Goal: Transaction & Acquisition: Purchase product/service

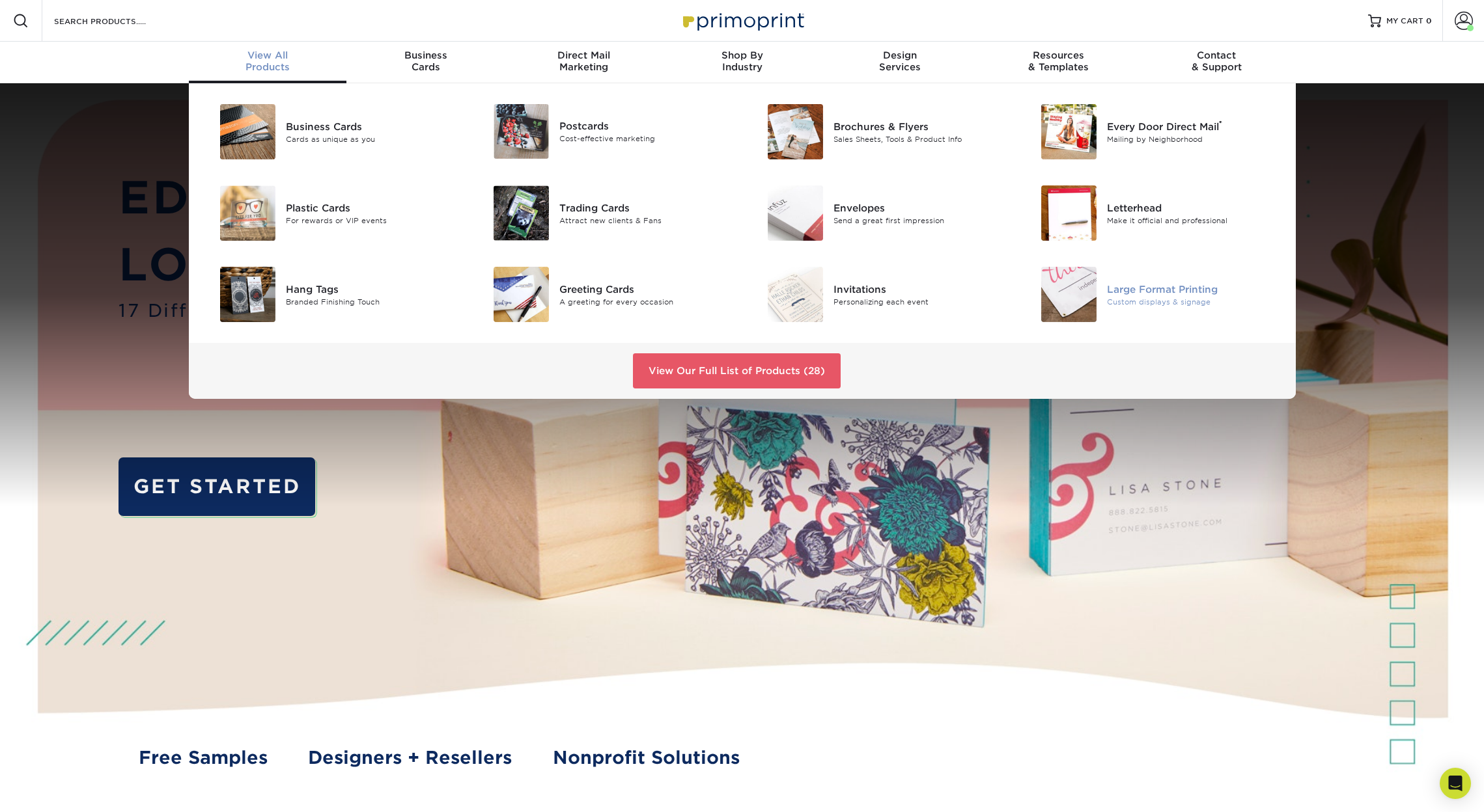
click at [1070, 300] on img at bounding box center [1068, 294] width 56 height 56
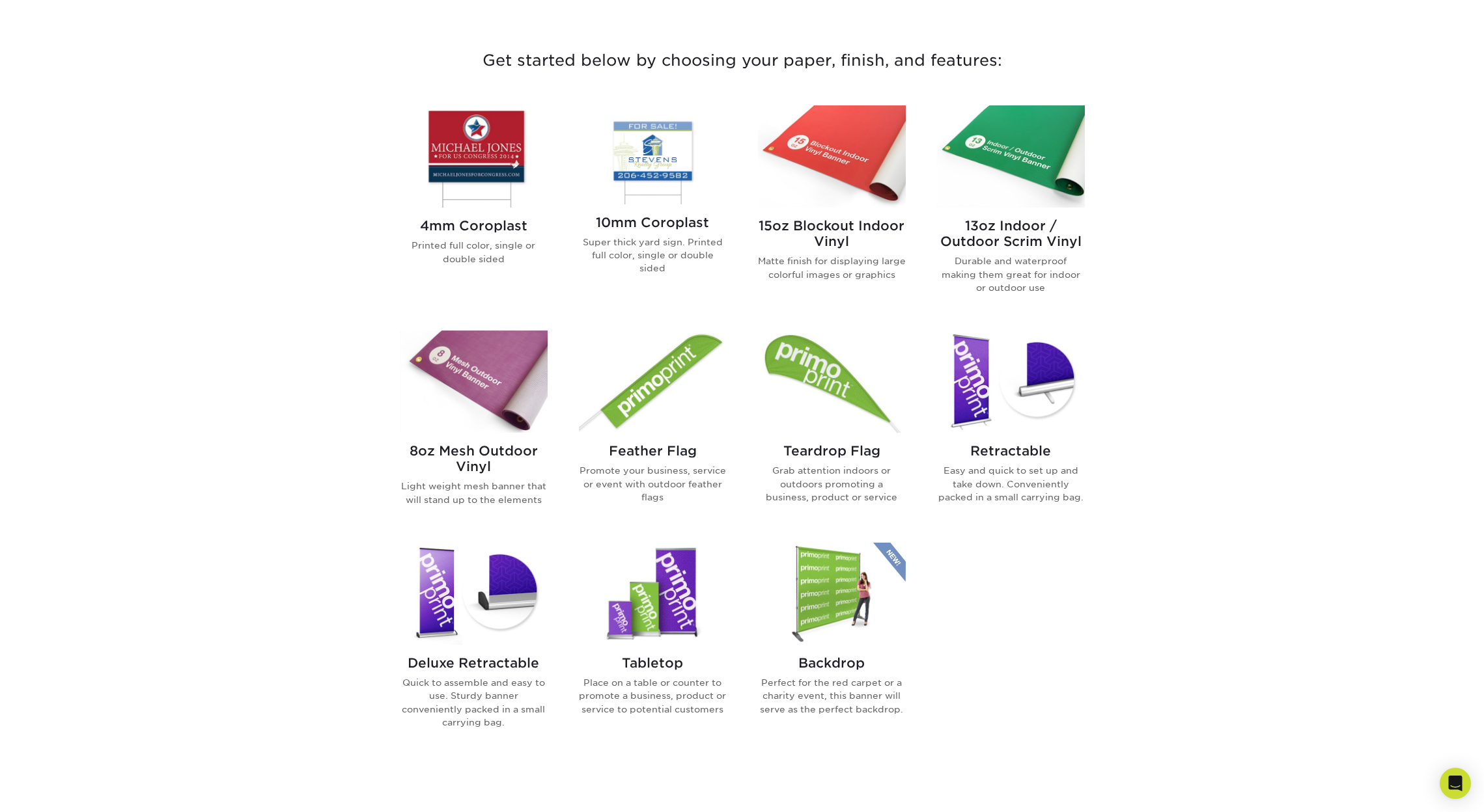
scroll to position [473, 0]
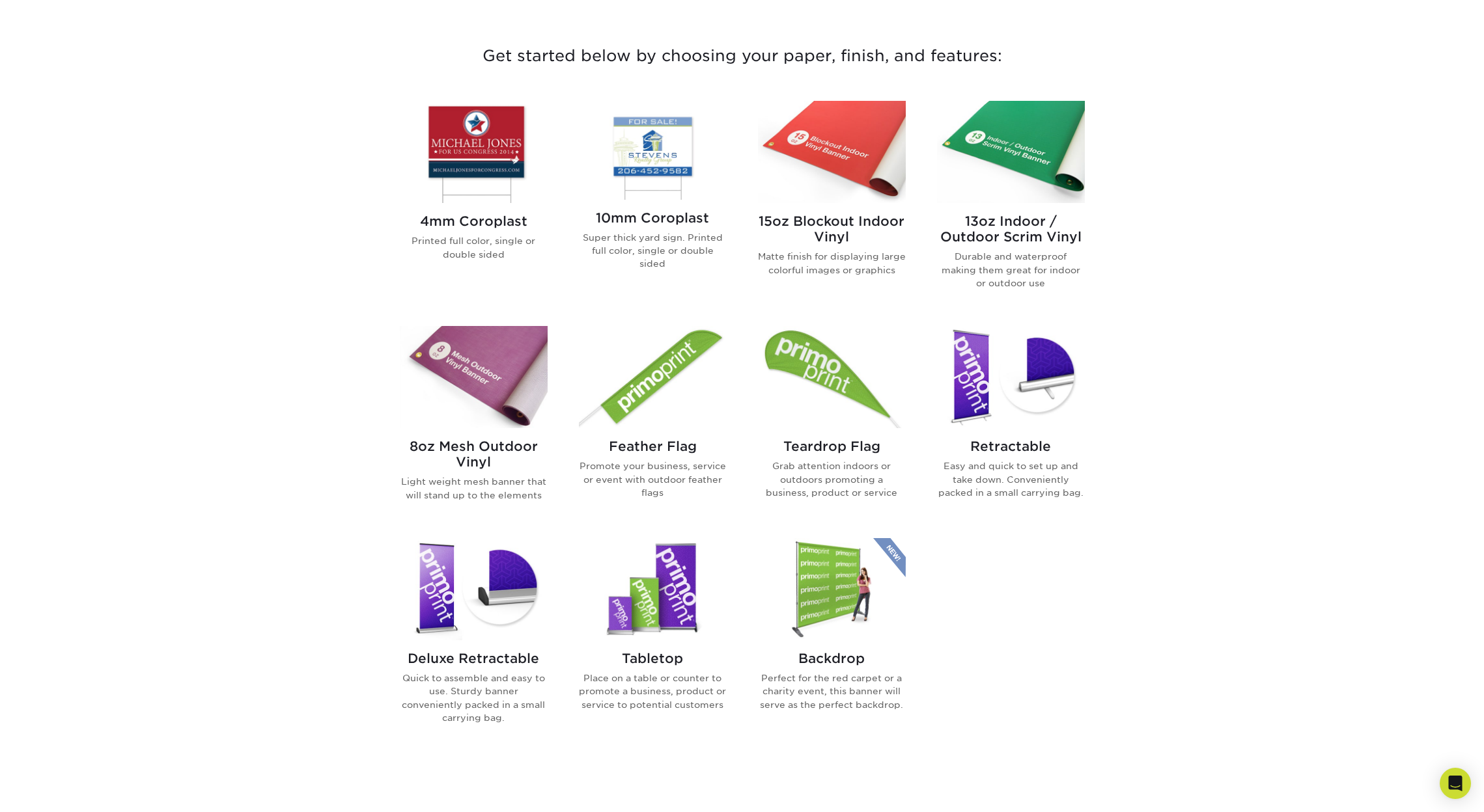
click at [448, 567] on img at bounding box center [474, 590] width 148 height 102
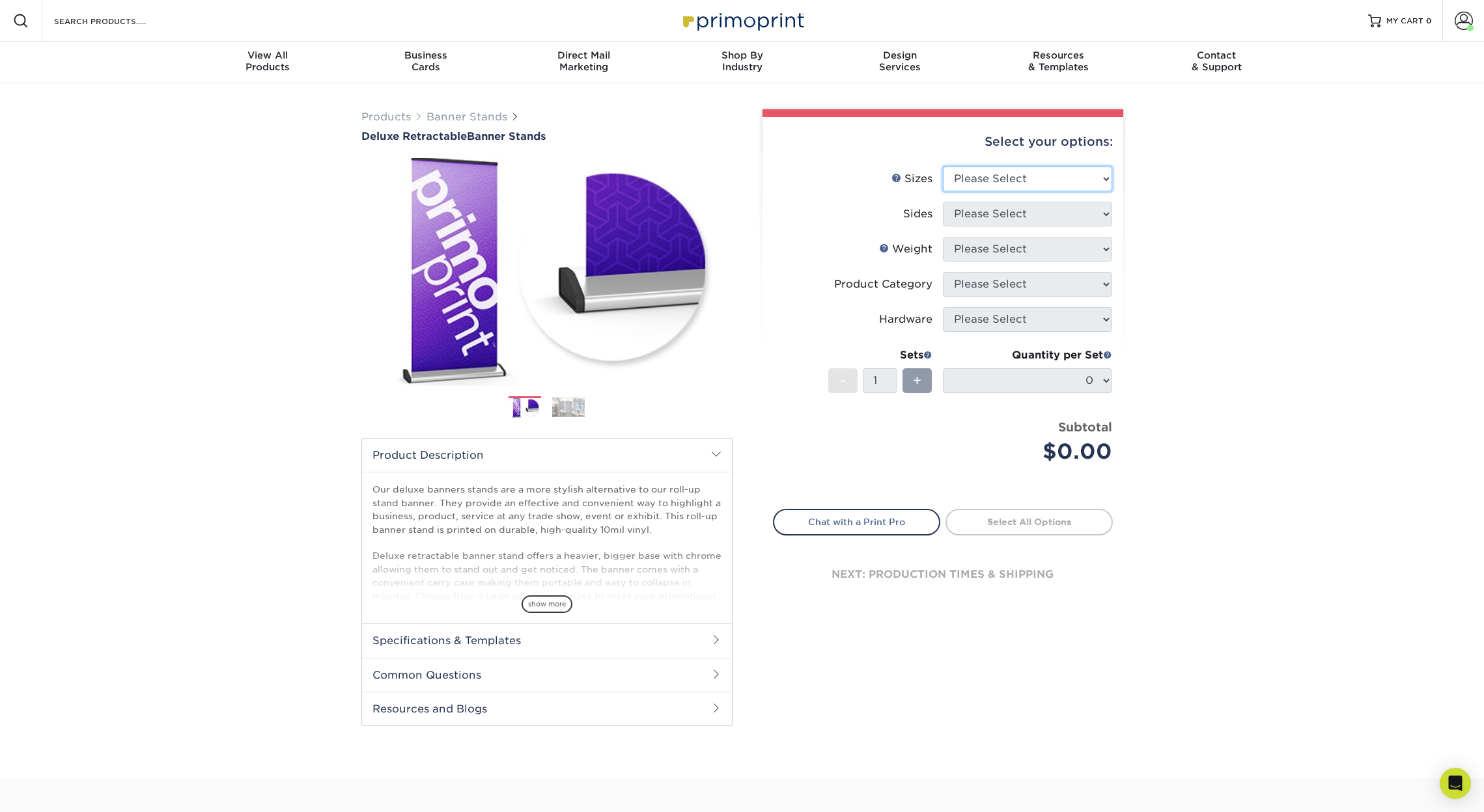
select select "33.00x80.00"
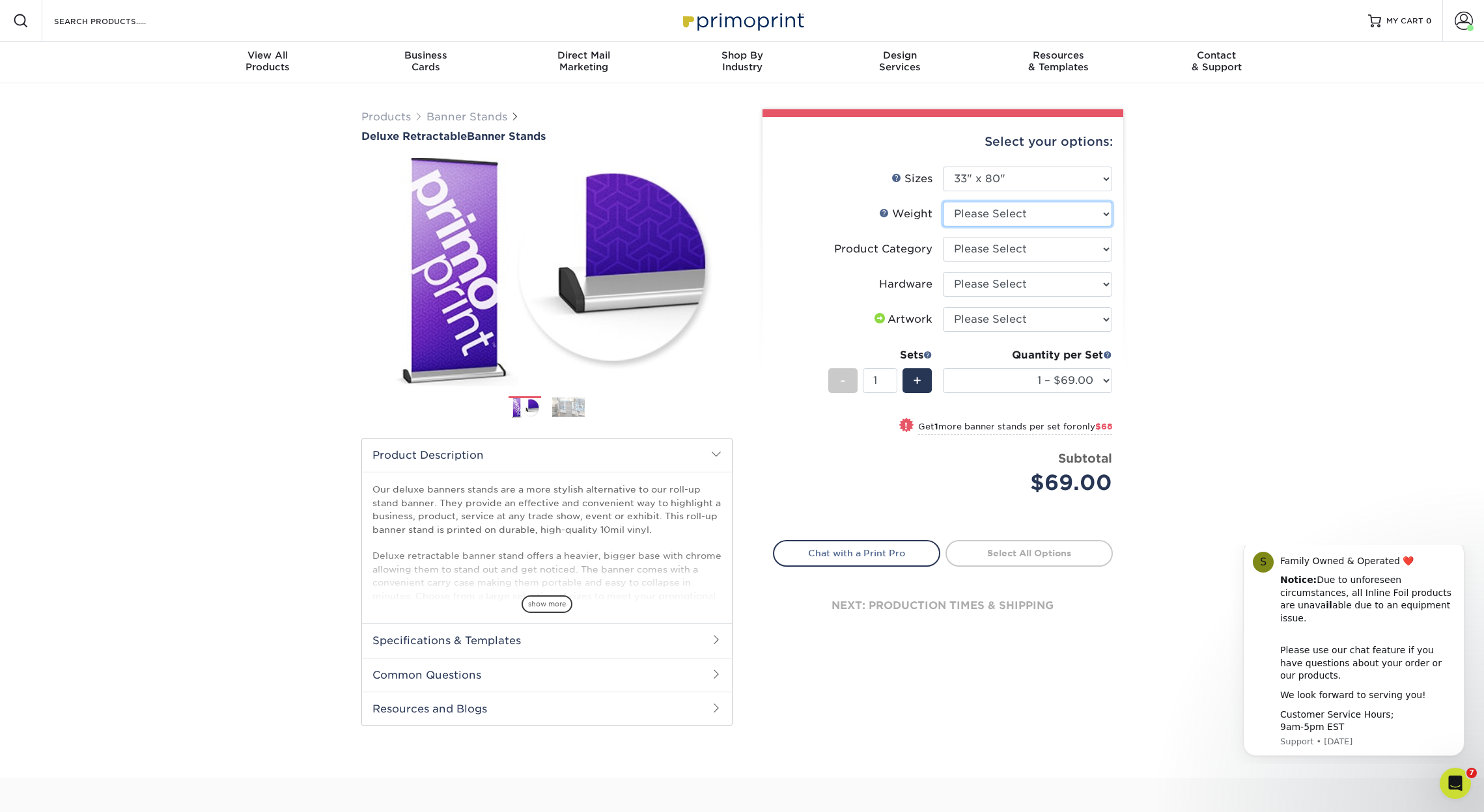
select select "10MIL"
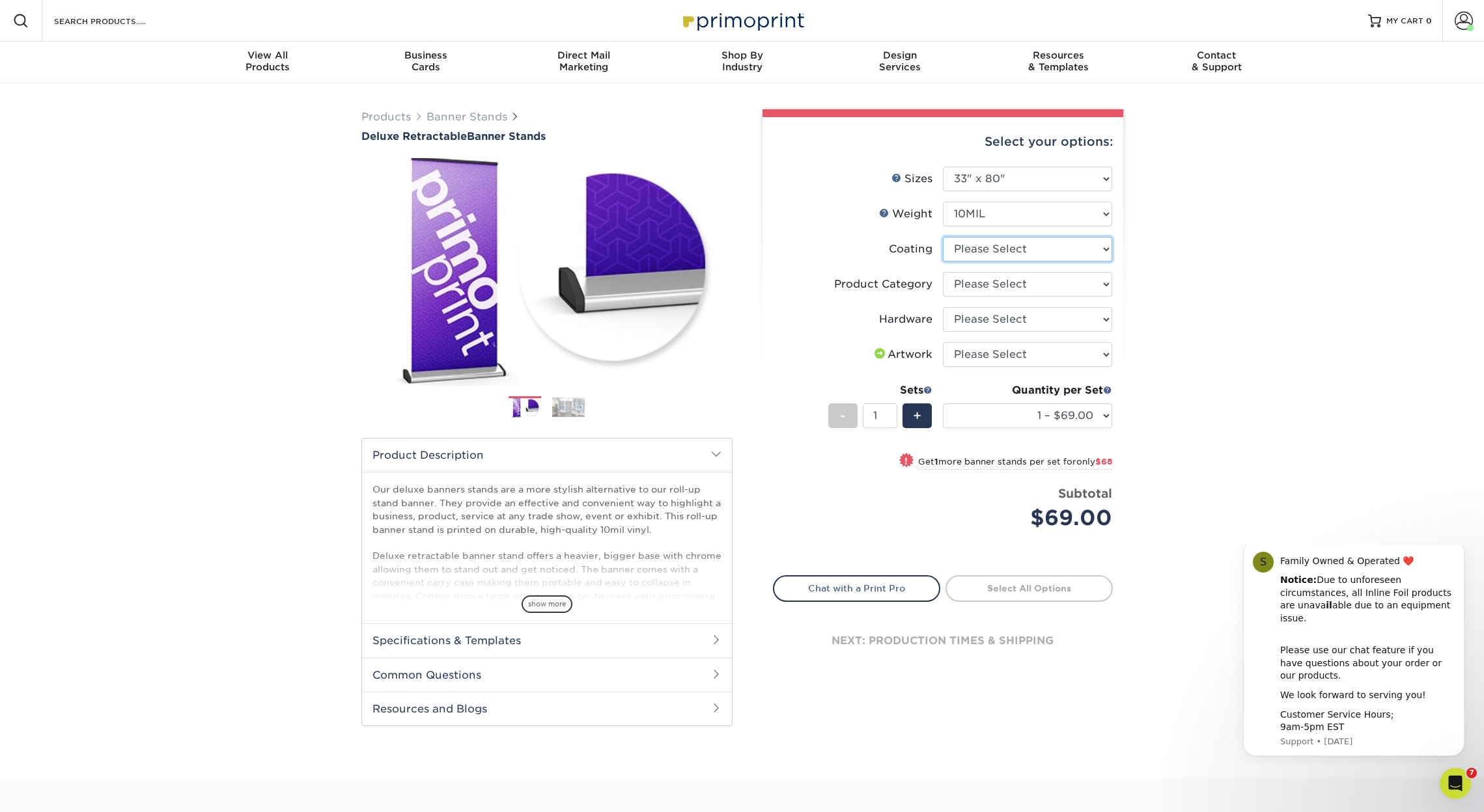
select select "3e7618de-abca-4bda-9f97-8b9129e913d8"
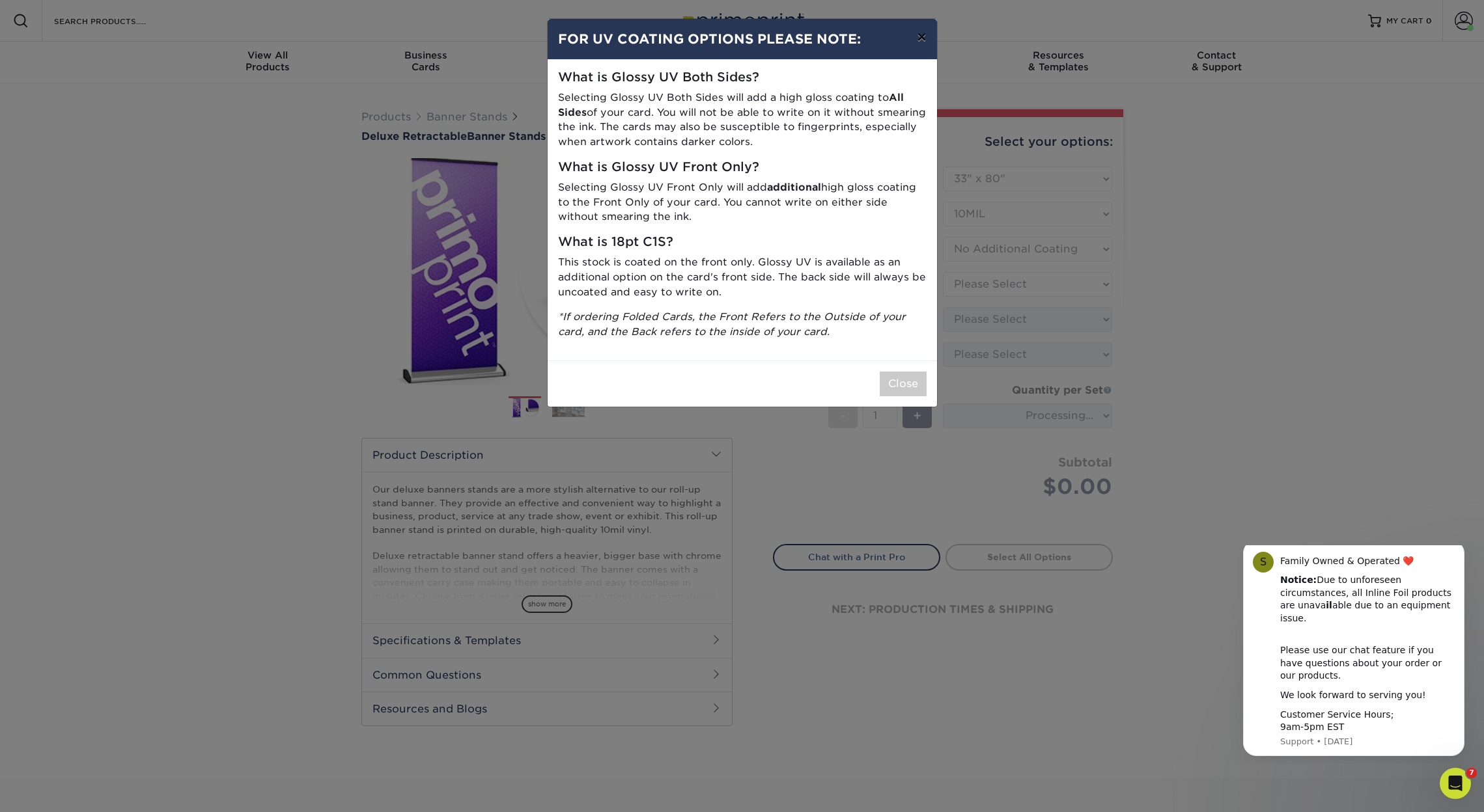
click at [920, 38] on button "×" at bounding box center [921, 37] width 30 height 36
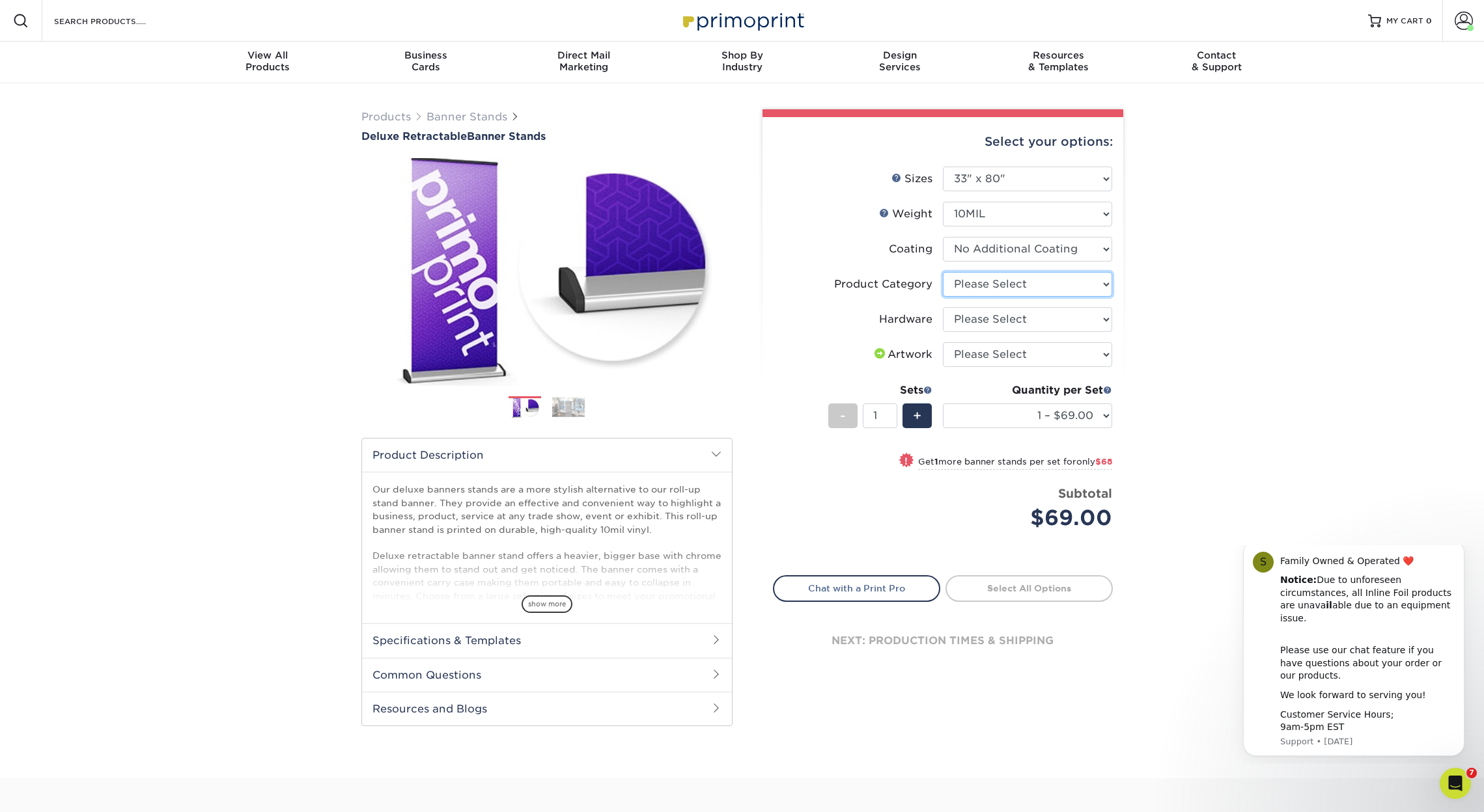
select select "deb82e1f-94dd-4fc2-adc3-95272b6b1220"
select select "8f8ed3c6-8570-4dec-a260-1d9d29af8a30"
select select "upload"
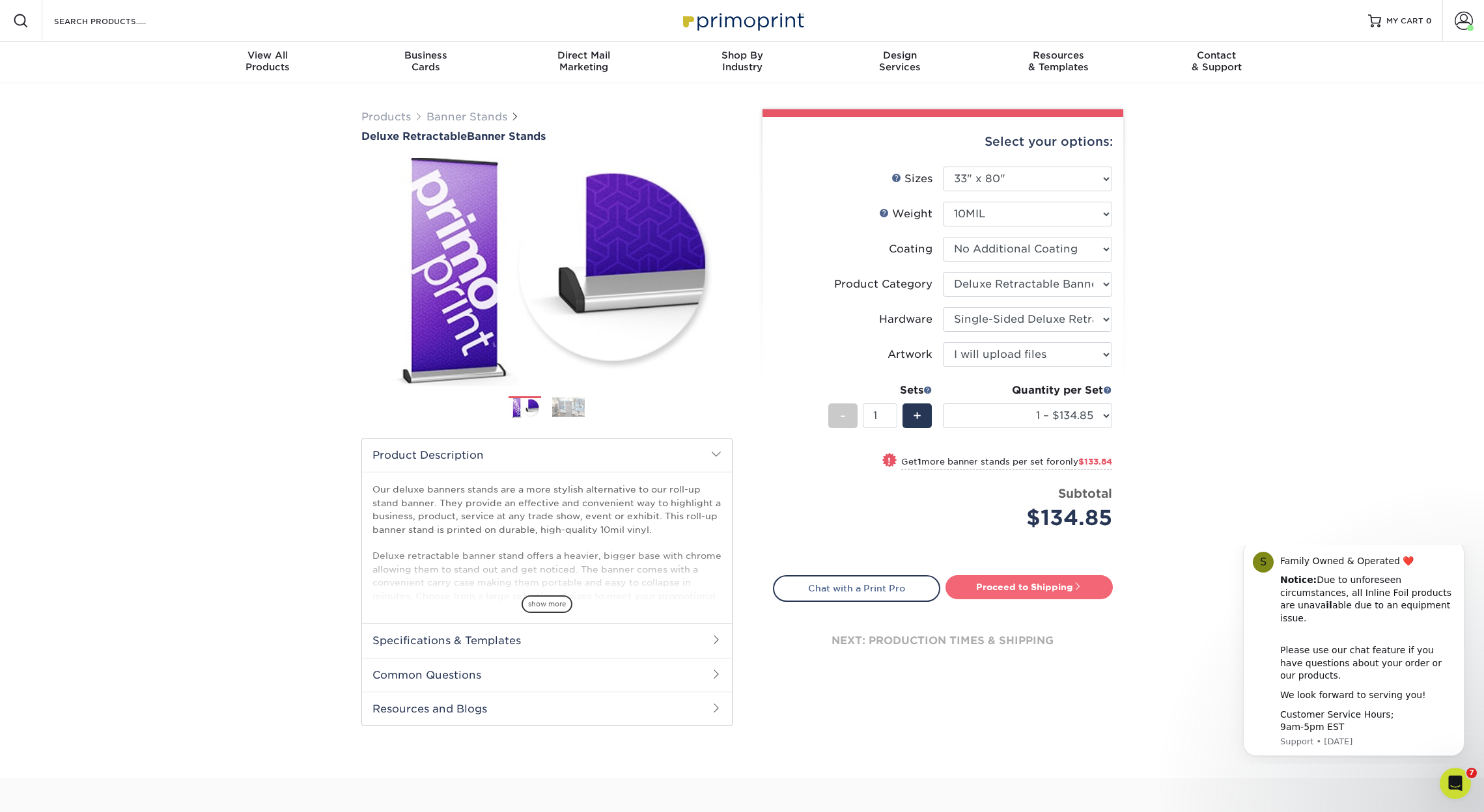
click at [1008, 587] on link "Proceed to Shipping" at bounding box center [1029, 587] width 168 height 24
type input "Set 1"
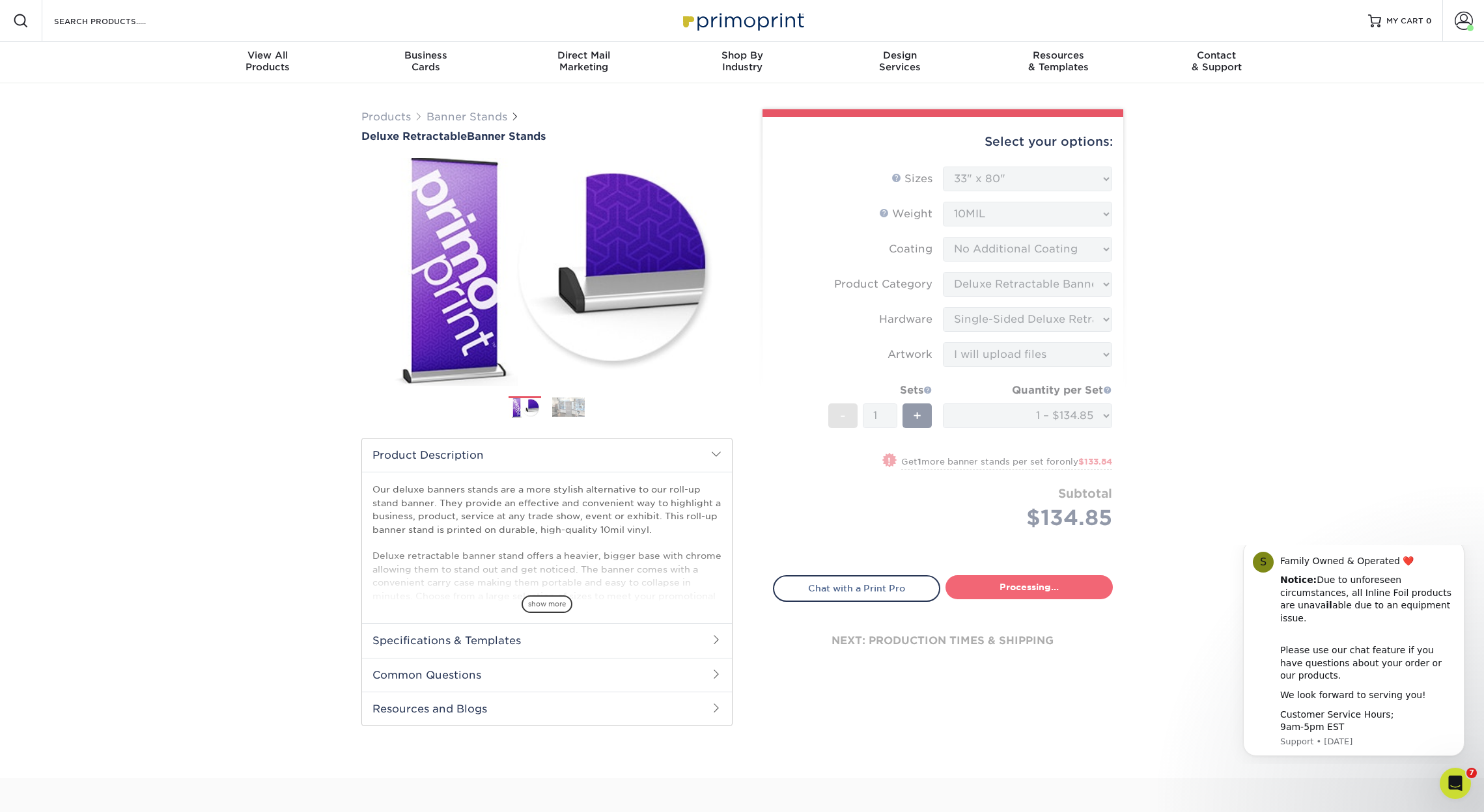
select select "05cdc3be-01c7-4d30-a20e-228dbc0598e6"
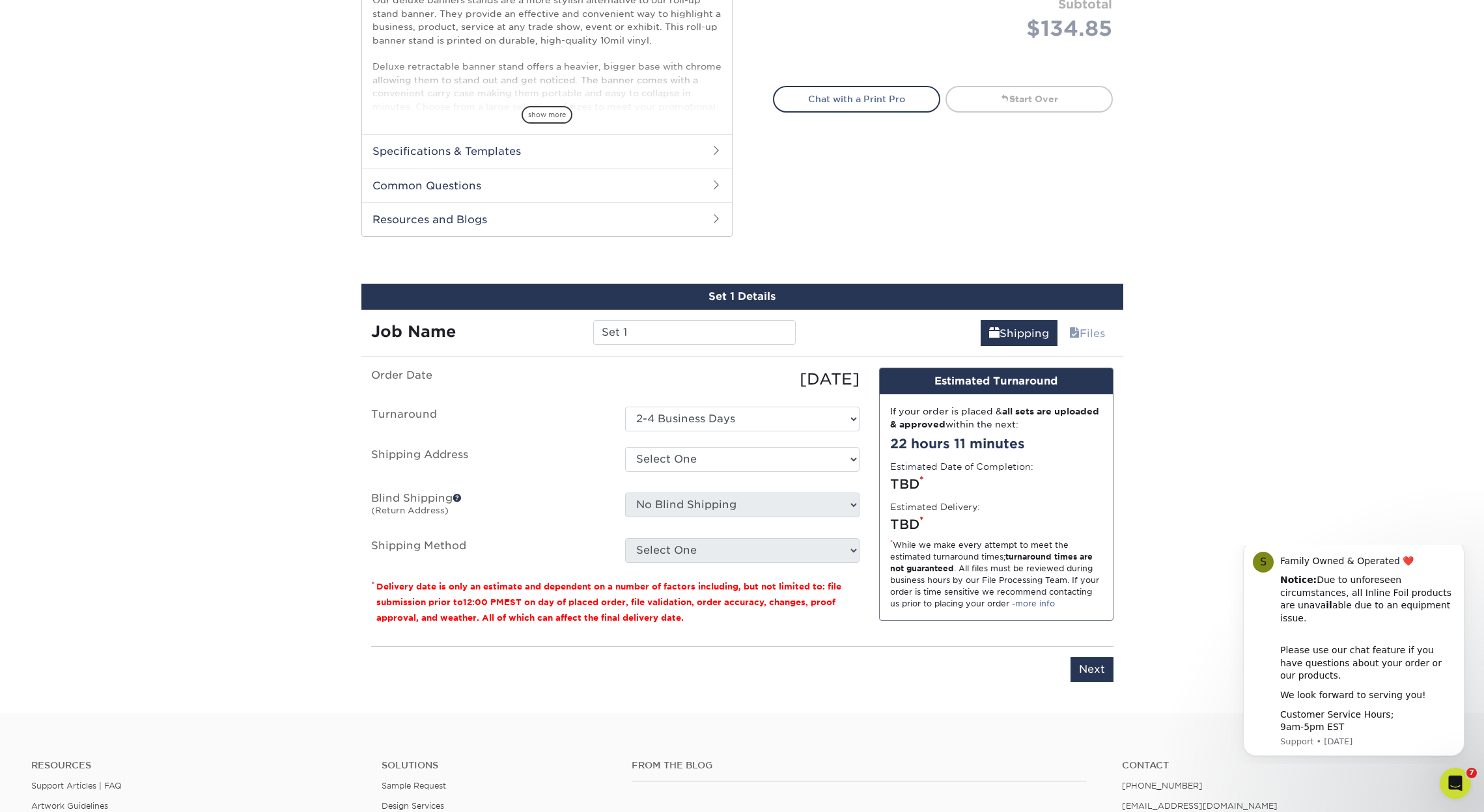
scroll to position [662, 0]
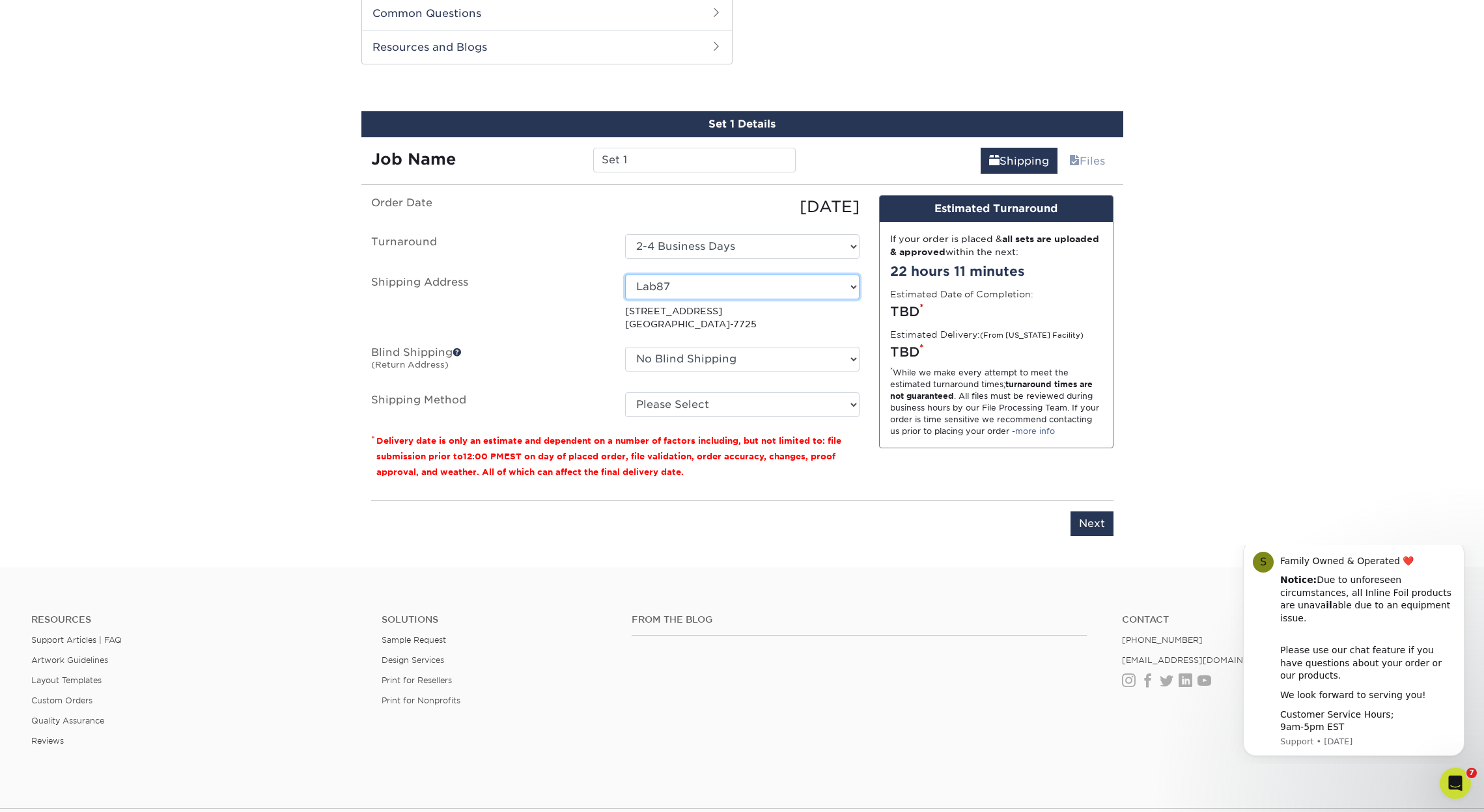
select select "281112"
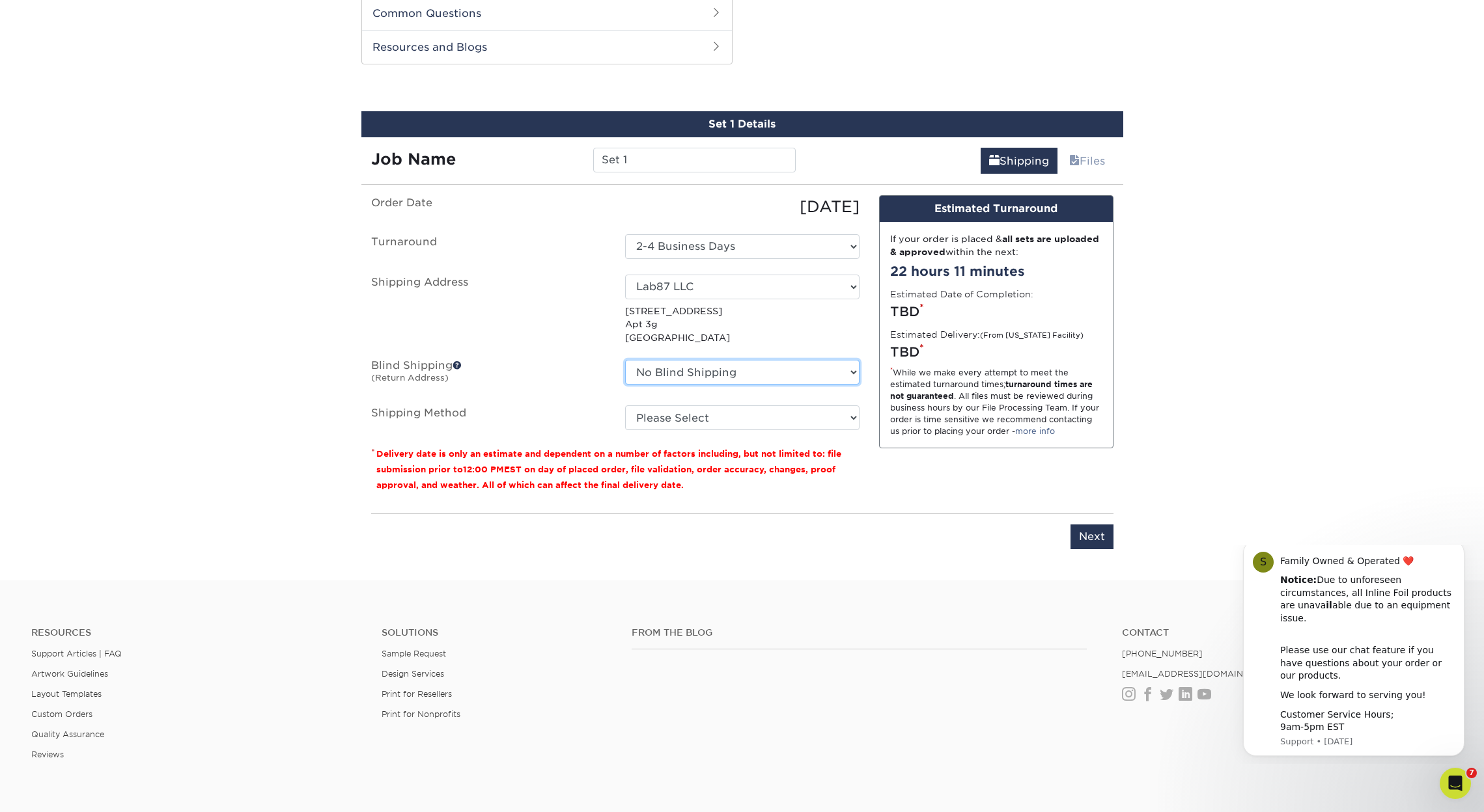
select select "281112"
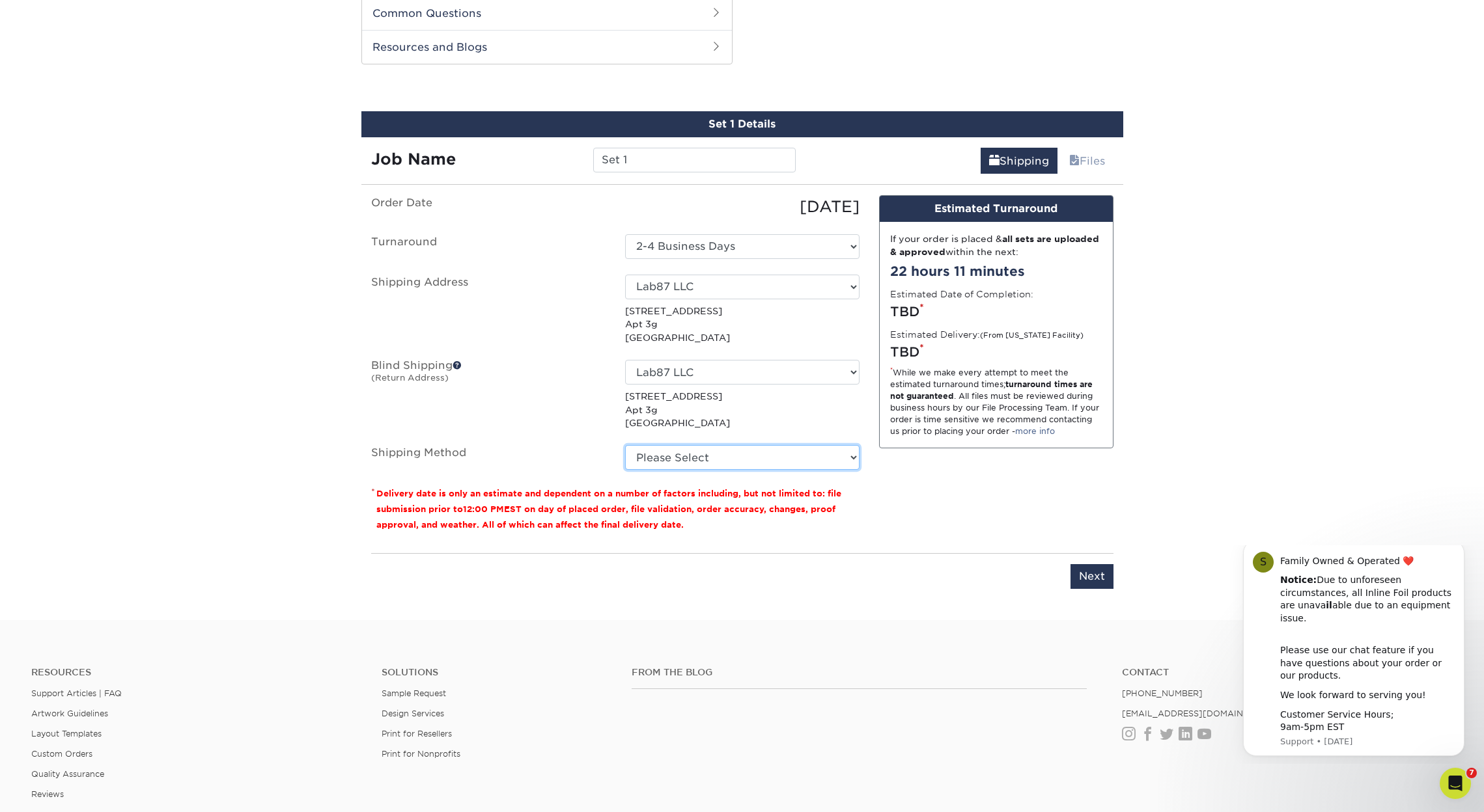
select select "12"
click at [698, 160] on input "Set 1" at bounding box center [695, 159] width 202 height 25
drag, startPoint x: 698, startPoint y: 160, endPoint x: 651, endPoint y: 161, distance: 47.0
click at [651, 161] on input "Set 1" at bounding box center [695, 159] width 202 height 25
drag, startPoint x: 644, startPoint y: 158, endPoint x: 560, endPoint y: 146, distance: 84.9
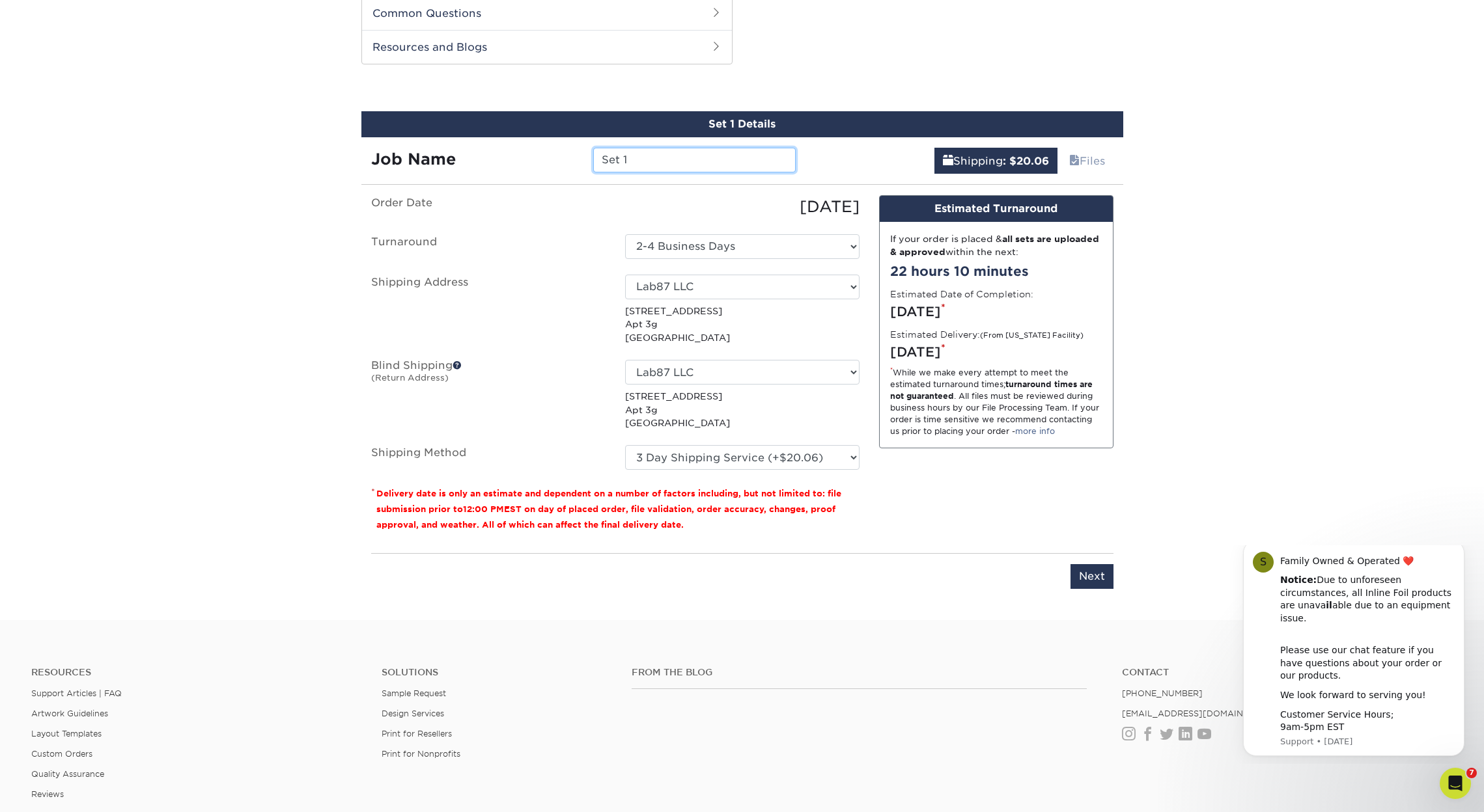
click at [560, 146] on div "Job Name Set 1" at bounding box center [583, 156] width 445 height 36
type input "Banner"
select select "-1"
drag, startPoint x: 898, startPoint y: 488, endPoint x: 965, endPoint y: 518, distance: 73.4
click at [898, 488] on div "Design Estimated Turnaround If your order is placed & all sets are uploaded & a…" at bounding box center [996, 368] width 254 height 347
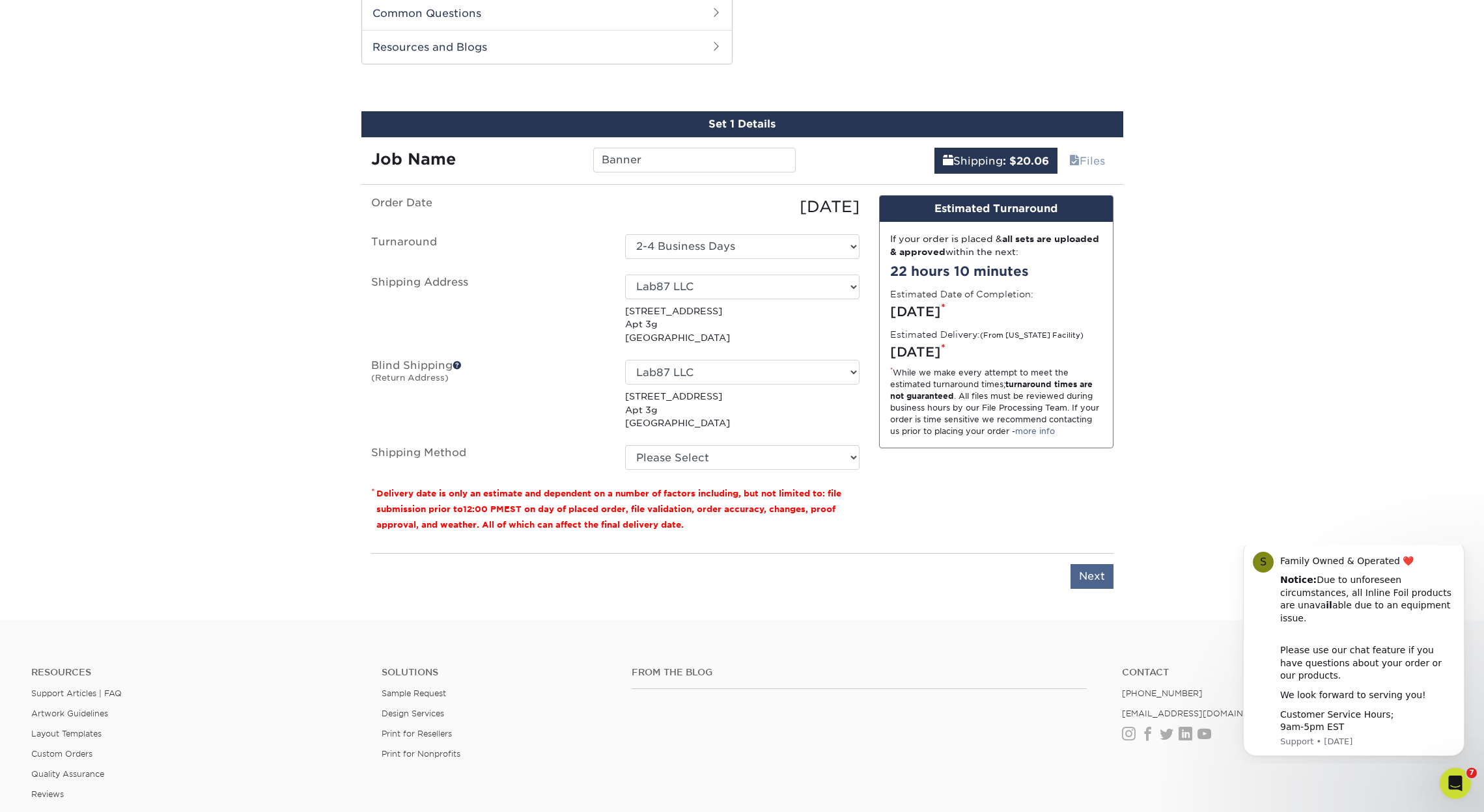
click at [1084, 570] on input "Next" at bounding box center [1091, 576] width 43 height 25
type input "Next"
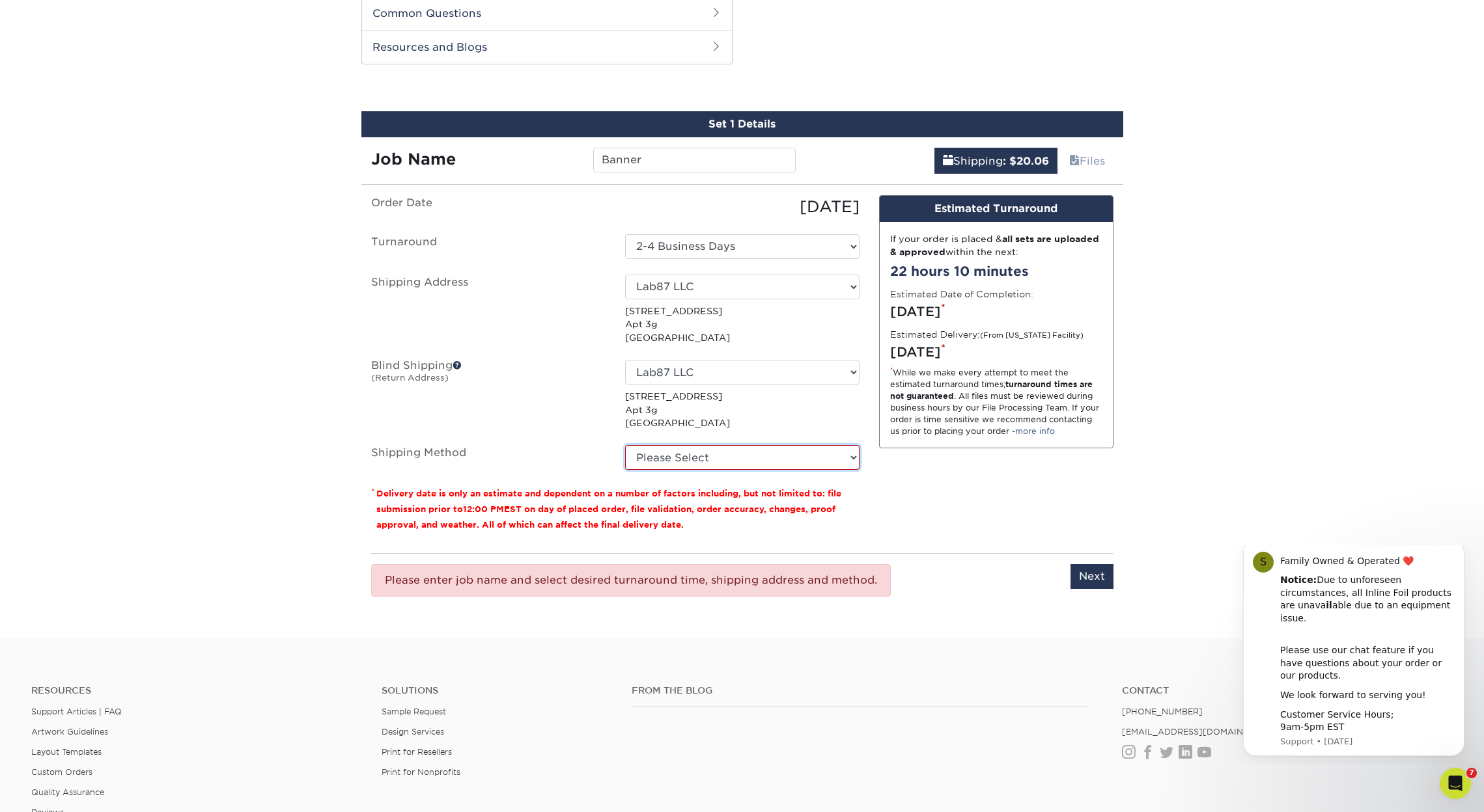
select select "02"
click at [1088, 572] on input "Next" at bounding box center [1091, 576] width 43 height 25
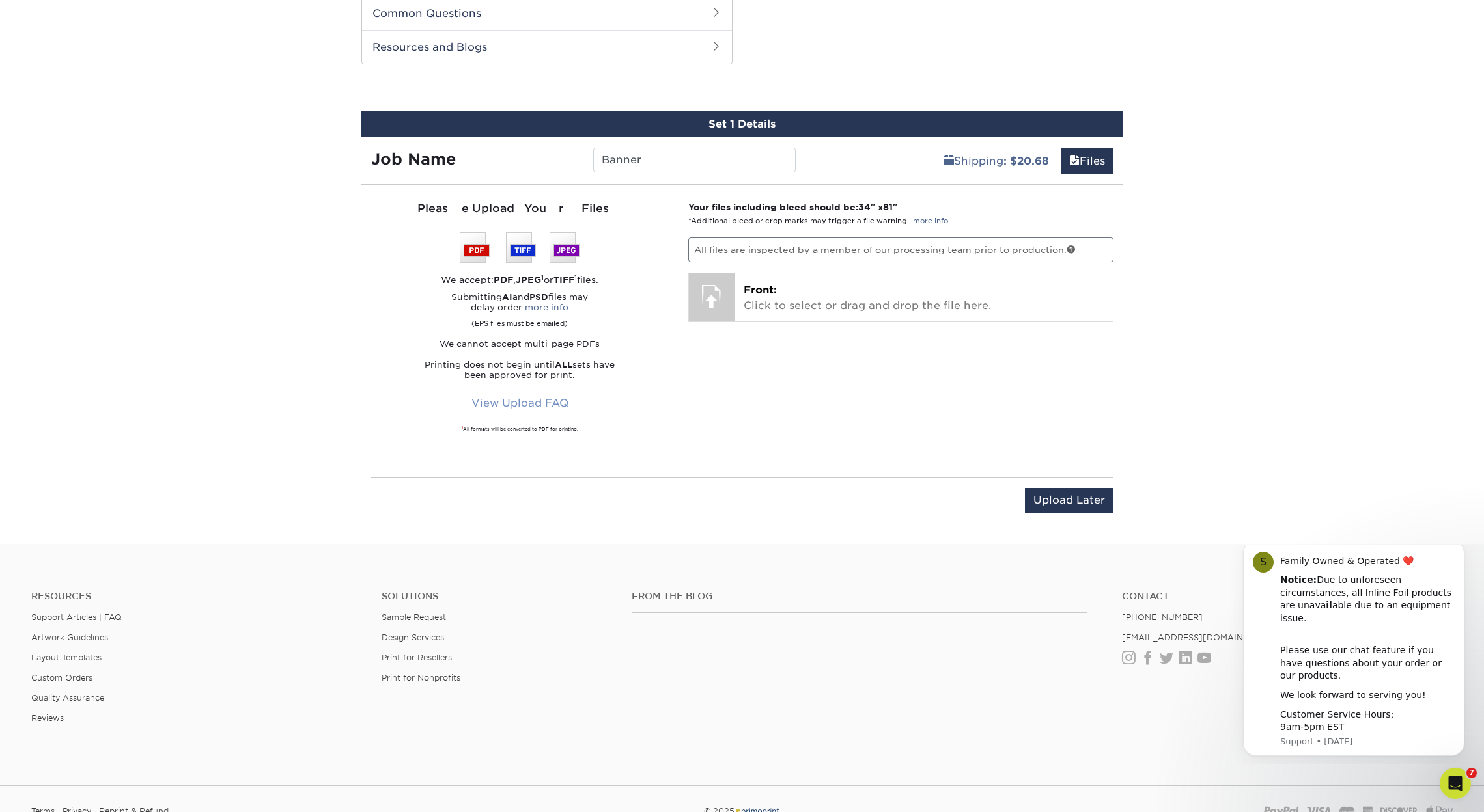
click at [504, 400] on link "View Upload FAQ" at bounding box center [520, 403] width 114 height 25
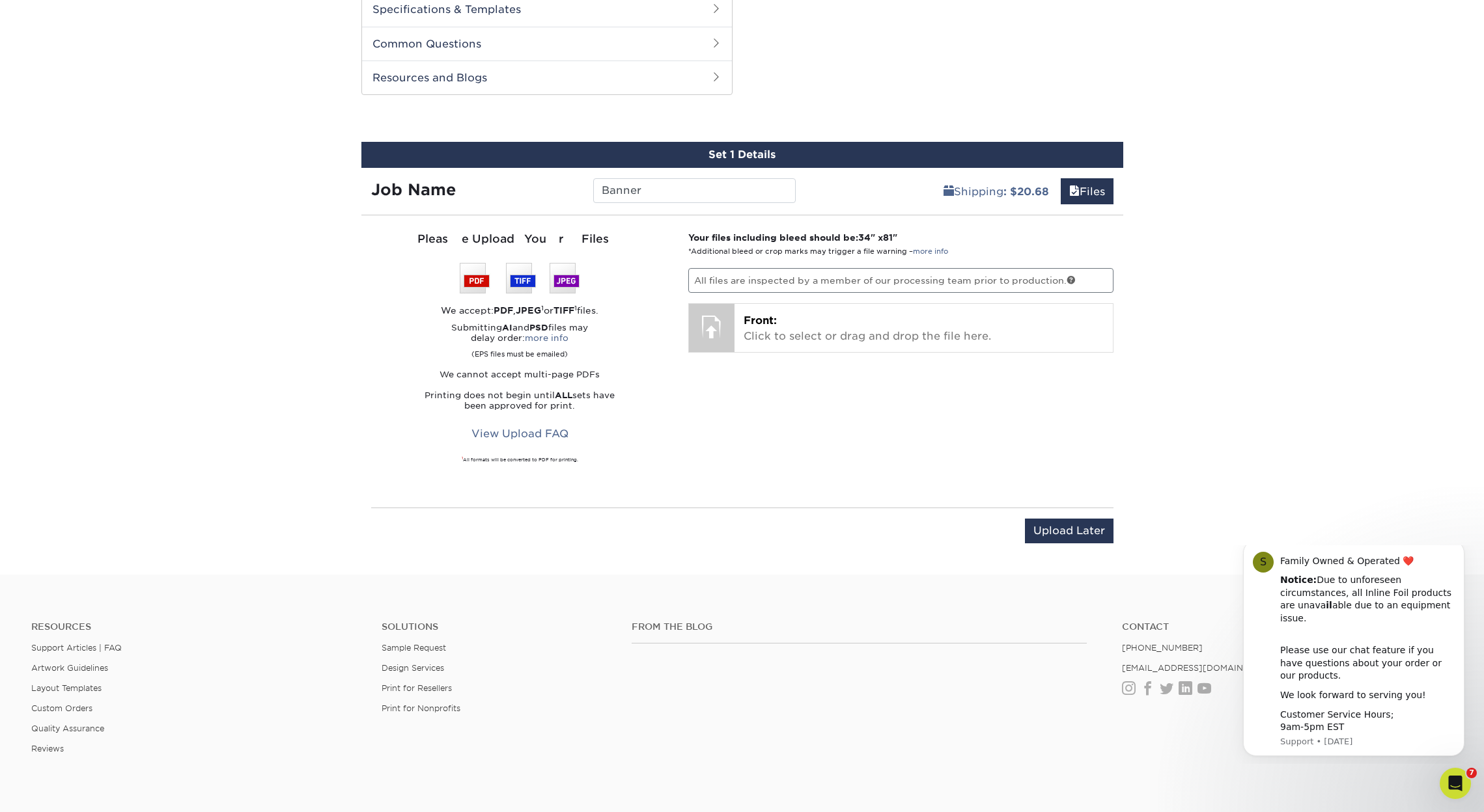
scroll to position [629, 0]
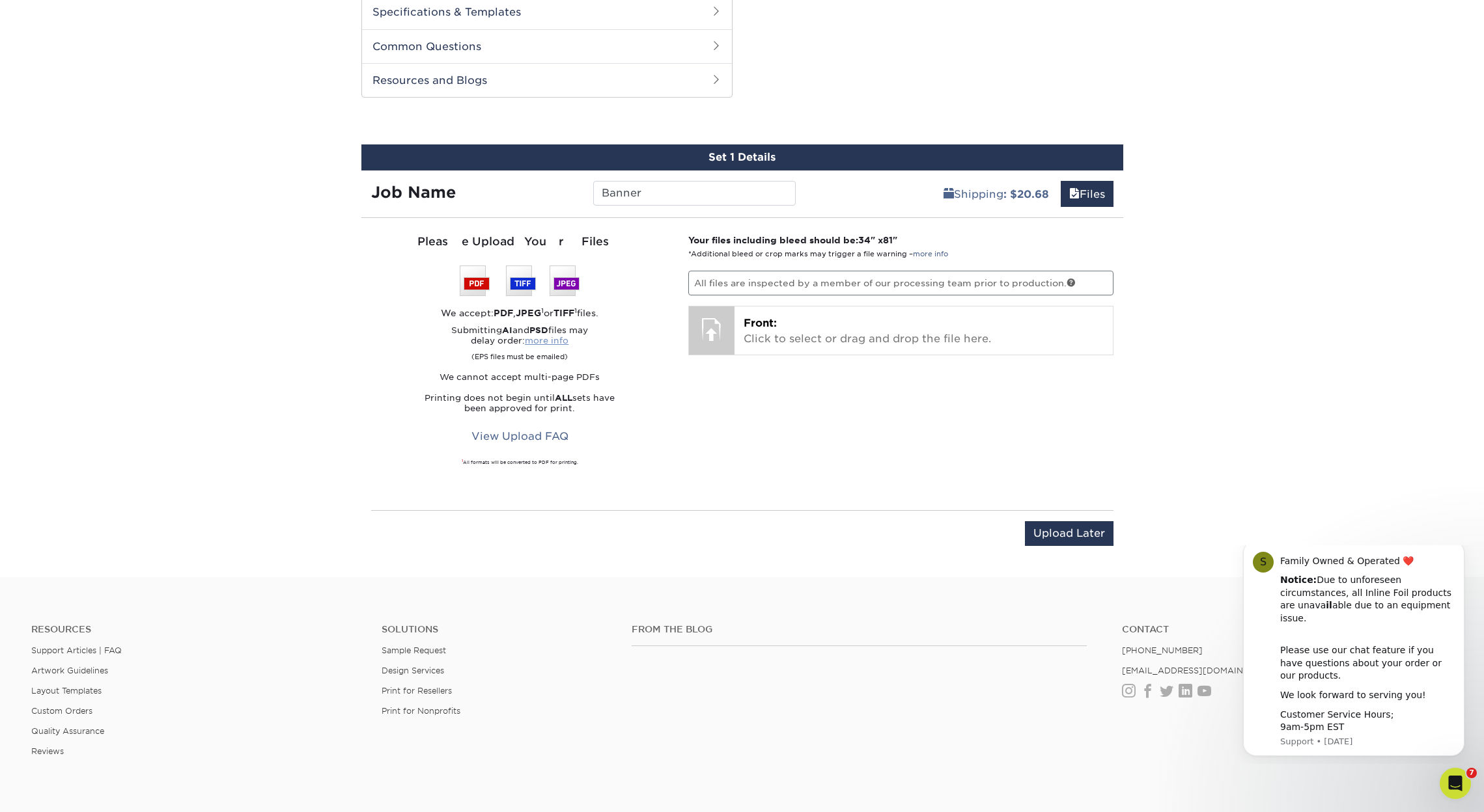
click at [551, 340] on link "more info" at bounding box center [547, 341] width 44 height 10
click at [1456, 780] on icon "Open Intercom Messenger" at bounding box center [1454, 782] width 22 height 22
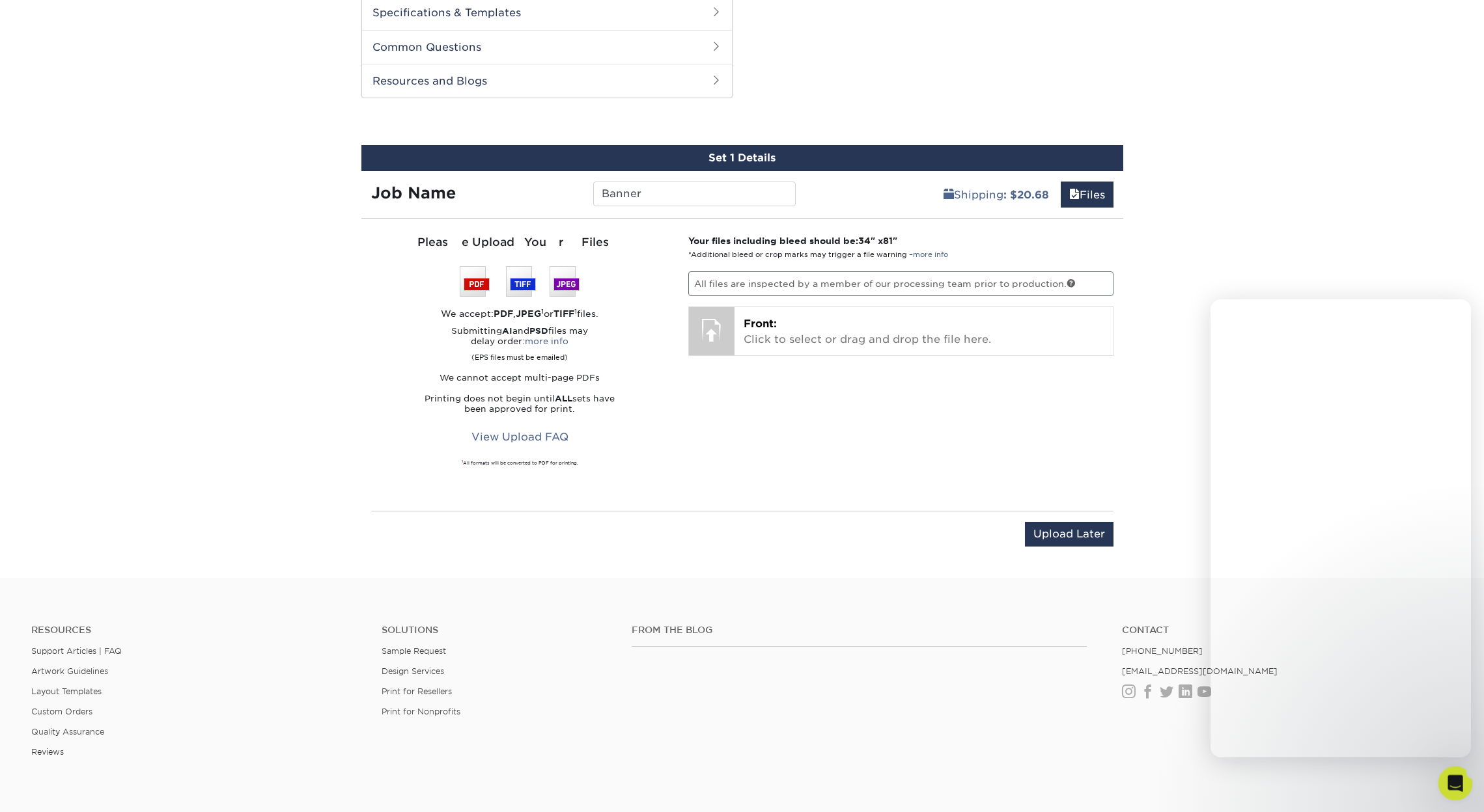
scroll to position [629, 0]
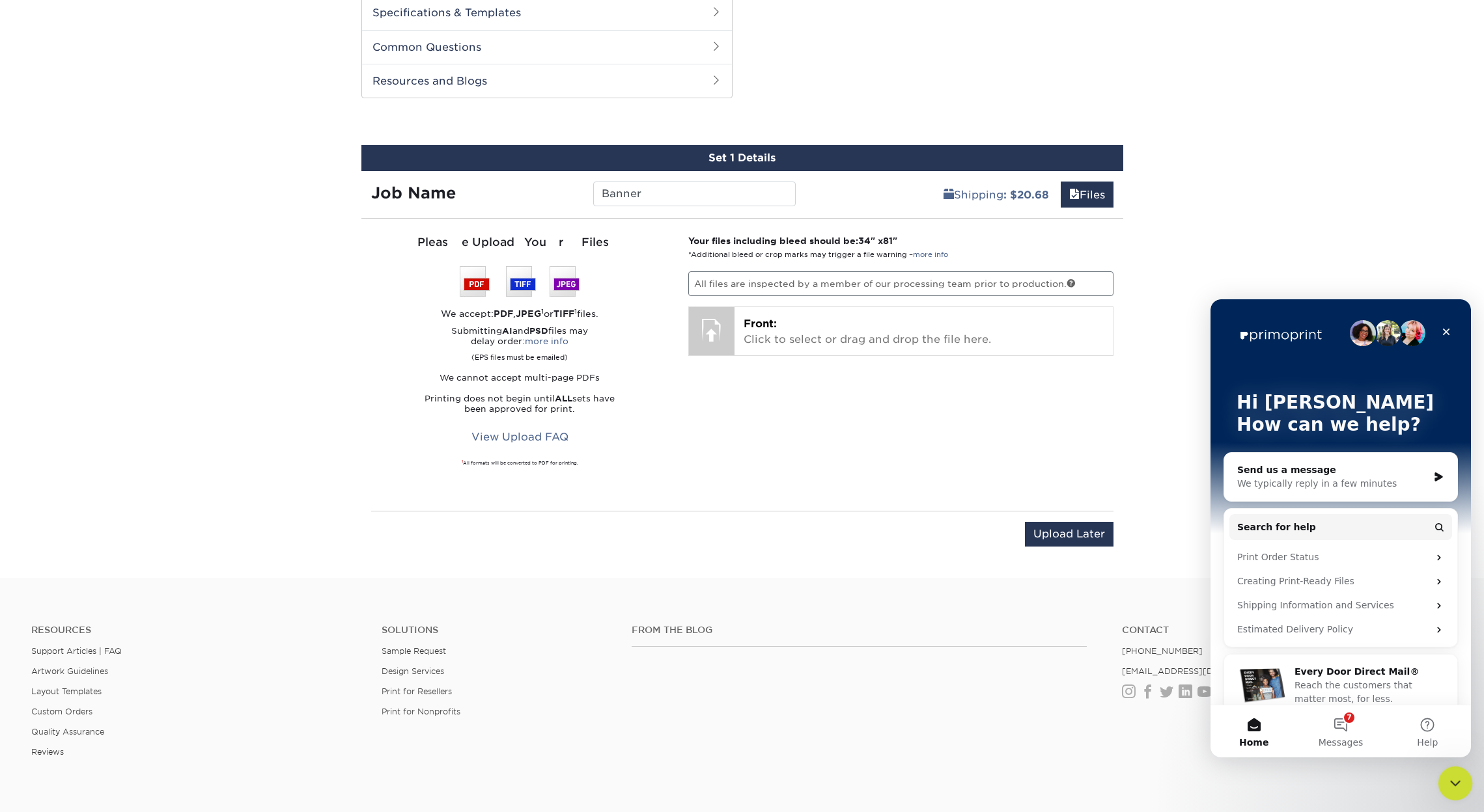
click at [1458, 0] on html "Resources Menu Search Products Account Welcome, LOUIS Account Dashboard Active …" at bounding box center [742, 0] width 1484 height 0
drag, startPoint x: 16, startPoint y: 15, endPoint x: 1444, endPoint y: 786, distance: 1622.8
click at [1444, 0] on html "Resources Menu Search Products Account Welcome, LOUIS Account Dashboard Active …" at bounding box center [742, 0] width 1484 height 0
drag, startPoint x: 1444, startPoint y: 786, endPoint x: 1455, endPoint y: 786, distance: 11.0
click at [1455, 0] on html "Resources Menu Search Products Account Welcome, LOUIS Account Dashboard Active …" at bounding box center [742, 0] width 1484 height 0
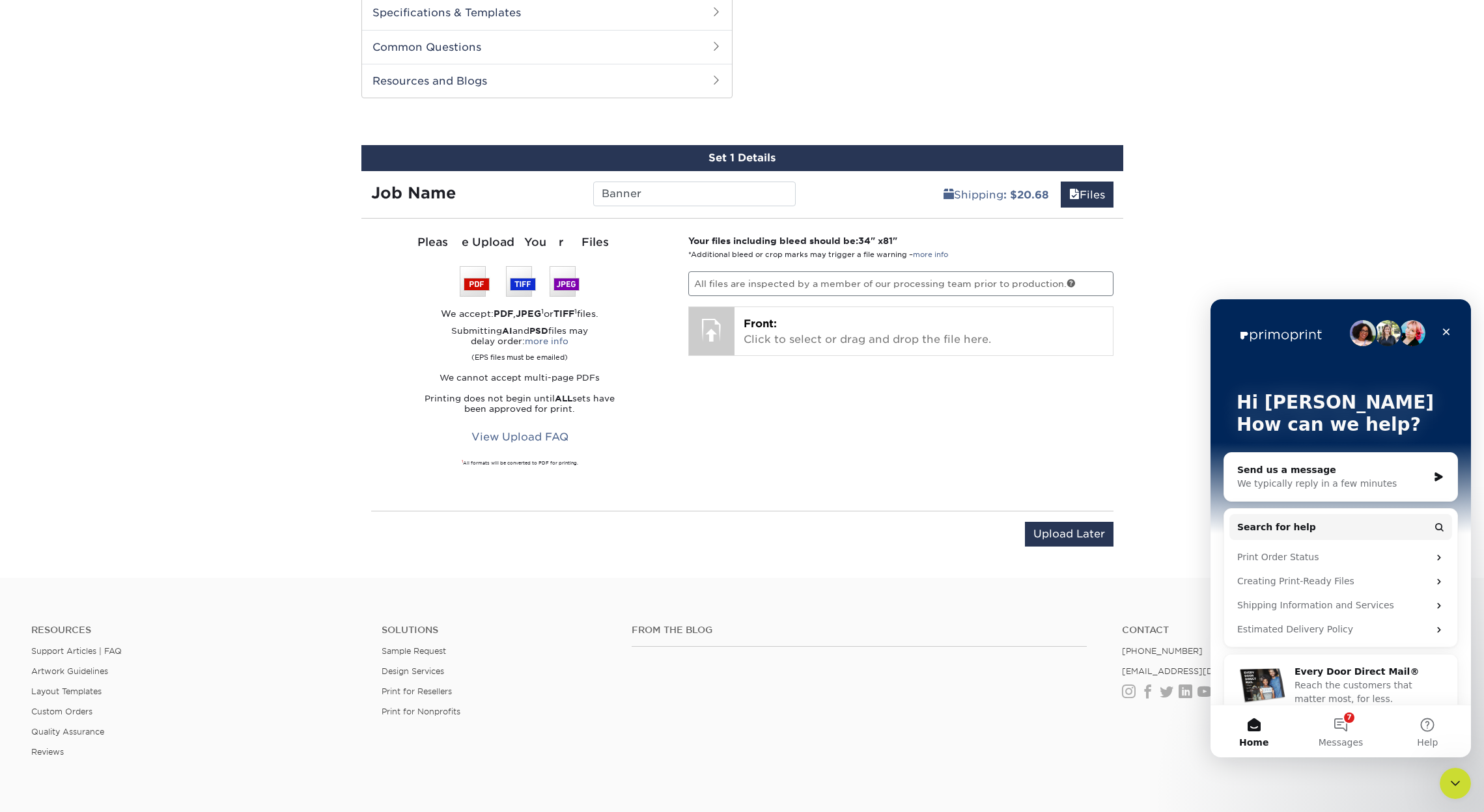
scroll to position [0, 0]
drag, startPoint x: 1455, startPoint y: 786, endPoint x: 1357, endPoint y: 657, distance: 162.0
click at [1357, 0] on html "Resources Menu Search Products Account Welcome, LOUIS Account Dashboard Active …" at bounding box center [742, 0] width 1484 height 0
drag, startPoint x: 1357, startPoint y: 657, endPoint x: 1314, endPoint y: 642, distance: 45.5
click at [1314, 0] on html "Resources Menu Search Products Account Welcome, LOUIS Account Dashboard Active …" at bounding box center [742, 0] width 1484 height 0
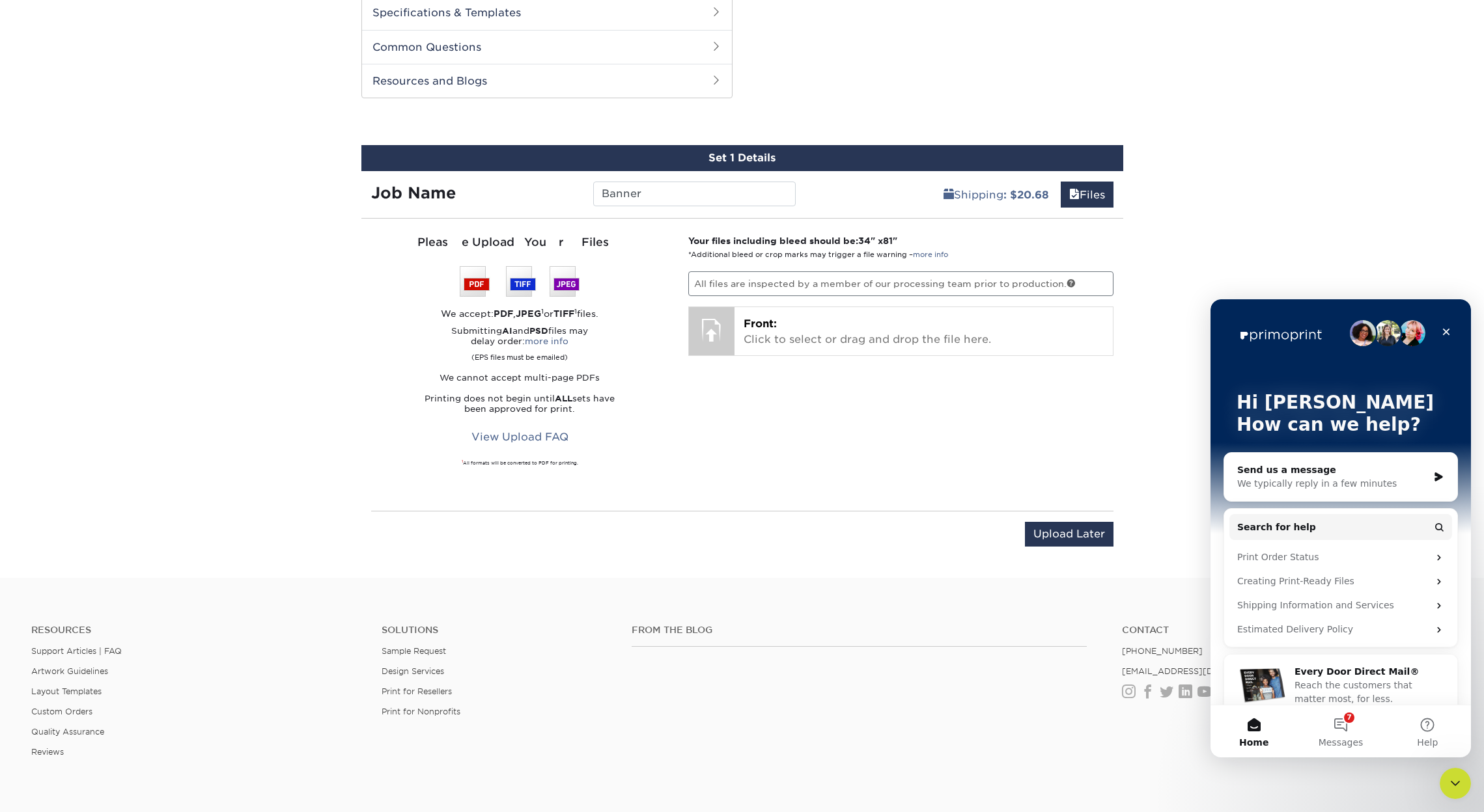
drag, startPoint x: 1314, startPoint y: 642, endPoint x: 1348, endPoint y: 547, distance: 100.9
click at [1348, 0] on html "Resources Menu Search Products Account Welcome, LOUIS Account Dashboard Active …" at bounding box center [742, 0] width 1484 height 0
drag, startPoint x: 1348, startPoint y: 547, endPoint x: 1342, endPoint y: 499, distance: 48.4
click at [1342, 0] on html "Resources Menu Search Products Account Welcome, LOUIS Account Dashboard Active …" at bounding box center [742, 0] width 1484 height 0
click at [1339, 0] on html "Resources Menu Search Products Account Welcome, LOUIS Account Dashboard Active …" at bounding box center [742, 0] width 1484 height 0
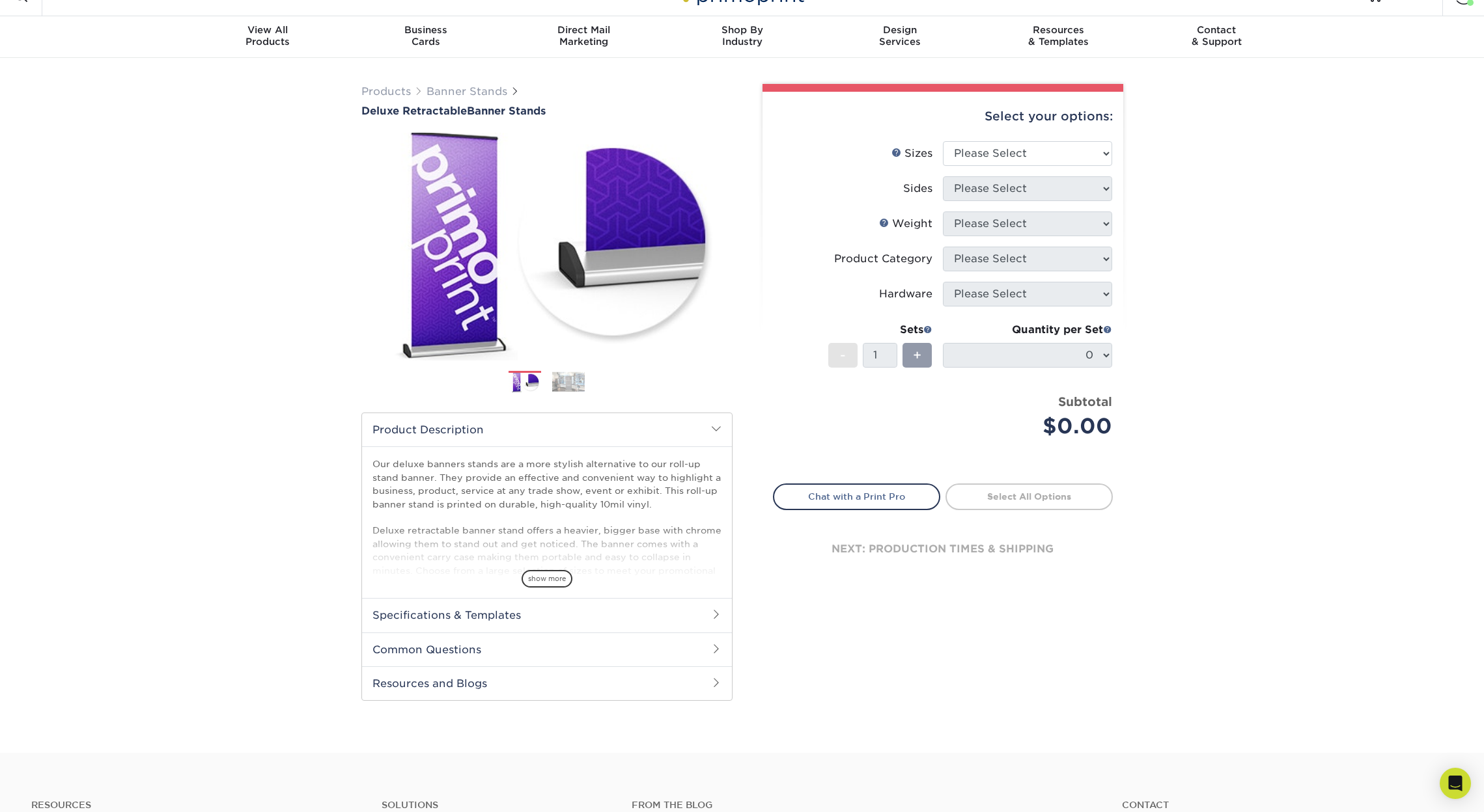
scroll to position [30, 0]
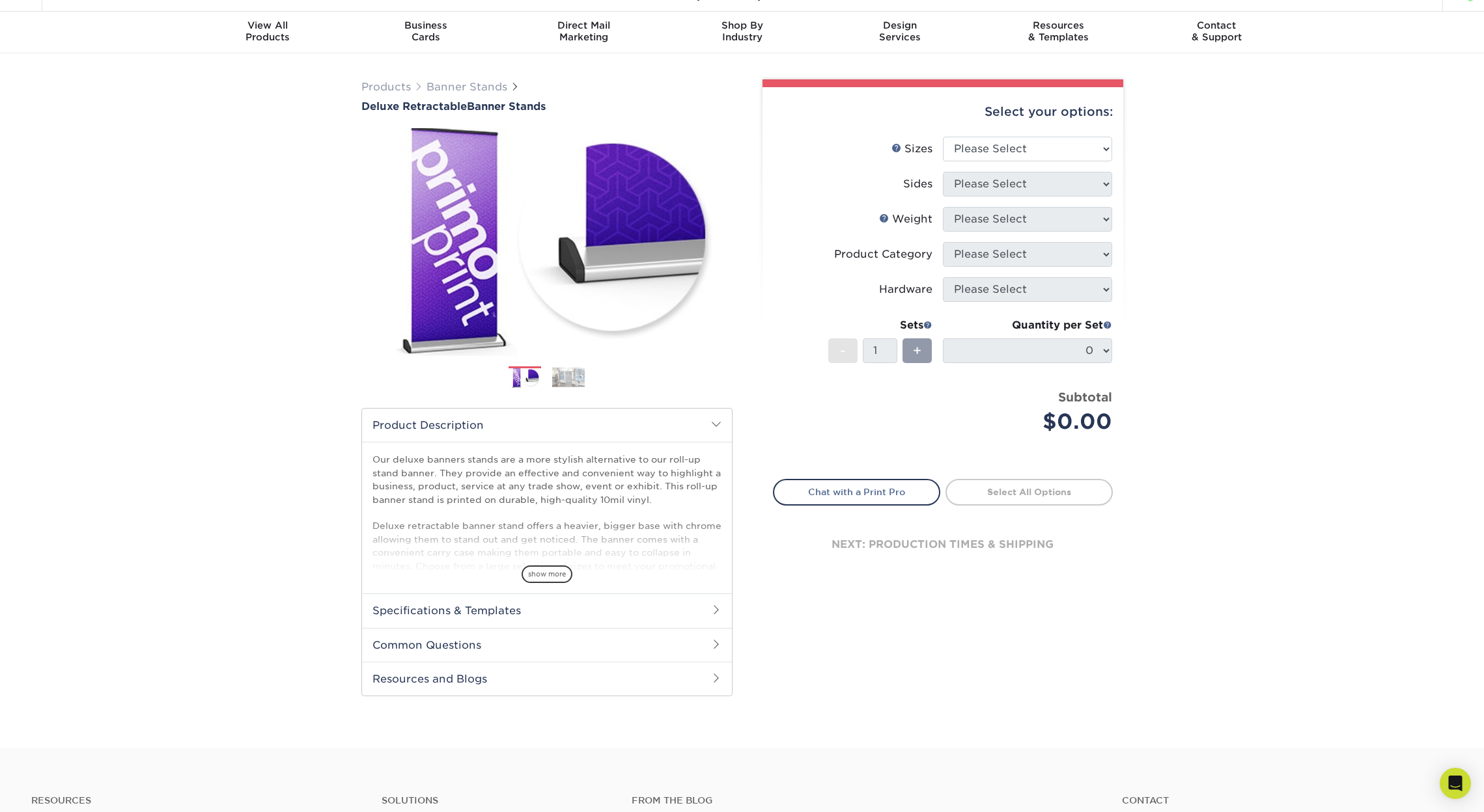
drag, startPoint x: 895, startPoint y: 487, endPoint x: 936, endPoint y: 480, distance: 41.6
click at [895, 487] on link "Chat with a Print Pro" at bounding box center [857, 492] width 168 height 26
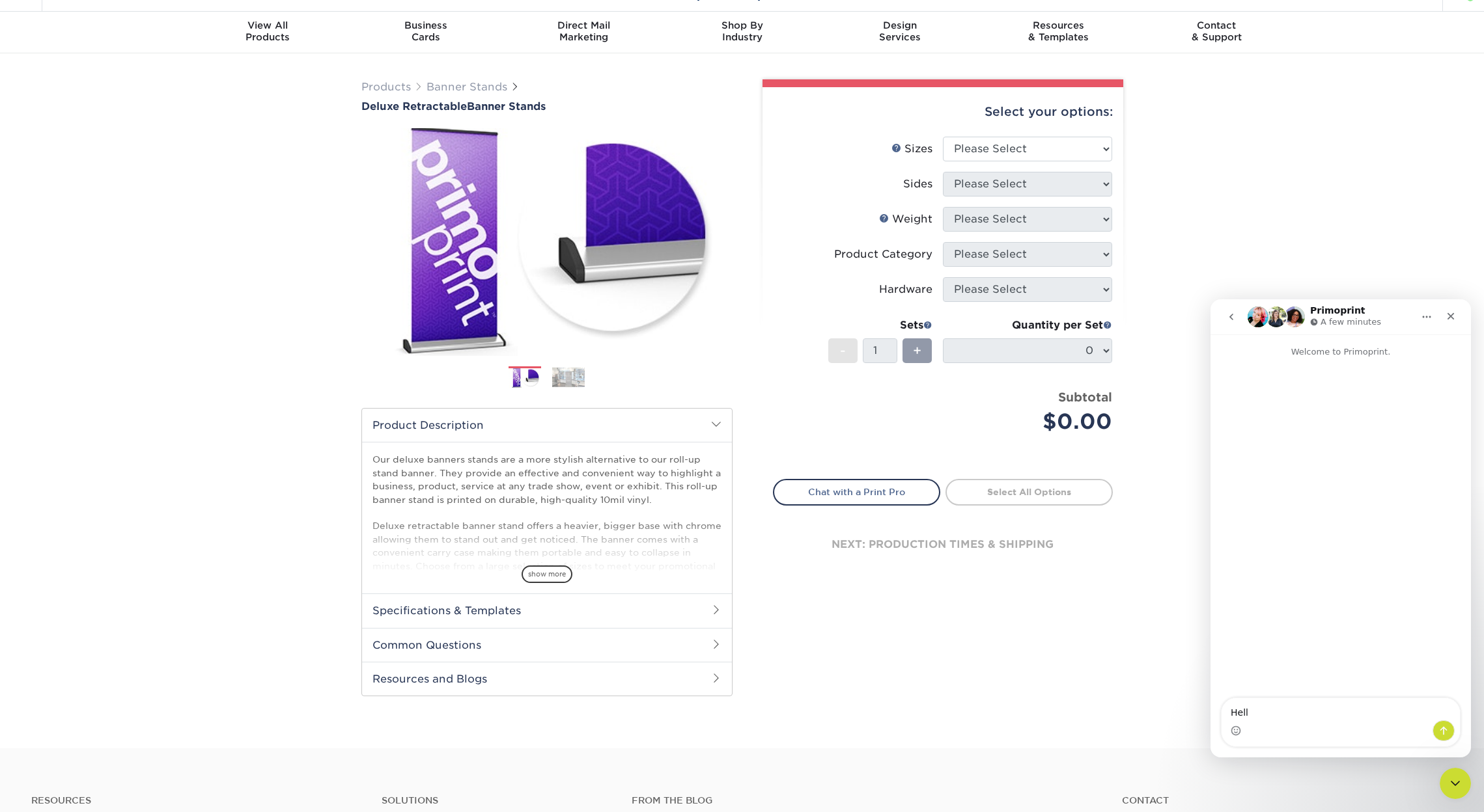
type textarea "Hello"
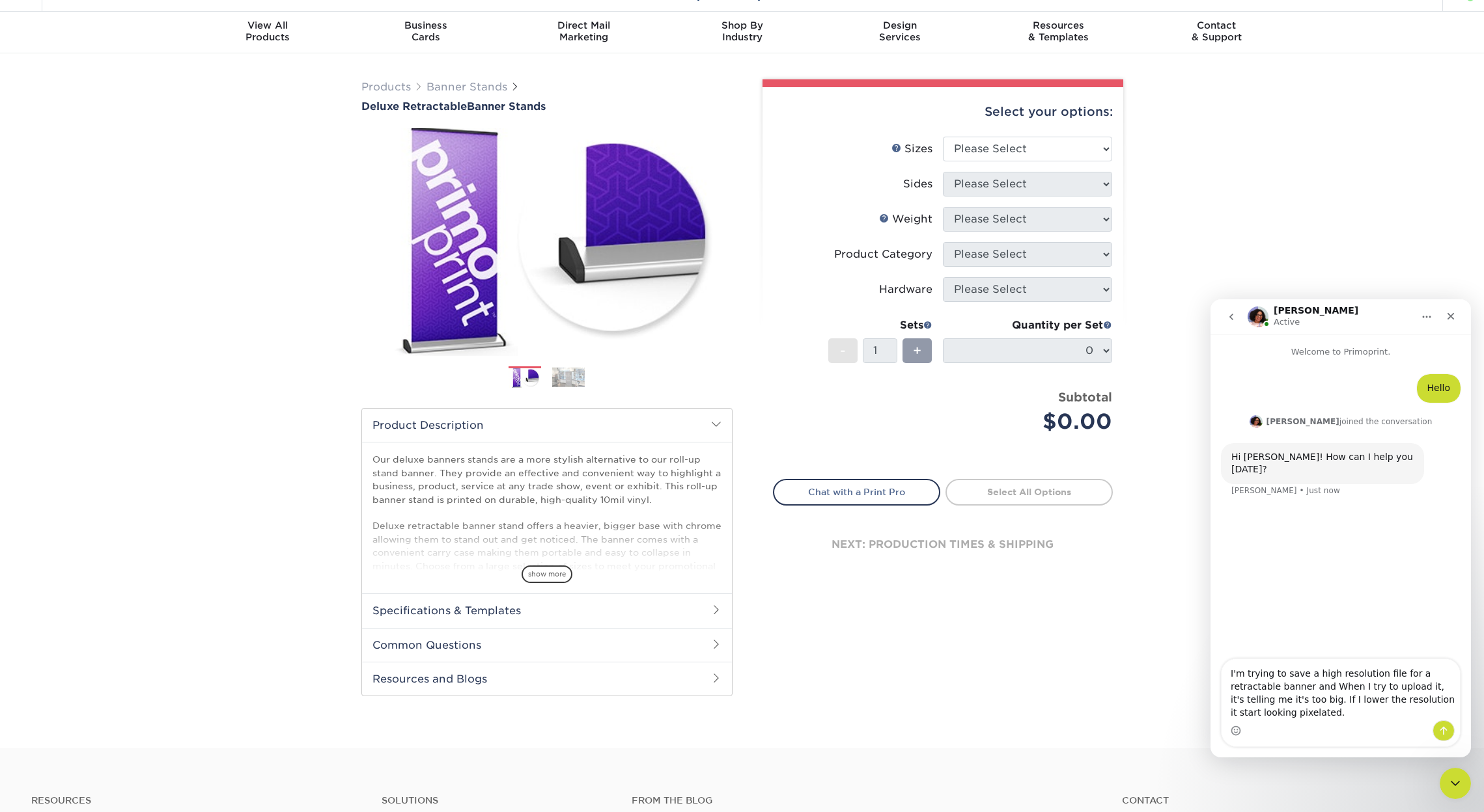
type textarea "I'm trying to save a high resolution file for a retractable banner and When I t…"
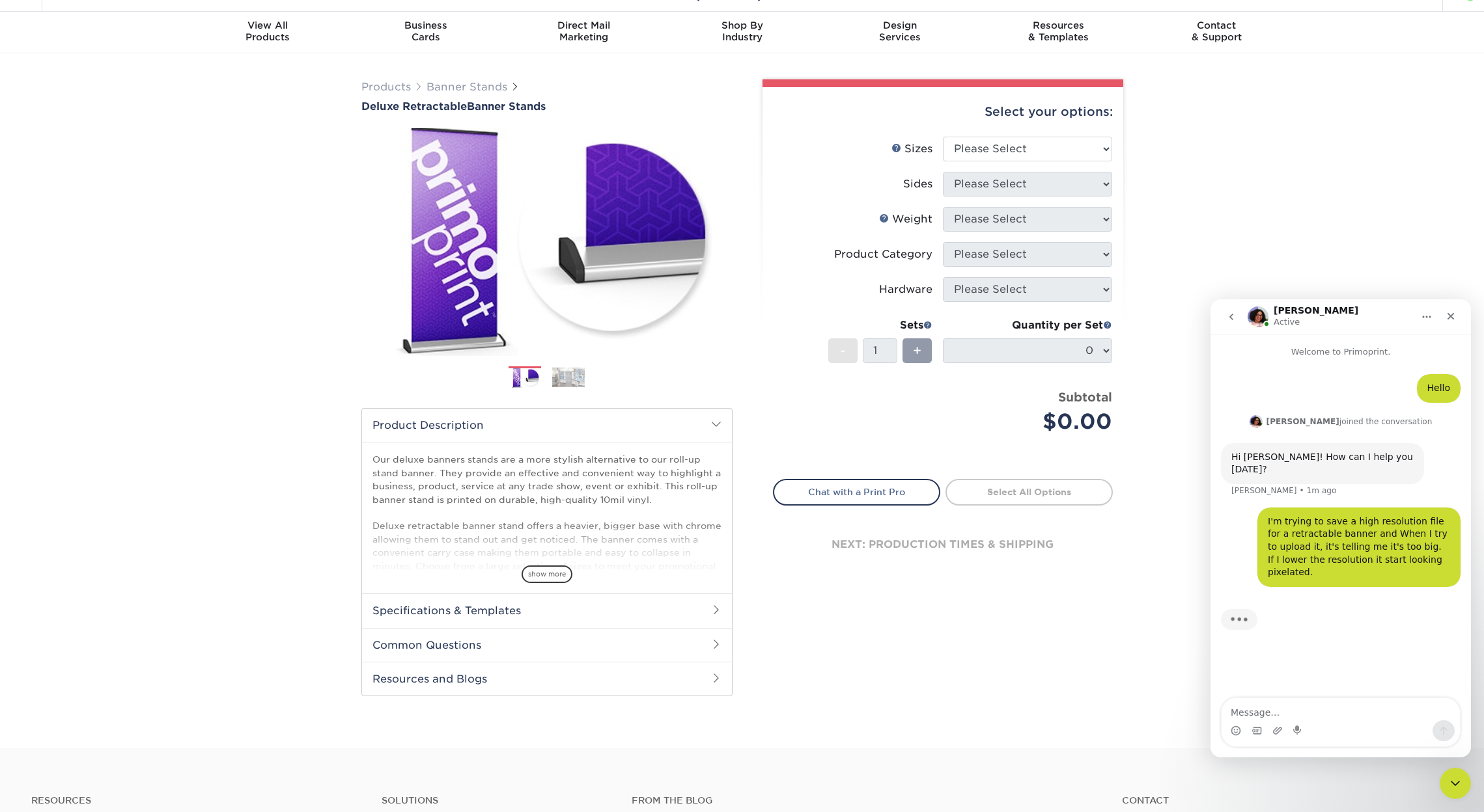
click at [507, 605] on h2 "Specifications & Templates" at bounding box center [547, 610] width 370 height 34
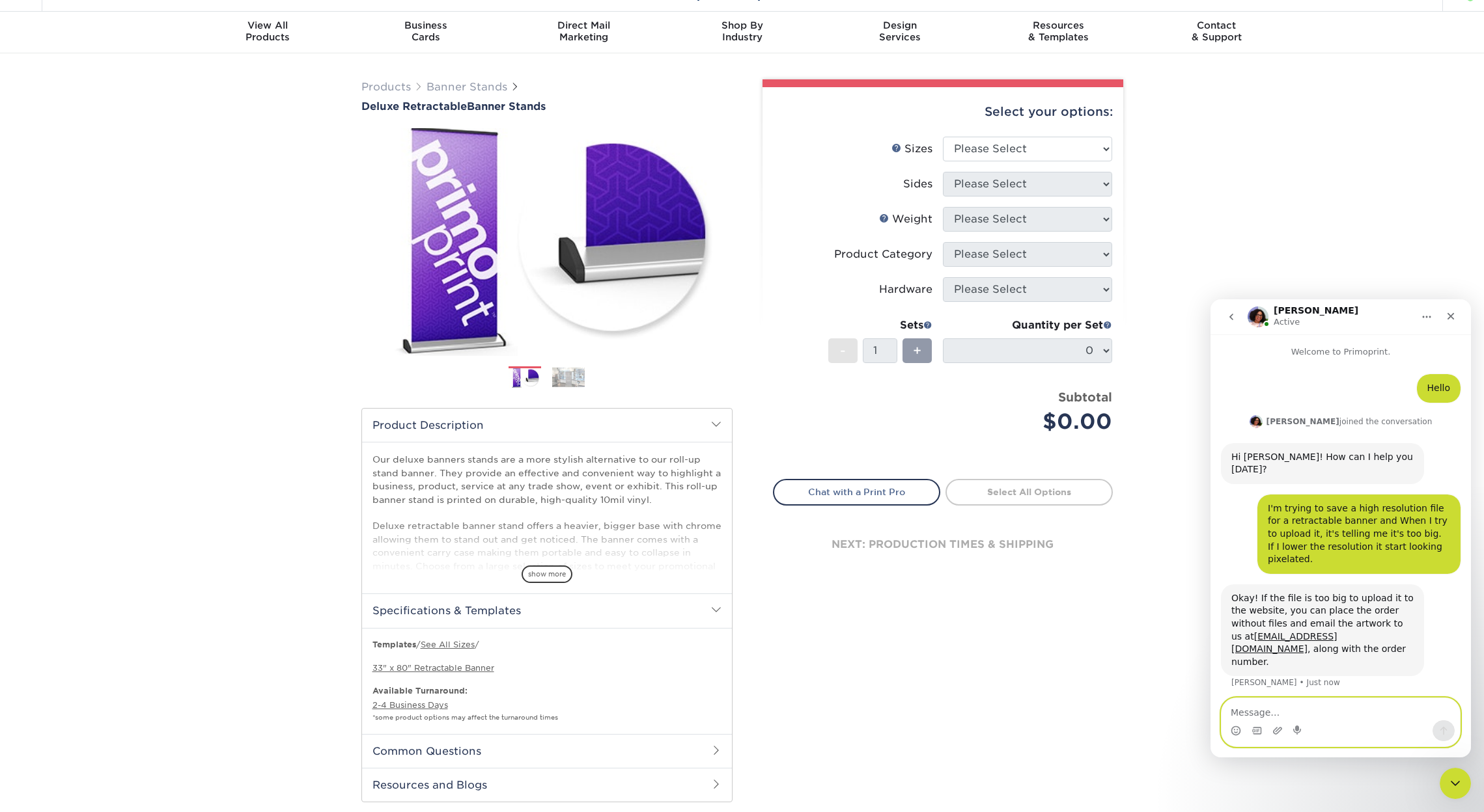
click at [1243, 711] on textarea "Message…" at bounding box center [1340, 709] width 238 height 22
type textarea "Perfect! Thanks!"
click at [1439, 728] on icon "Send a message…" at bounding box center [1443, 730] width 10 height 10
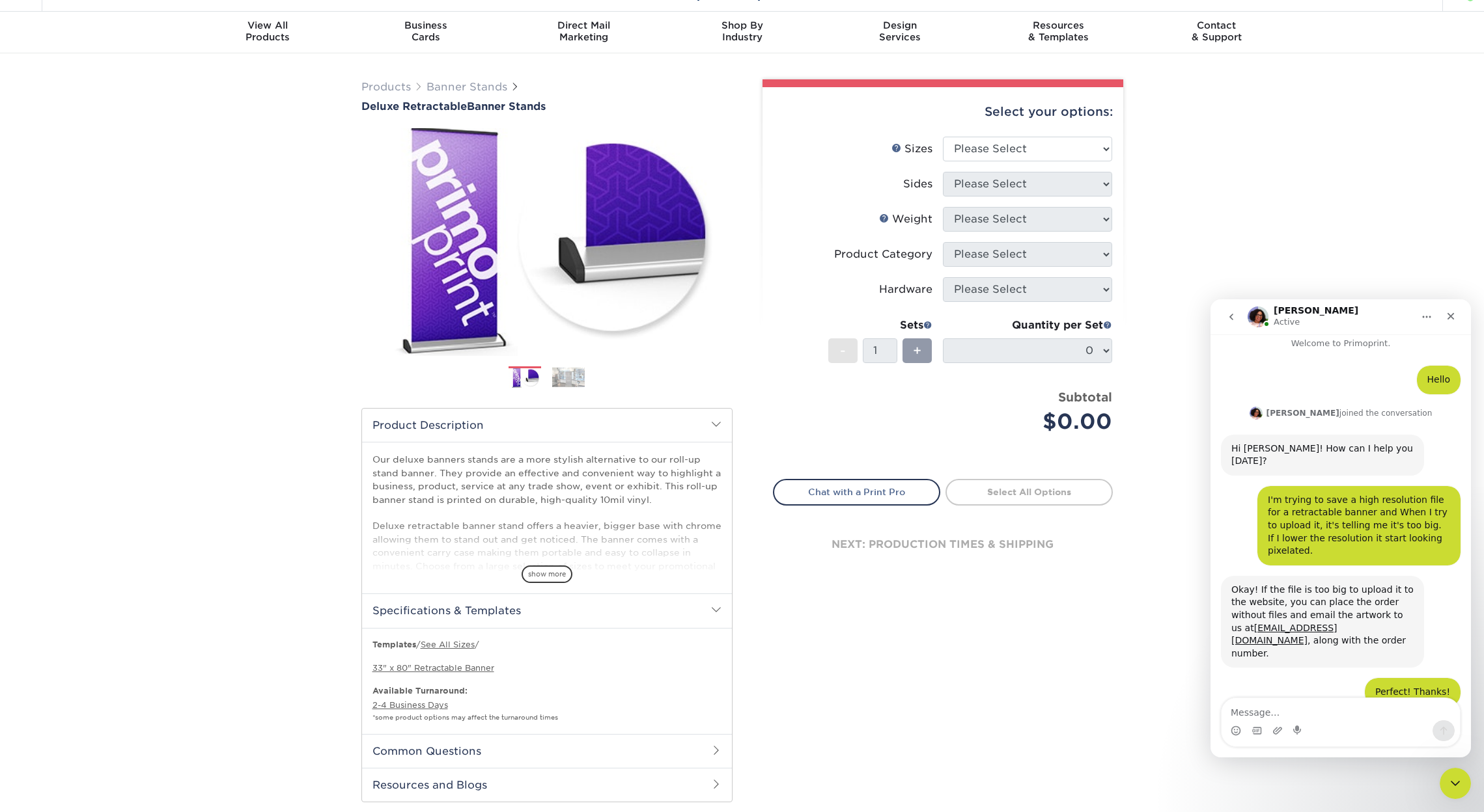
scroll to position [65, 0]
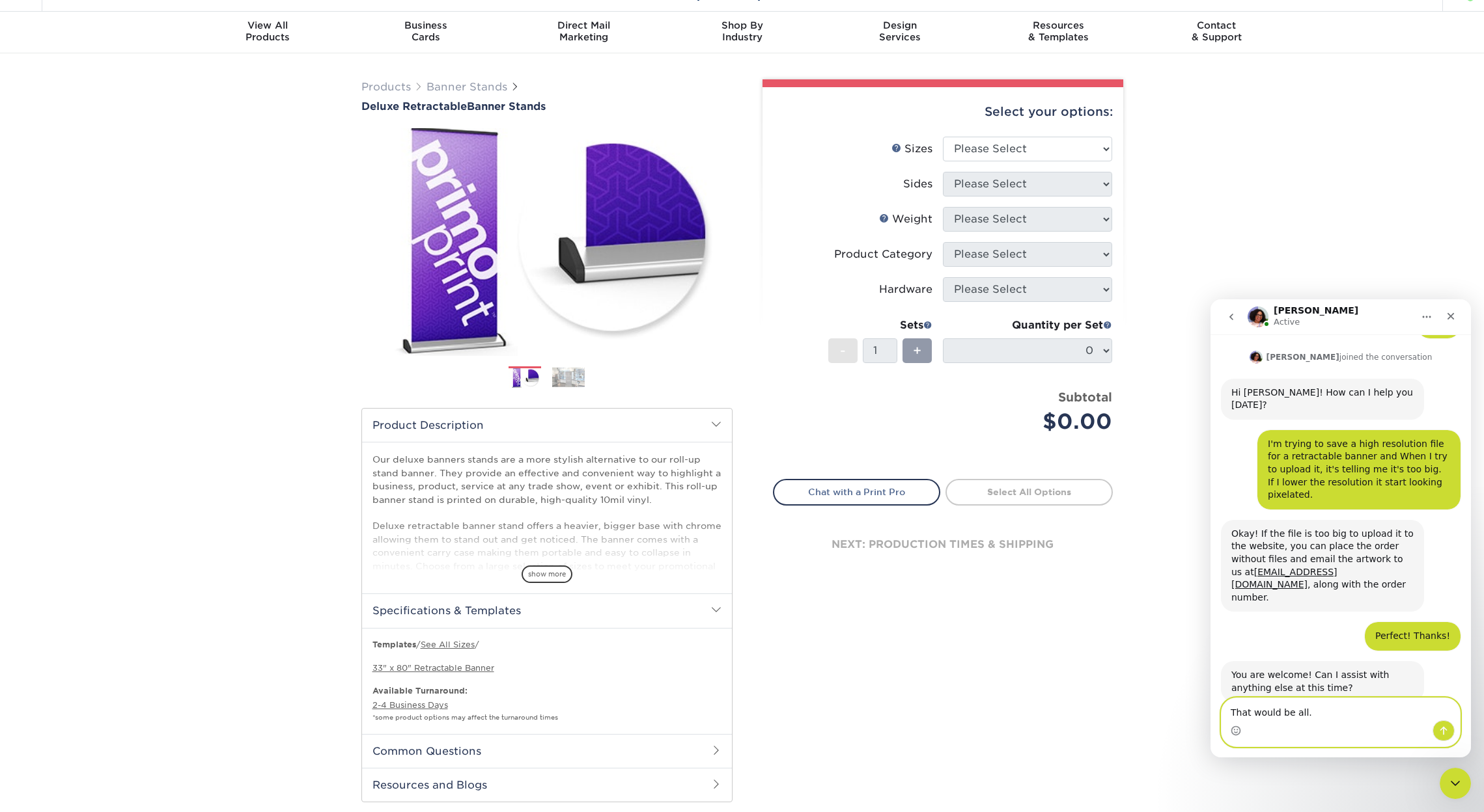
type textarea "That would be all."
click at [1448, 733] on icon "Send a message…" at bounding box center [1443, 730] width 10 height 10
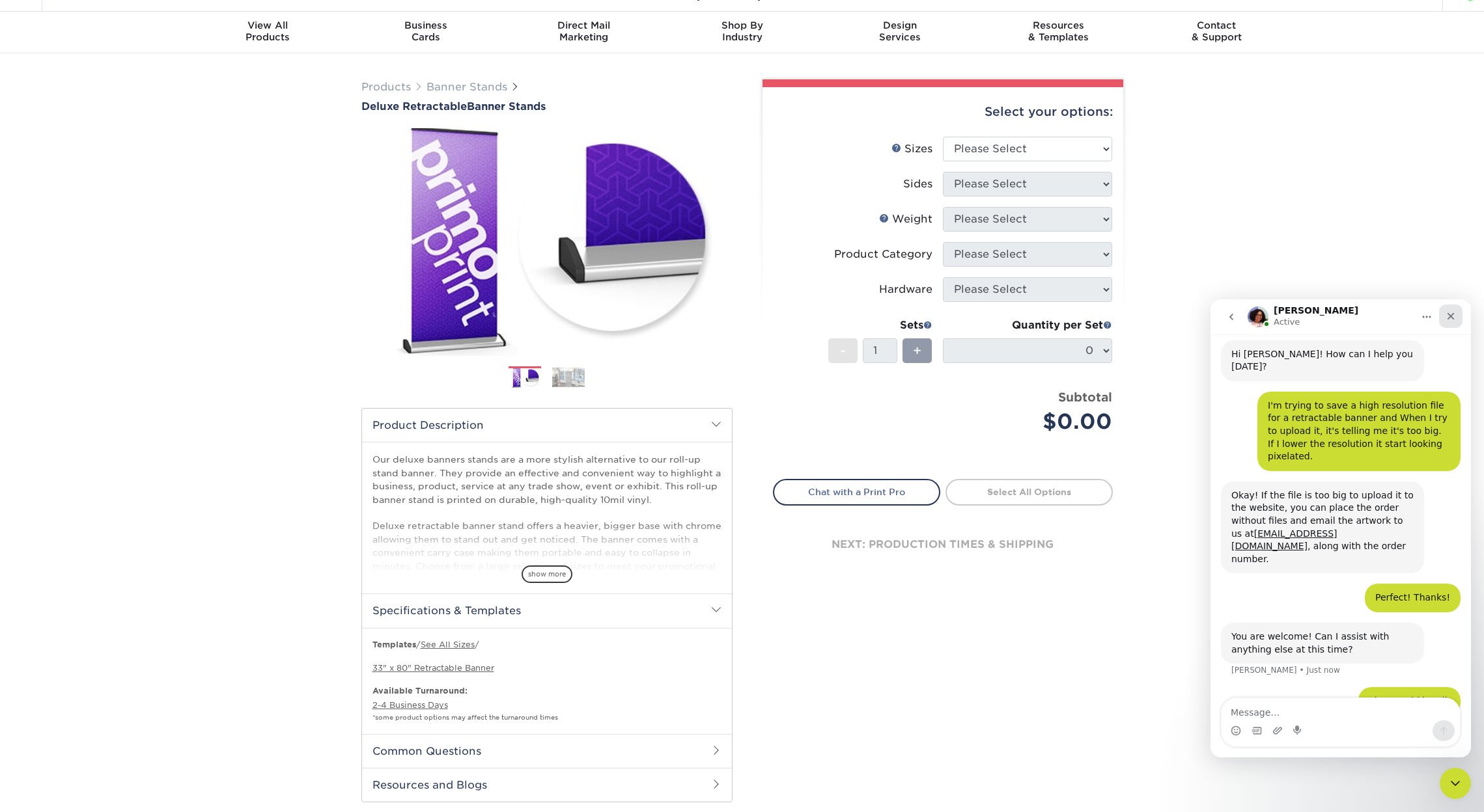
click at [1448, 315] on icon "Close" at bounding box center [1450, 315] width 10 height 10
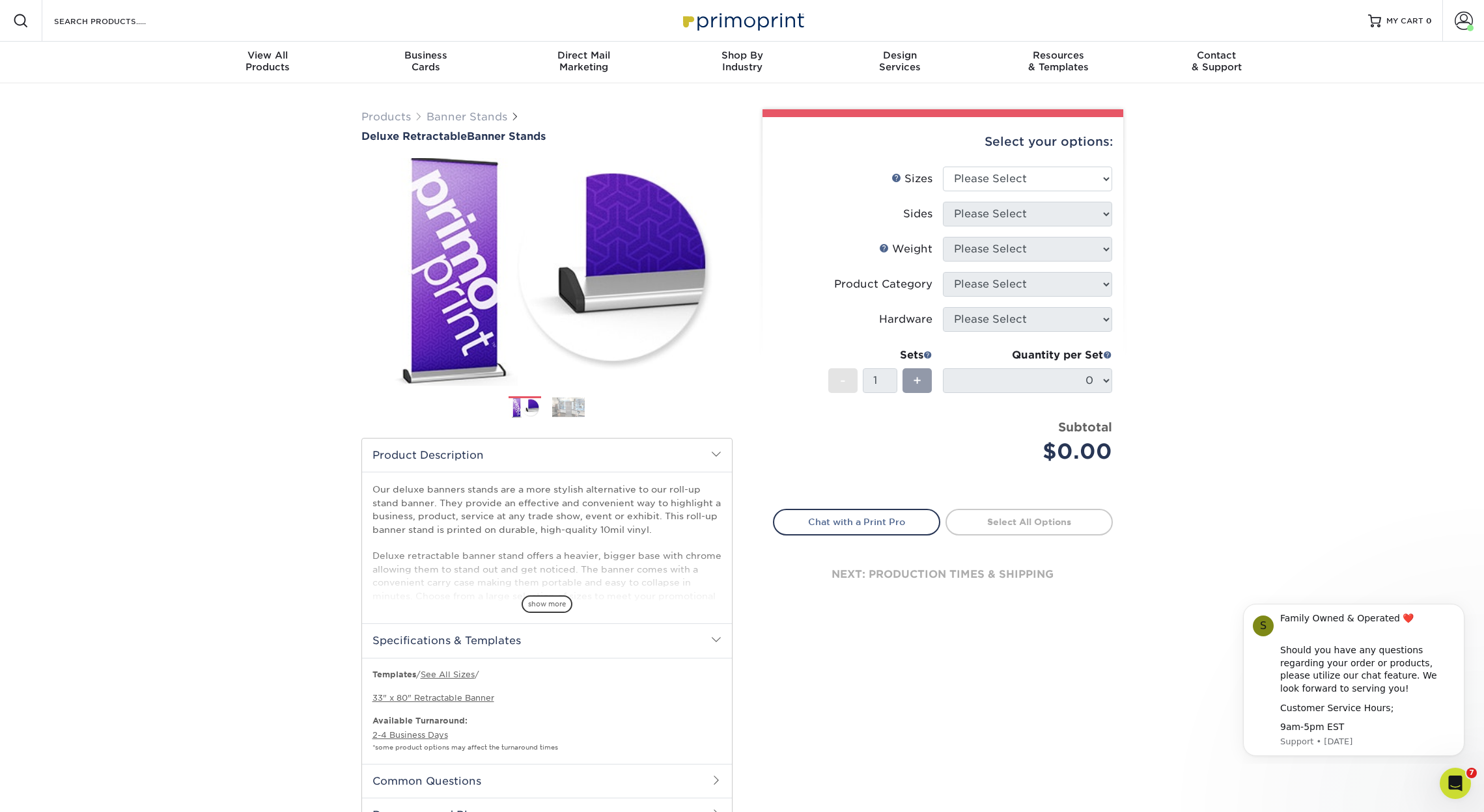
scroll to position [0, 0]
select select "33.00x80.00"
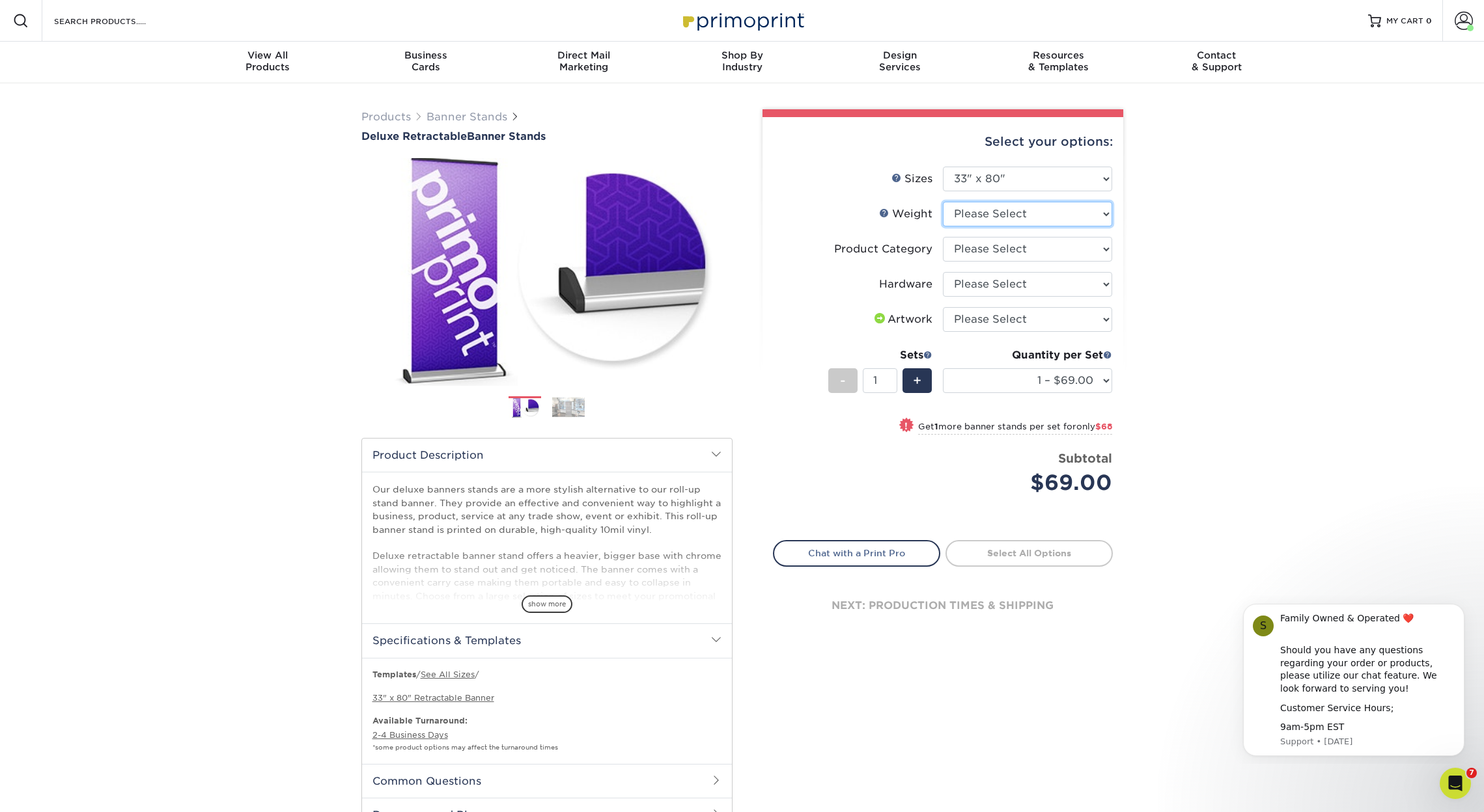
select select "10MIL"
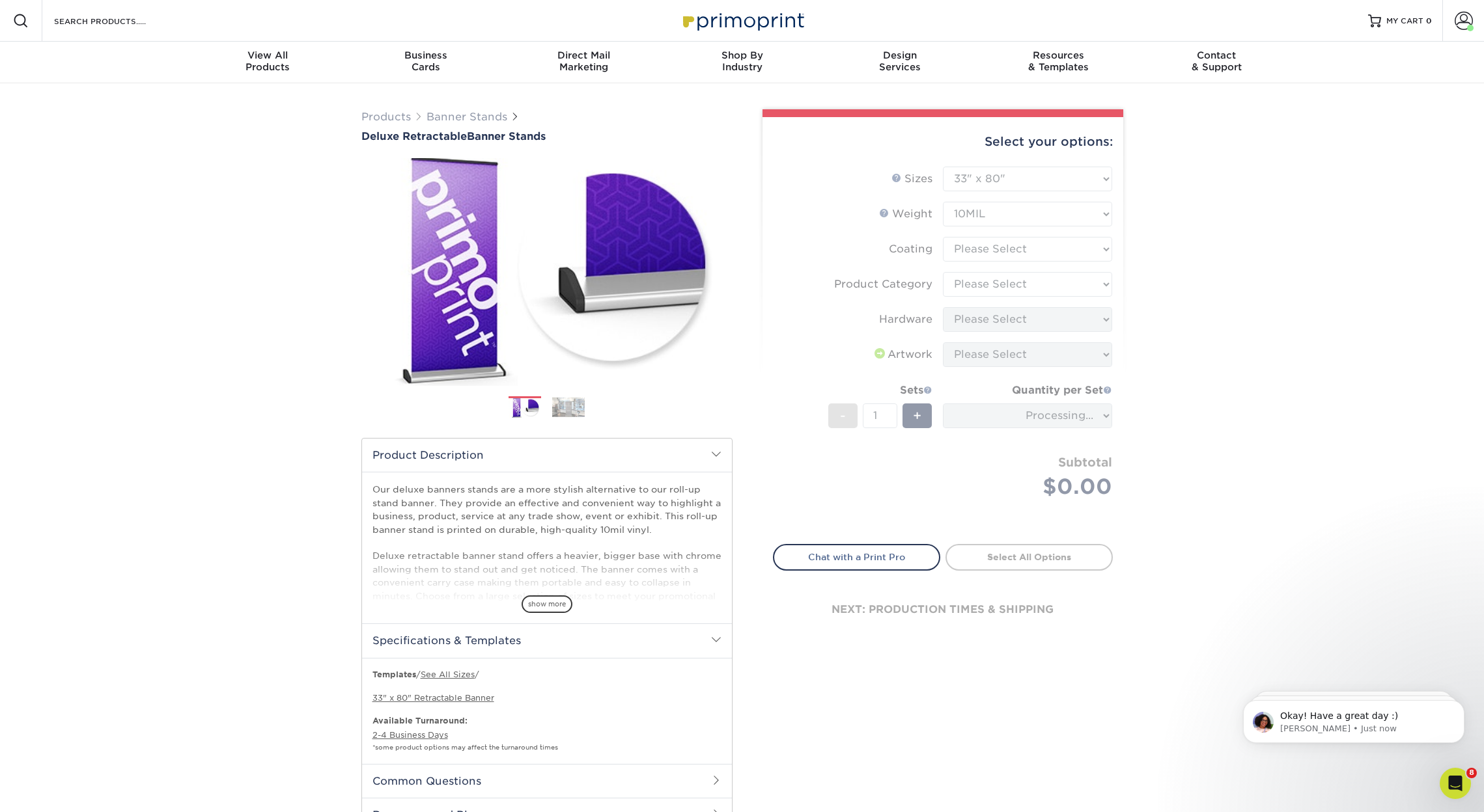
click at [1022, 245] on form "Sizes Help Sizes Please Select 33" x 80" Sides Please Select 10MIL - 1" at bounding box center [943, 348] width 340 height 363
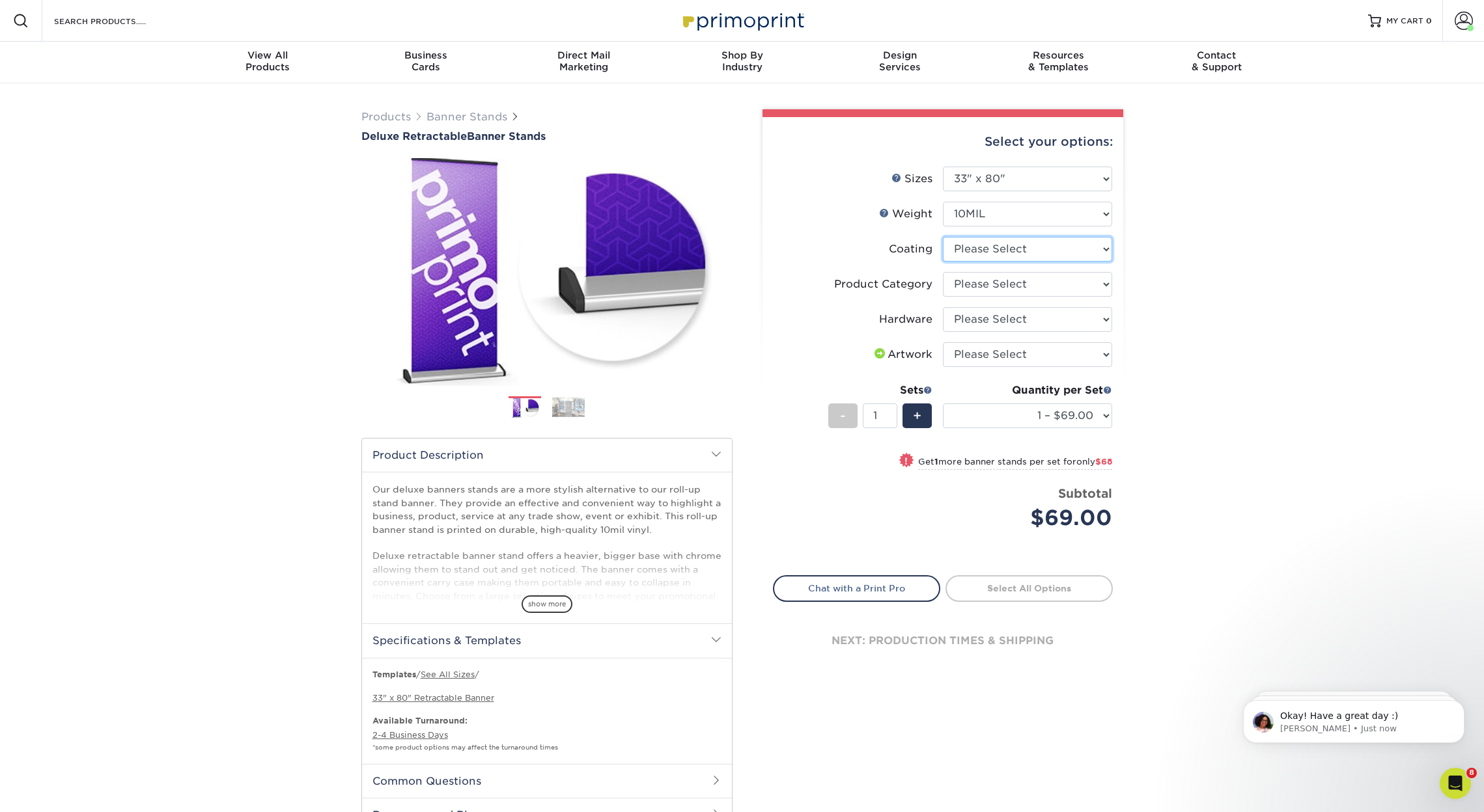
select select "3e7618de-abca-4bda-9f97-8b9129e913d8"
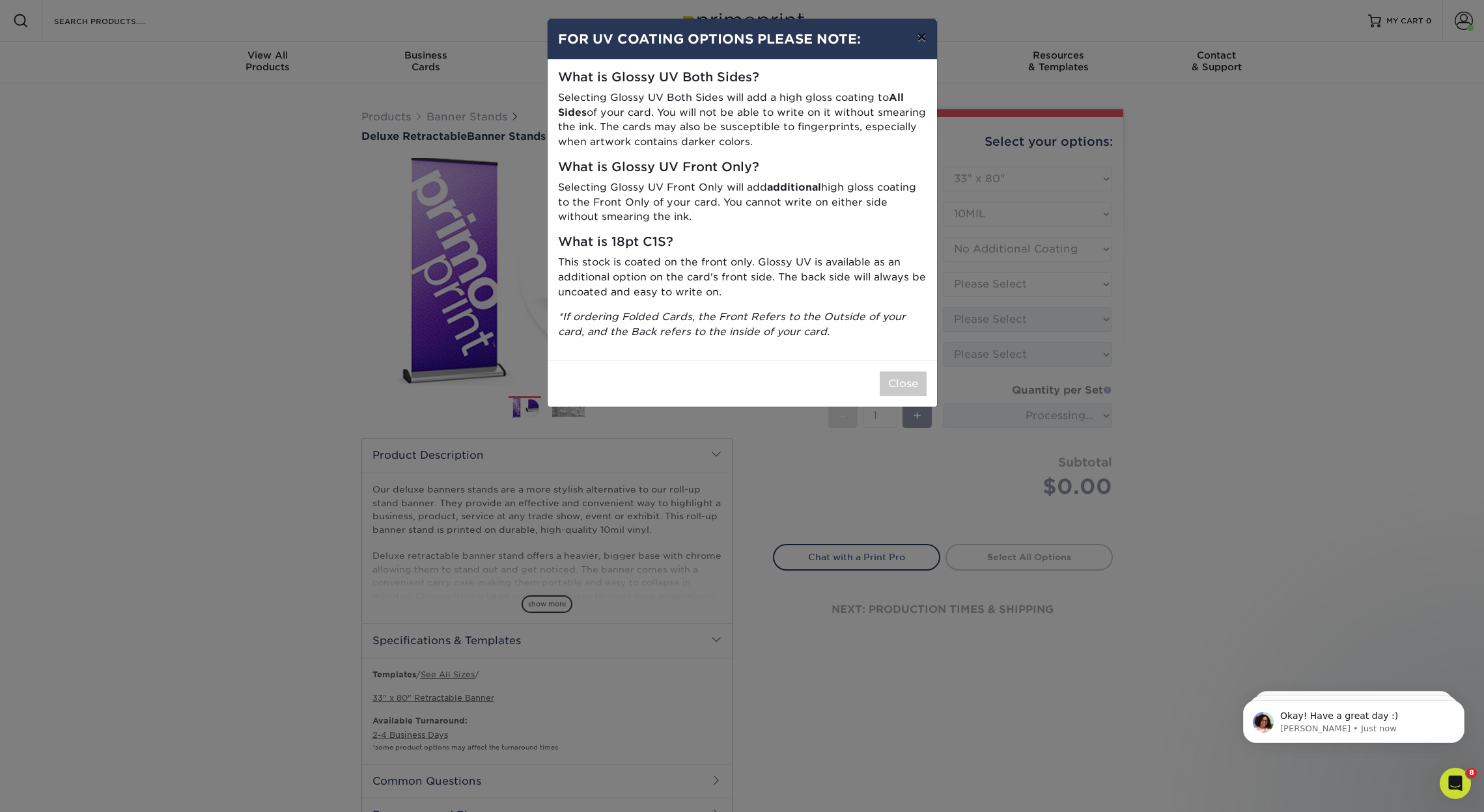
click at [923, 38] on button "×" at bounding box center [921, 37] width 30 height 36
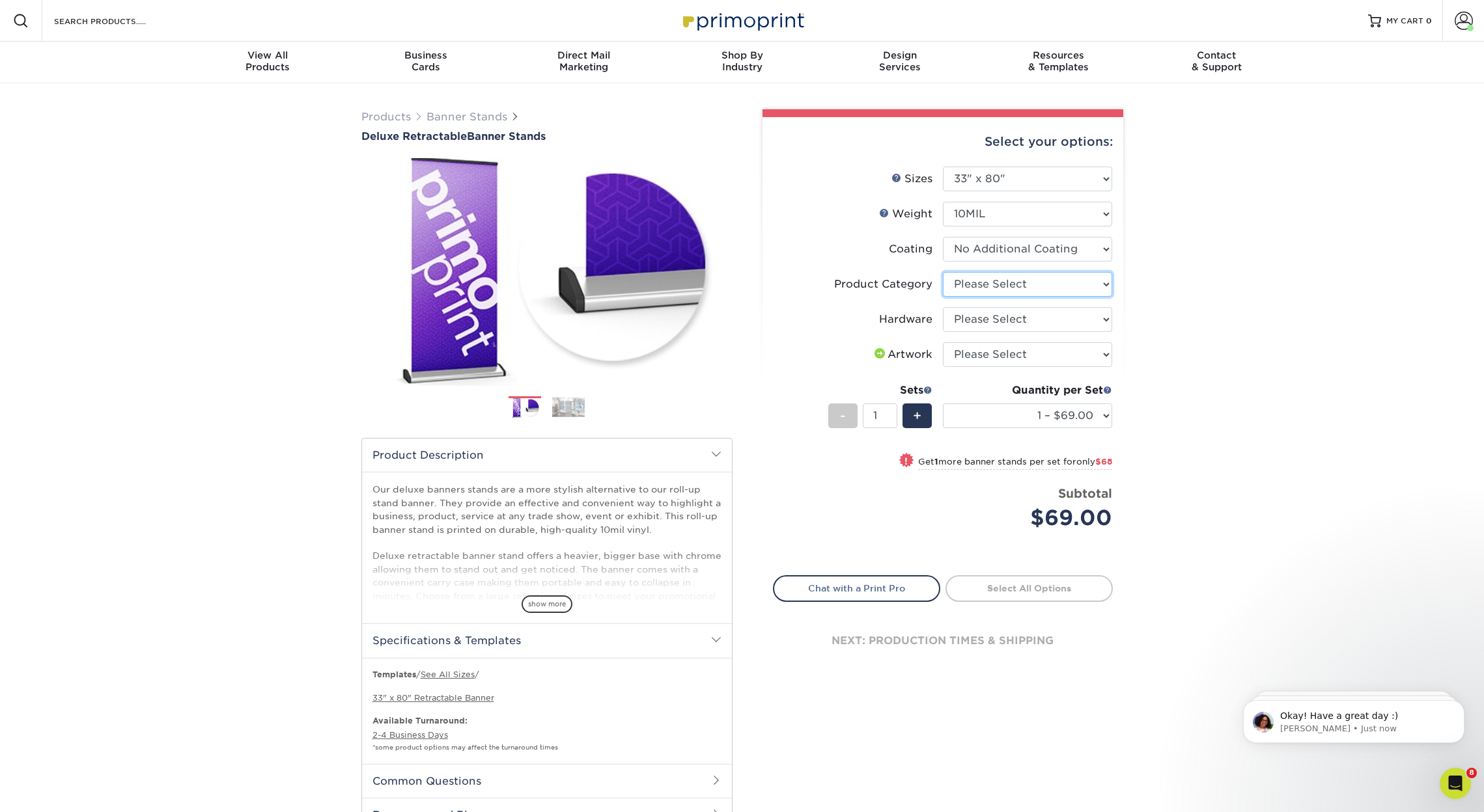
select select "deb82e1f-94dd-4fc2-adc3-95272b6b1220"
select select "8f8ed3c6-8570-4dec-a260-1d9d29af8a30"
select select "upload"
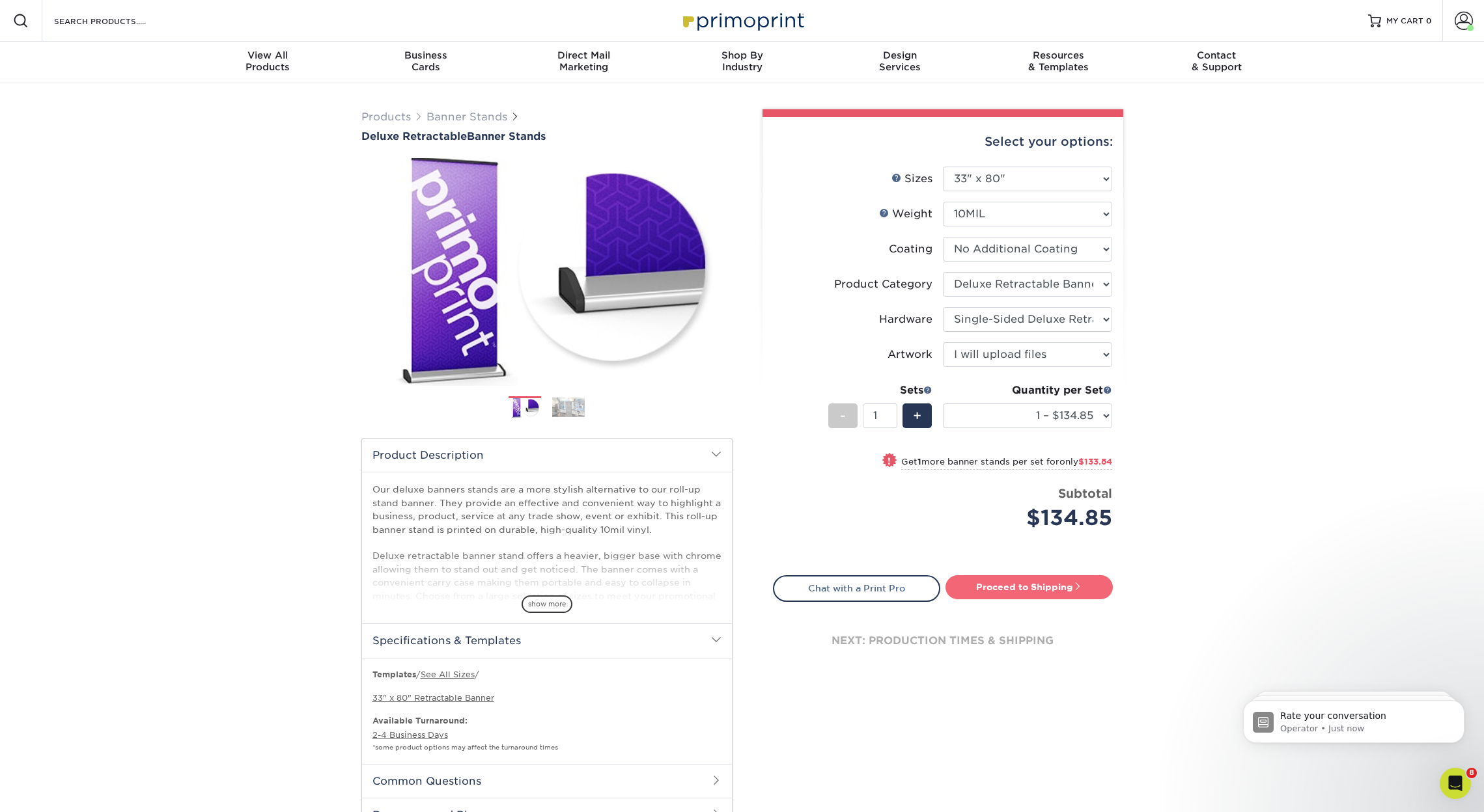
click at [1052, 589] on link "Proceed to Shipping" at bounding box center [1029, 587] width 168 height 24
type input "Set 1"
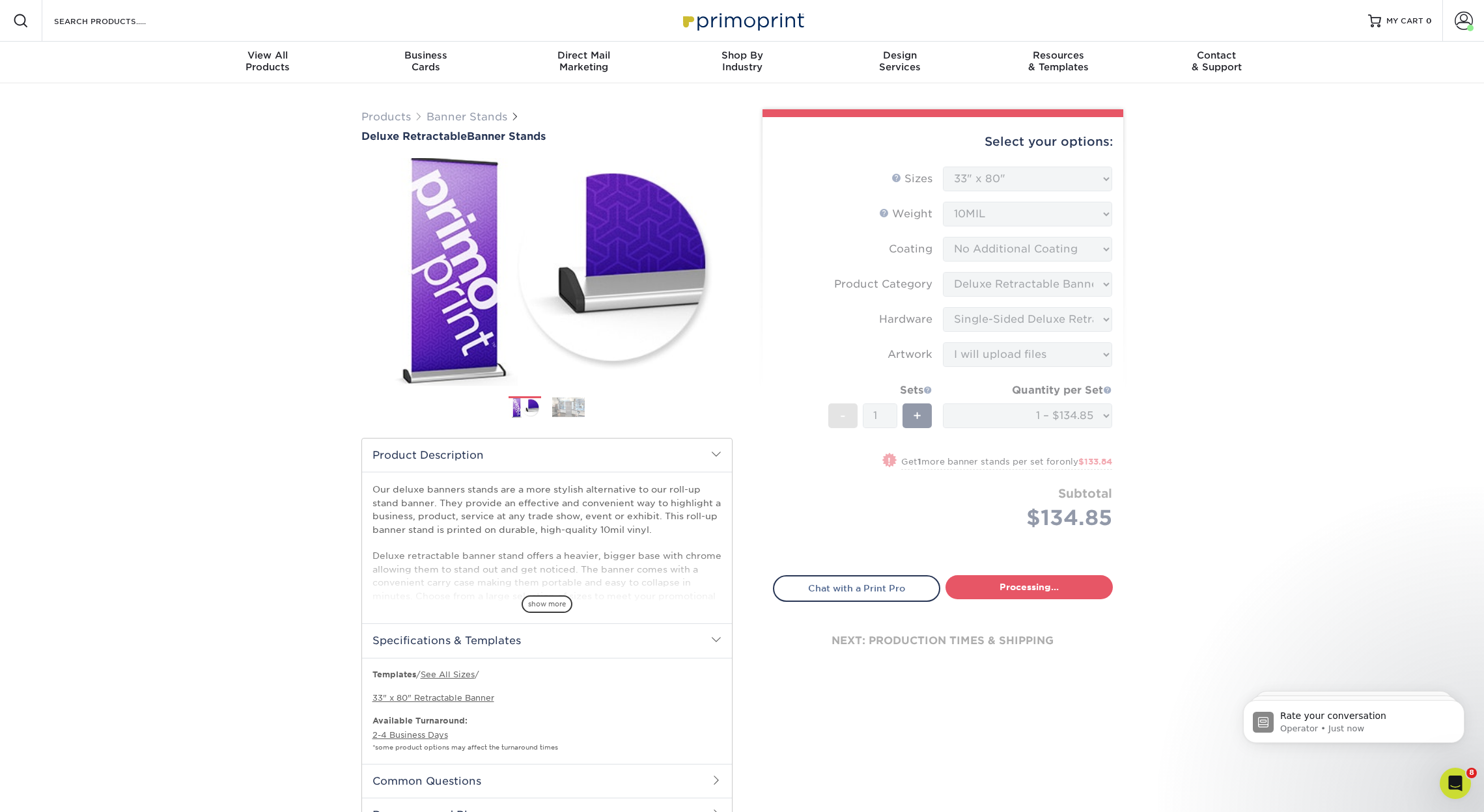
select select "05cdc3be-01c7-4d30-a20e-228dbc0598e6"
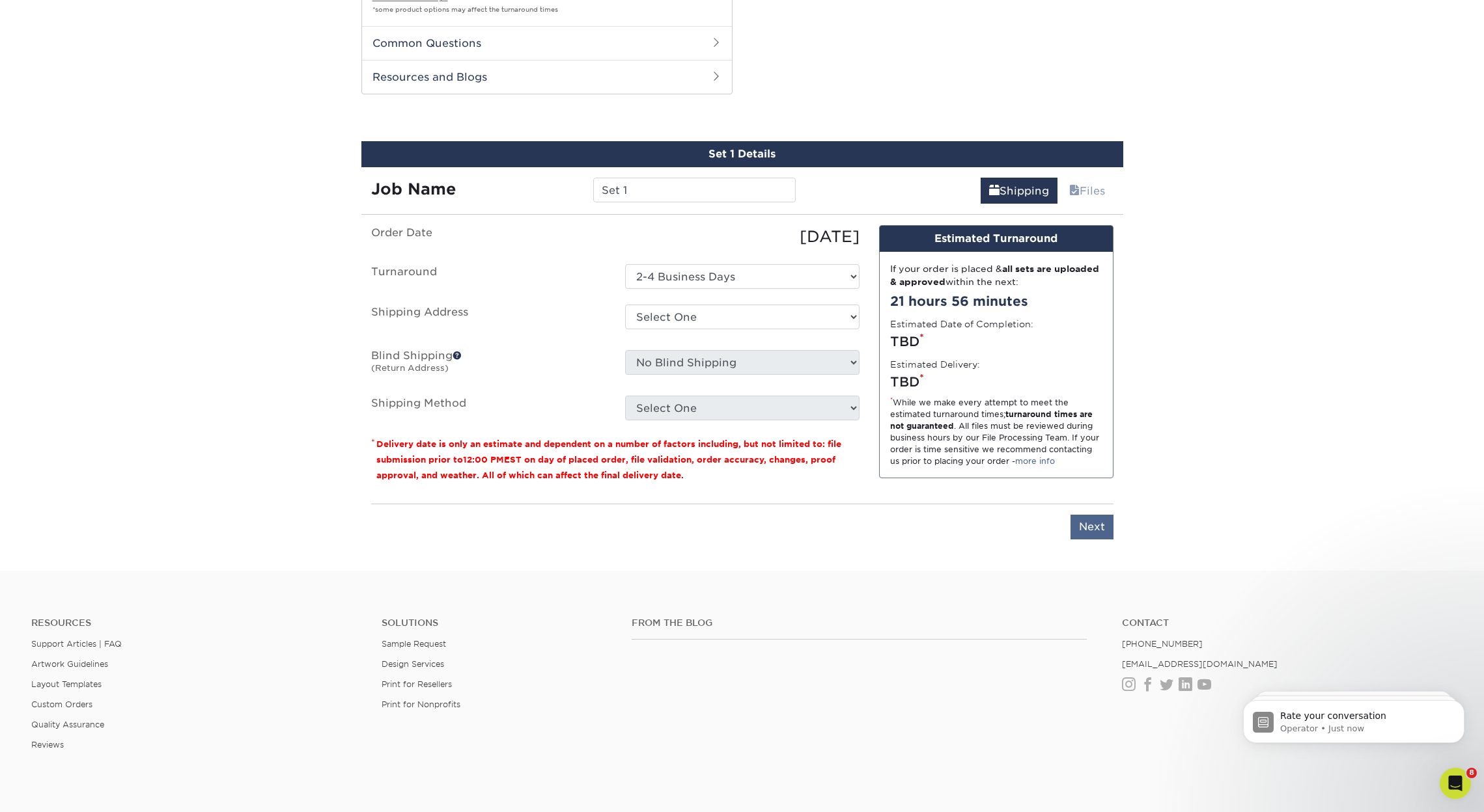
scroll to position [766, 0]
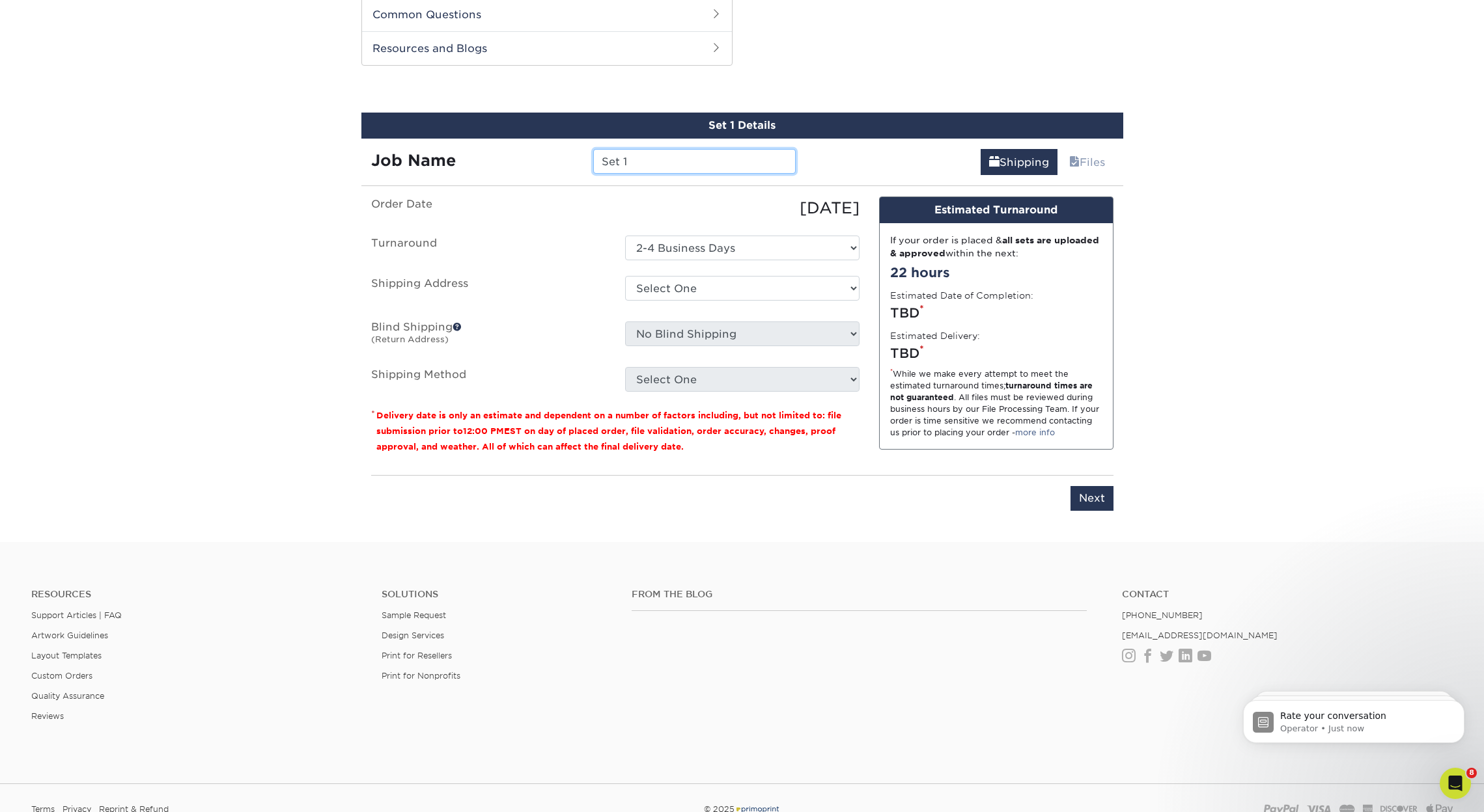
drag, startPoint x: 665, startPoint y: 159, endPoint x: 657, endPoint y: 157, distance: 8.2
click at [657, 157] on input "Set 1" at bounding box center [695, 161] width 202 height 25
drag, startPoint x: 639, startPoint y: 153, endPoint x: 573, endPoint y: 147, distance: 66.3
click at [573, 149] on div "Job Name Set 1" at bounding box center [583, 161] width 445 height 25
type input "Retractable Banner"
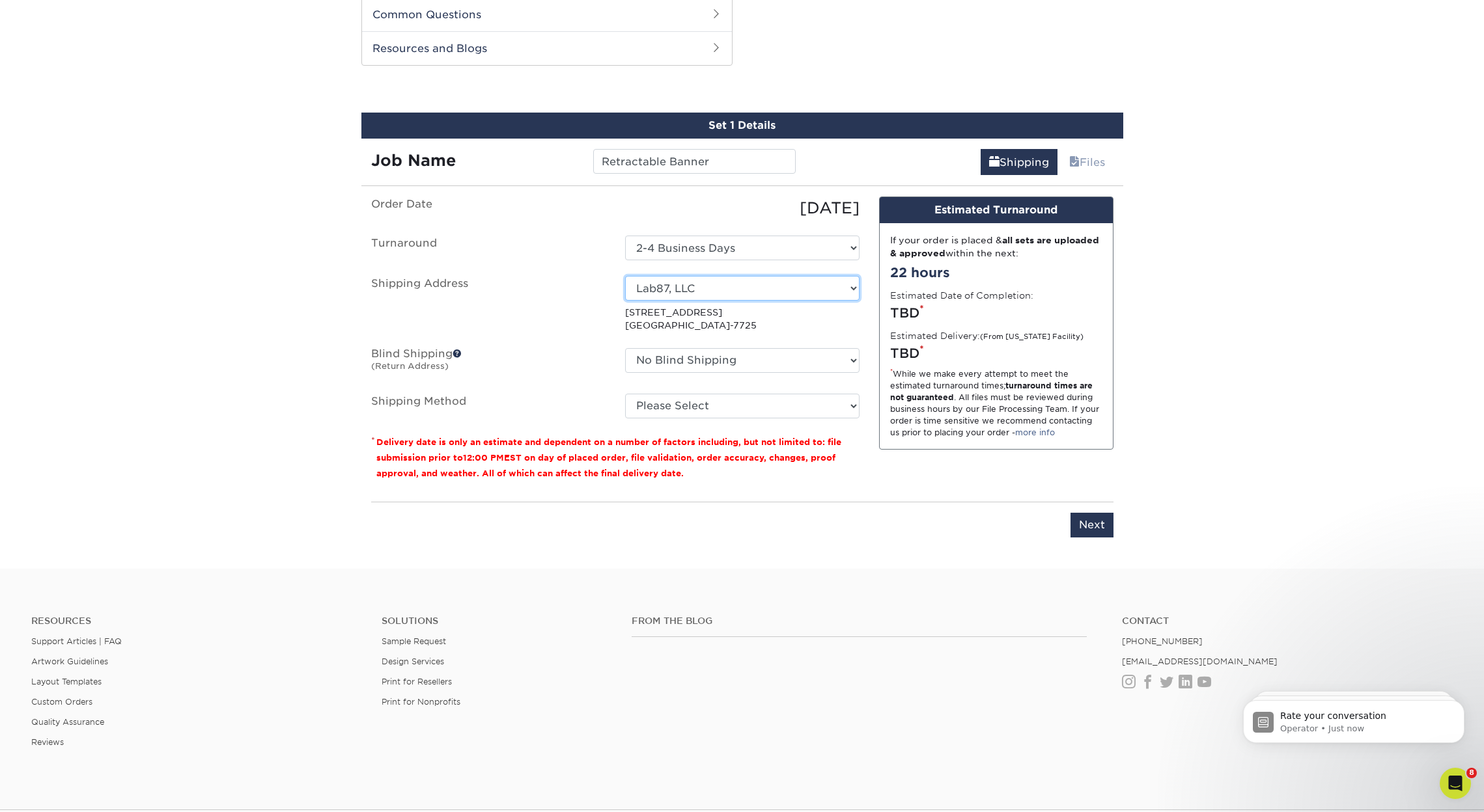
select select "281112"
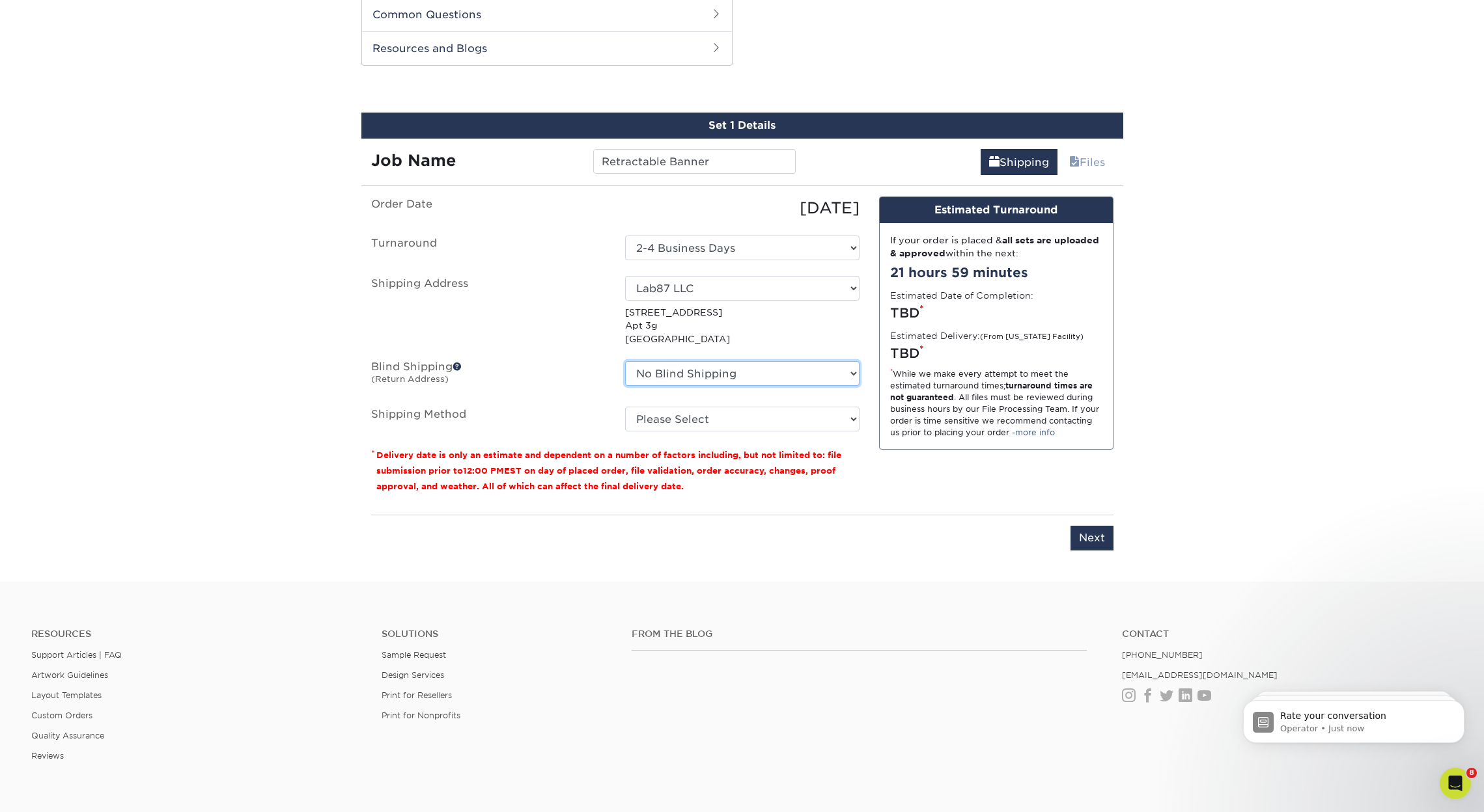
select select "281112"
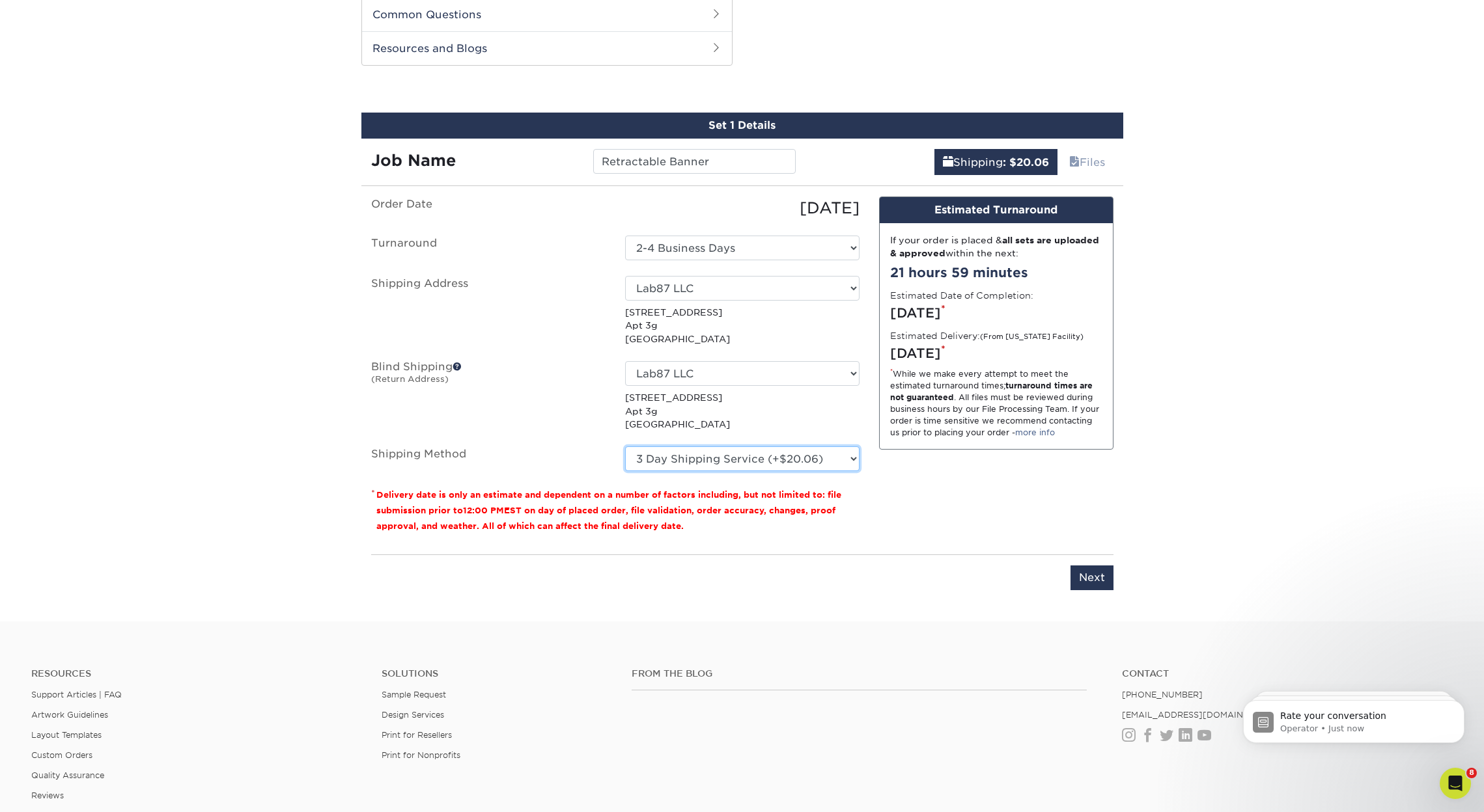
select select "02"
click at [1093, 574] on input "Next" at bounding box center [1091, 578] width 43 height 25
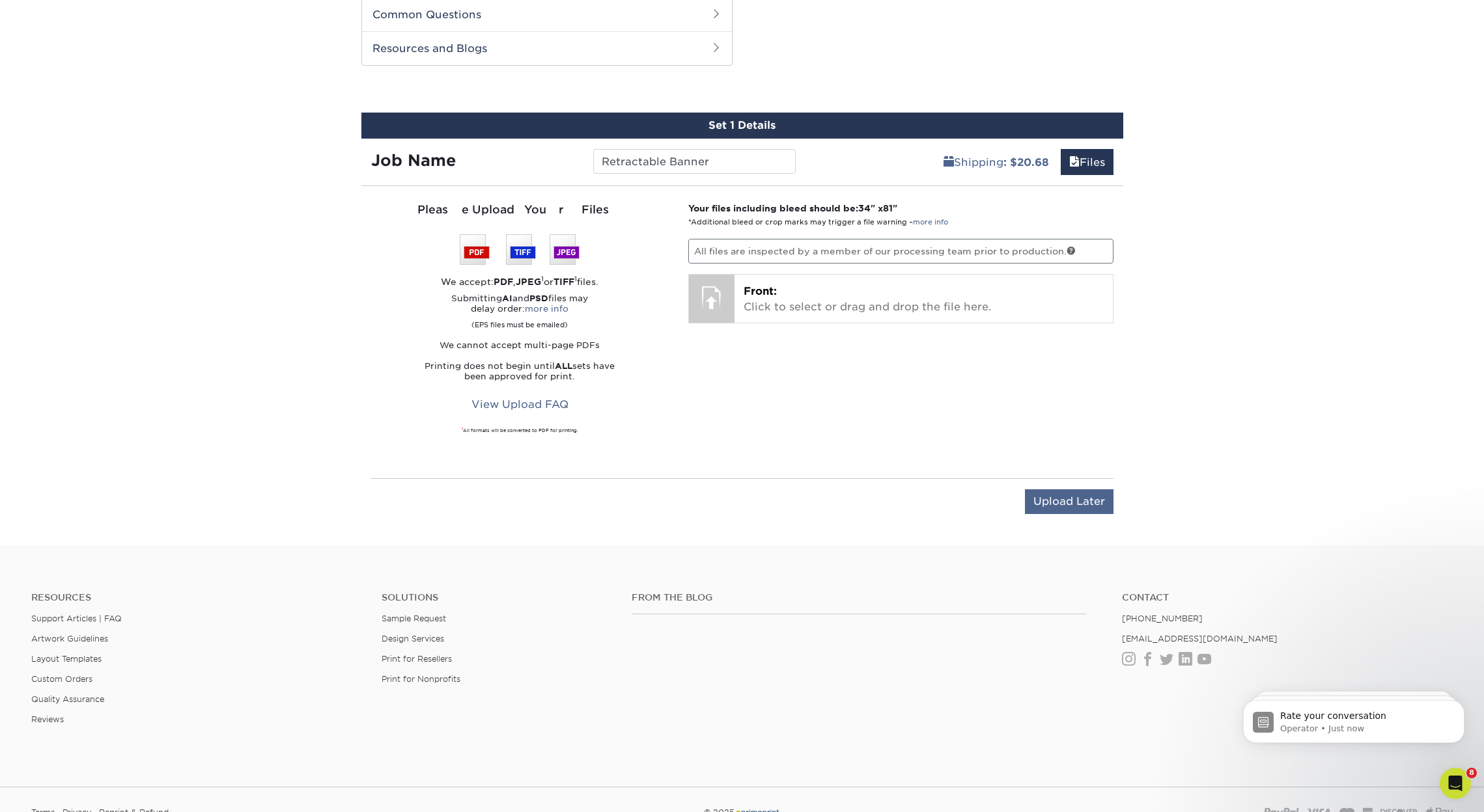
click at [1098, 502] on input "Upload Later" at bounding box center [1068, 501] width 88 height 25
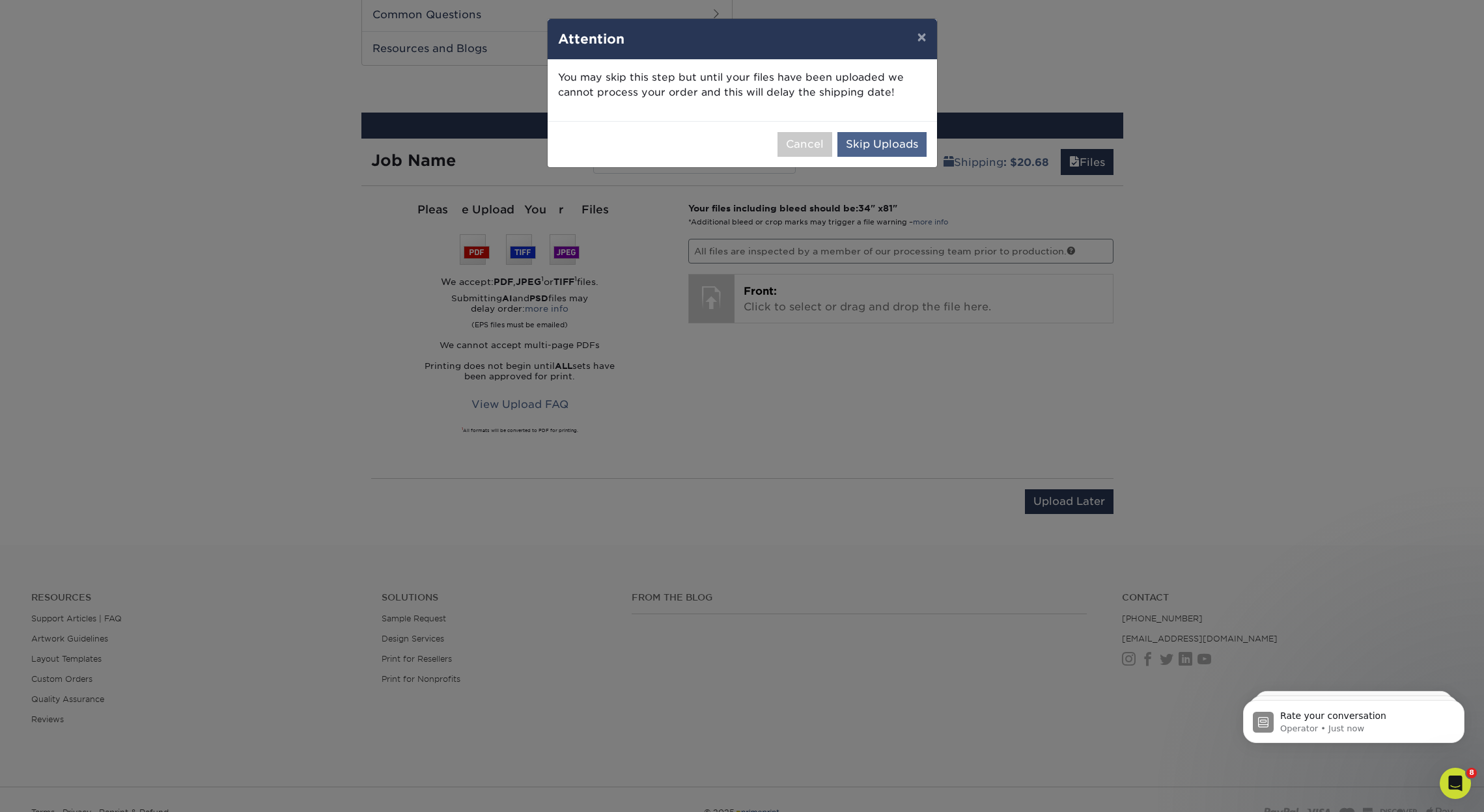
click at [908, 146] on button "Skip Uploads" at bounding box center [882, 144] width 89 height 25
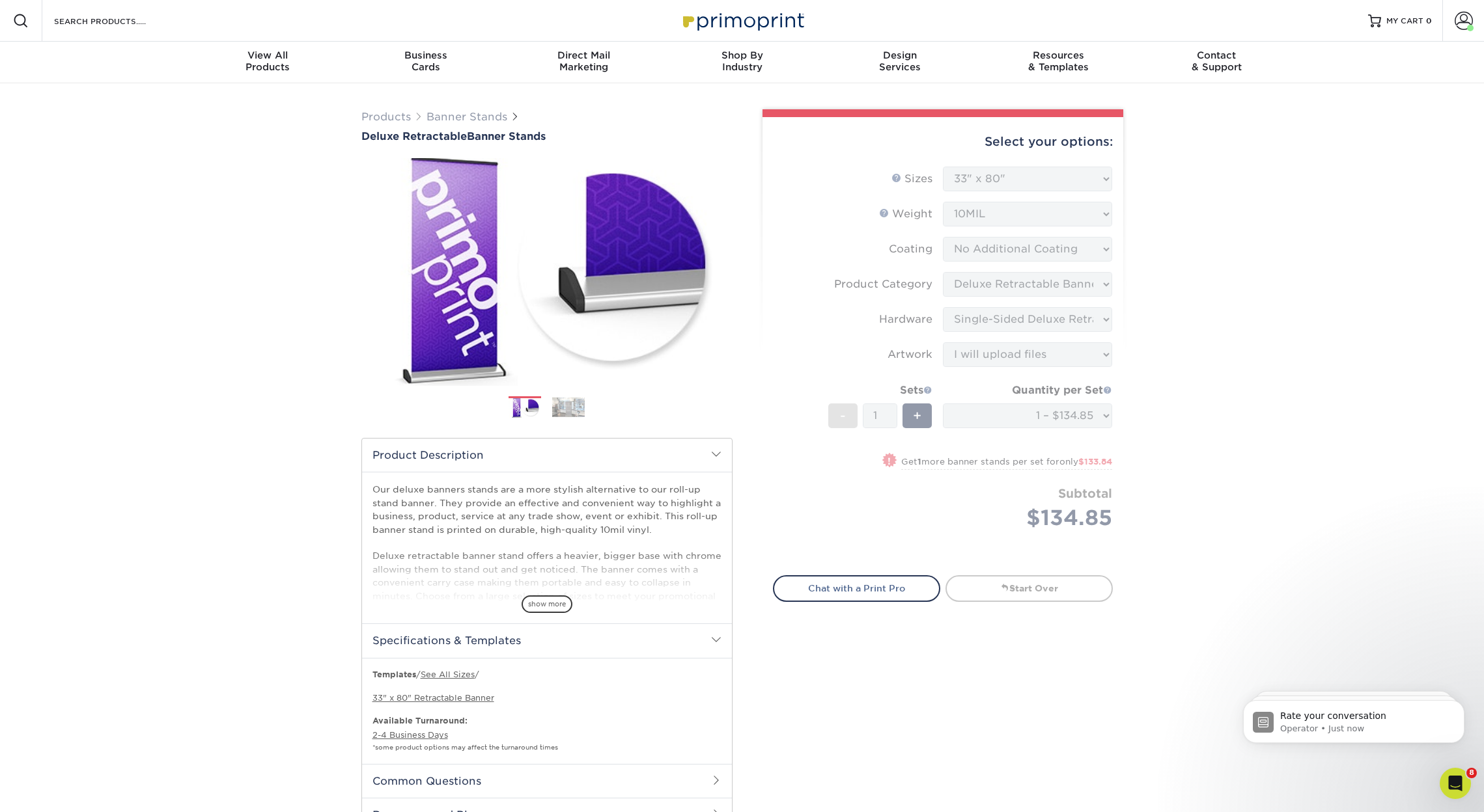
scroll to position [0, 0]
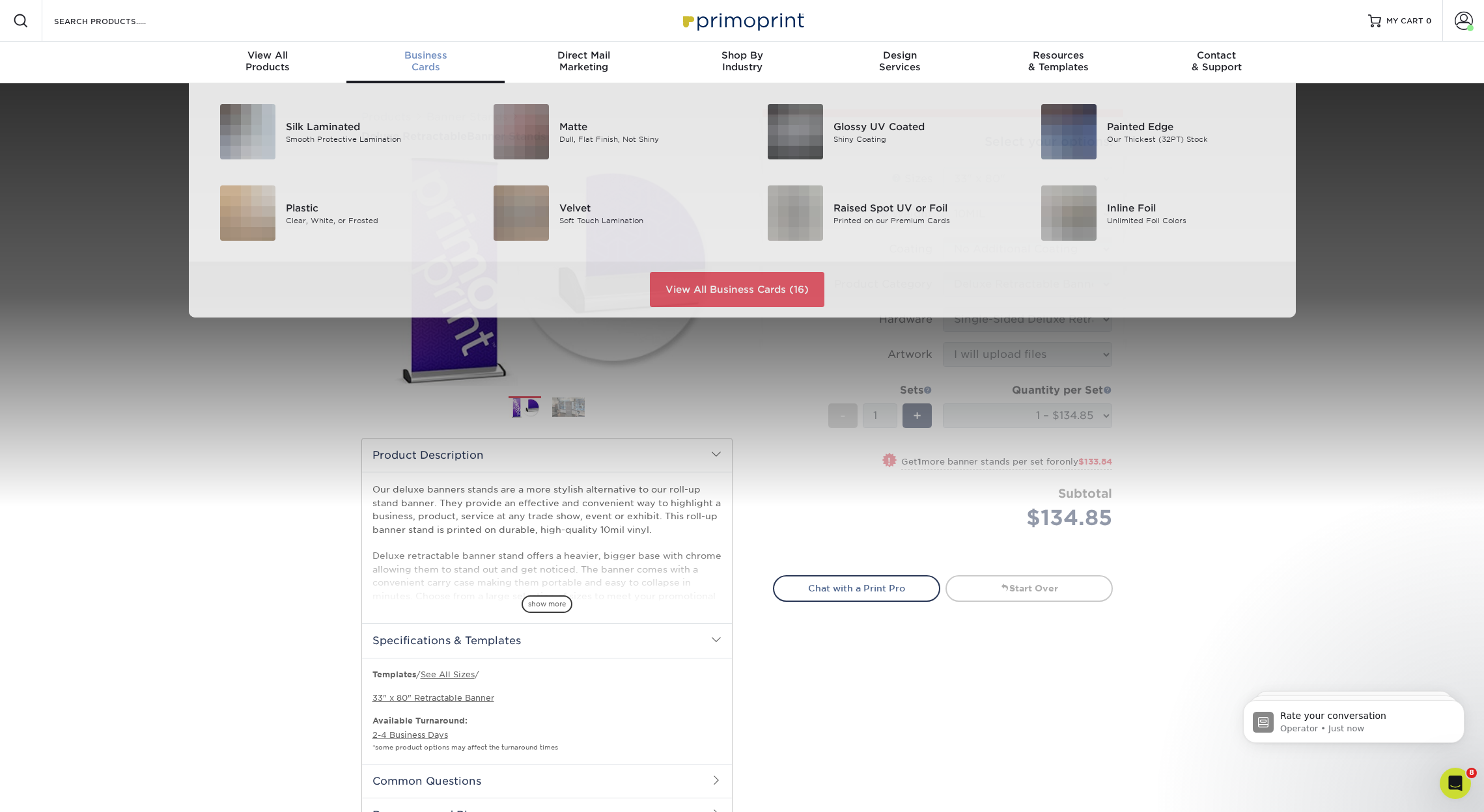
click at [428, 60] on span "Business" at bounding box center [426, 55] width 159 height 12
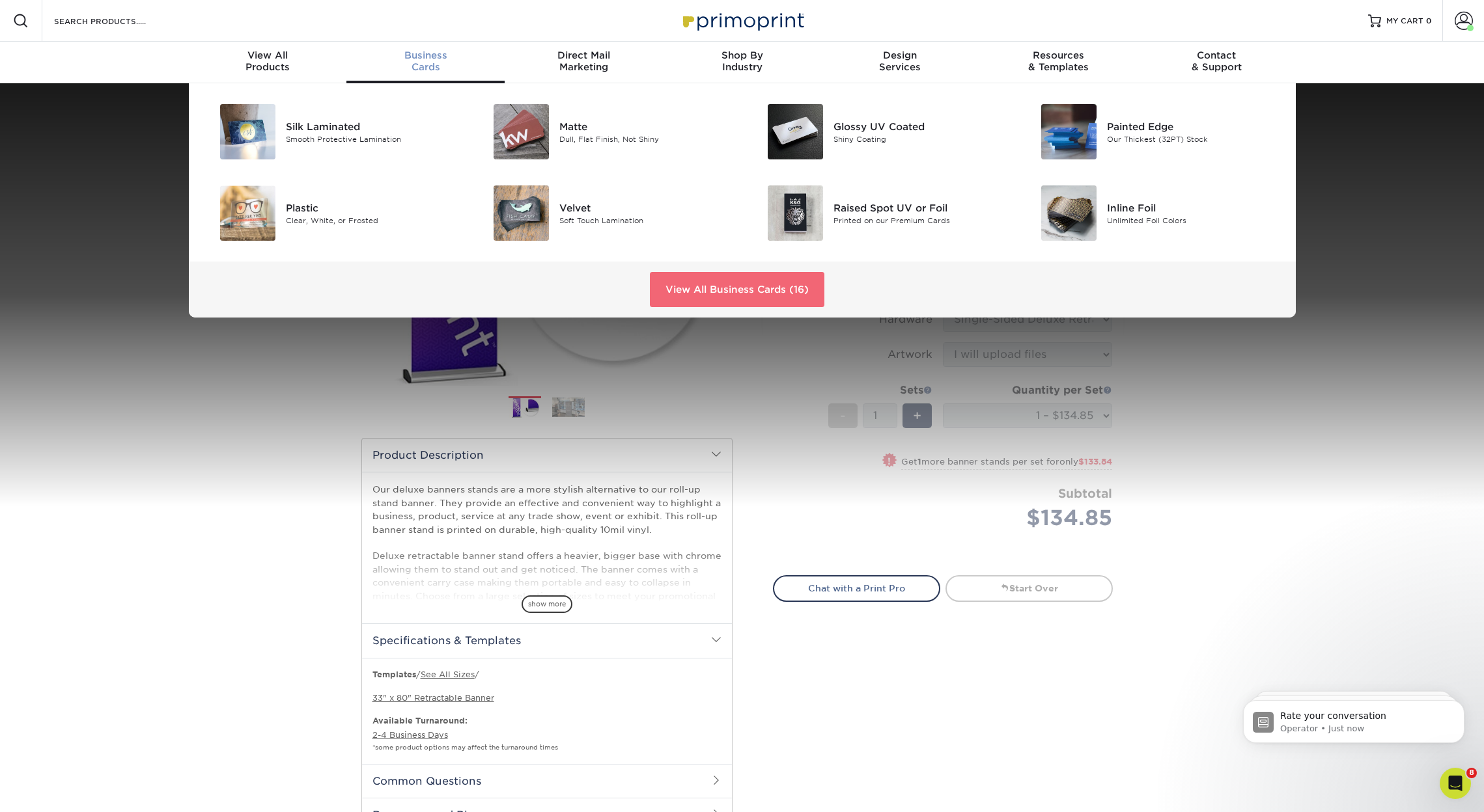
click at [715, 282] on link "View All Business Cards (16)" at bounding box center [737, 290] width 174 height 36
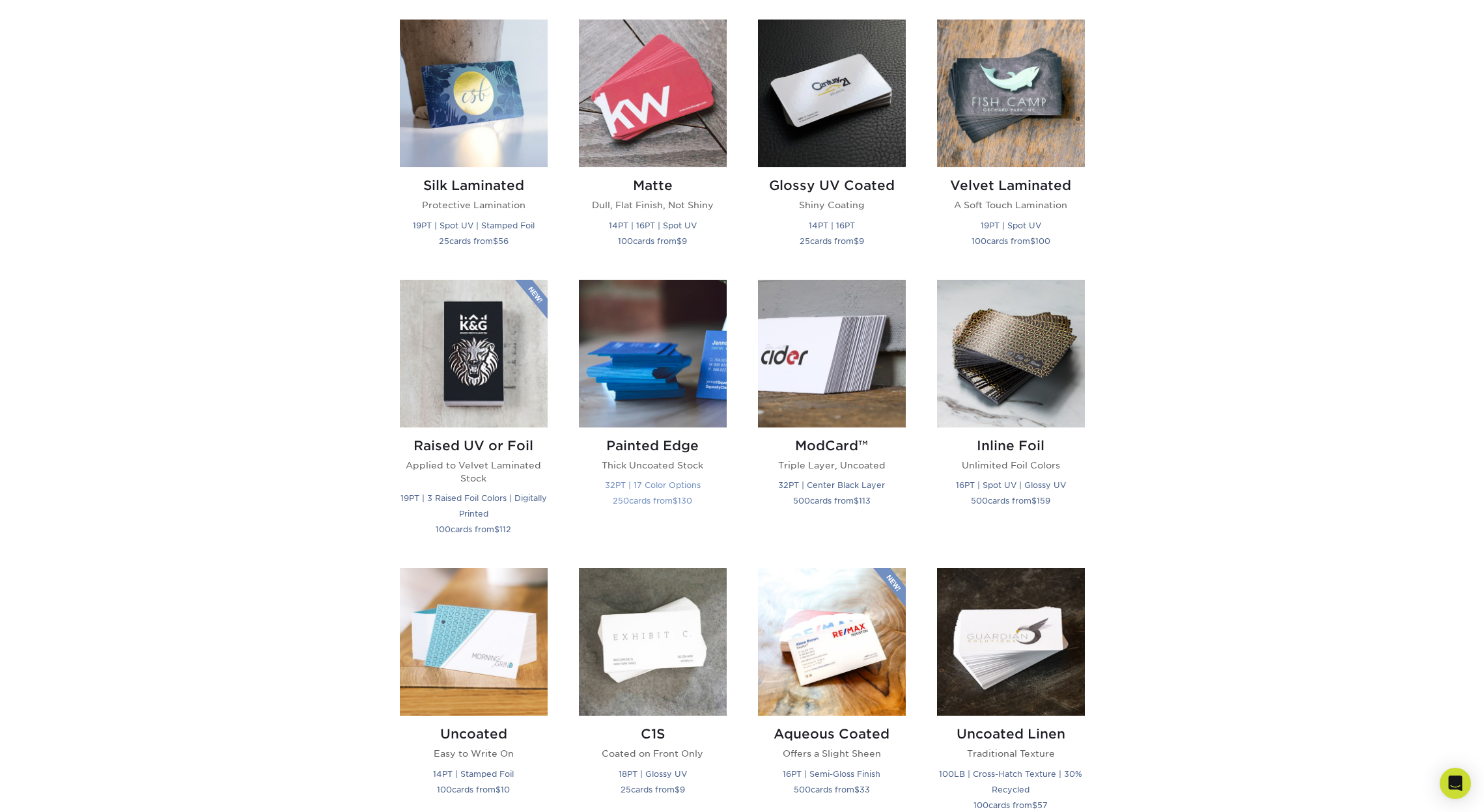
scroll to position [650, 0]
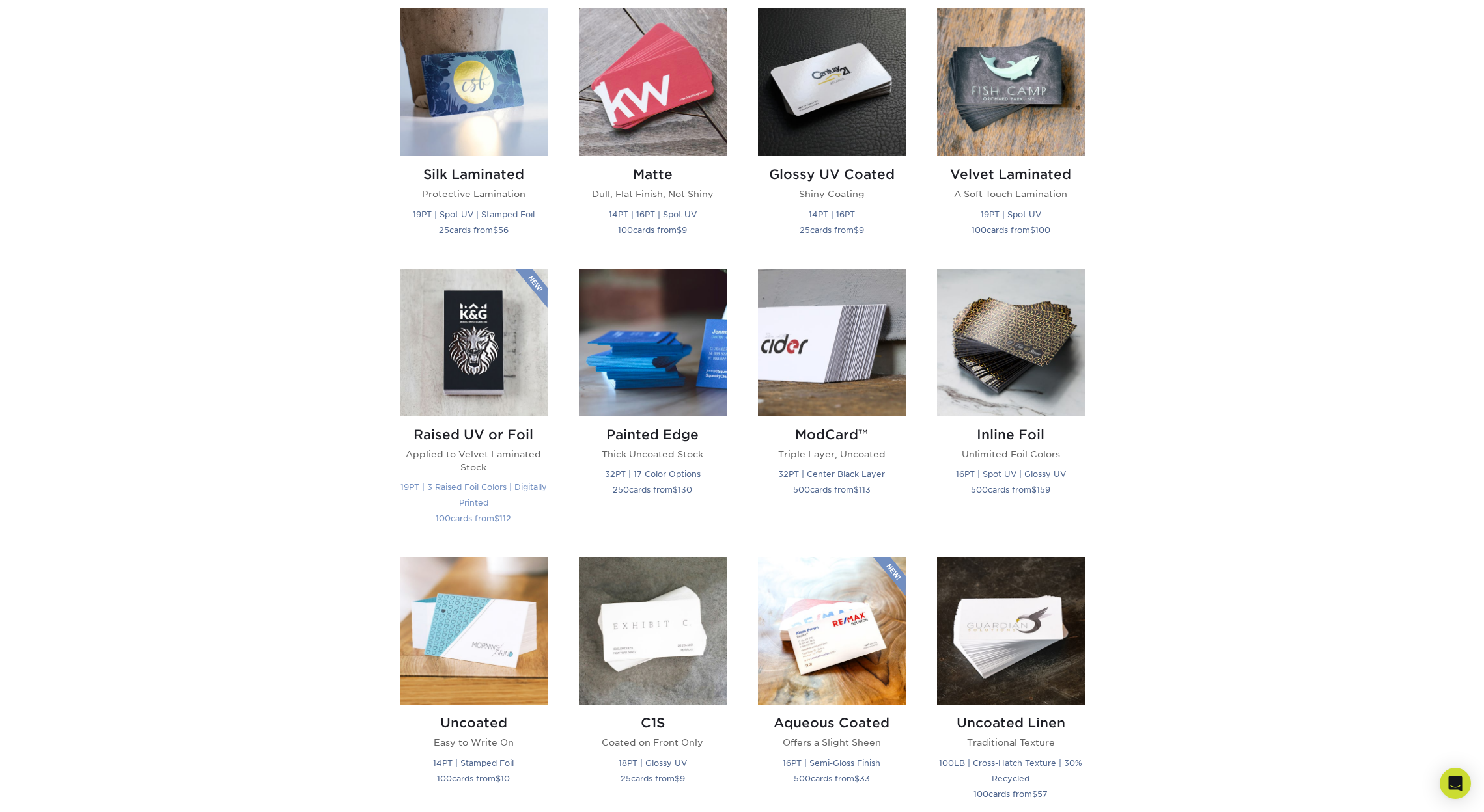
click at [499, 345] on img at bounding box center [474, 343] width 148 height 148
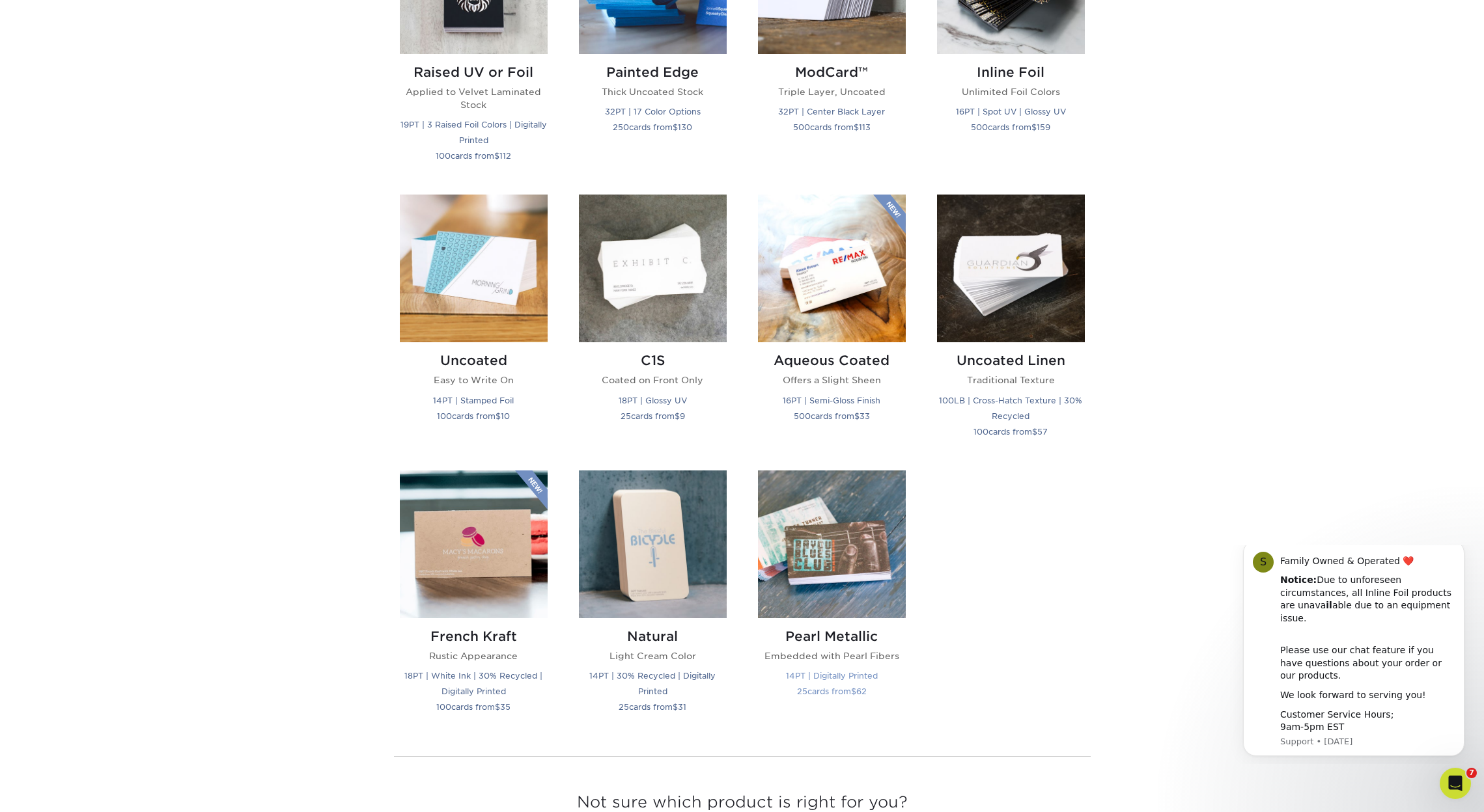
scroll to position [1018, 0]
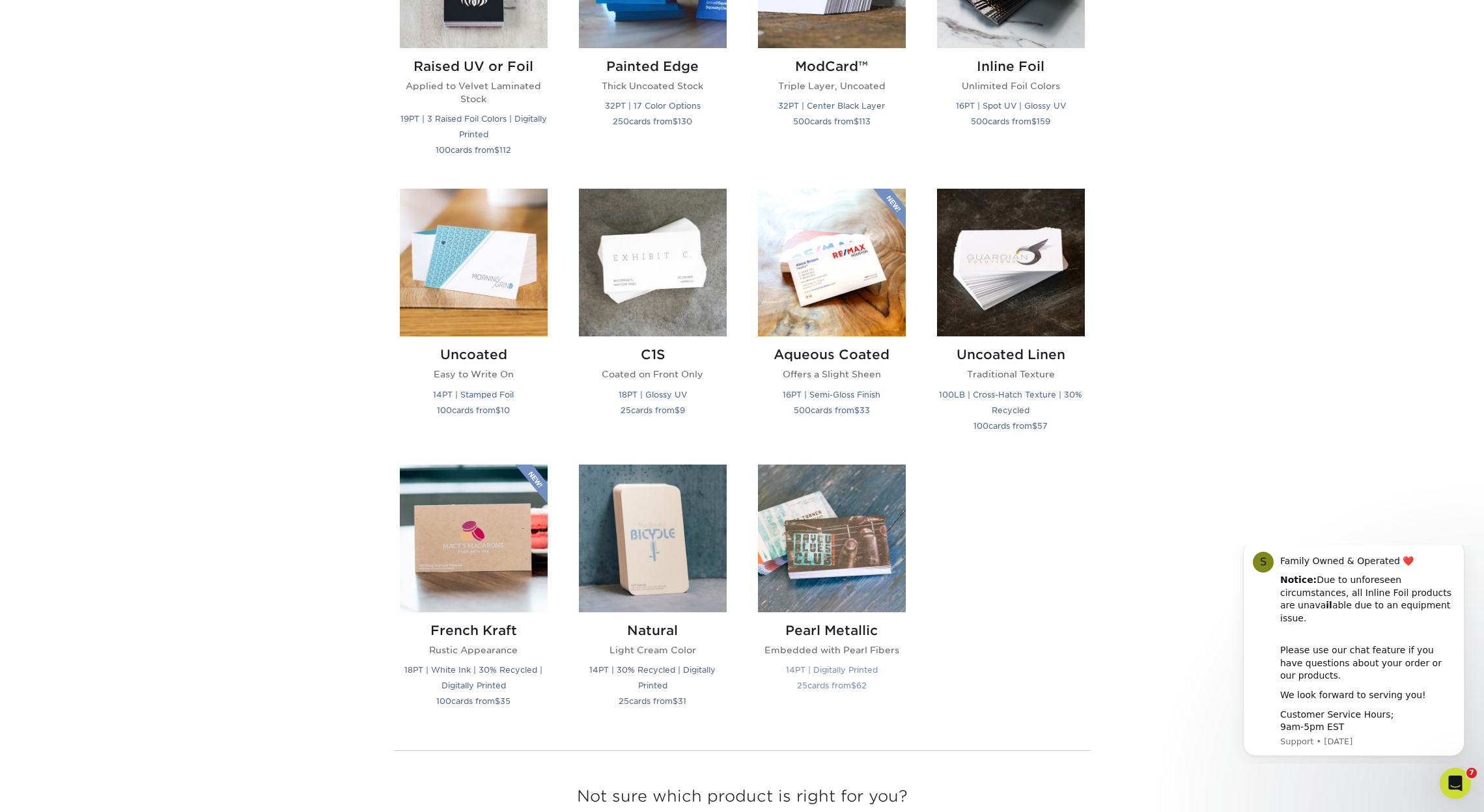
click at [846, 534] on img at bounding box center [831, 539] width 148 height 148
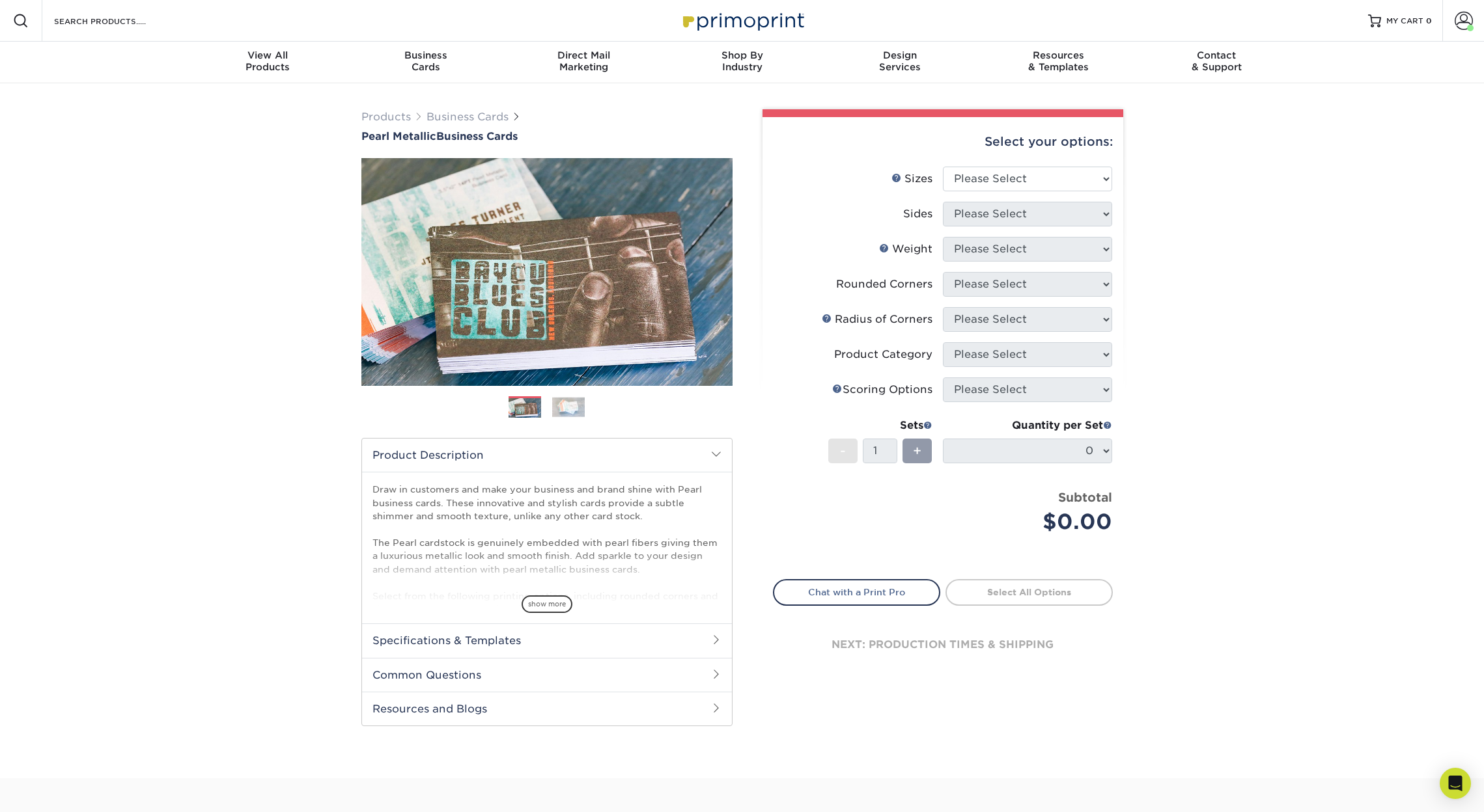
click at [566, 409] on img at bounding box center [569, 407] width 33 height 20
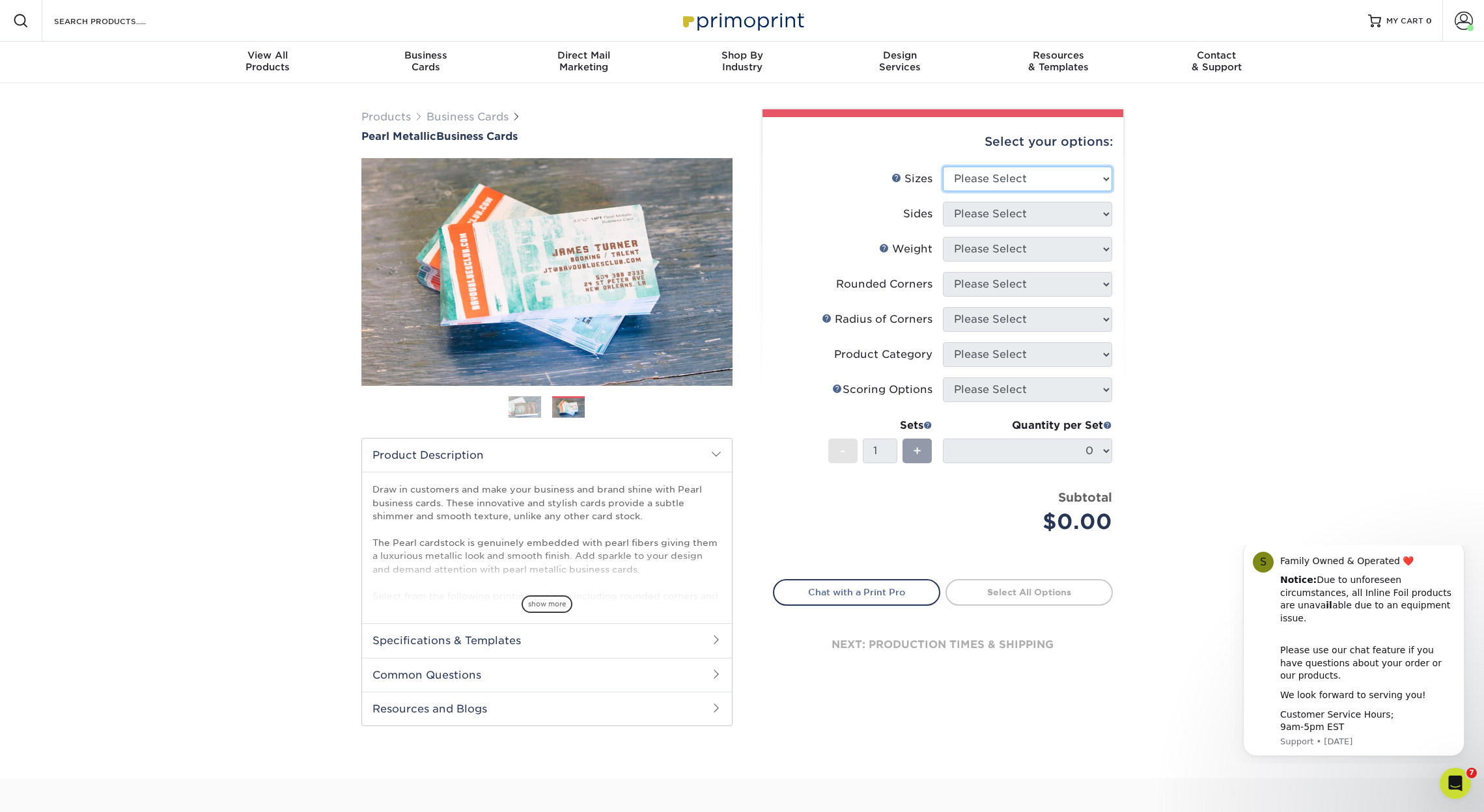
select select "2.00x3.50"
select select "13abbda7-1d64-4f25-8bb2-c179b224825d"
select select "14PTPM"
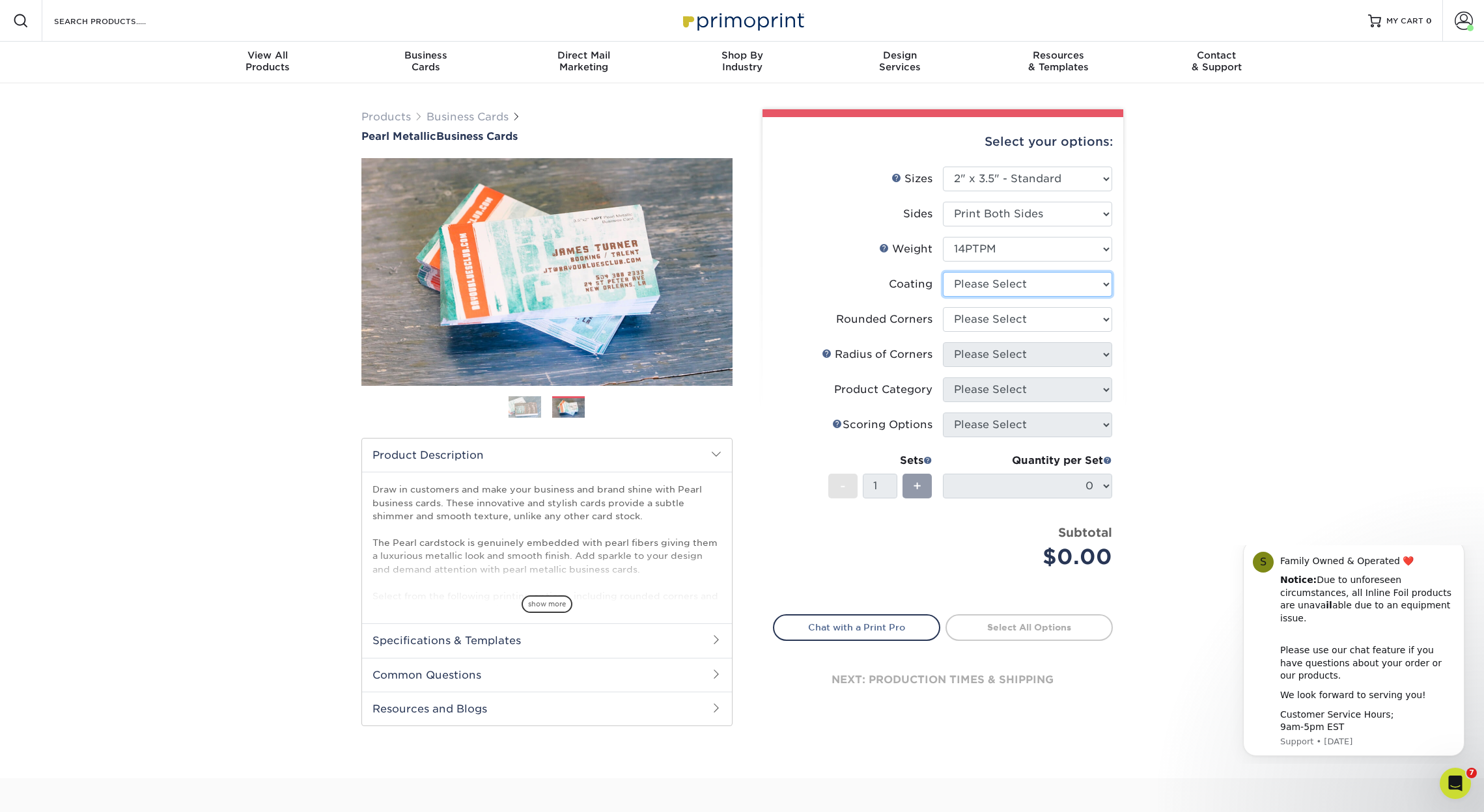
select select "3e7618de-abca-4bda-9f97-8b9129e913d8"
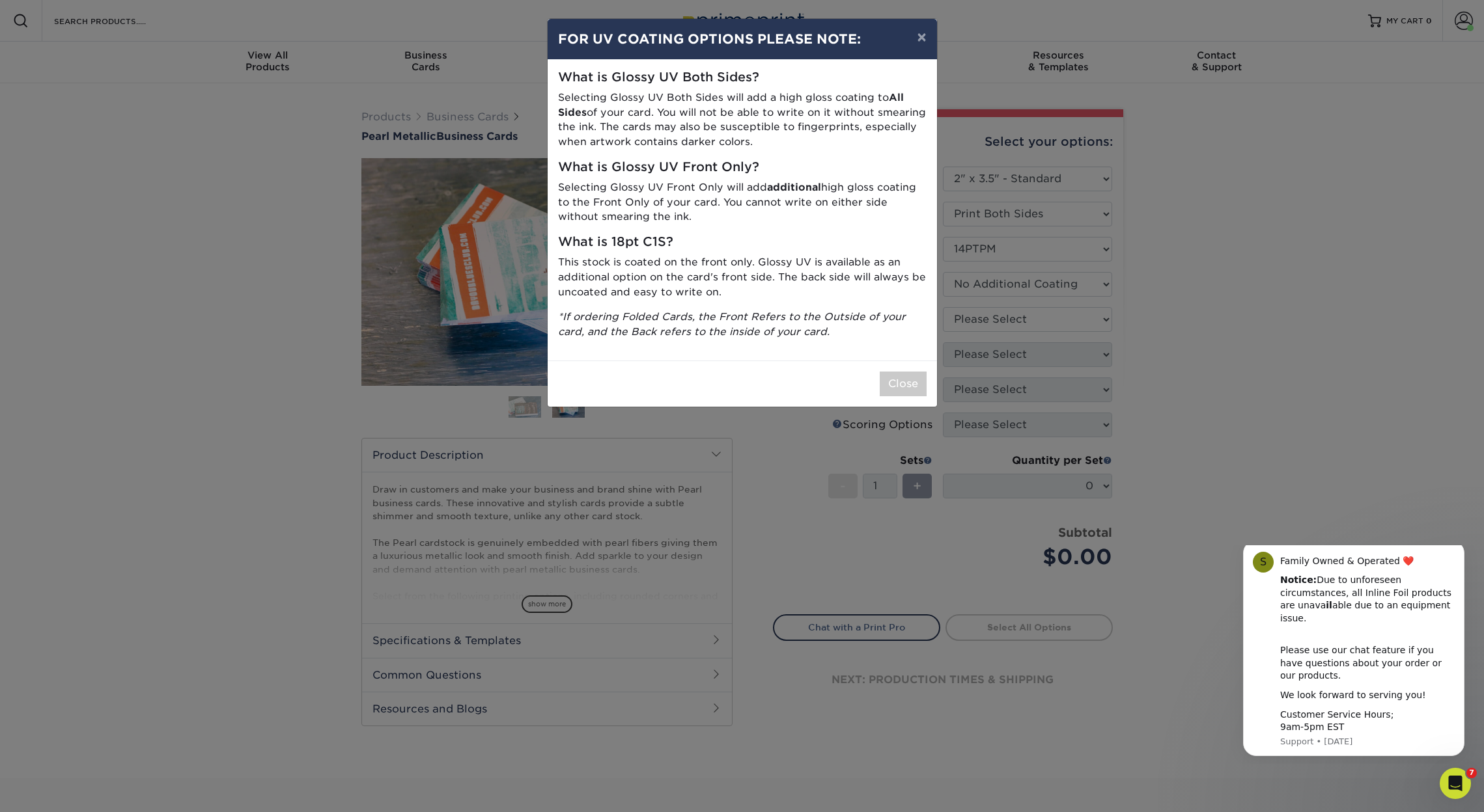
click at [1036, 313] on div "× FOR UV COATING OPTIONS PLEASE NOTE: What is Glossy UV Both Sides? Selecting G…" at bounding box center [742, 406] width 1484 height 812
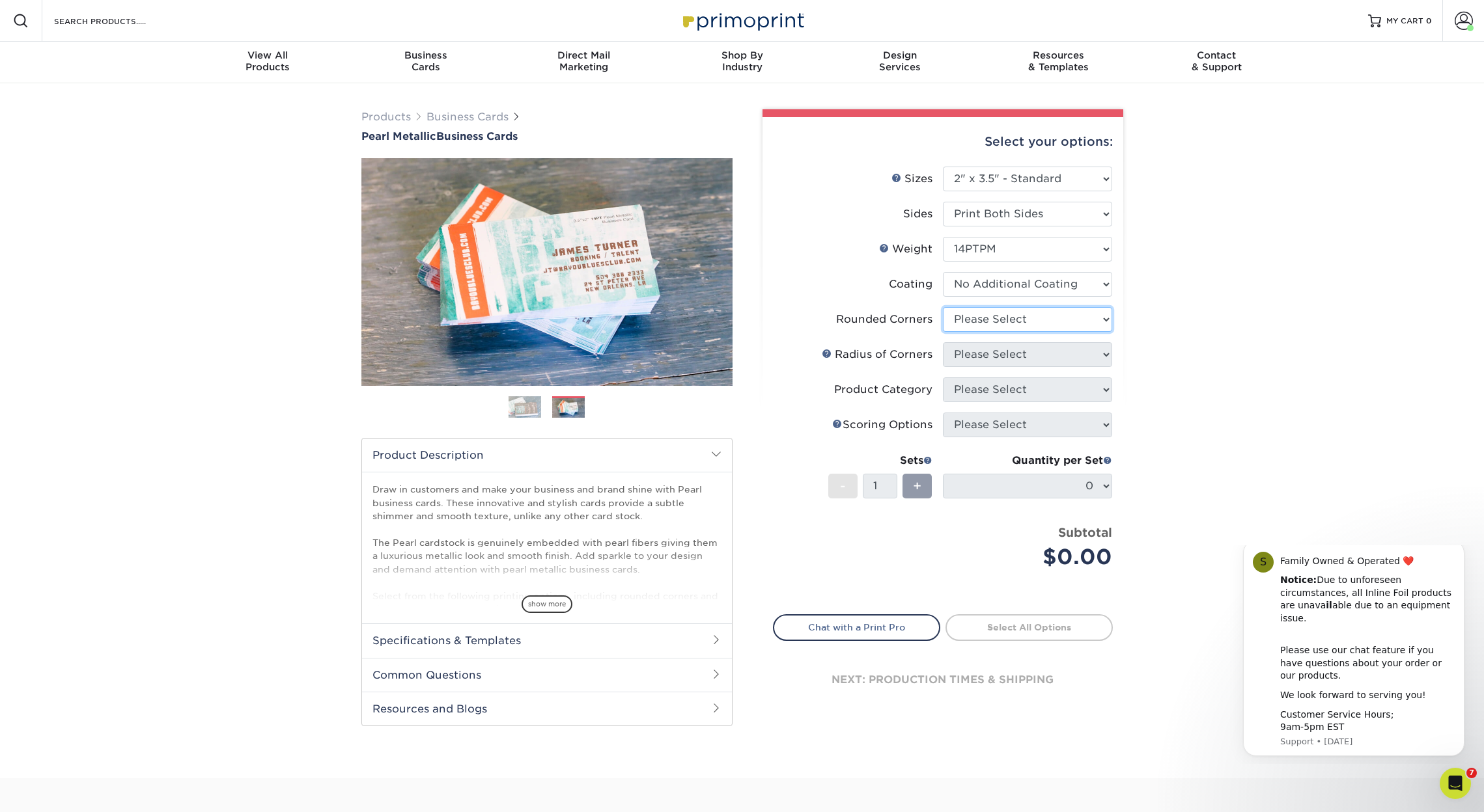
select select "7672df9e-0e0a-464d-8e1f-920c575e4da3"
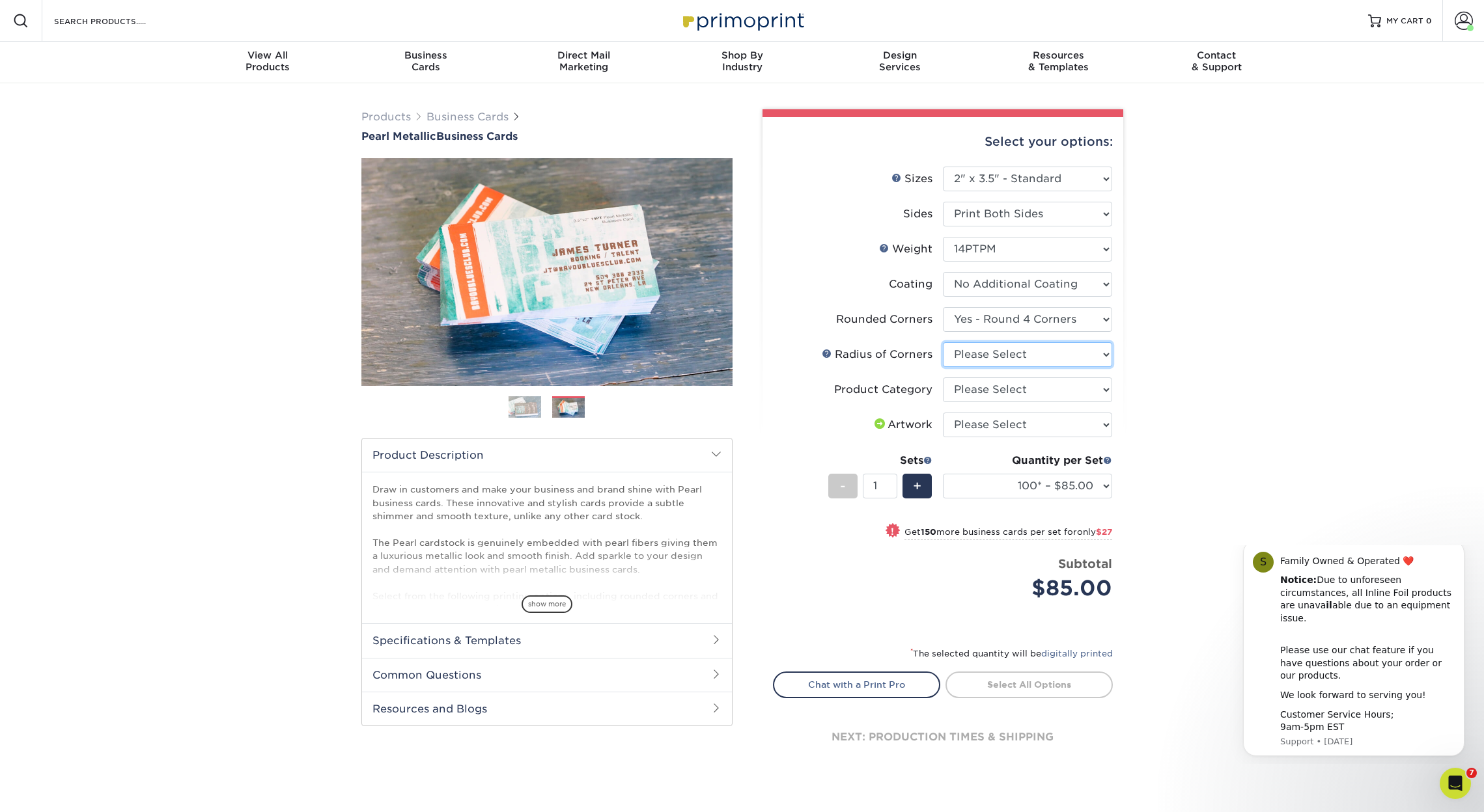
select select "479fbfe7-6a0c-4895-8c9a-81739b7486c9"
select select "3b5148f1-0588-4f88-a218-97bcfdce65c1"
select select "upload"
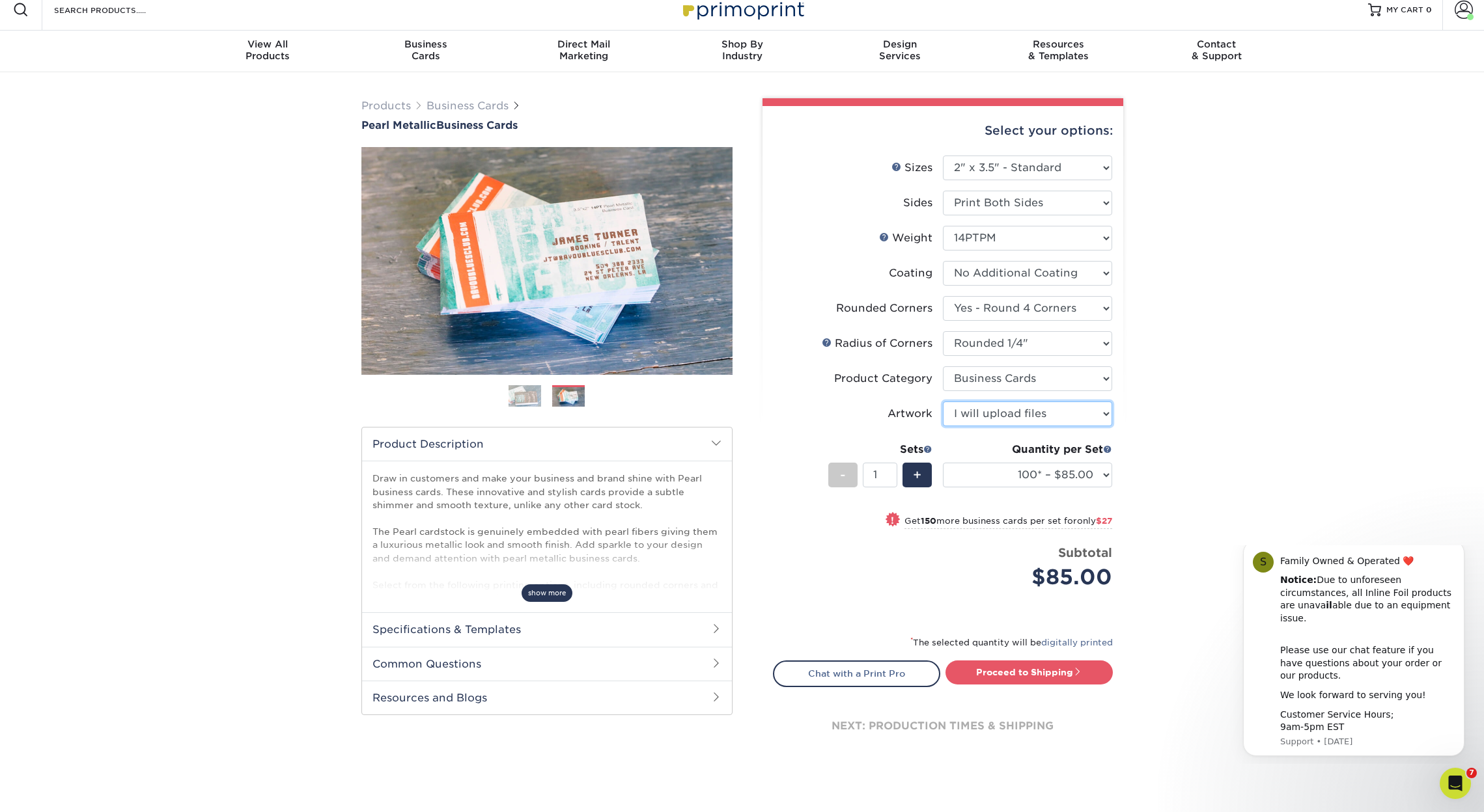
scroll to position [16, 0]
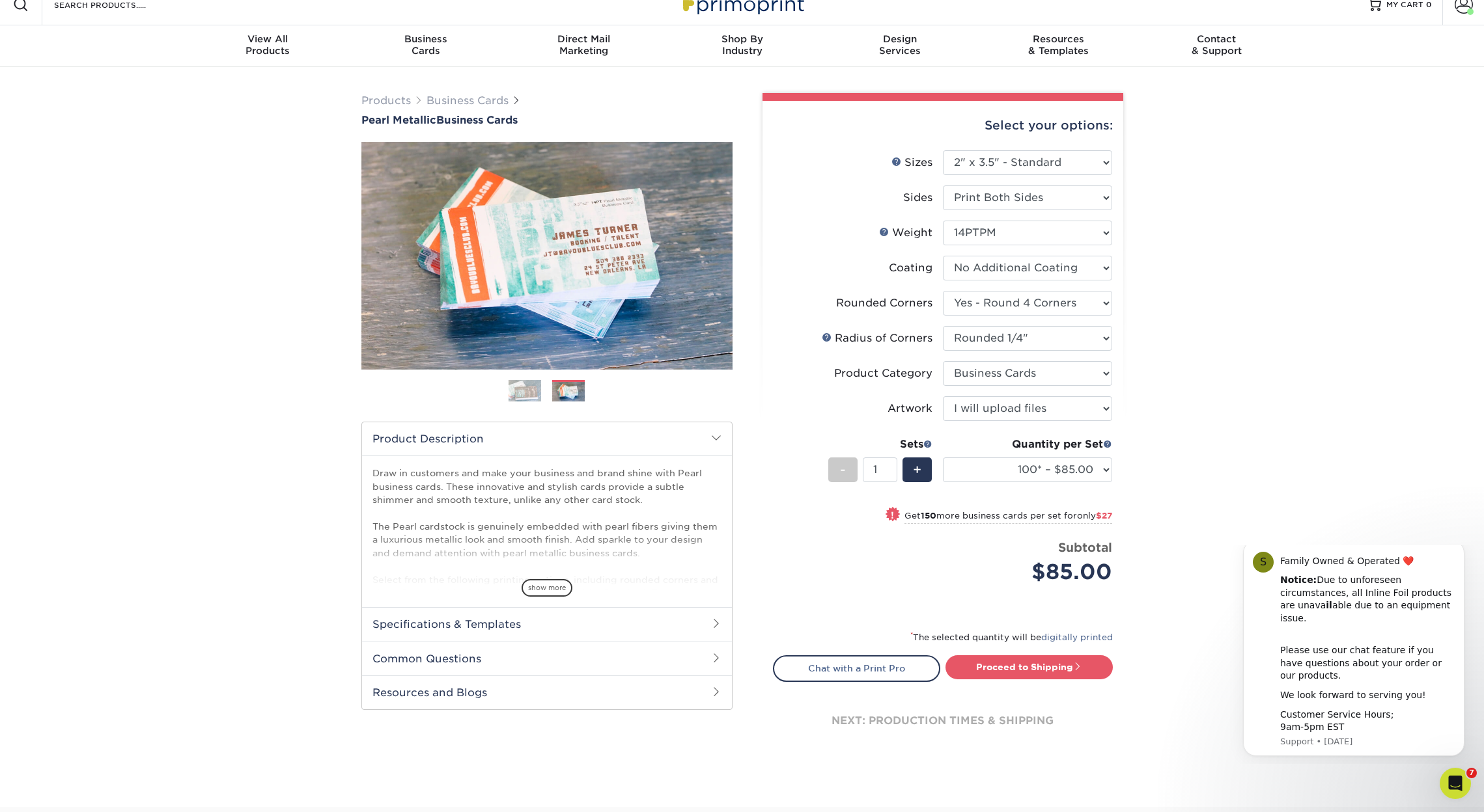
click at [547, 591] on span "show more" at bounding box center [547, 588] width 51 height 17
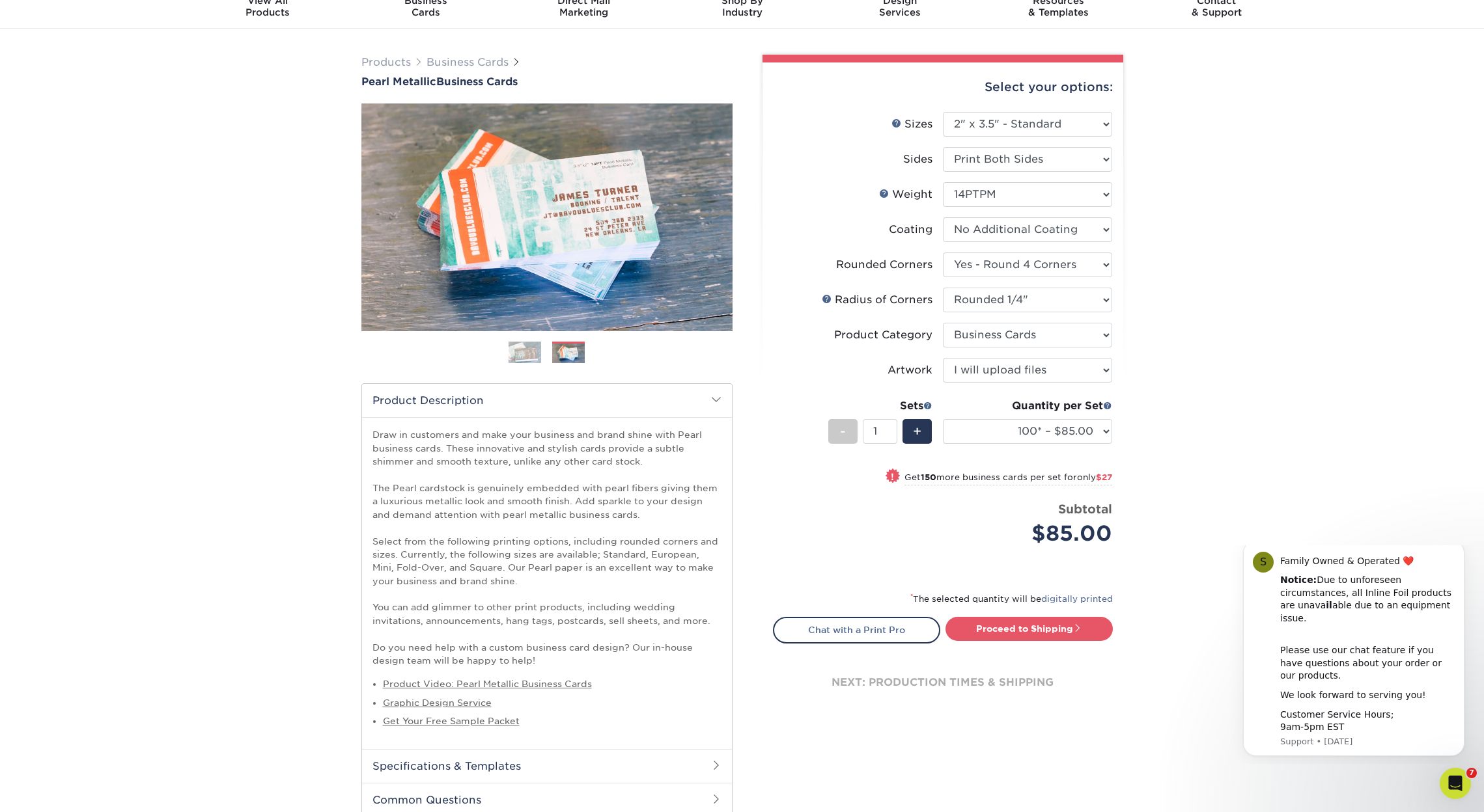
scroll to position [58, 0]
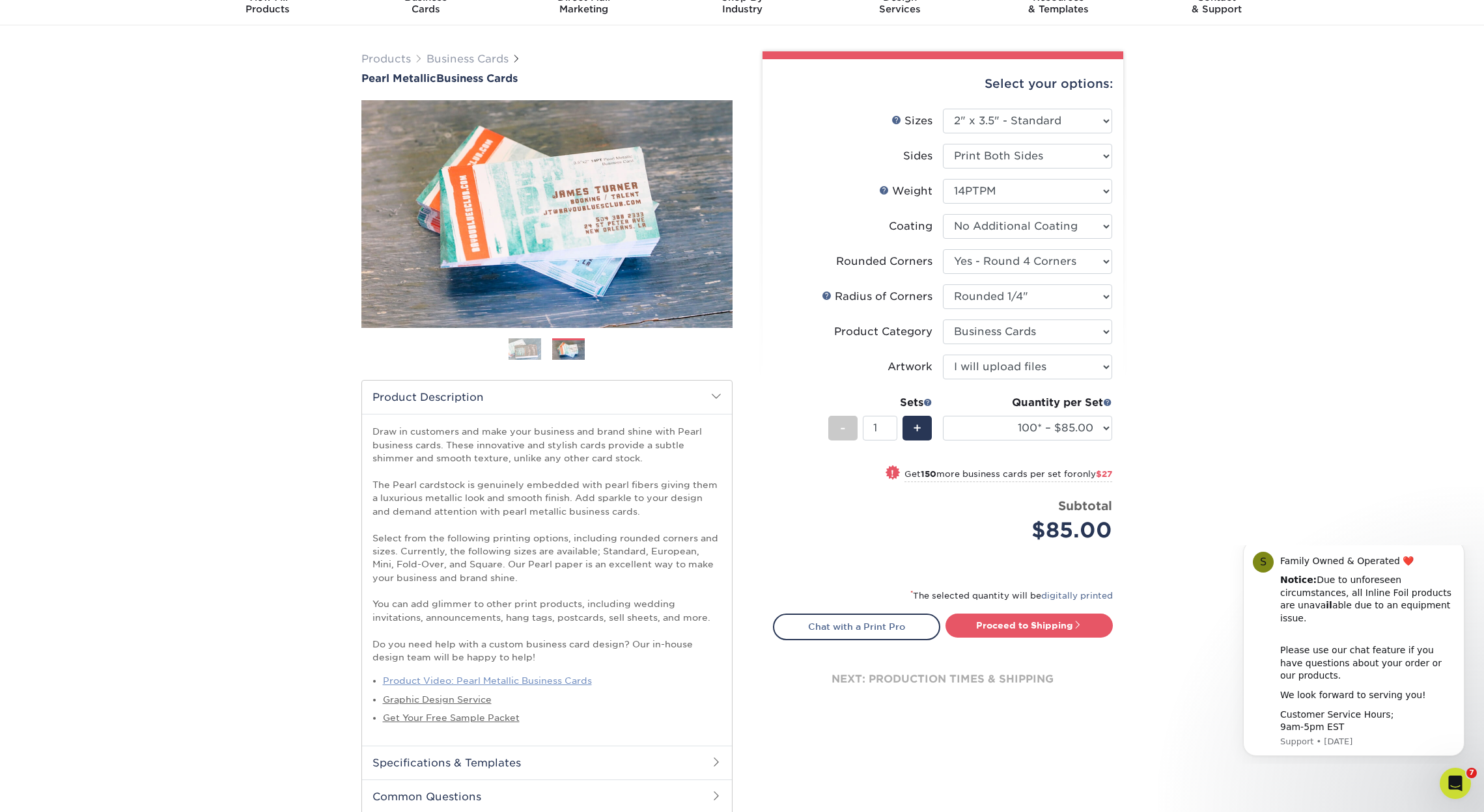
click at [532, 676] on link "Product Video: Pearl Metallic Business Cards" at bounding box center [487, 680] width 209 height 10
select select "250* – $112.00"
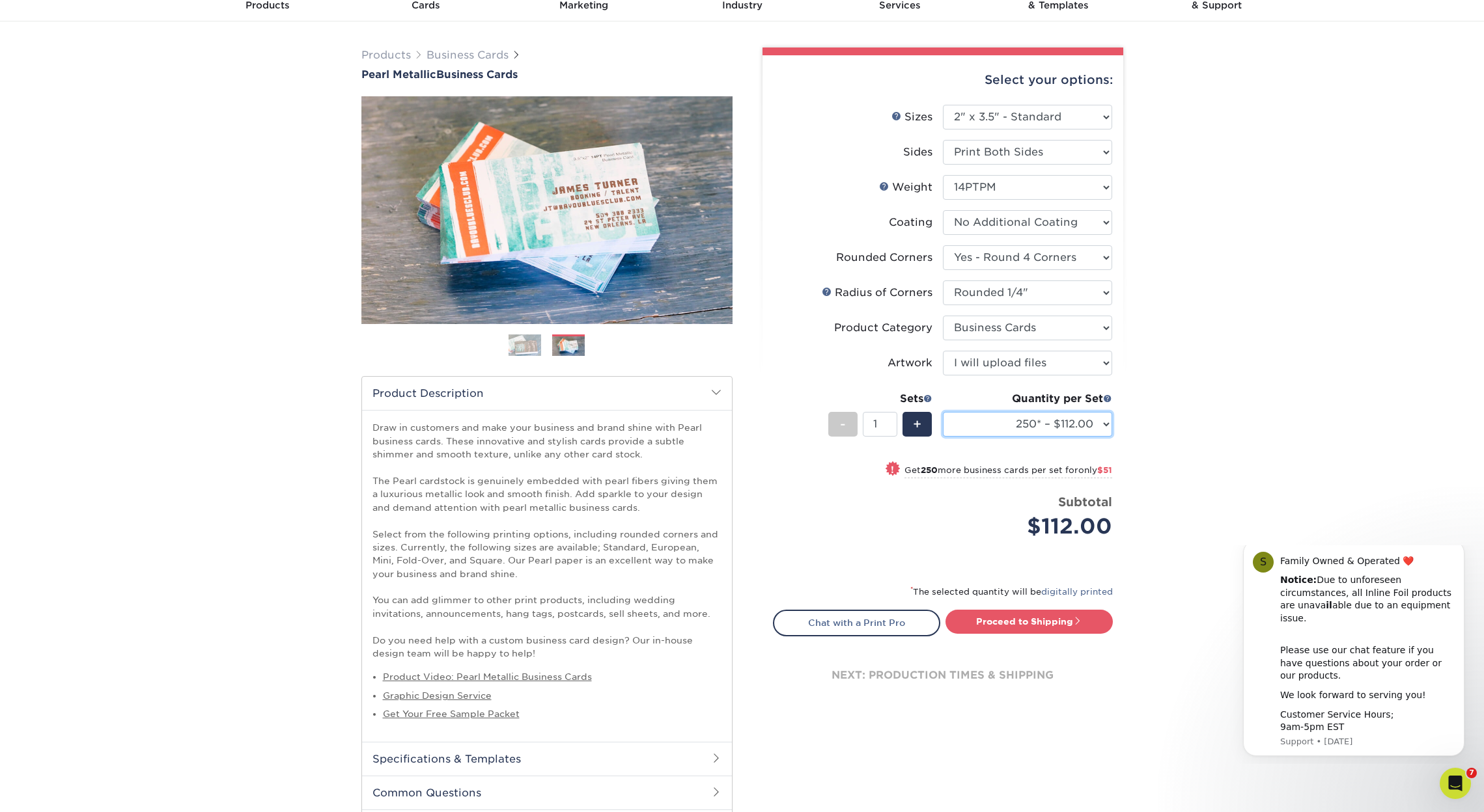
scroll to position [62, 0]
click at [1036, 618] on link "Proceed to Shipping" at bounding box center [1029, 622] width 168 height 24
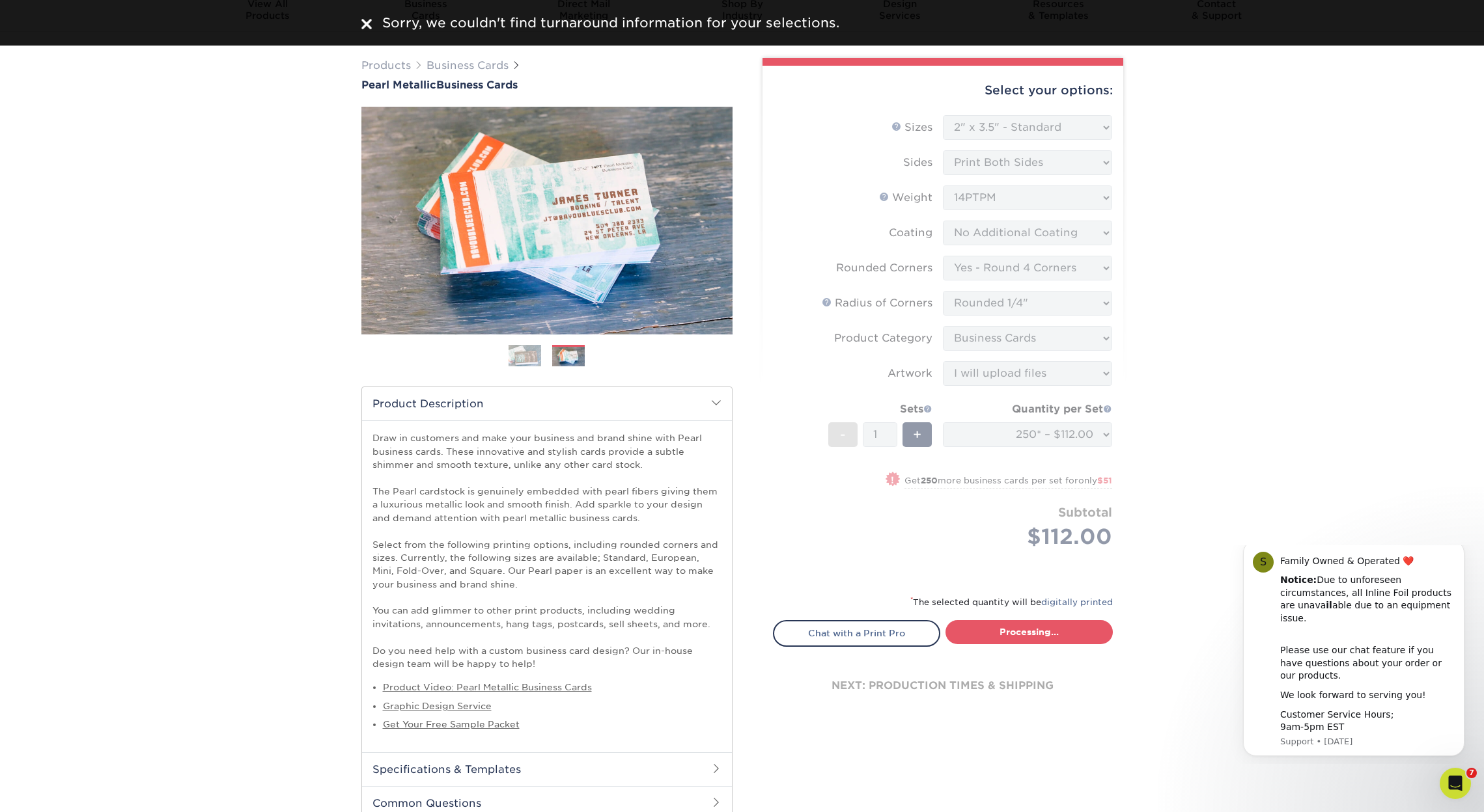
scroll to position [50, 0]
click at [1160, 423] on div "Products Business Cards Pearl Metallic Business Cards Previous Next" at bounding box center [742, 470] width 1484 height 875
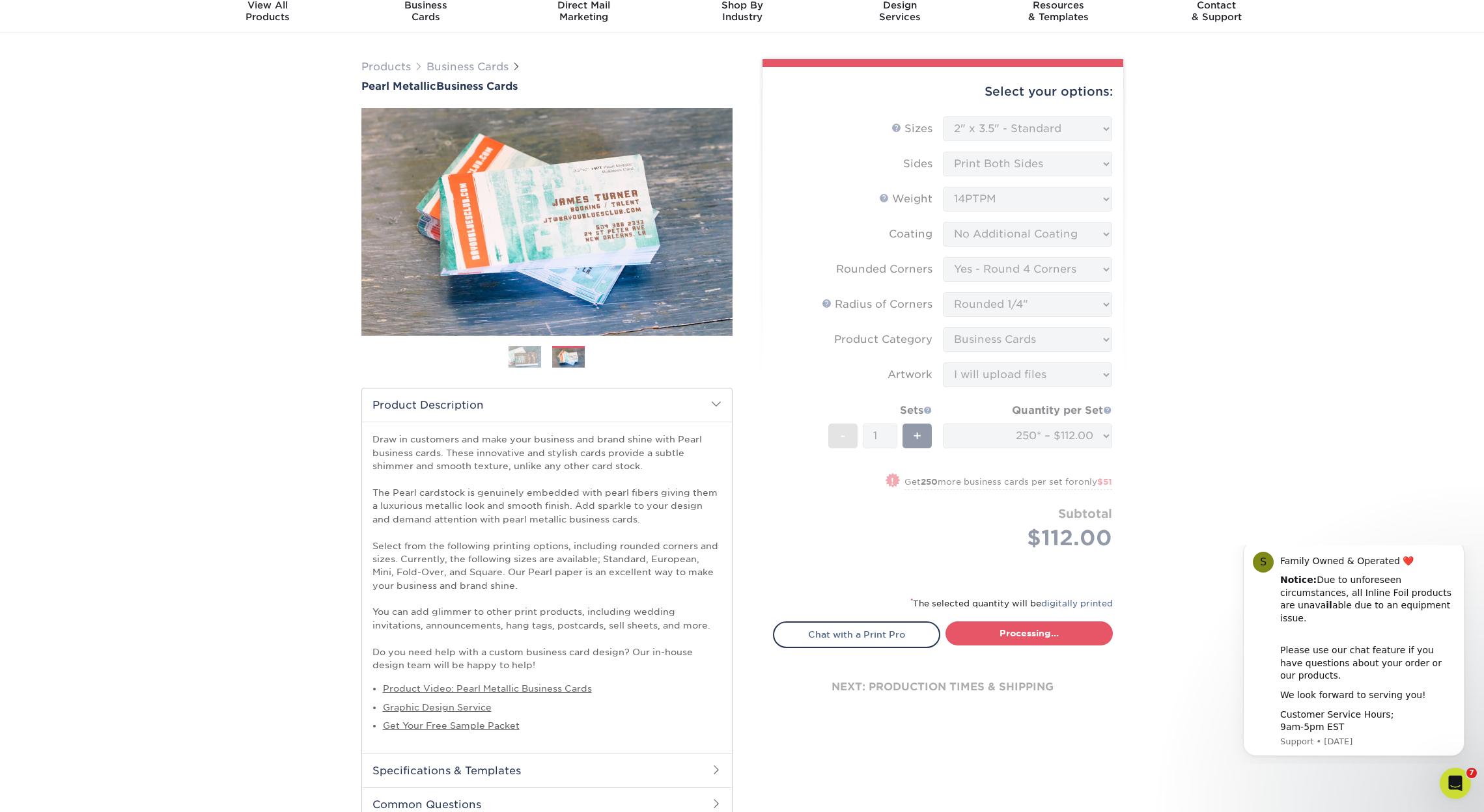
drag, startPoint x: 1032, startPoint y: 135, endPoint x: 1034, endPoint y: 117, distance: 18.1
click at [1032, 135] on form "Sizes Help Sizes Please Select 1.5" x 3.5" - Mini 1.75" x 3.5" - Mini 2" x 2" -…" at bounding box center [943, 348] width 340 height 464
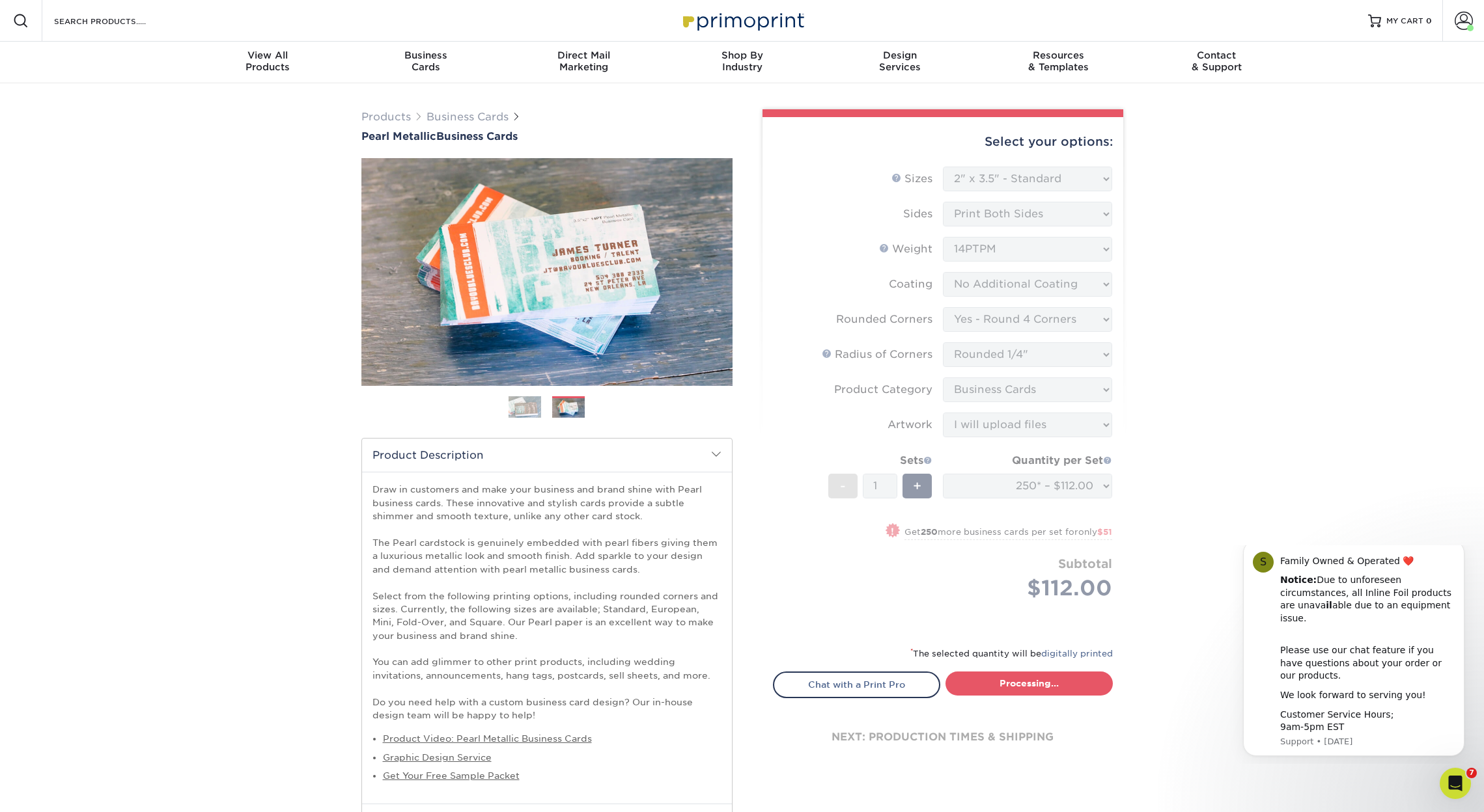
scroll to position [5, 0]
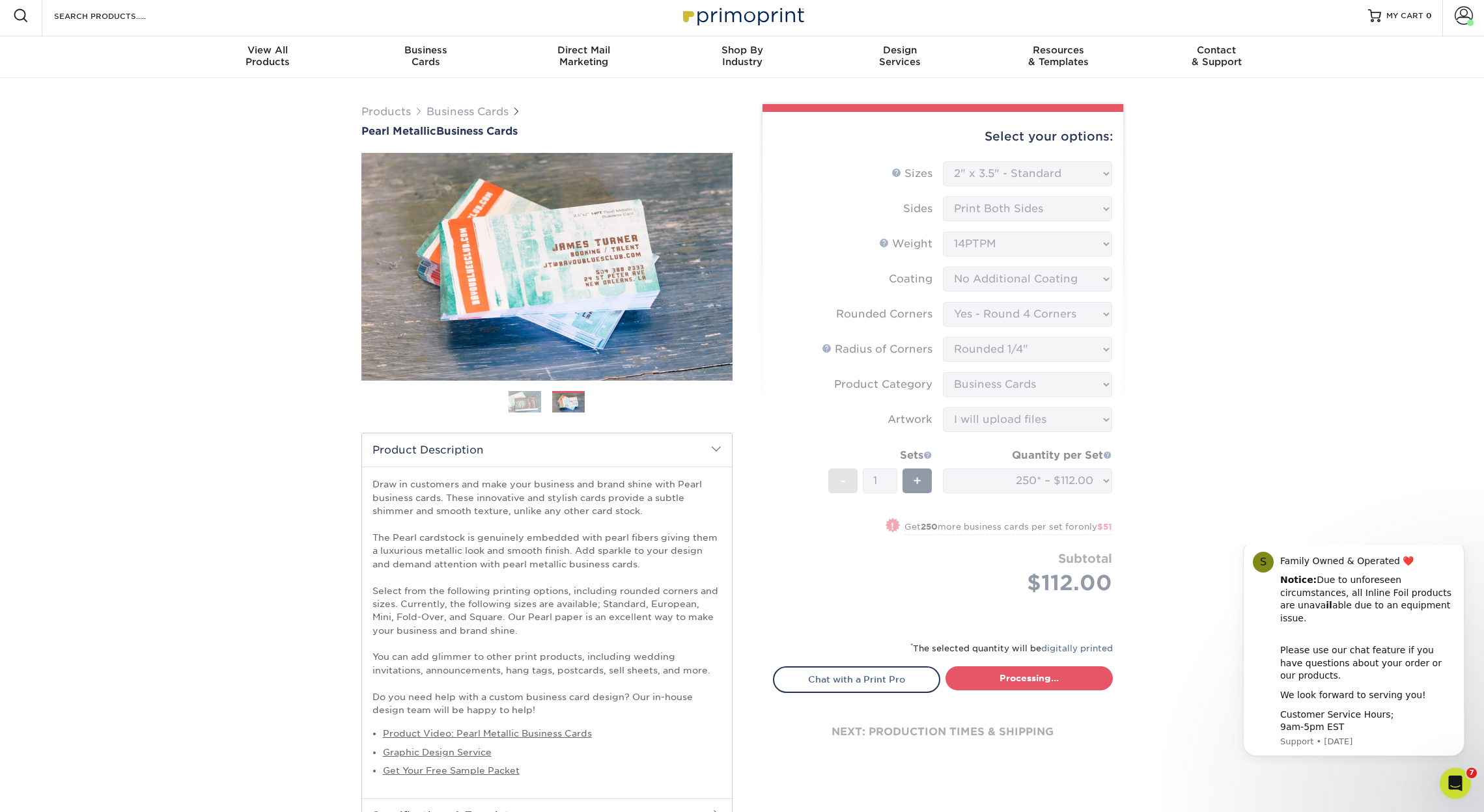
click at [1070, 162] on form "Sizes Help Sizes Please Select 1.5" x 3.5" - Mini 1.75" x 3.5" - Mini 2" x 2" -…" at bounding box center [943, 393] width 340 height 464
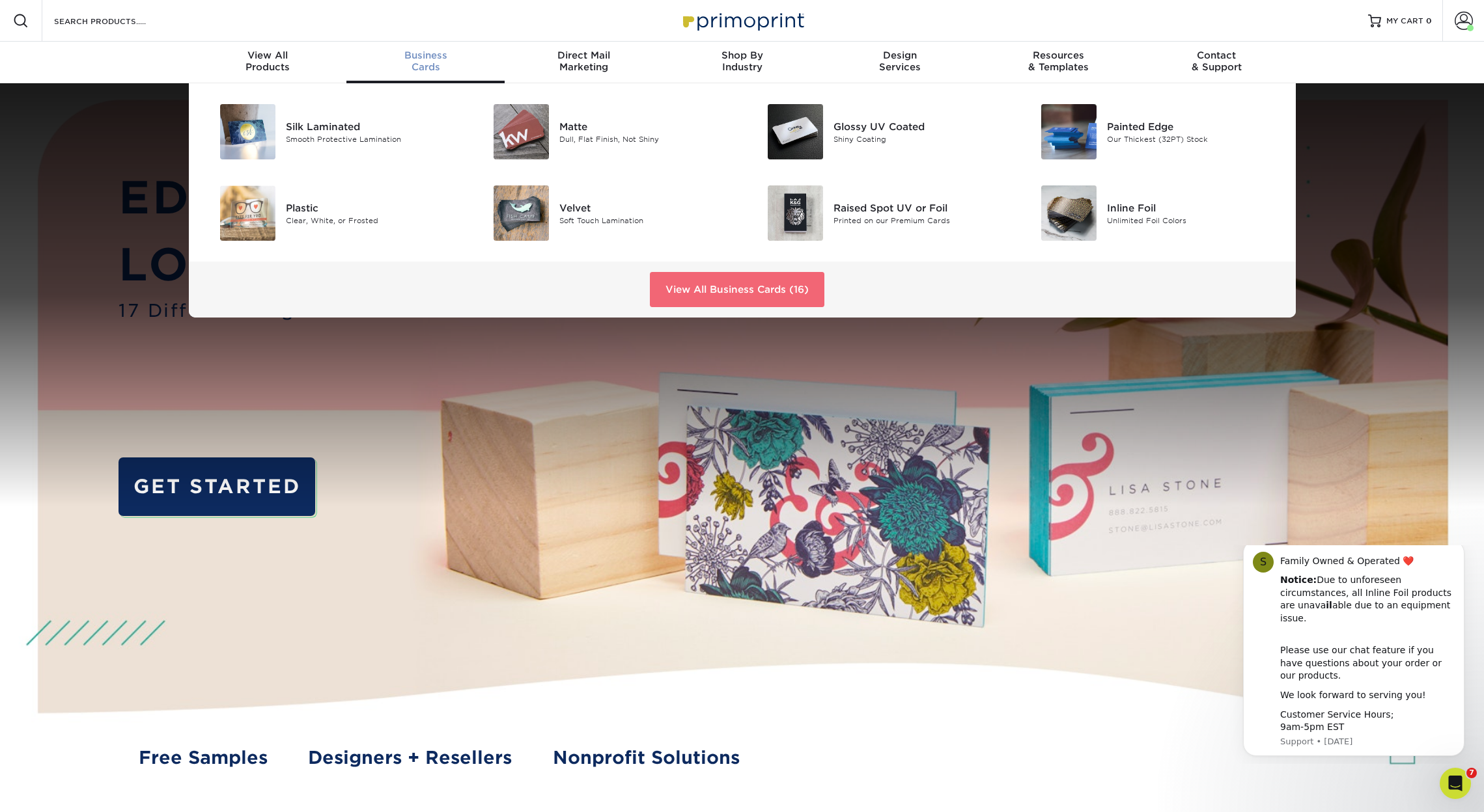
click at [736, 293] on link "View All Business Cards (16)" at bounding box center [737, 290] width 174 height 36
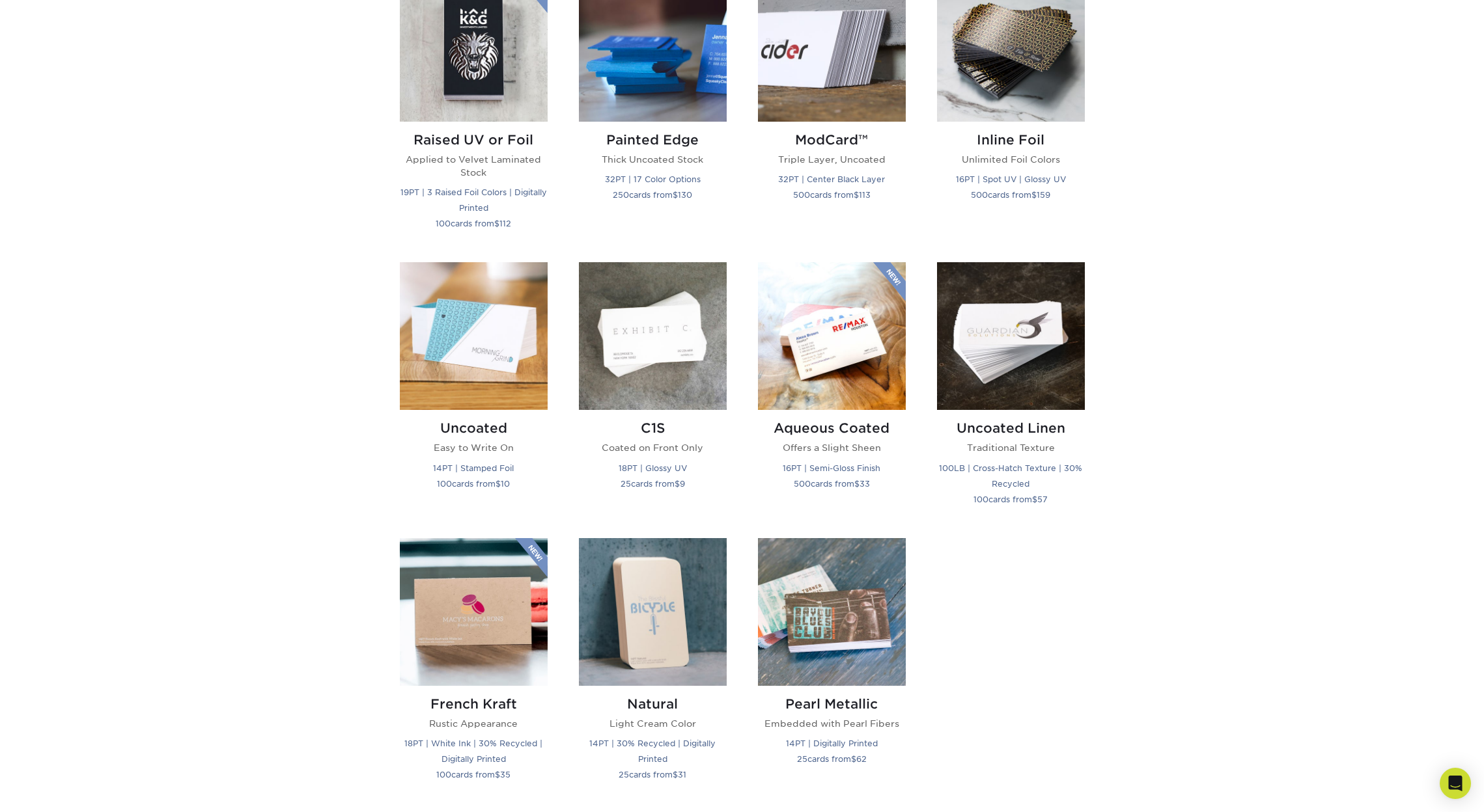
scroll to position [976, 0]
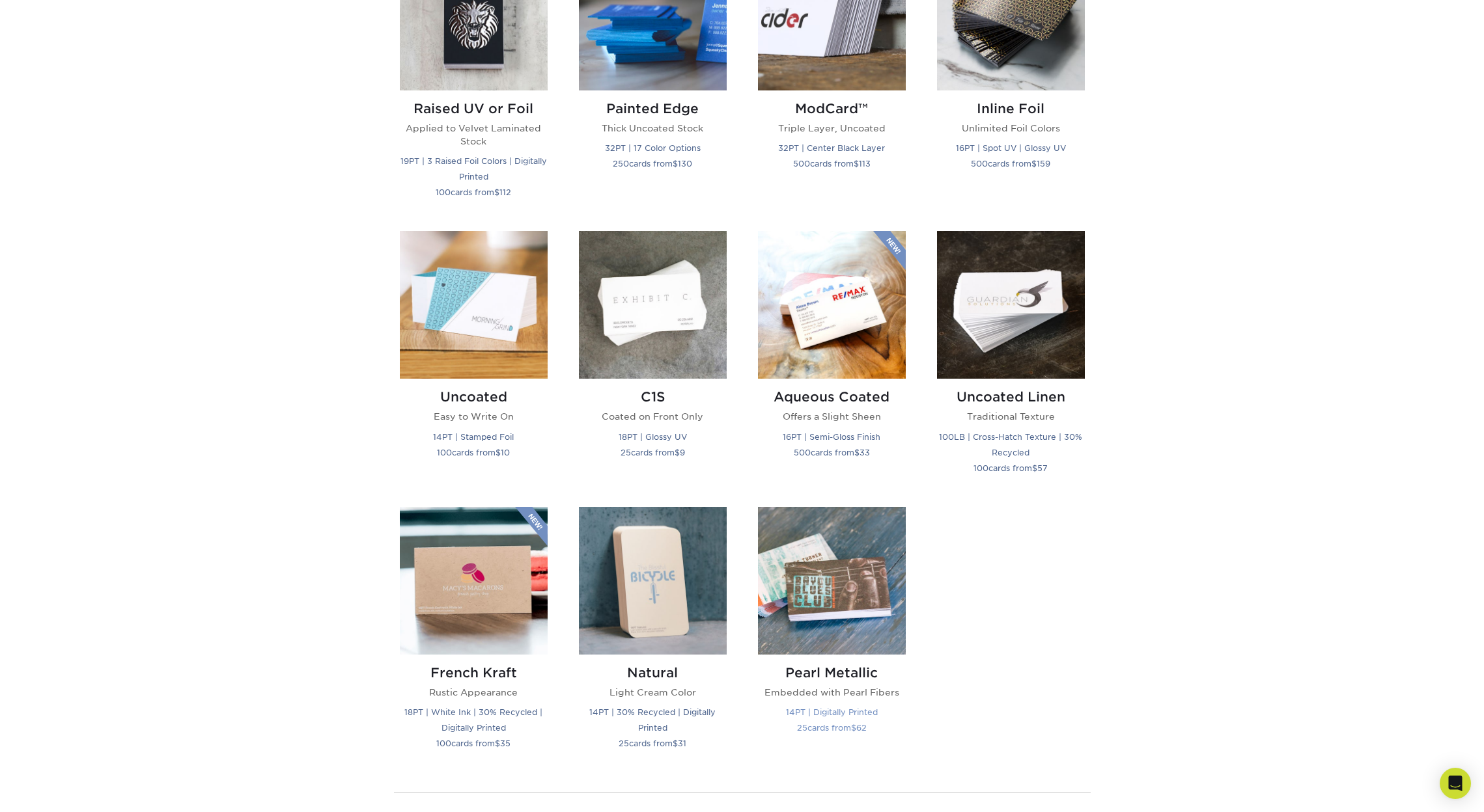
click at [840, 593] on img at bounding box center [831, 581] width 148 height 148
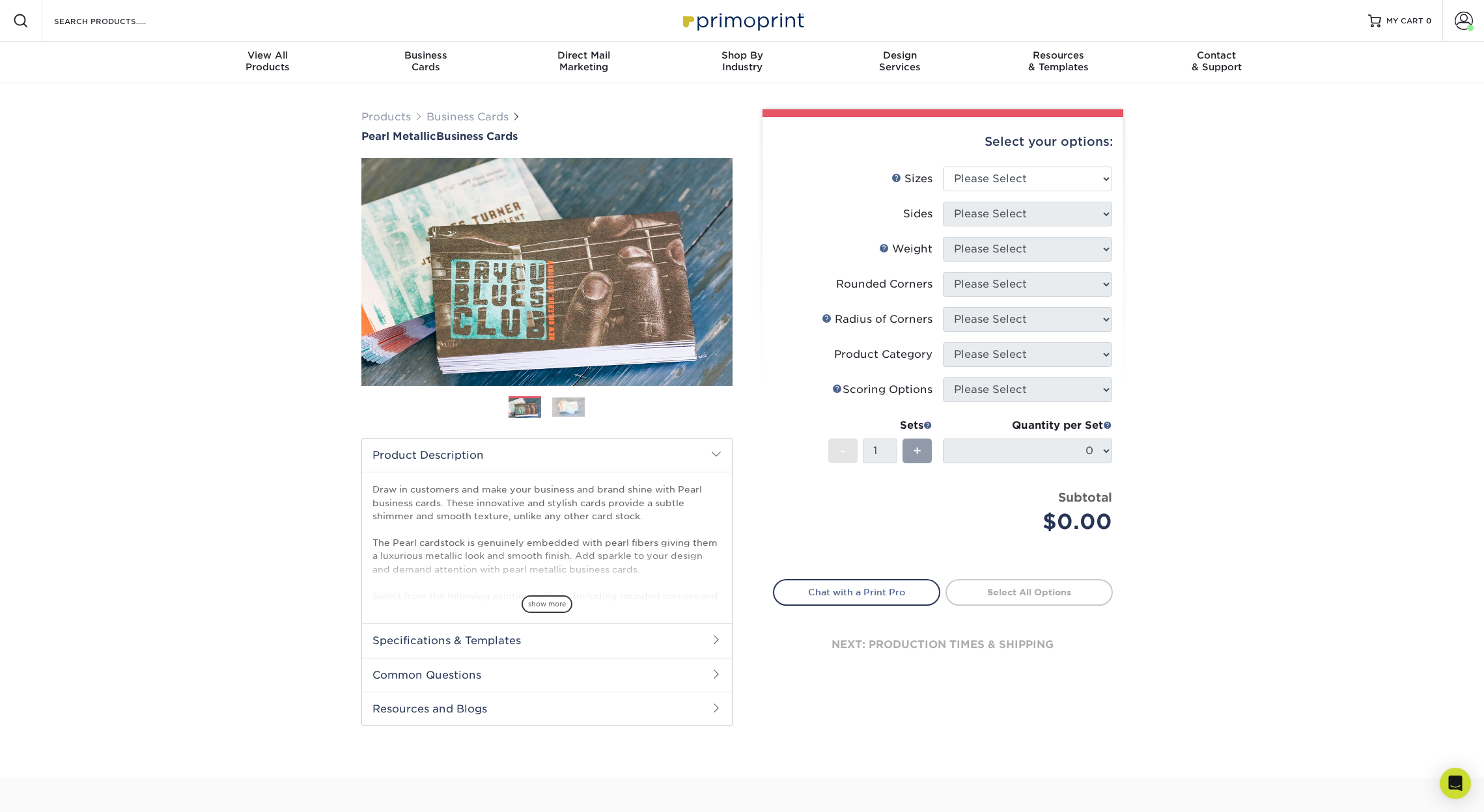
click at [561, 407] on img at bounding box center [569, 407] width 33 height 20
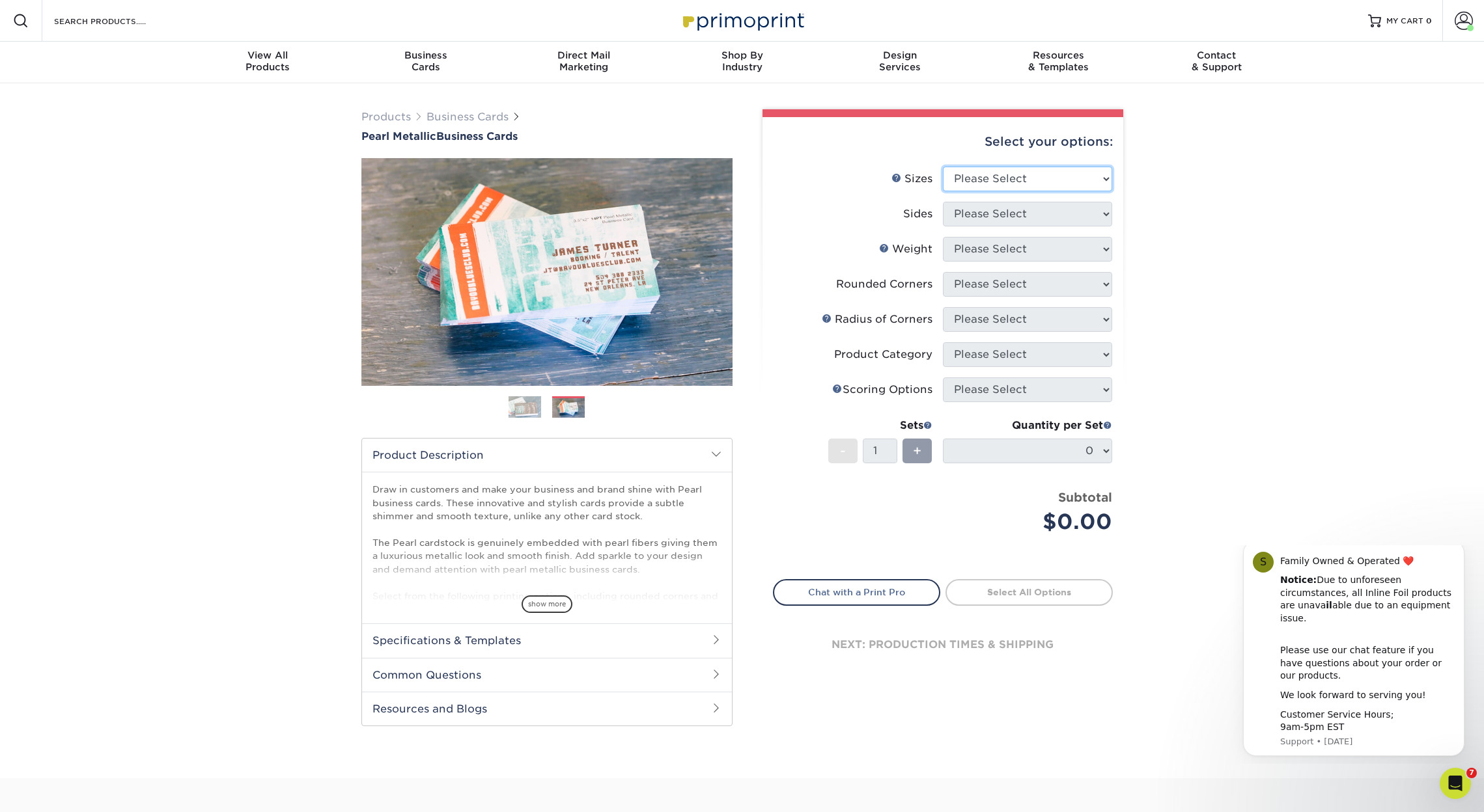
select select "2.00x3.50"
select select "13abbda7-1d64-4f25-8bb2-c179b224825d"
select select "14PTPM"
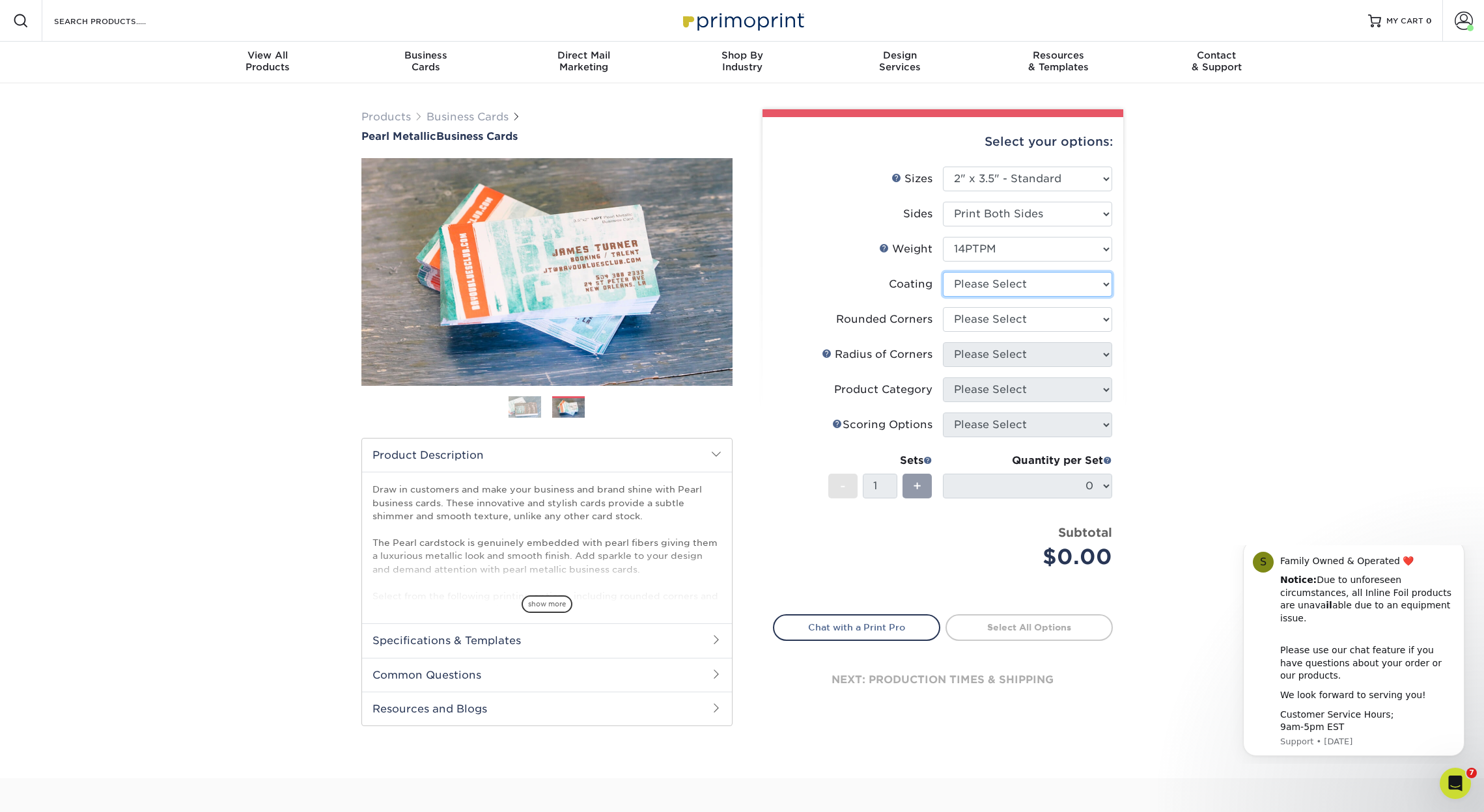
select select "3e7618de-abca-4bda-9f97-8b9129e913d8"
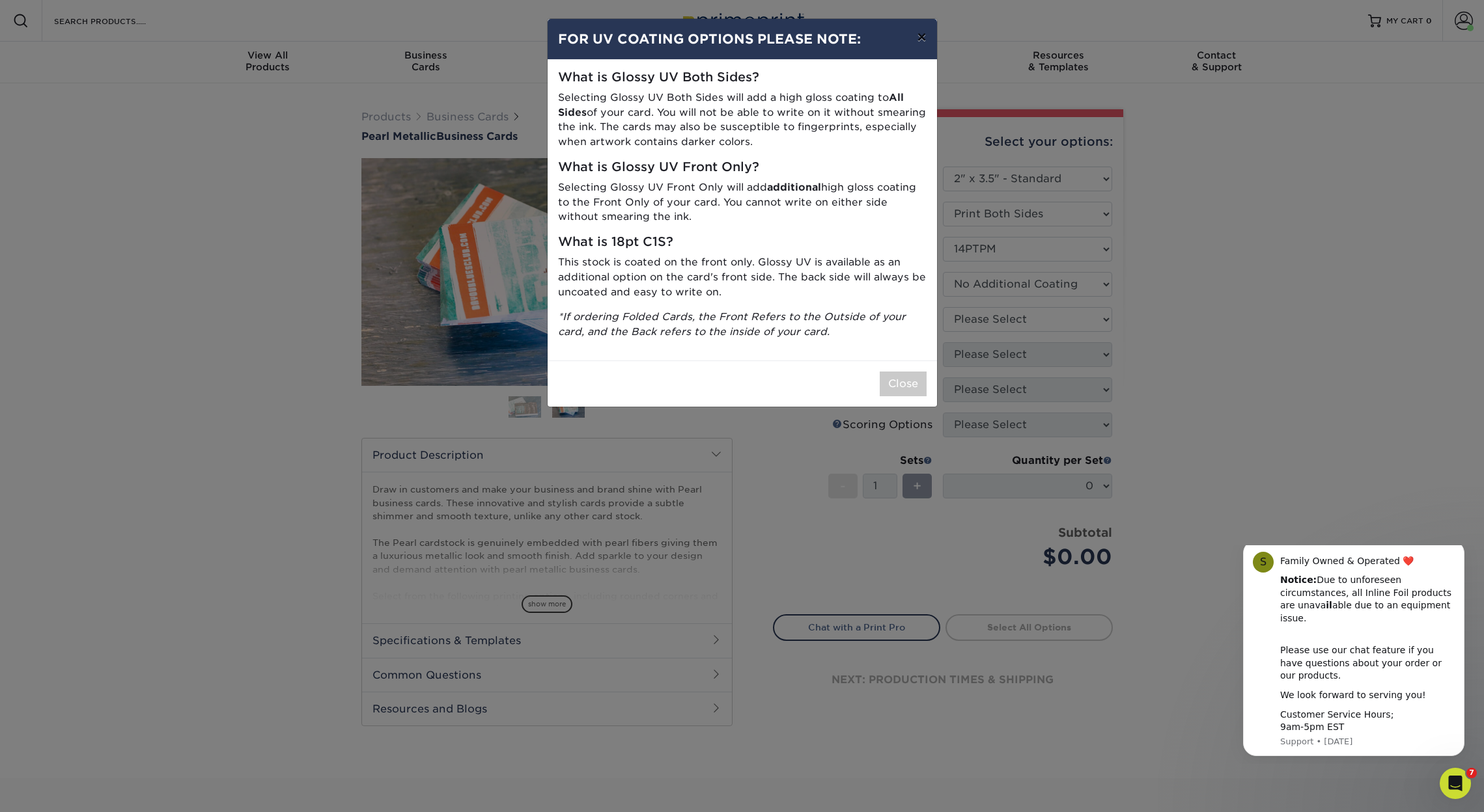
click at [922, 45] on button "×" at bounding box center [921, 37] width 30 height 36
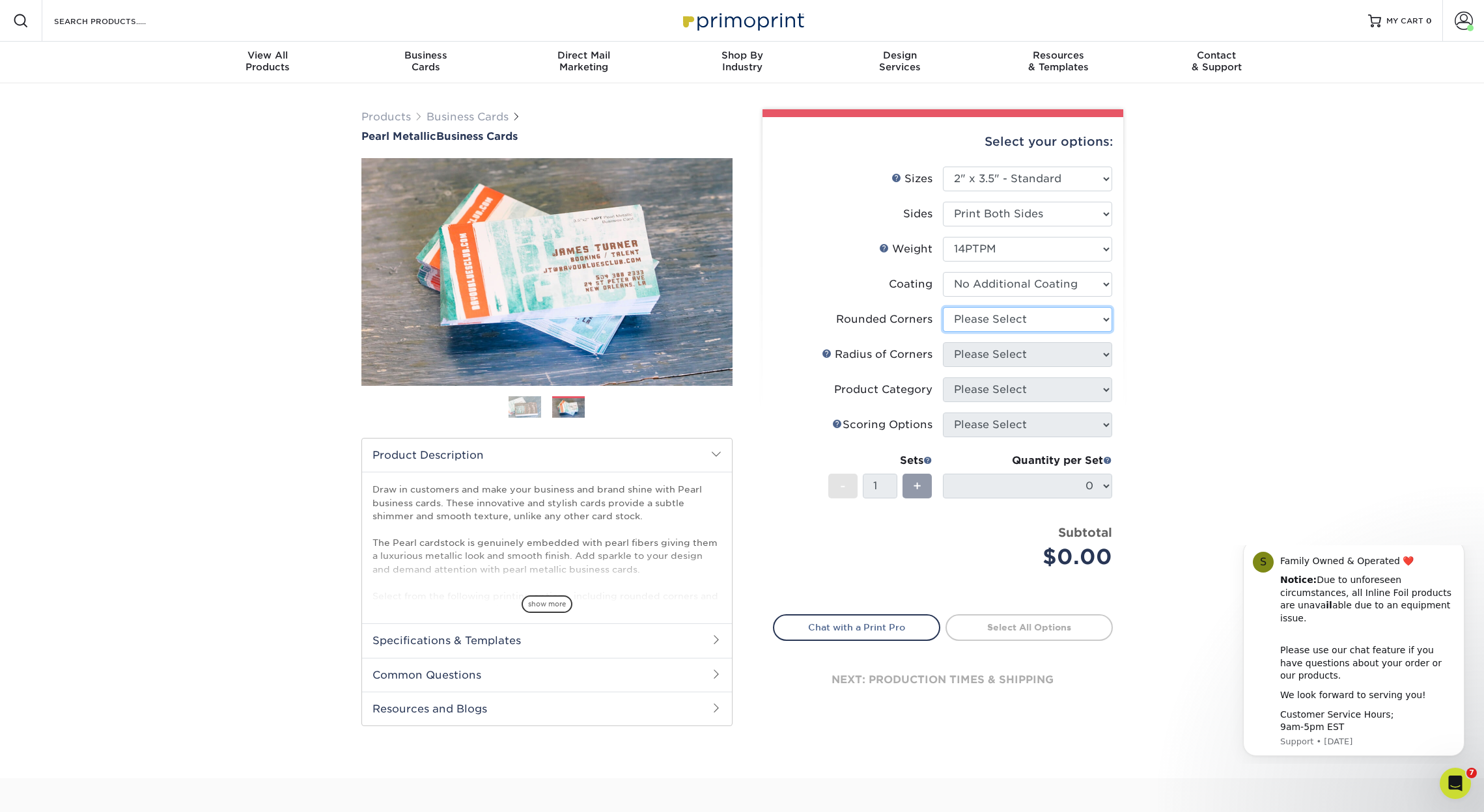
select select "7672df9e-0e0a-464d-8e1f-920c575e4da3"
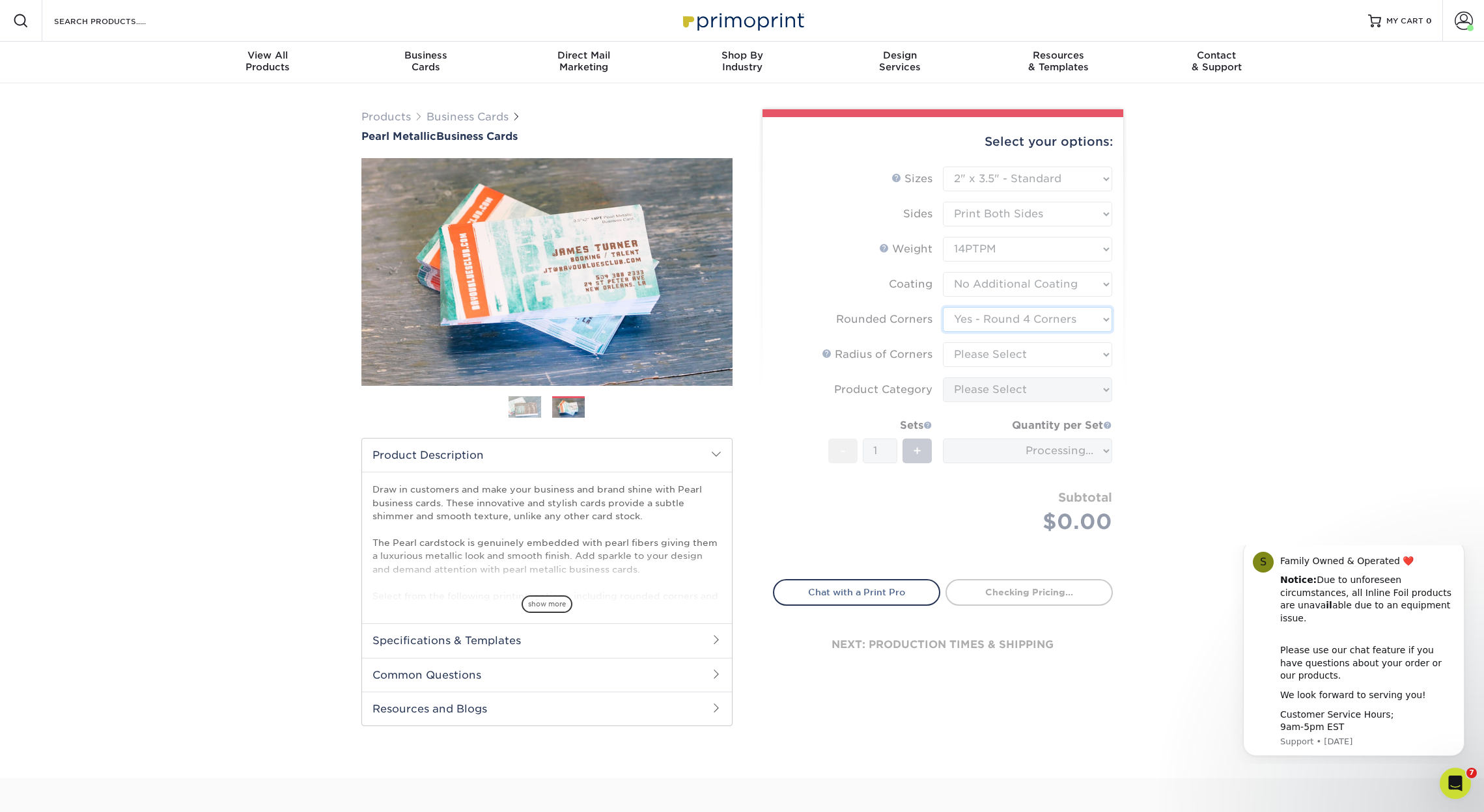
scroll to position [1, 0]
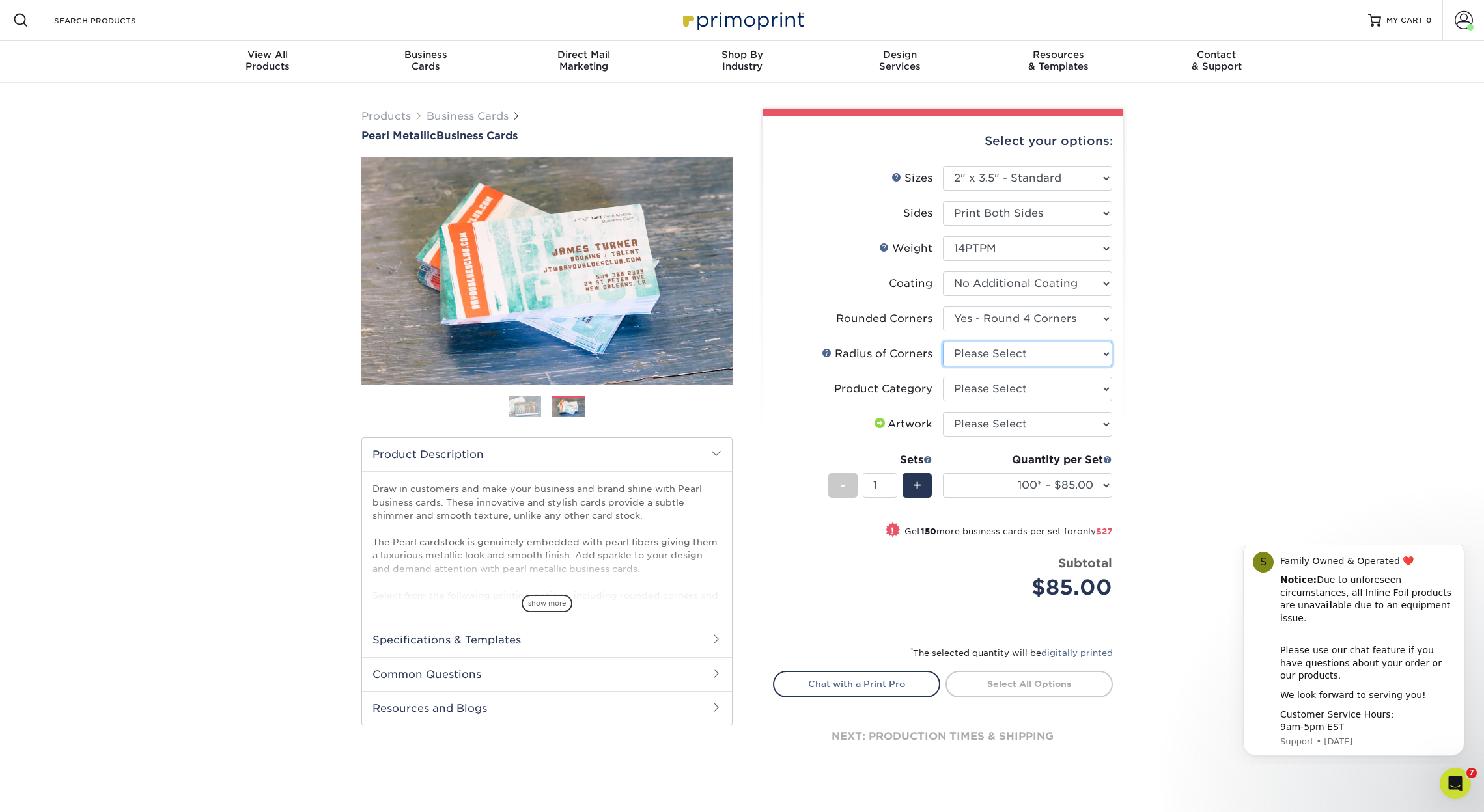
select select "479fbfe7-6a0c-4895-8c9a-81739b7486c9"
select select "3b5148f1-0588-4f88-a218-97bcfdce65c1"
select select "upload"
click at [1033, 677] on link "Proceed to Shipping" at bounding box center [1029, 683] width 168 height 24
type input "Set 1"
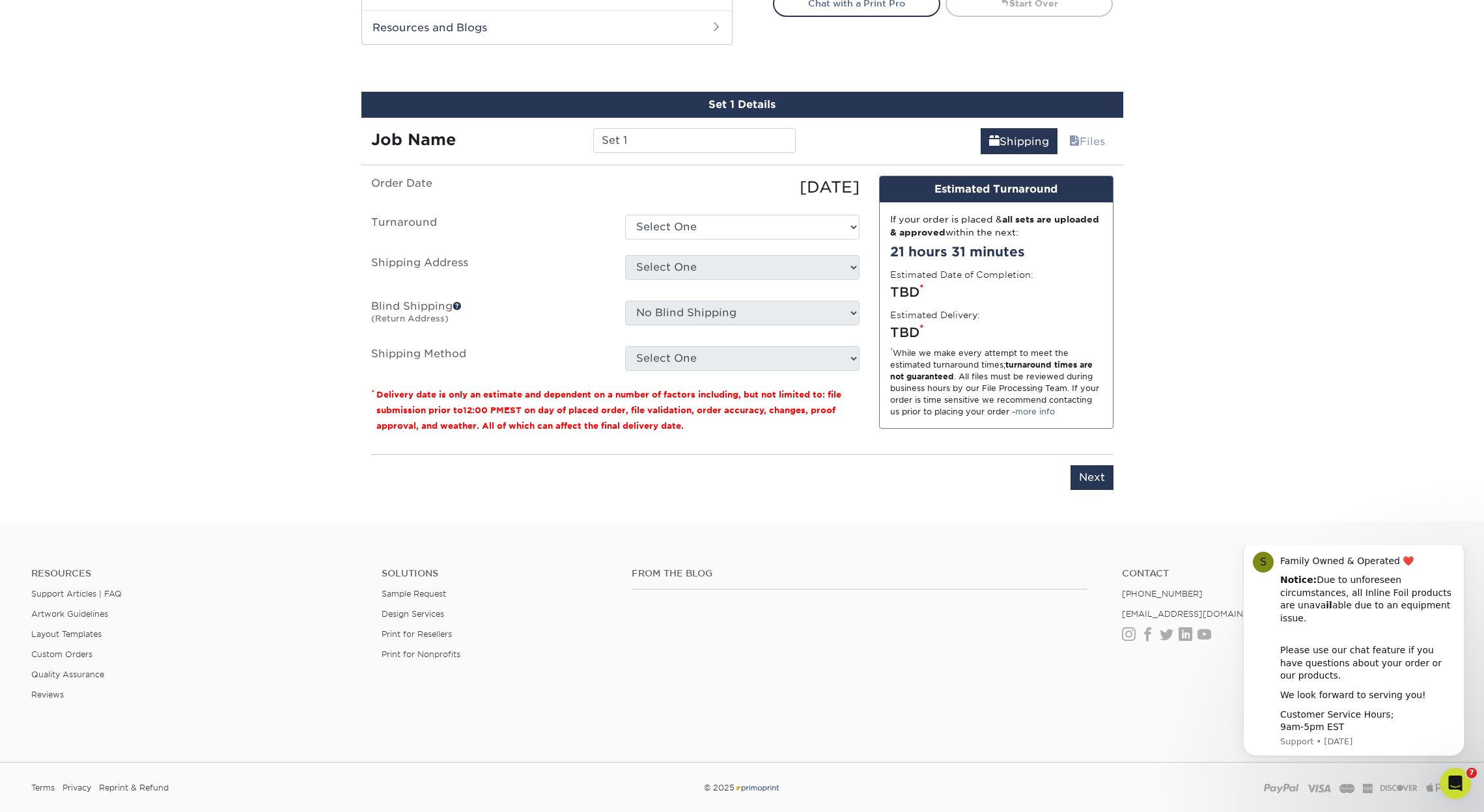
scroll to position [706, 0]
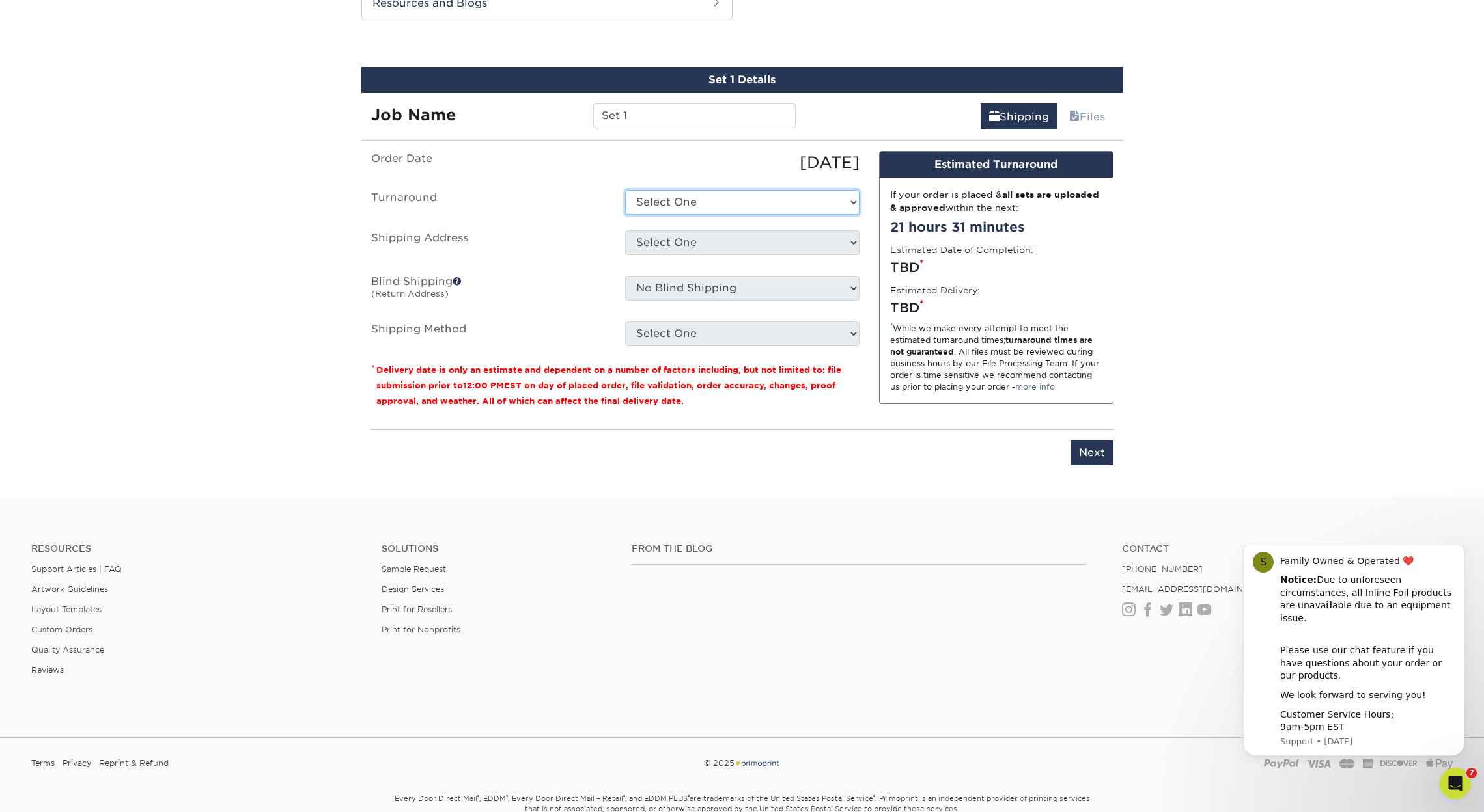
select select "99370d63-aa16-420e-a7a2-a5af527b3245"
select select "281112"
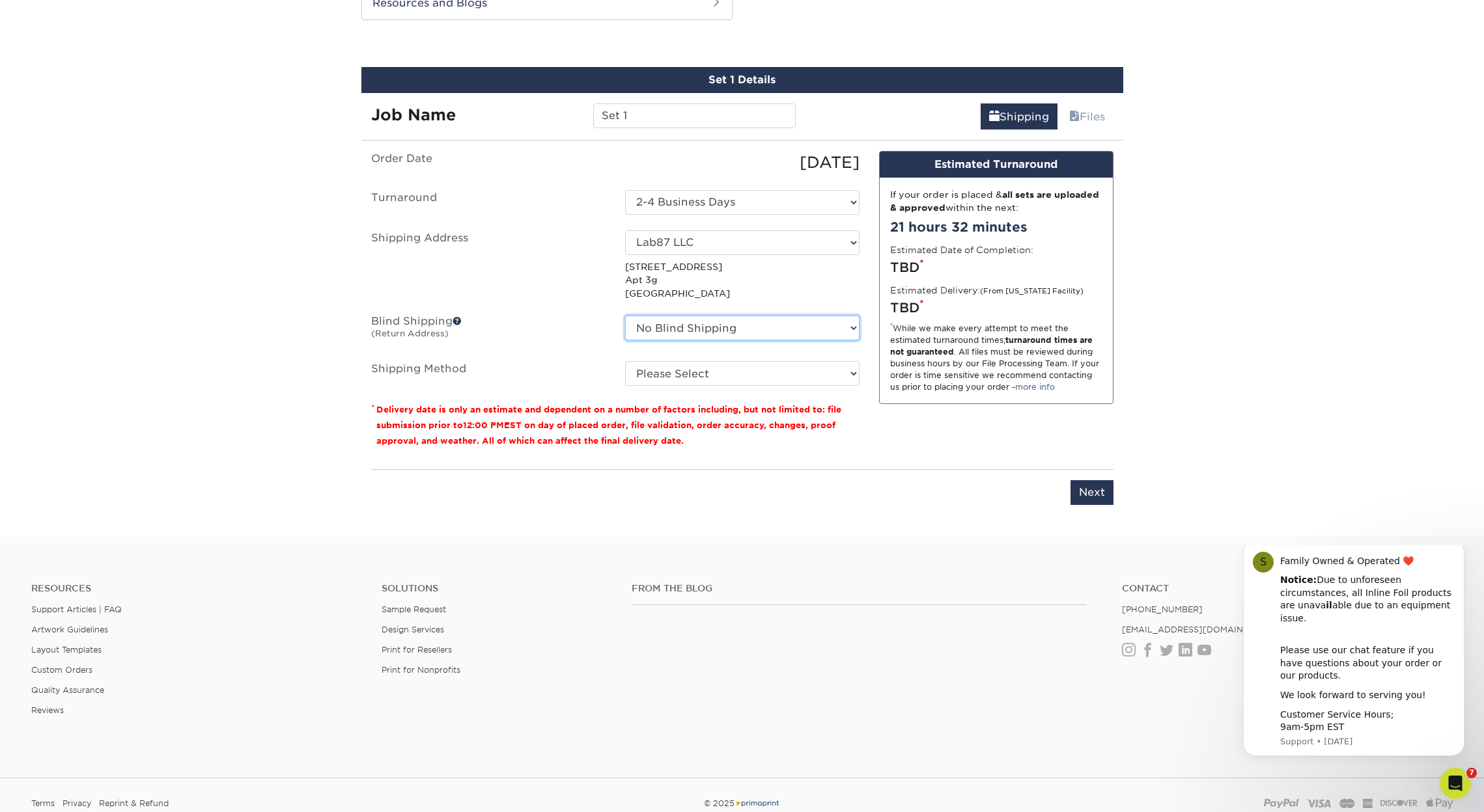
select select "281112"
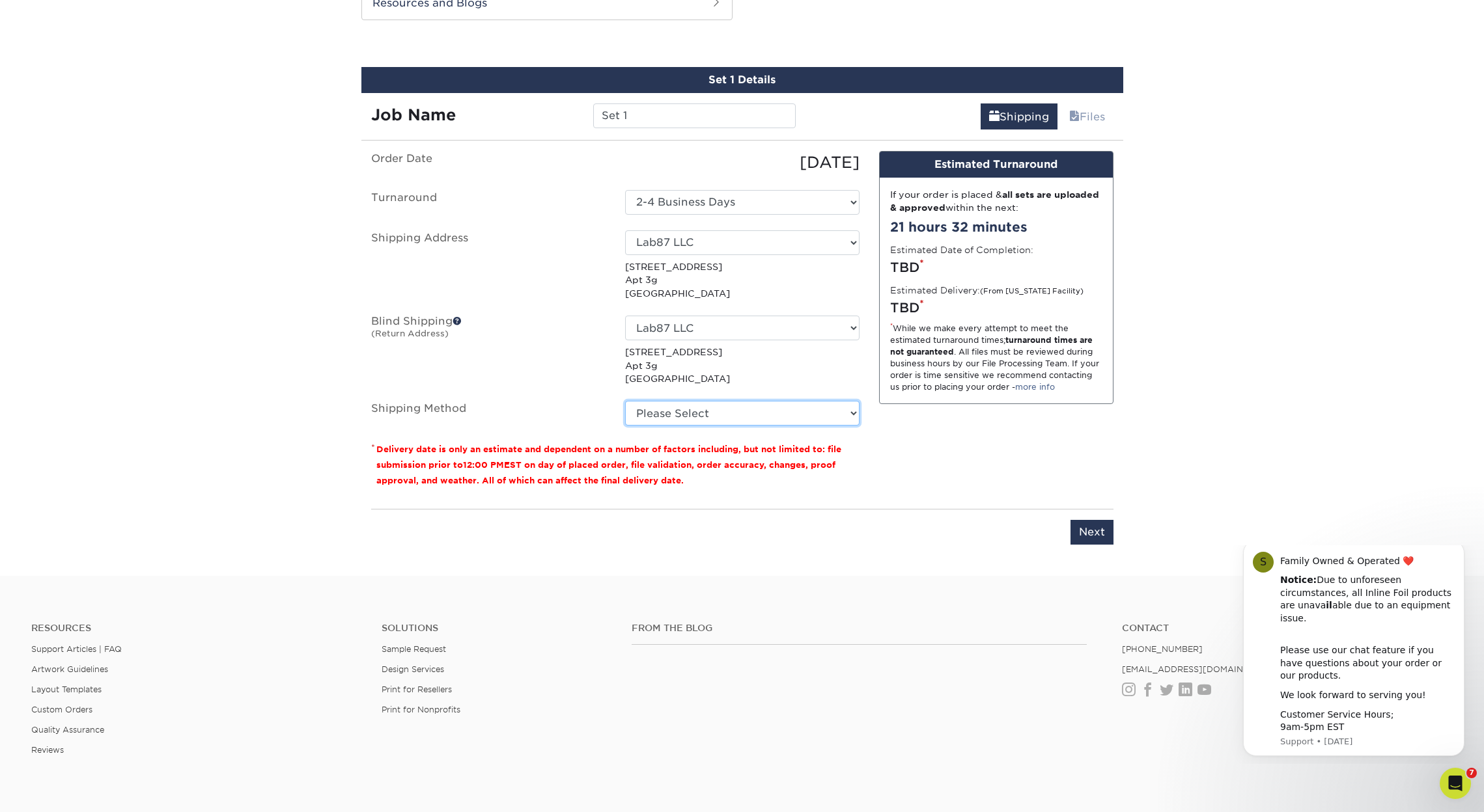
select select "02"
click at [687, 118] on input "Set 1" at bounding box center [695, 116] width 202 height 25
drag, startPoint x: 687, startPoint y: 118, endPoint x: 580, endPoint y: 106, distance: 107.7
click at [580, 106] on div "Job Name Set 1" at bounding box center [583, 116] width 445 height 25
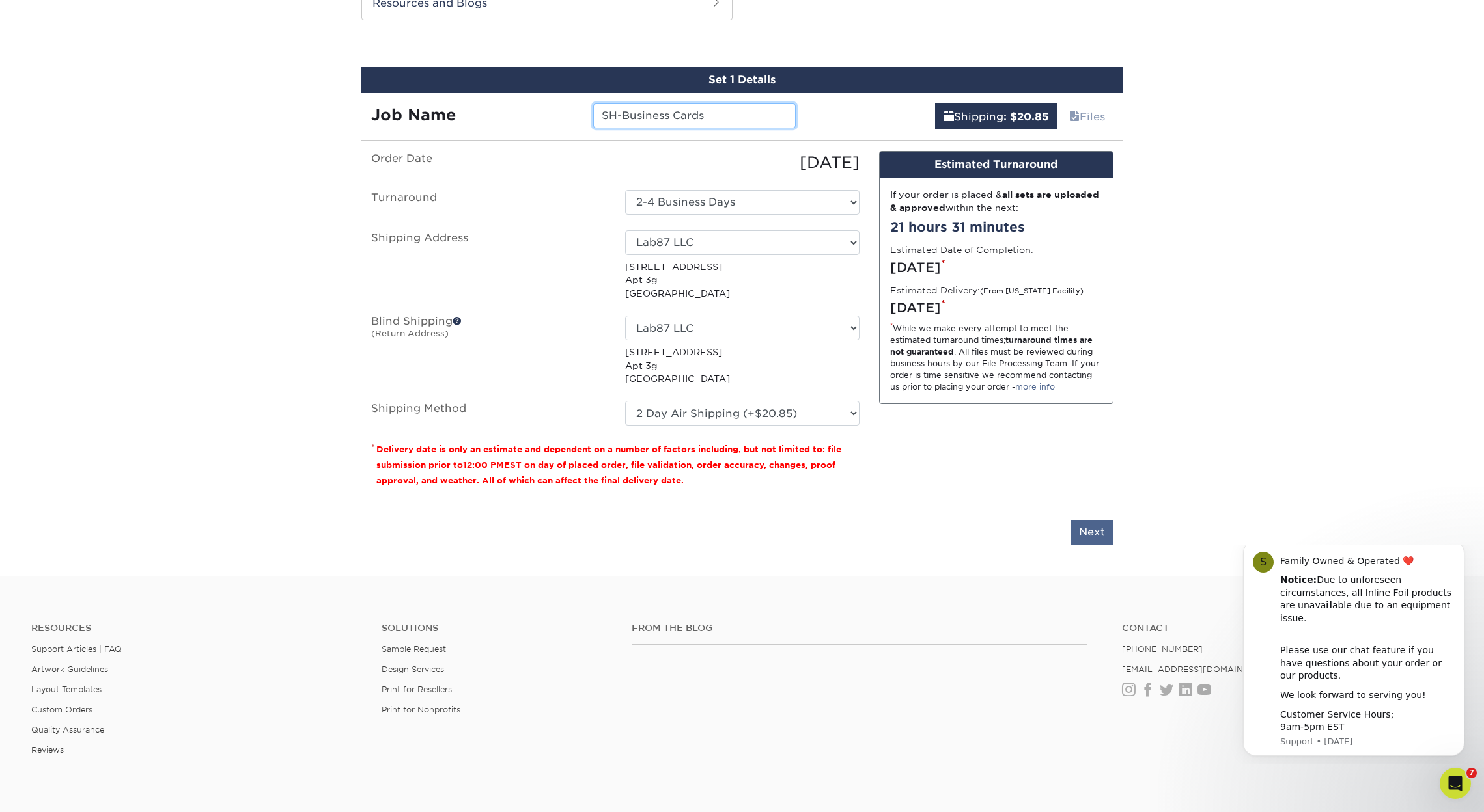
type input "SH-Business Cards"
click at [1101, 527] on input "Next" at bounding box center [1091, 532] width 43 height 25
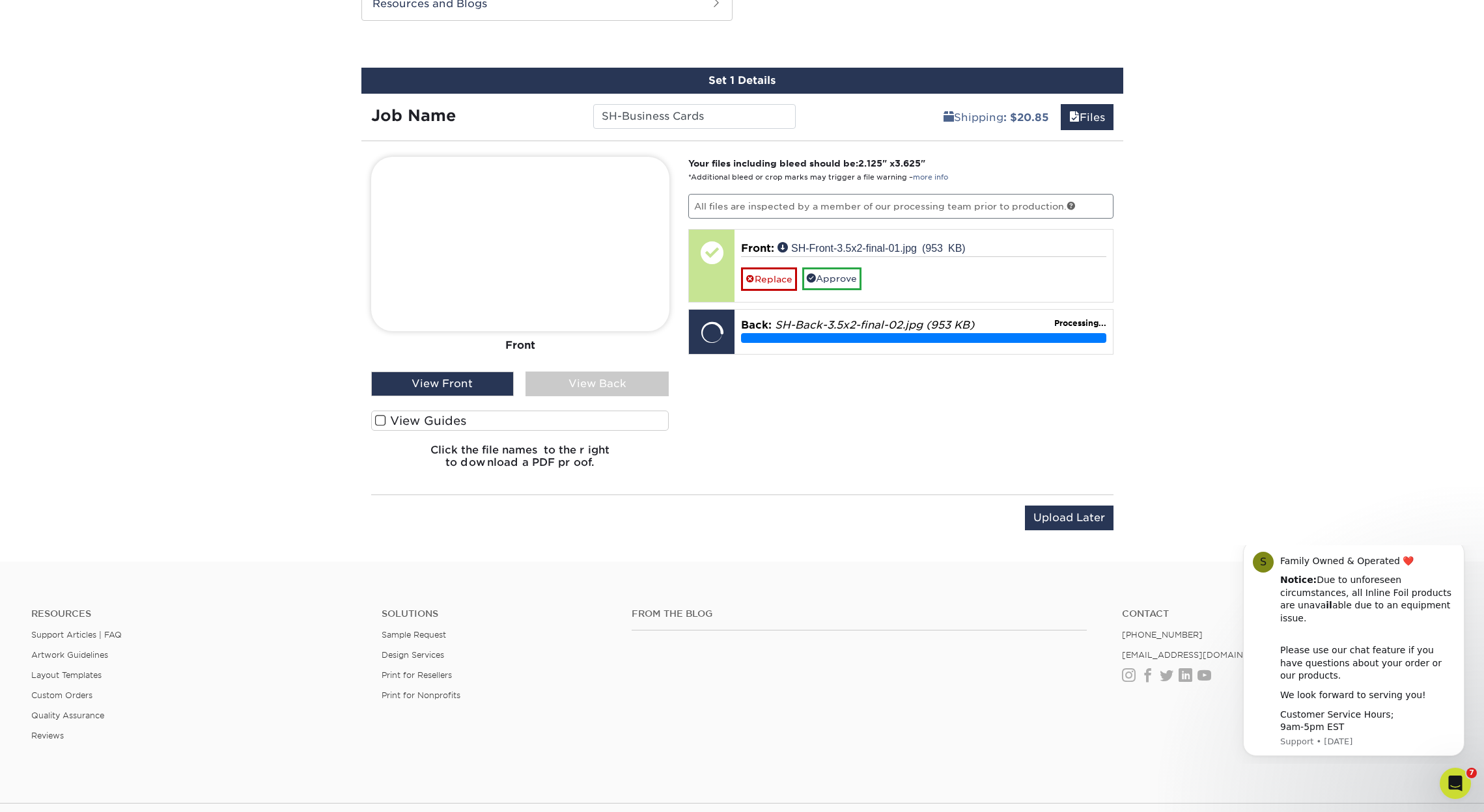
scroll to position [710, 0]
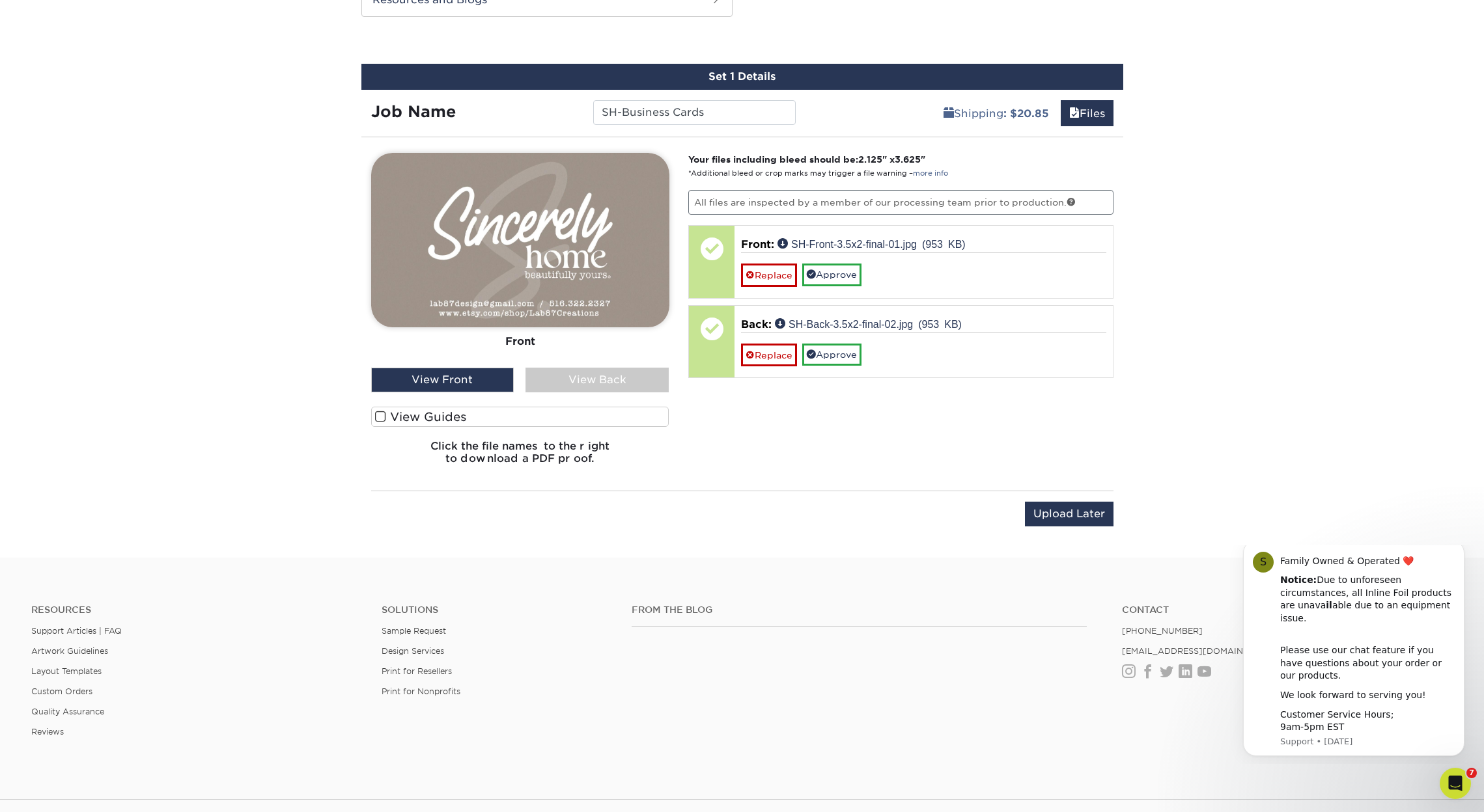
click at [606, 377] on div "View Back" at bounding box center [596, 380] width 143 height 25
click at [429, 370] on div "View Front" at bounding box center [442, 380] width 143 height 25
click at [532, 375] on div "View Back" at bounding box center [596, 380] width 143 height 25
click at [419, 373] on div "View Front" at bounding box center [442, 380] width 143 height 25
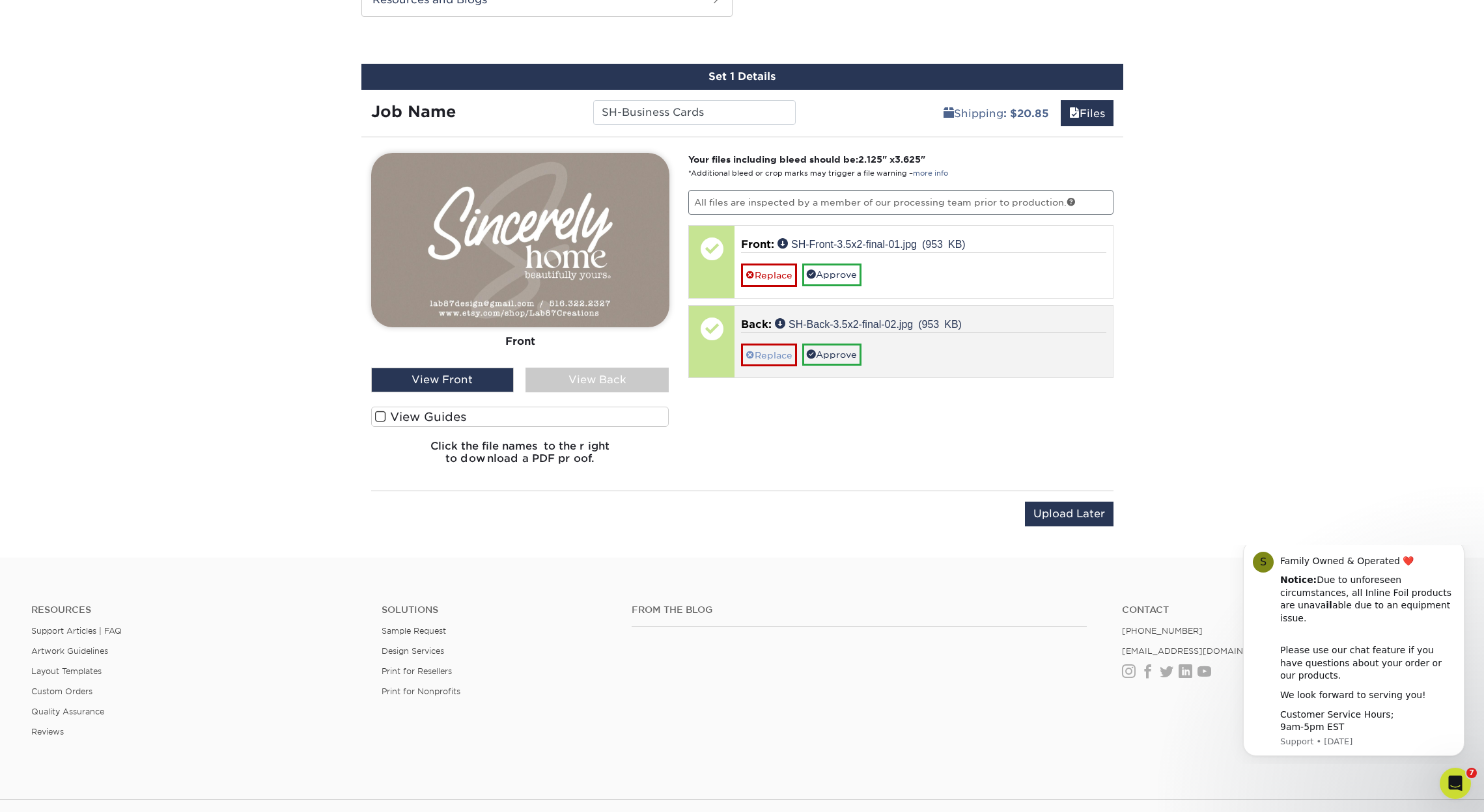
click at [771, 353] on link "Replace" at bounding box center [768, 355] width 56 height 23
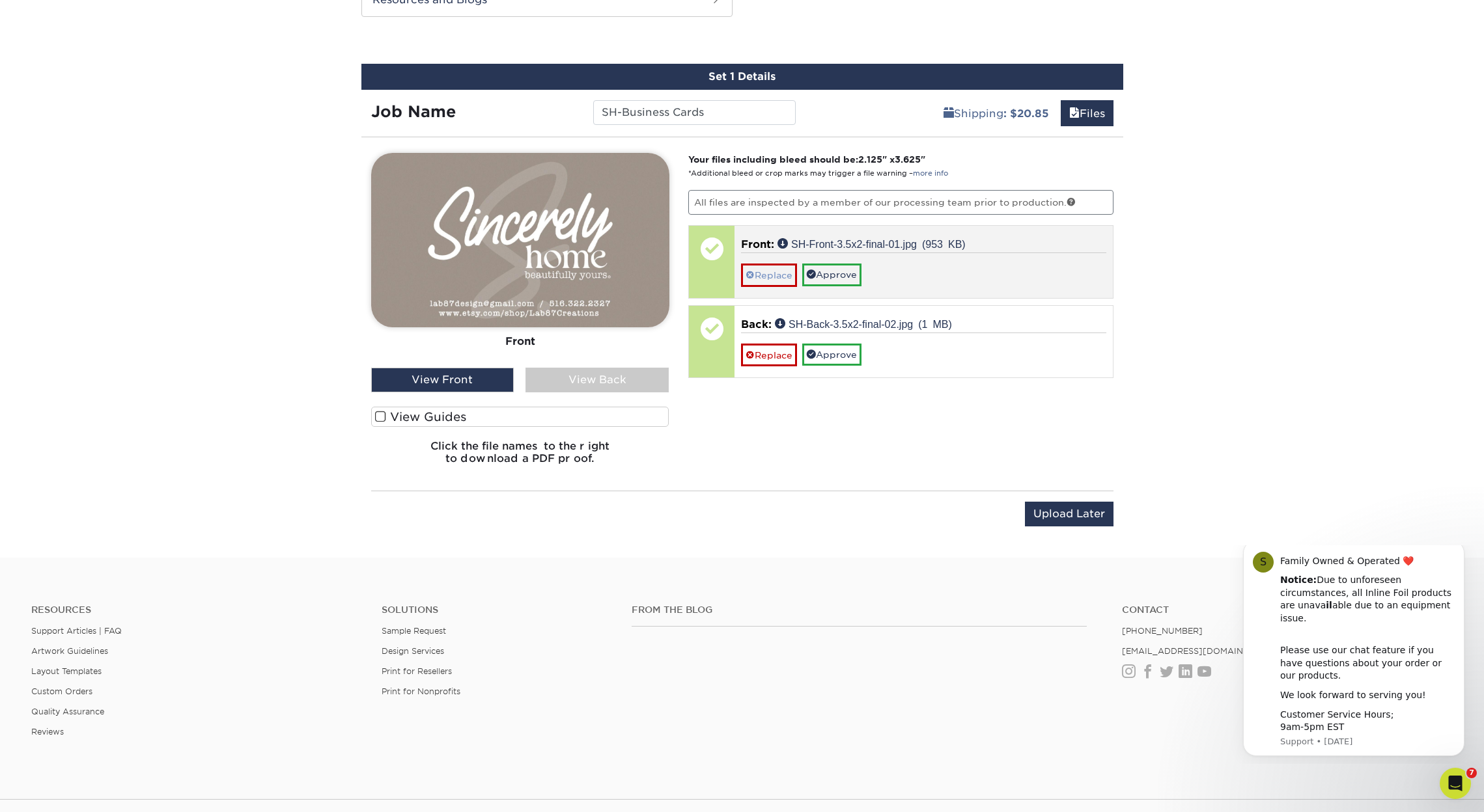
click at [781, 278] on link "Replace" at bounding box center [768, 274] width 56 height 23
click at [781, 278] on div "Your files including bleed should be: 2.125 " x 3.625 " *Additional bleed or cr…" at bounding box center [901, 314] width 445 height 323
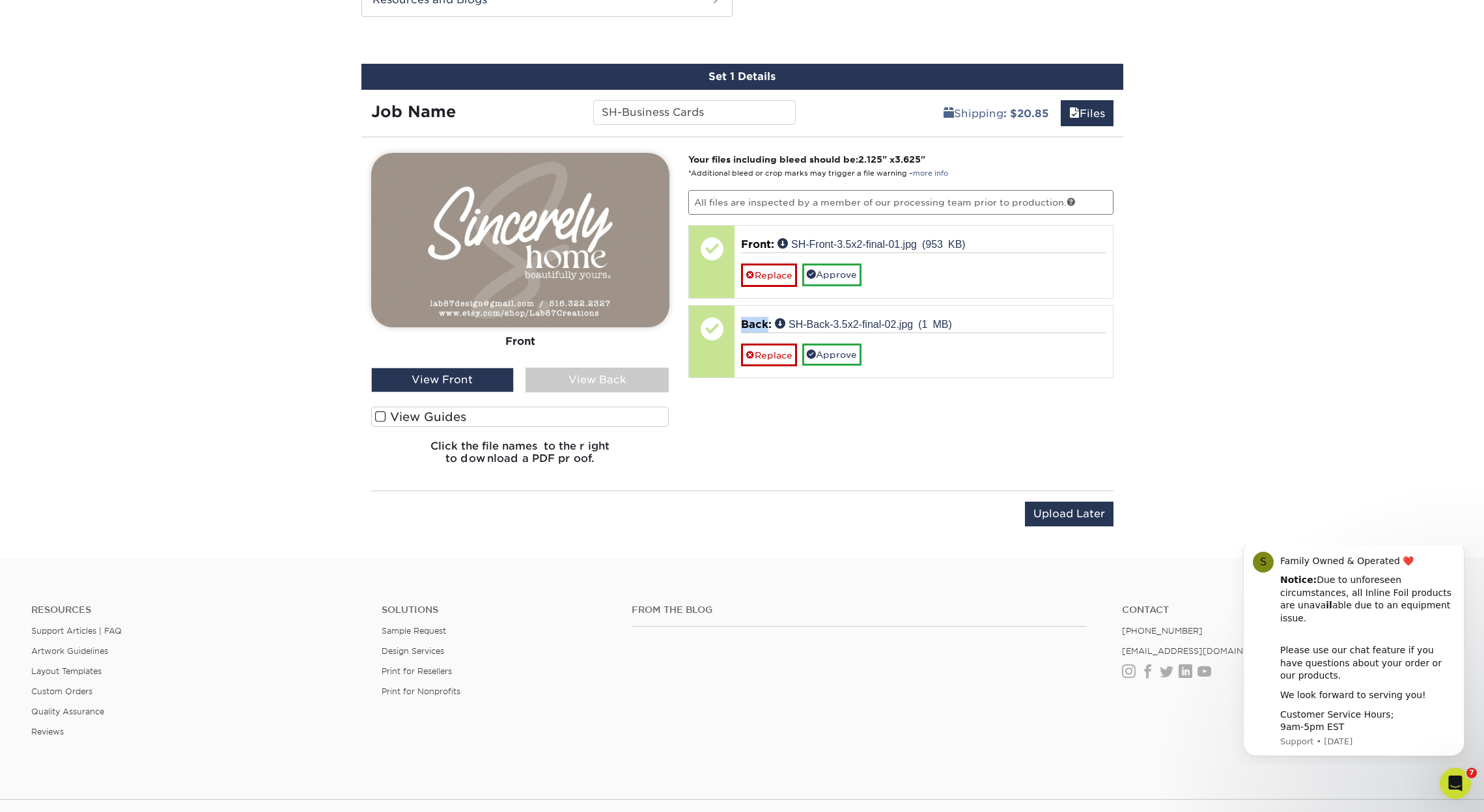
click at [622, 384] on div "View Back" at bounding box center [596, 380] width 143 height 25
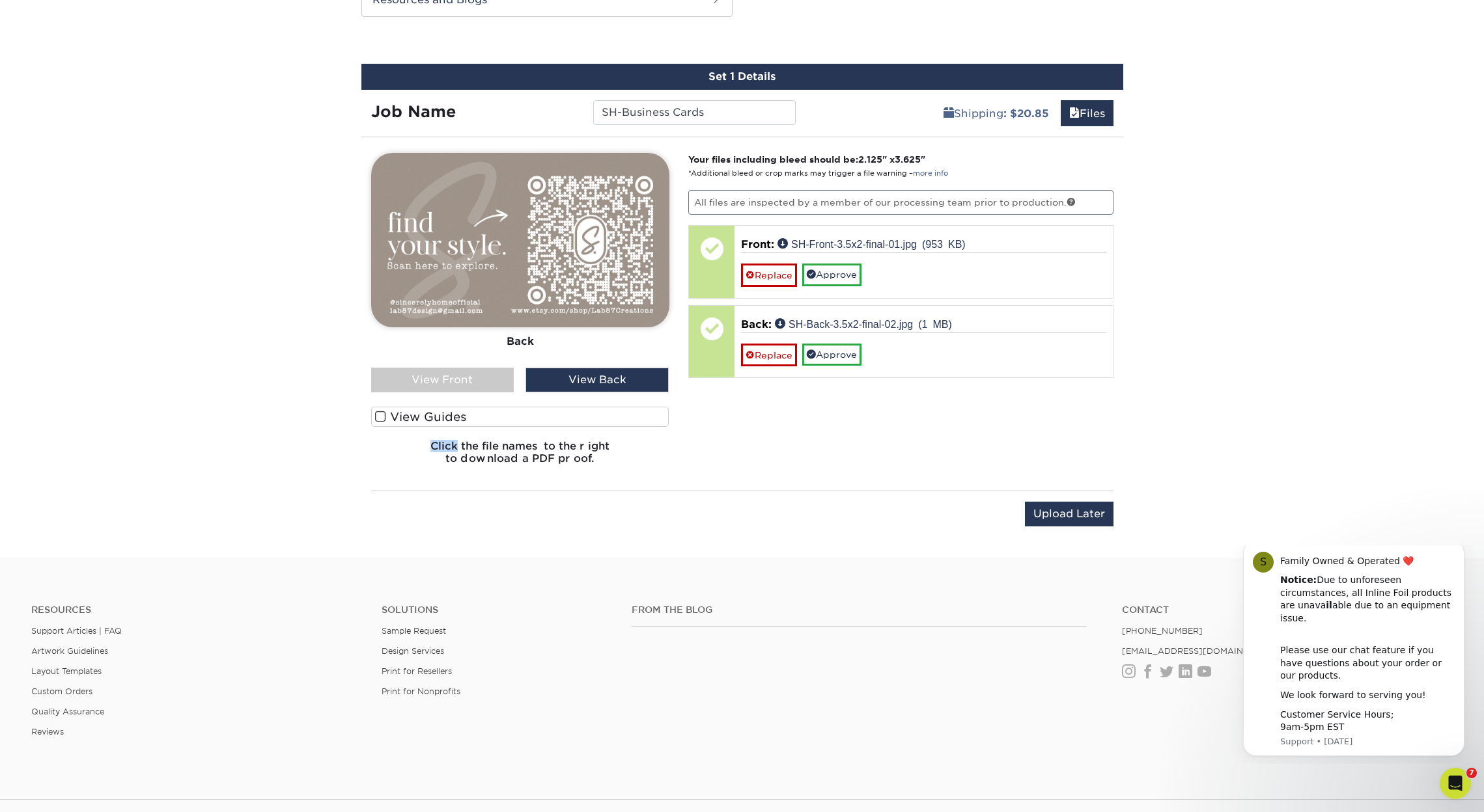
click at [487, 376] on div "View Front" at bounding box center [442, 380] width 143 height 25
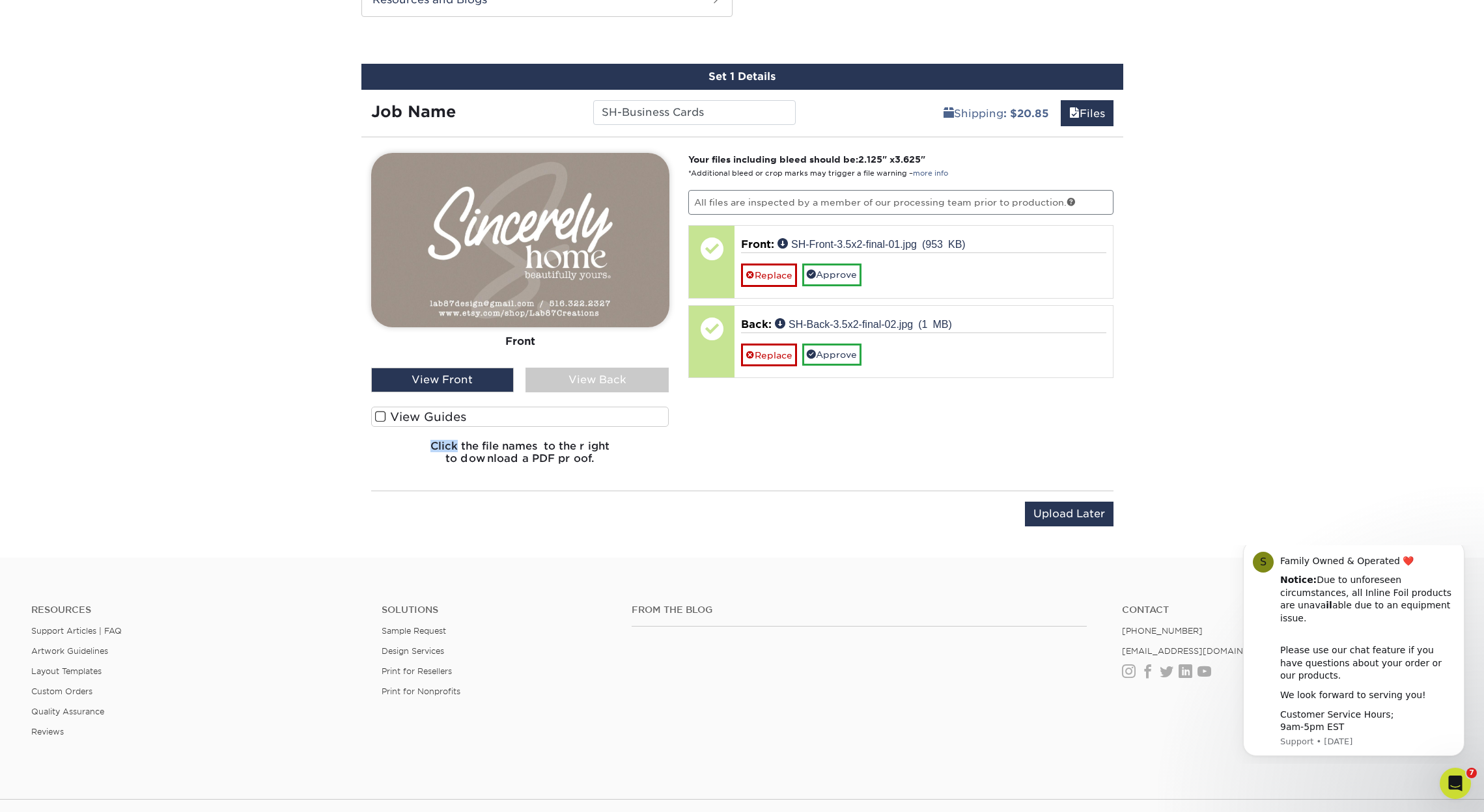
click at [566, 377] on div "View Back" at bounding box center [596, 380] width 143 height 25
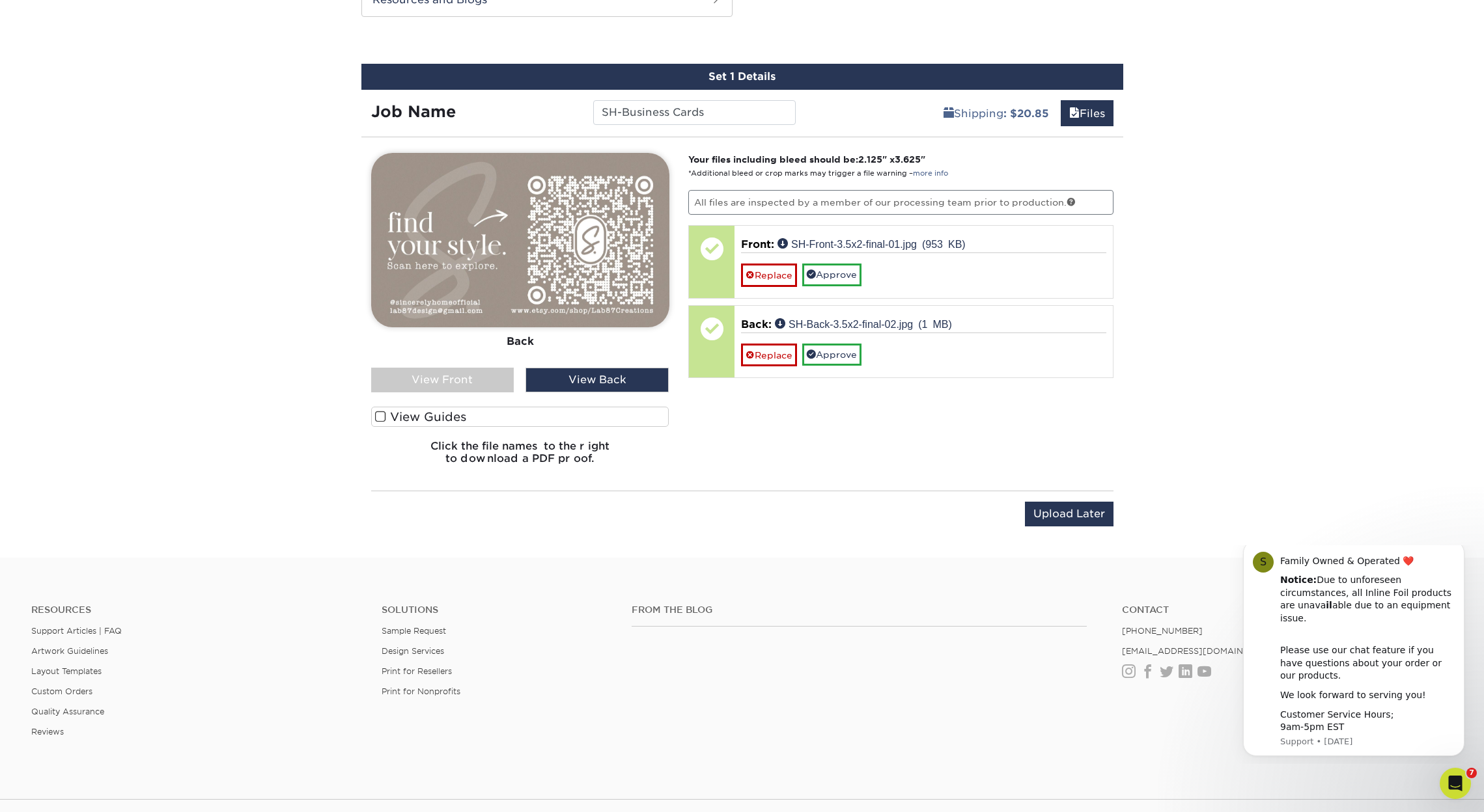
click at [475, 379] on div "View Front" at bounding box center [442, 380] width 143 height 25
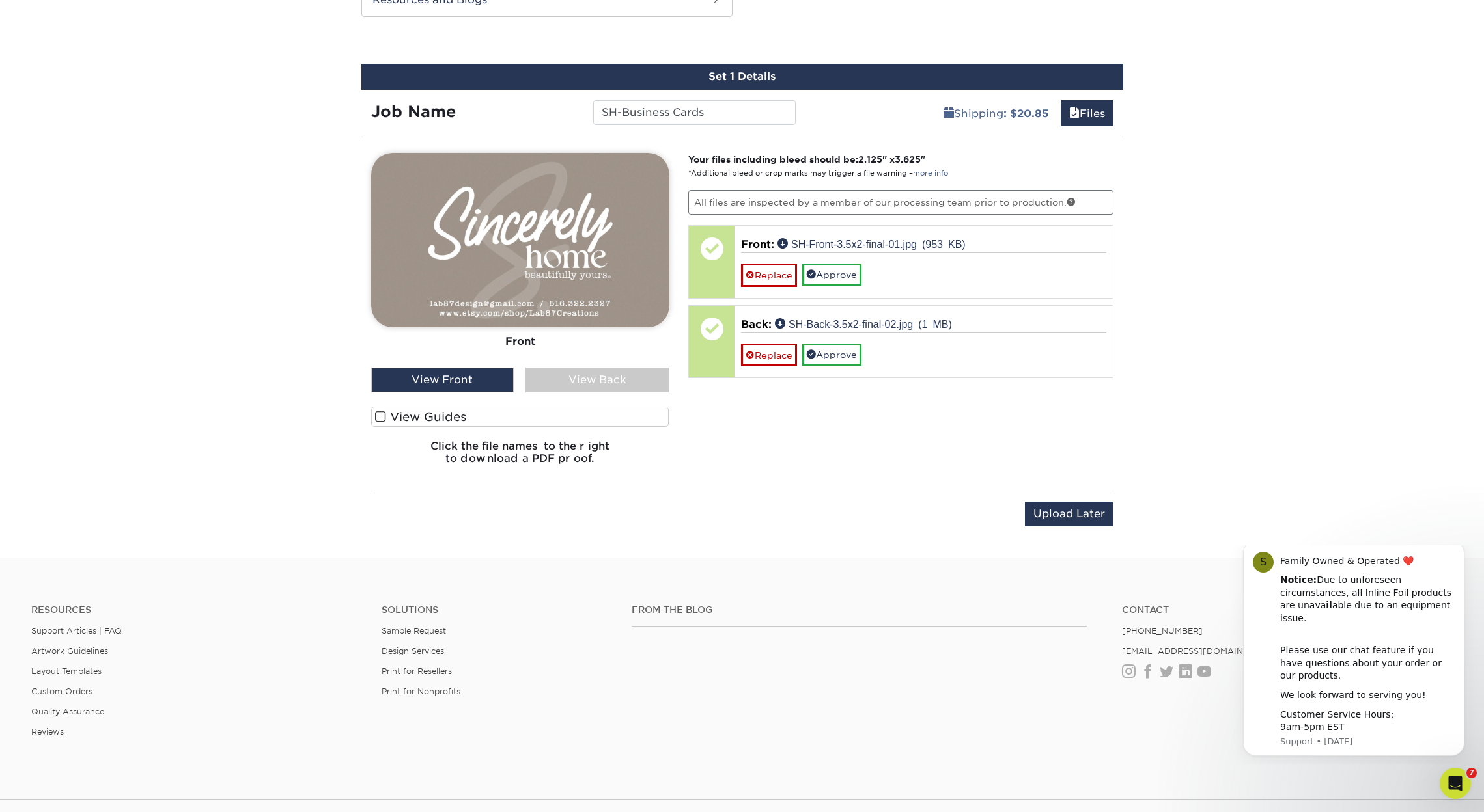
click at [543, 377] on div "View Back" at bounding box center [596, 380] width 143 height 25
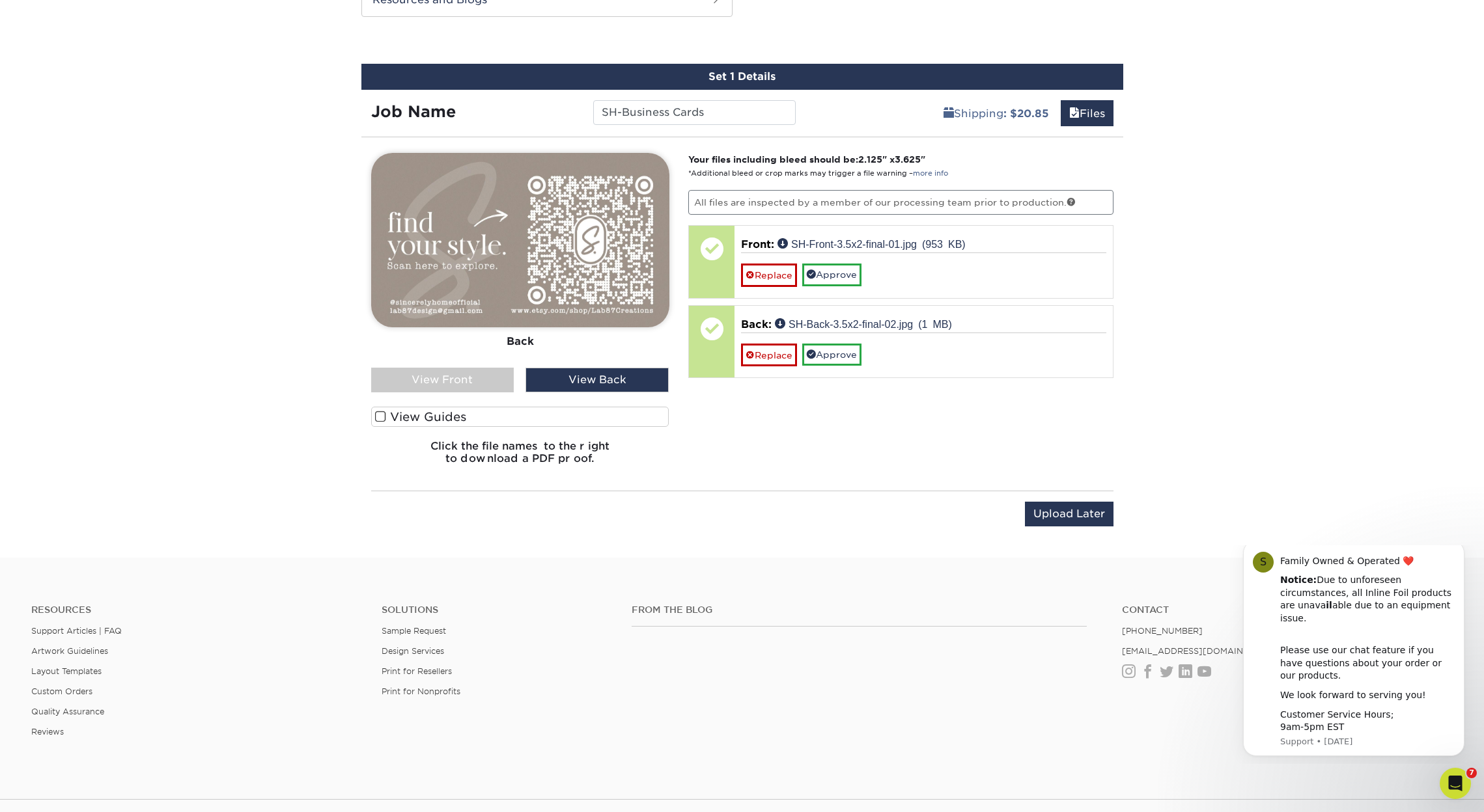
click at [481, 375] on div "View Front" at bounding box center [442, 380] width 143 height 25
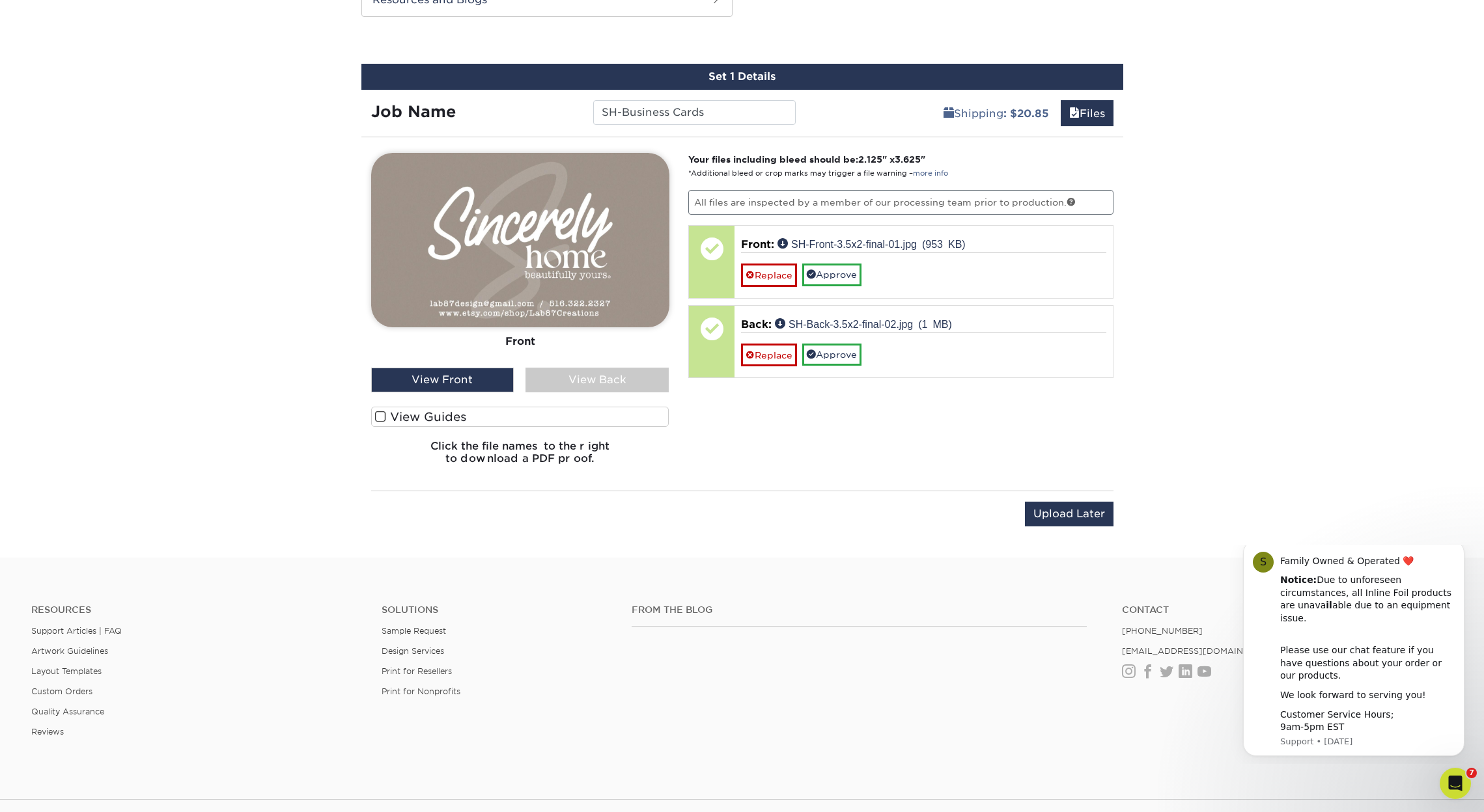
click at [435, 414] on label "View Guides" at bounding box center [520, 416] width 298 height 20
click at [0, 0] on input "View Guides" at bounding box center [0, 0] width 0 height 0
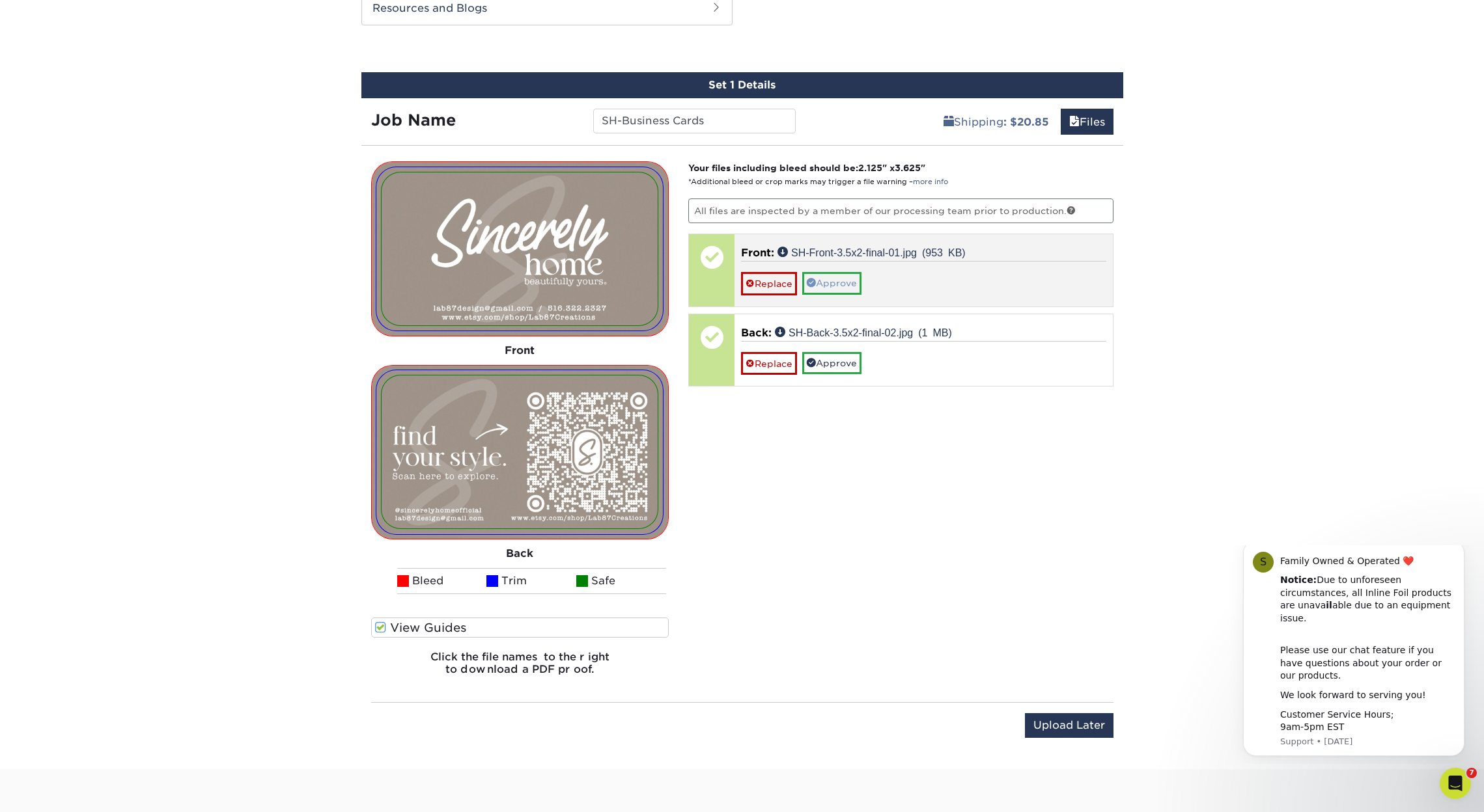
scroll to position [701, 0]
click at [829, 282] on link "Approve" at bounding box center [831, 283] width 59 height 22
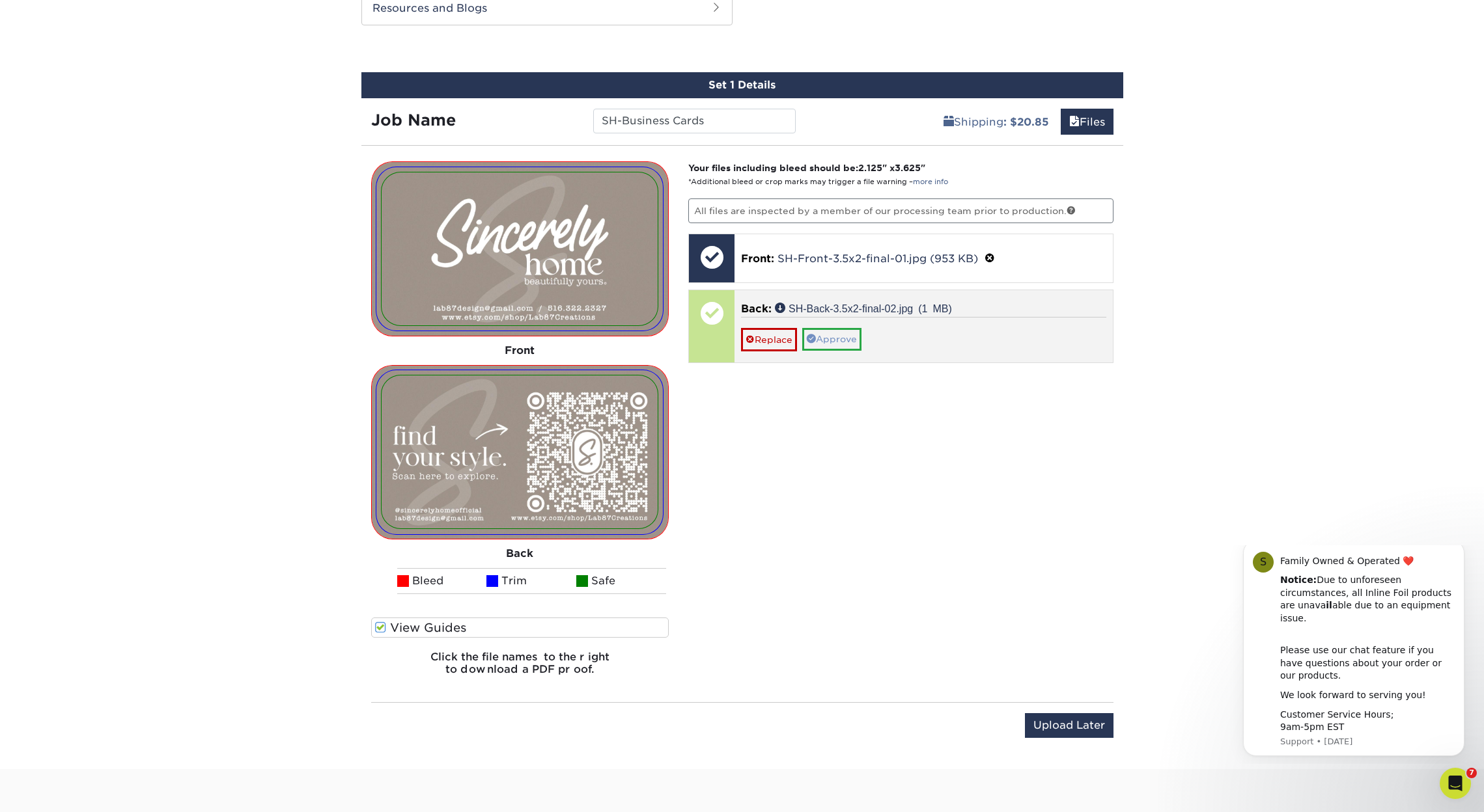
click at [850, 336] on link "Approve" at bounding box center [831, 339] width 59 height 22
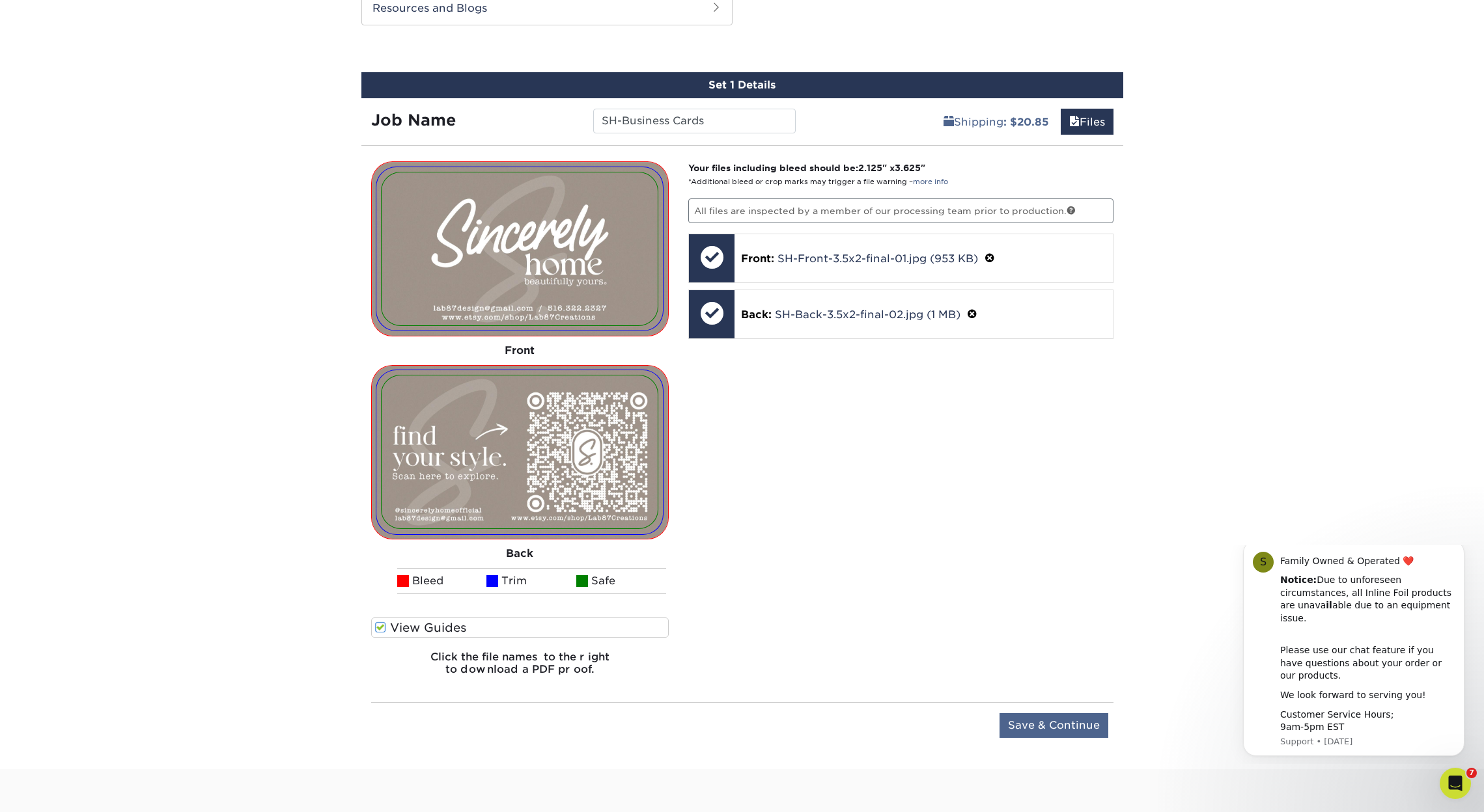
click at [1065, 725] on input "Save & Continue" at bounding box center [1054, 725] width 108 height 25
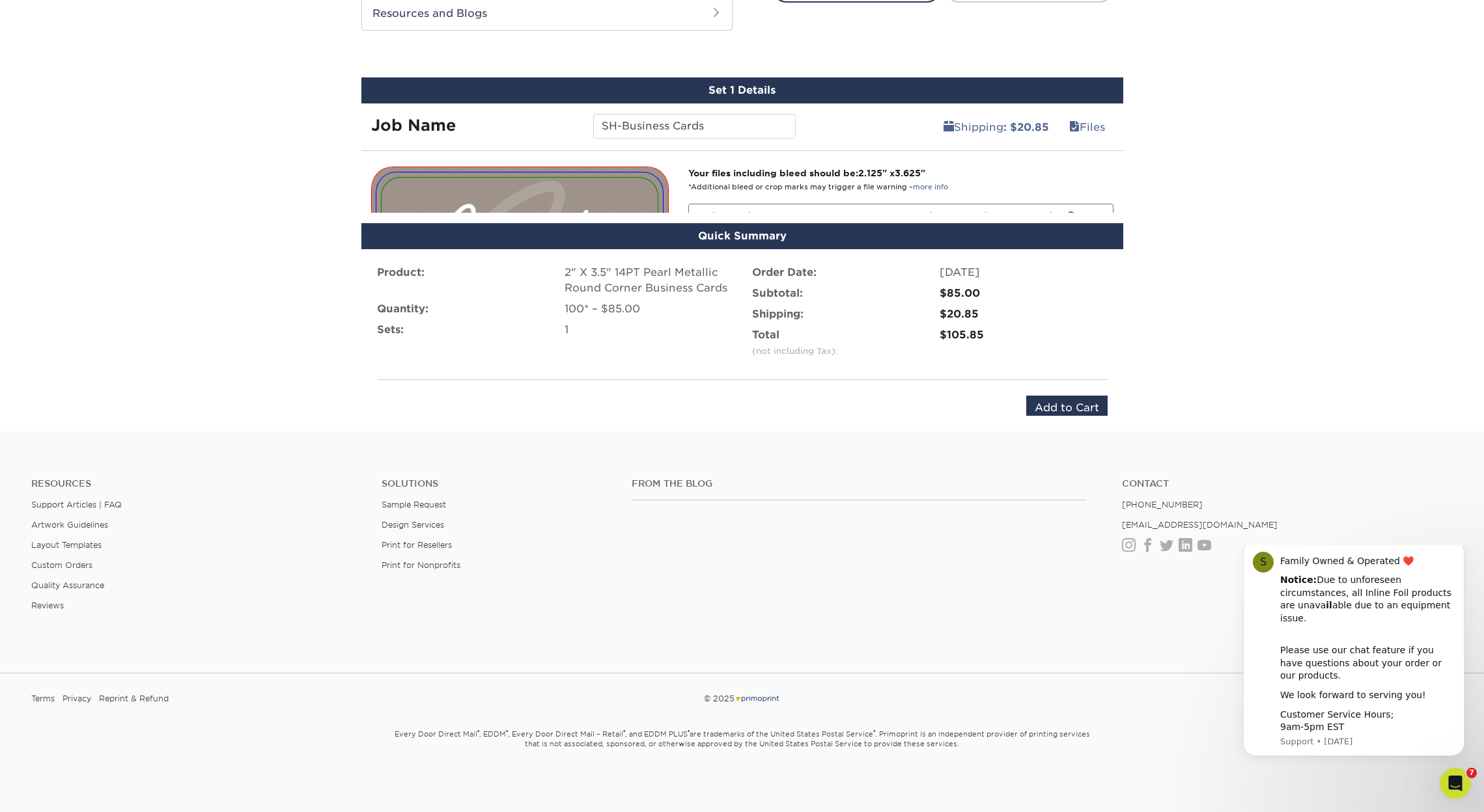
scroll to position [653, 0]
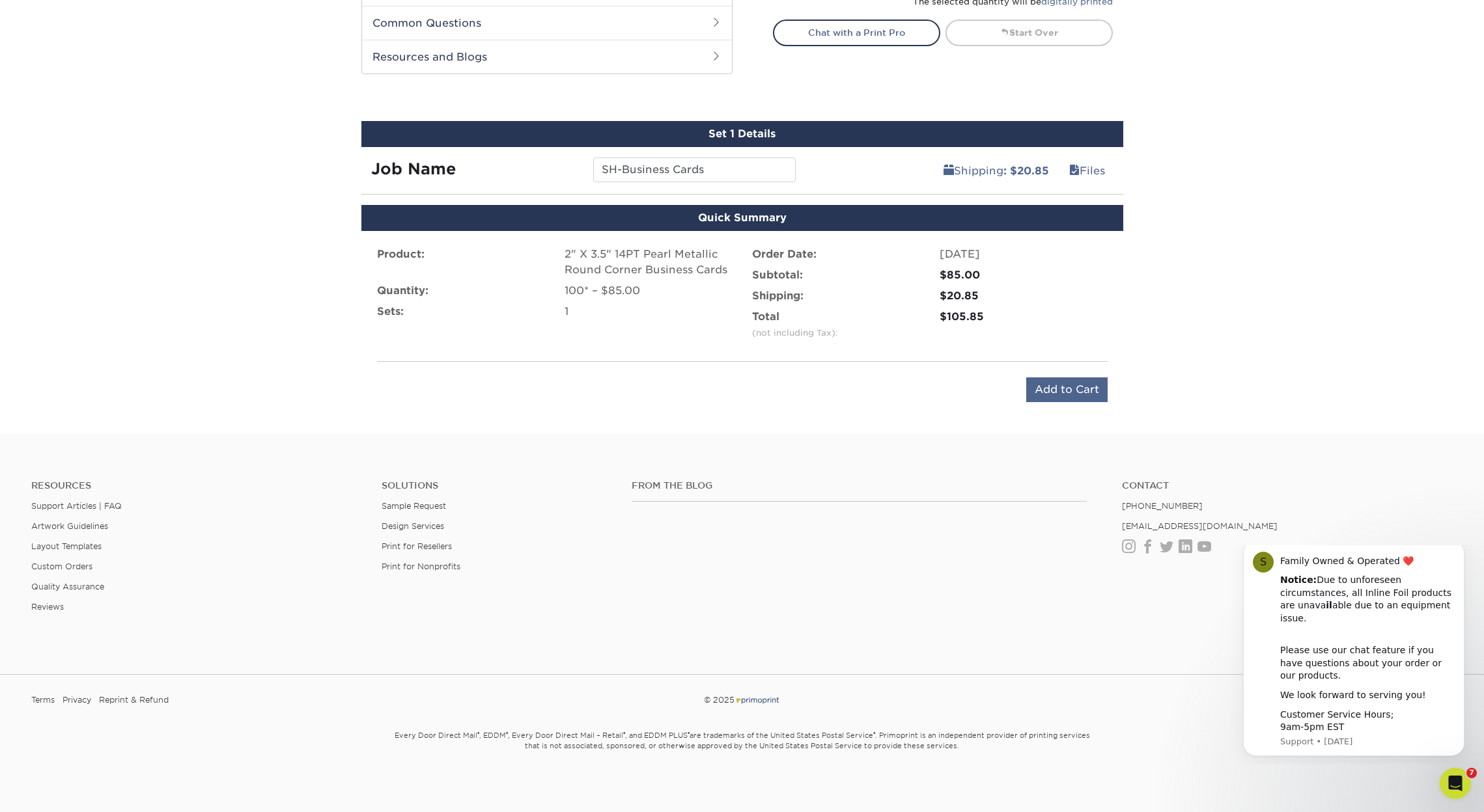
click at [1080, 391] on input "Add to Cart" at bounding box center [1067, 389] width 81 height 25
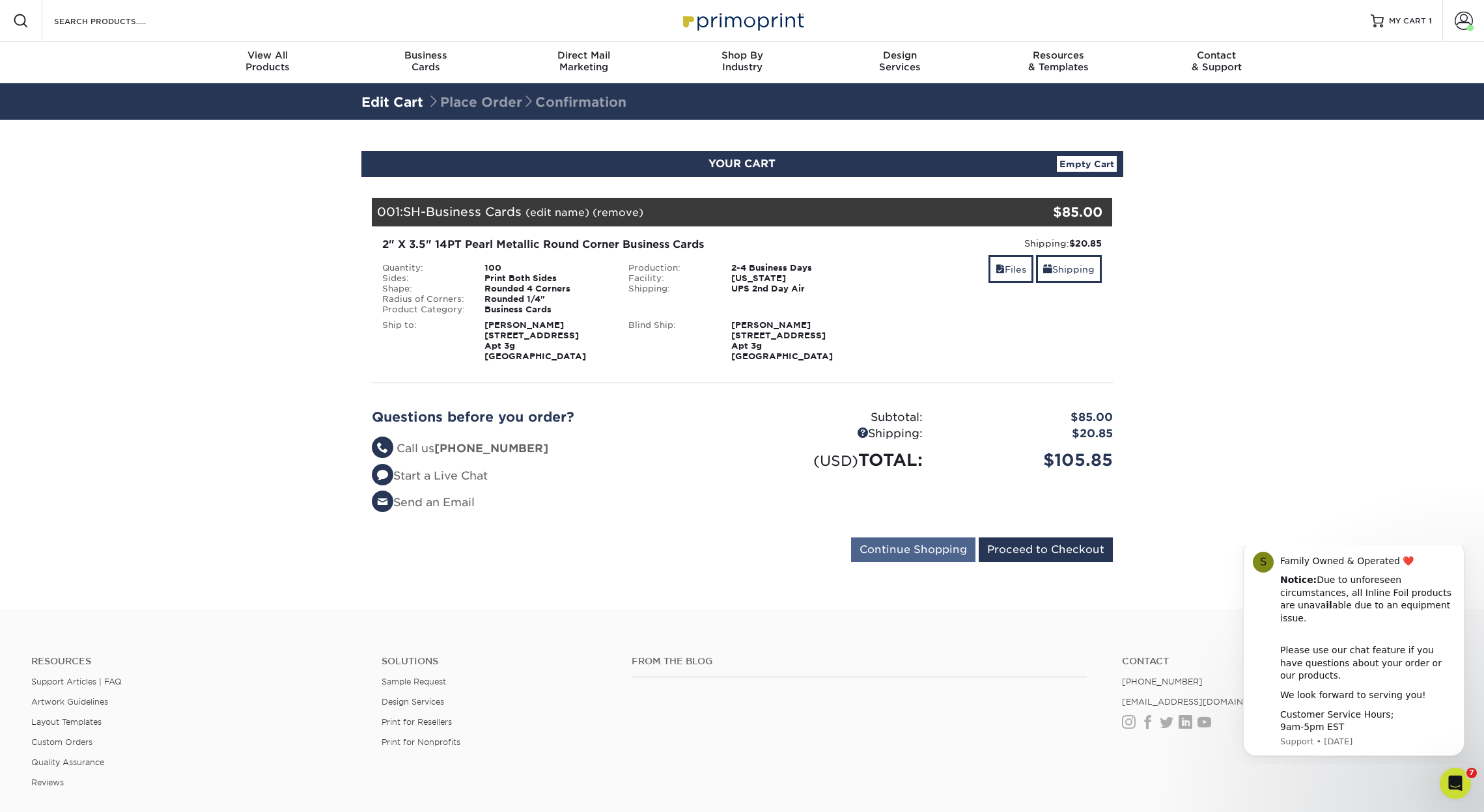
click at [933, 548] on input "Continue Shopping" at bounding box center [913, 550] width 124 height 25
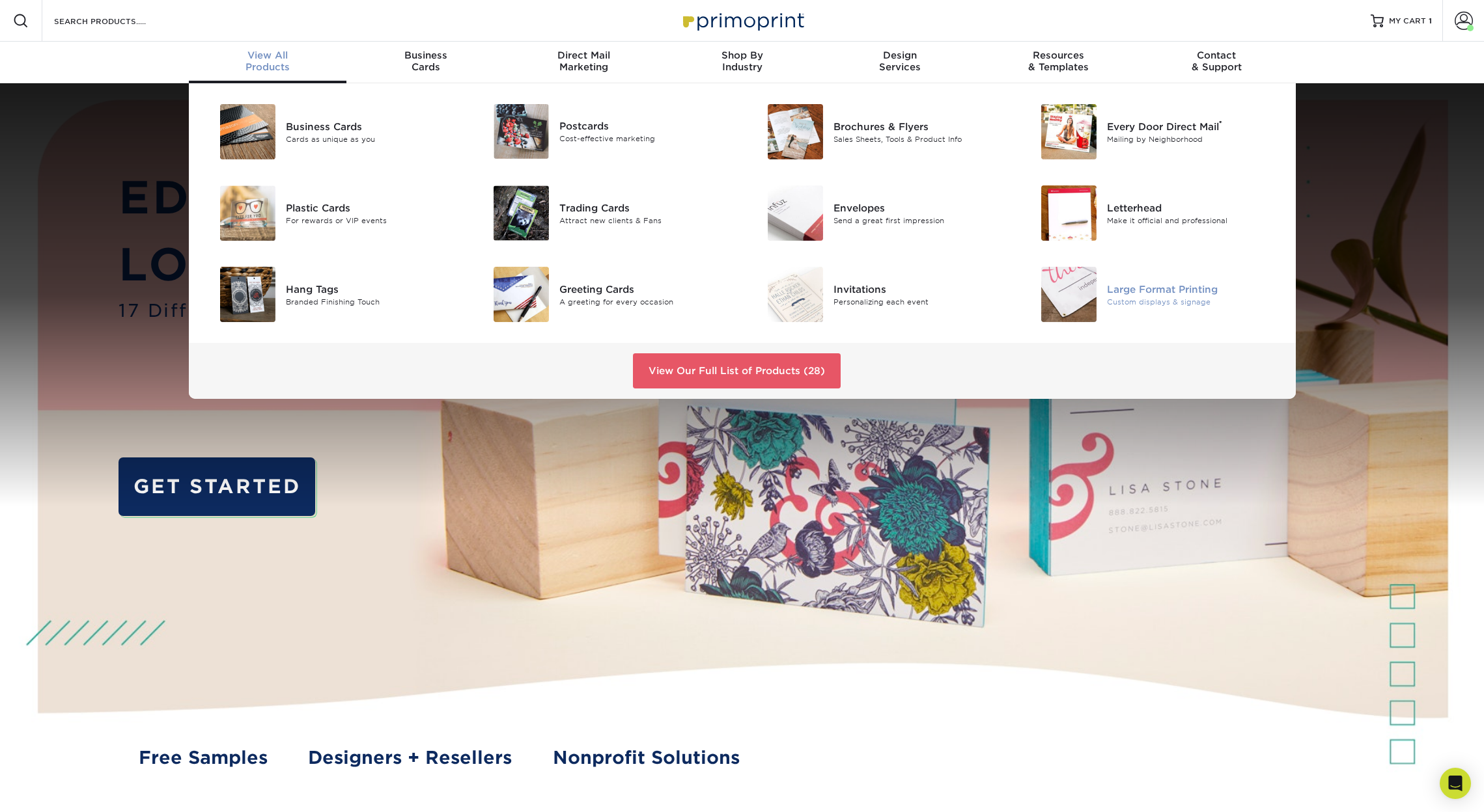
click at [1124, 294] on div "Large Format Printing" at bounding box center [1192, 289] width 172 height 15
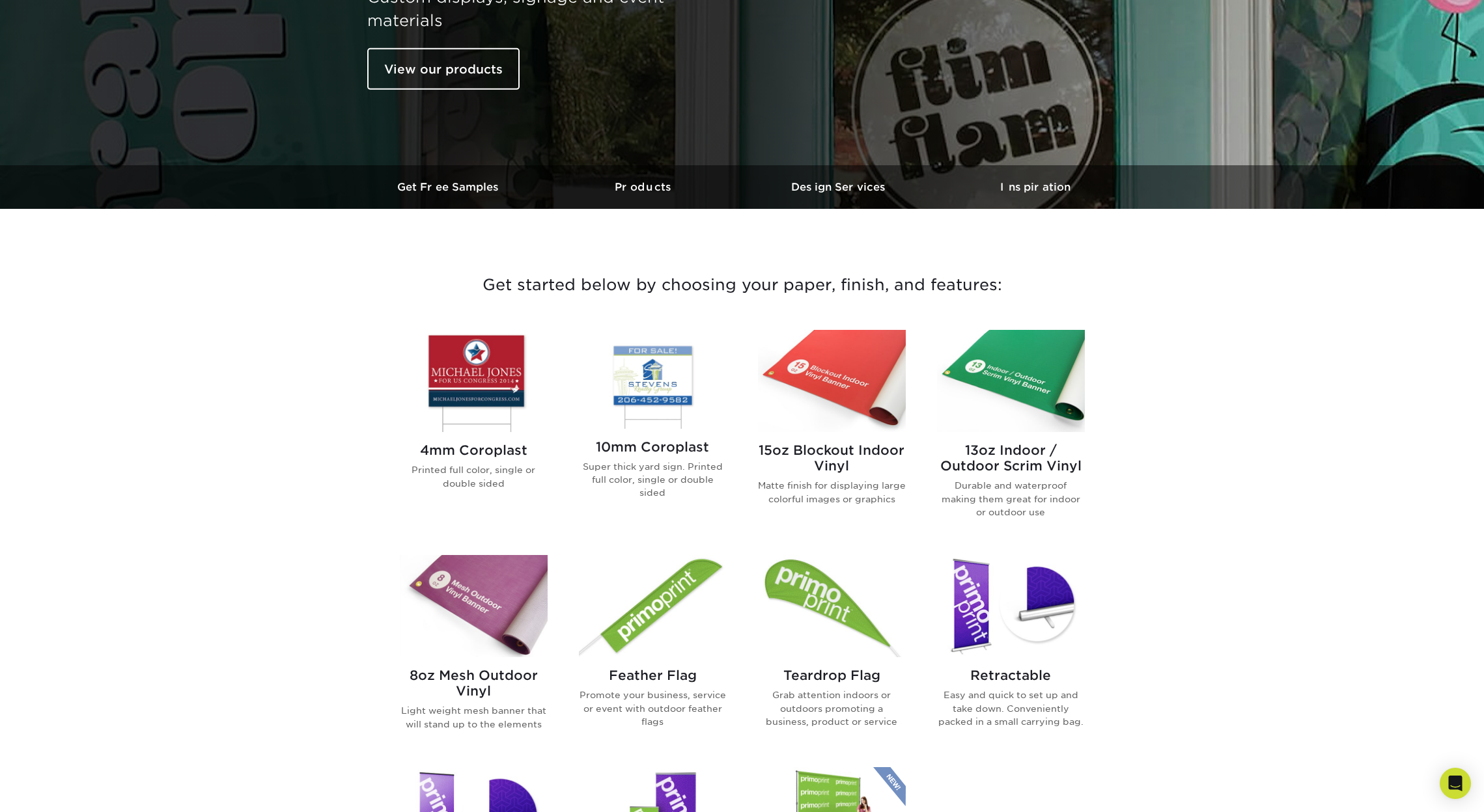
scroll to position [254, 0]
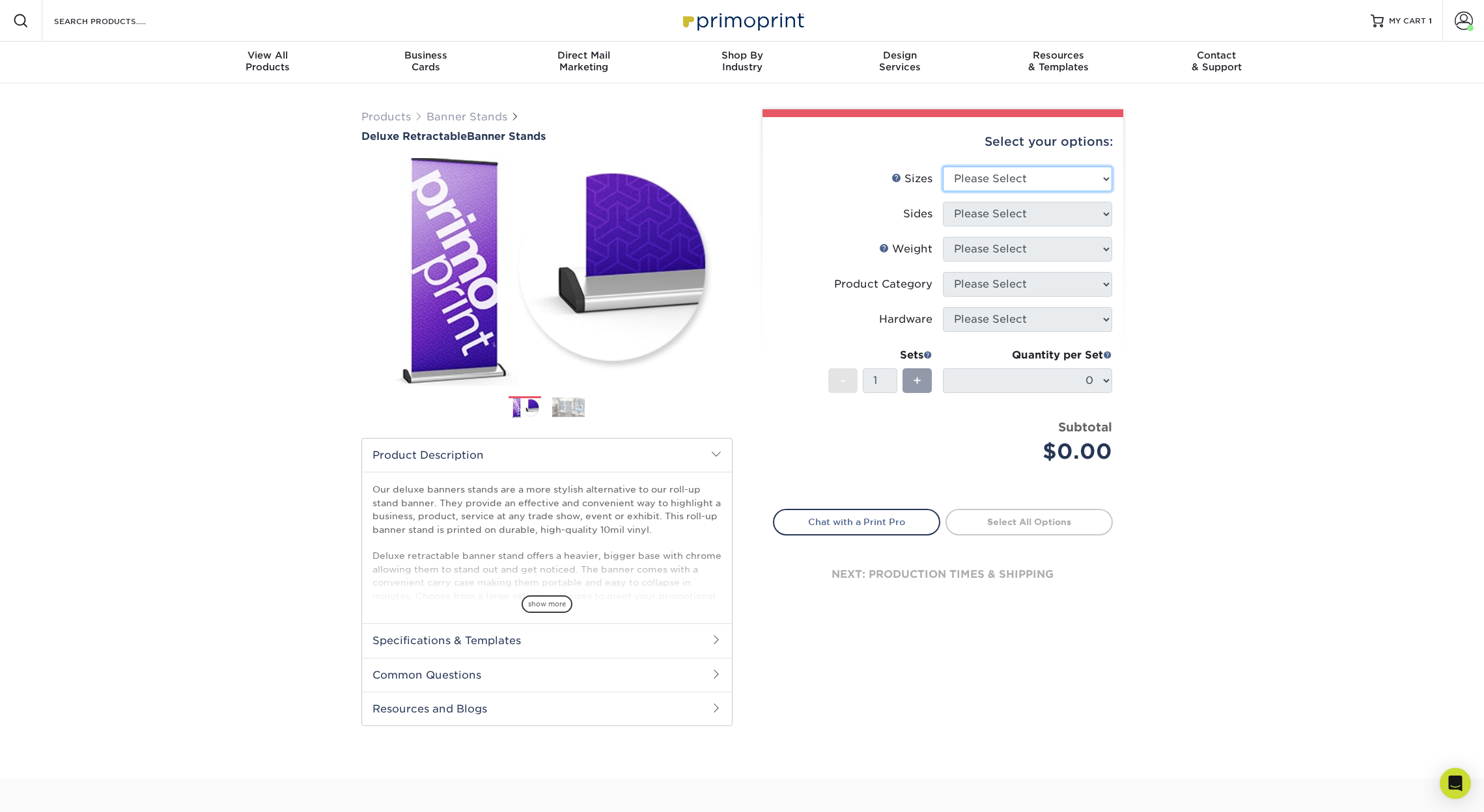
select select "33.00x80.00"
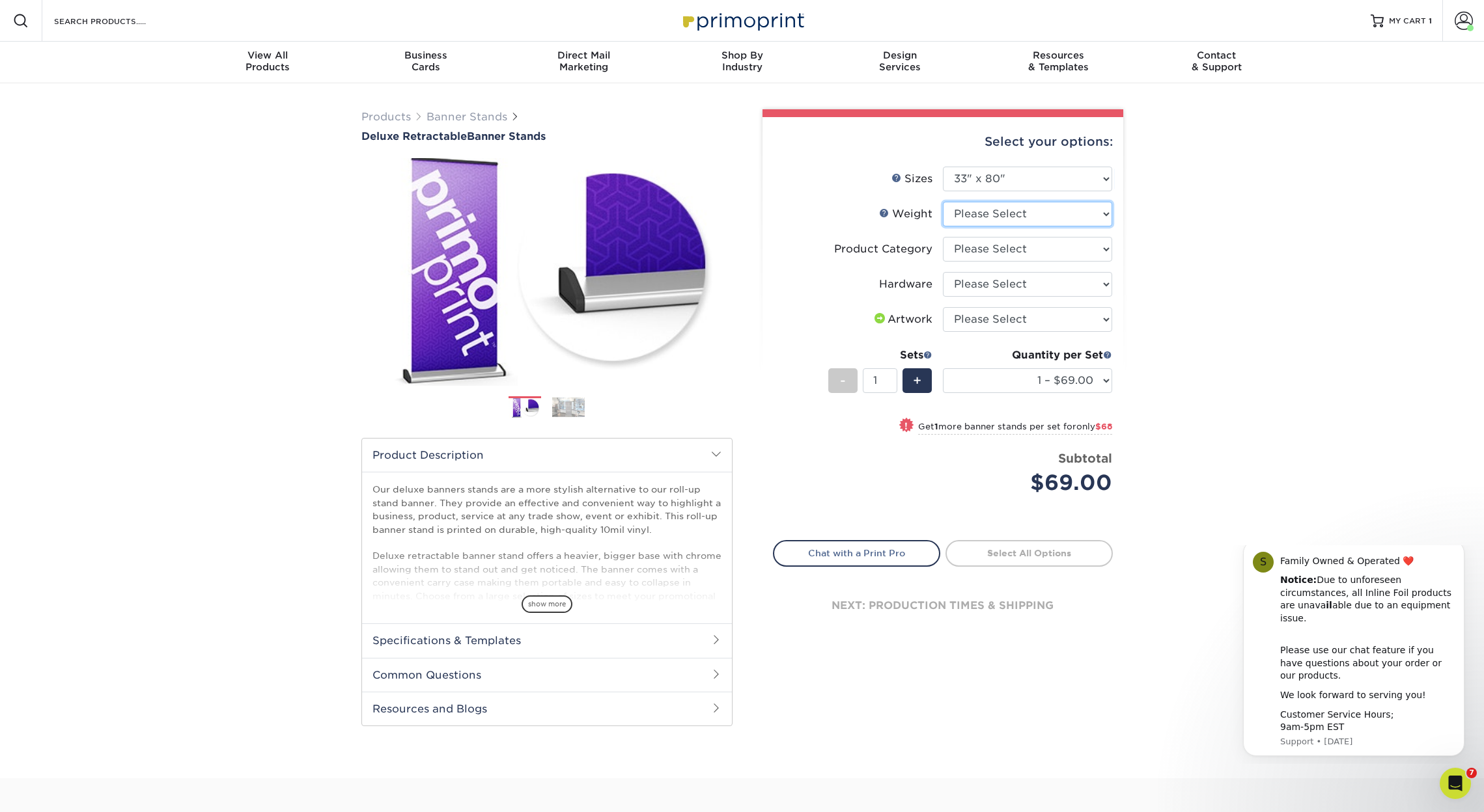
select select "10MIL"
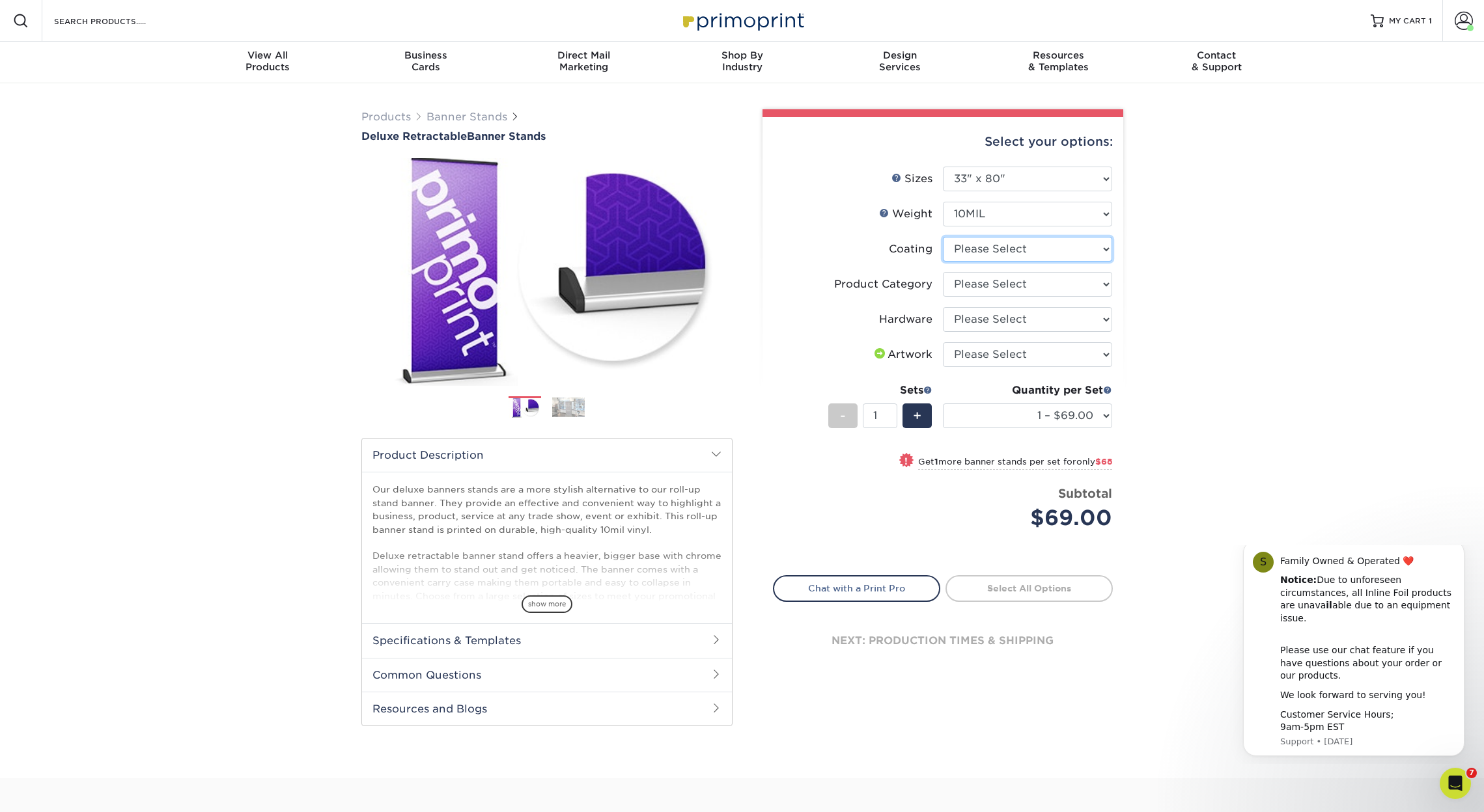
select select "3e7618de-abca-4bda-9f97-8b9129e913d8"
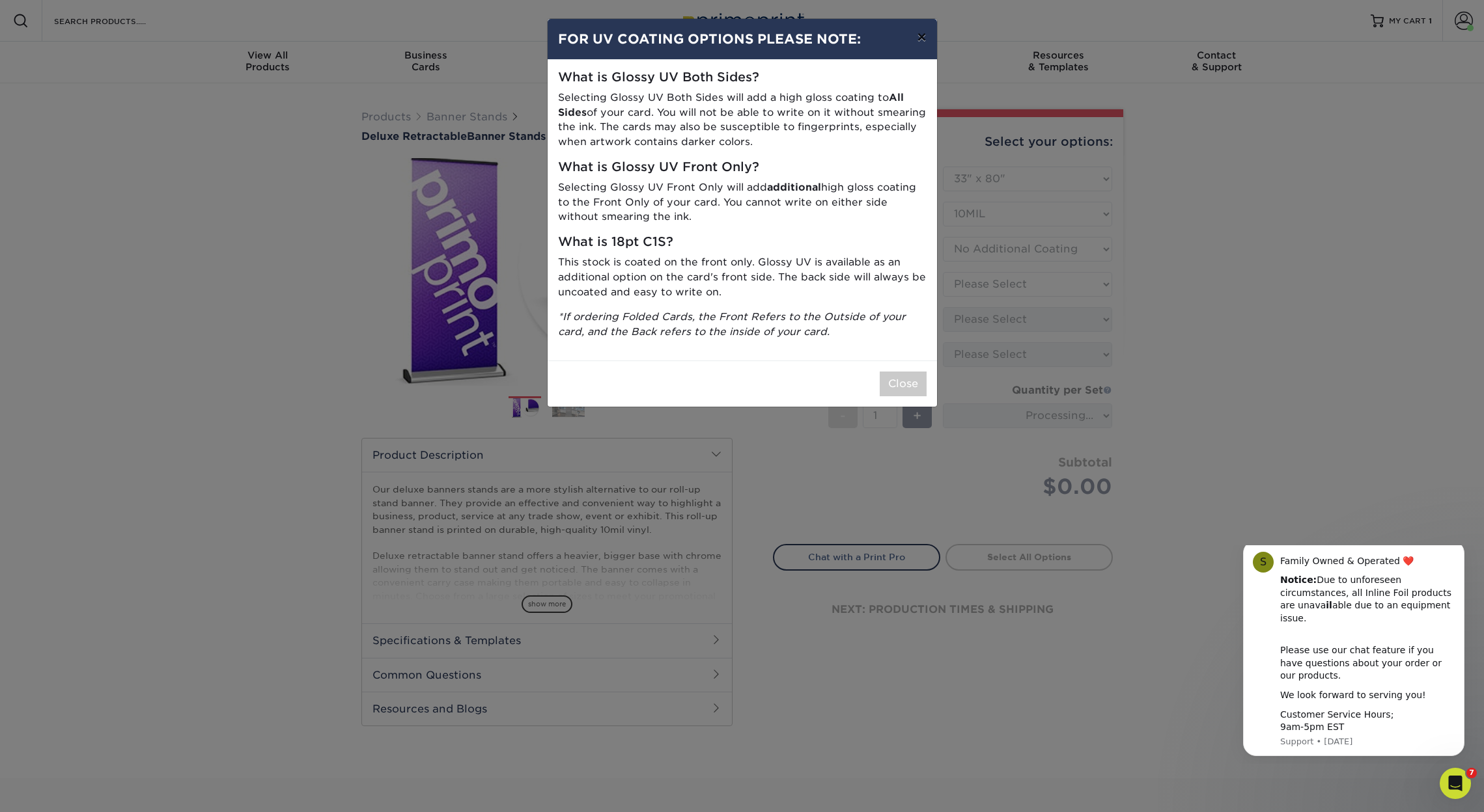
click at [920, 38] on button "×" at bounding box center [921, 37] width 30 height 36
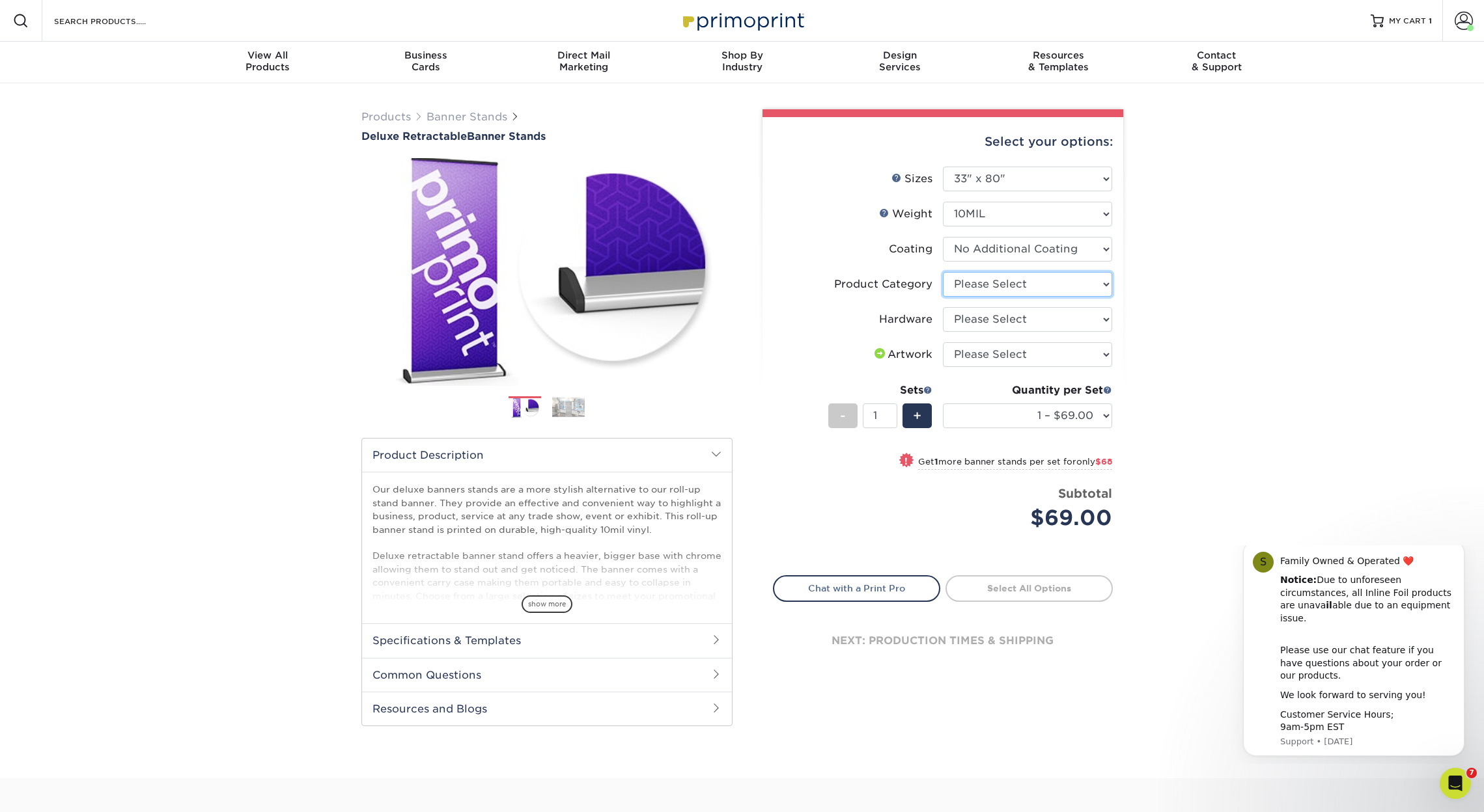
select select "deb82e1f-94dd-4fc2-adc3-95272b6b1220"
select select "8f8ed3c6-8570-4dec-a260-1d9d29af8a30"
select select "upload"
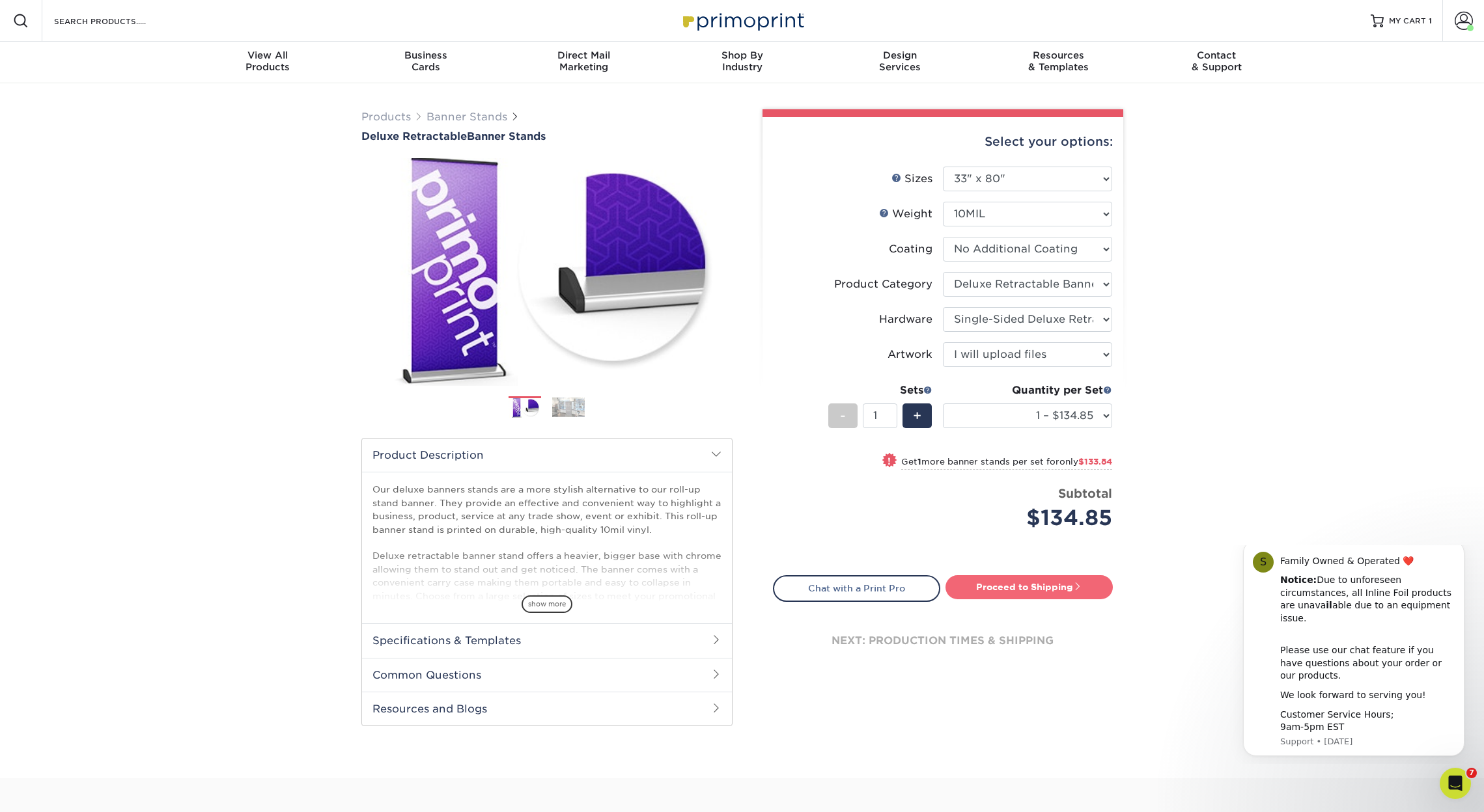
click at [1068, 584] on link "Proceed to Shipping" at bounding box center [1029, 587] width 168 height 24
type input "Set 1"
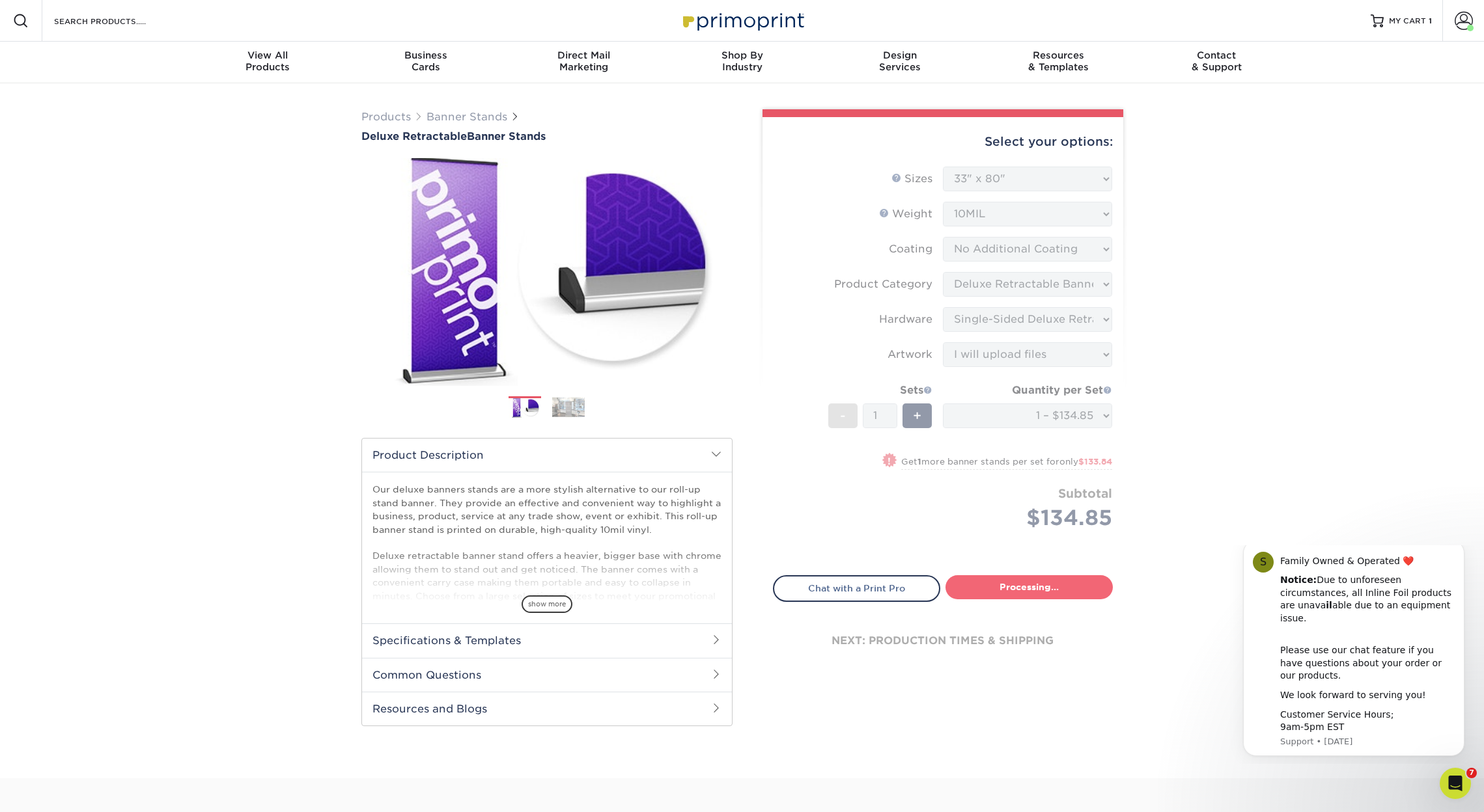
select select "05cdc3be-01c7-4d30-a20e-228dbc0598e6"
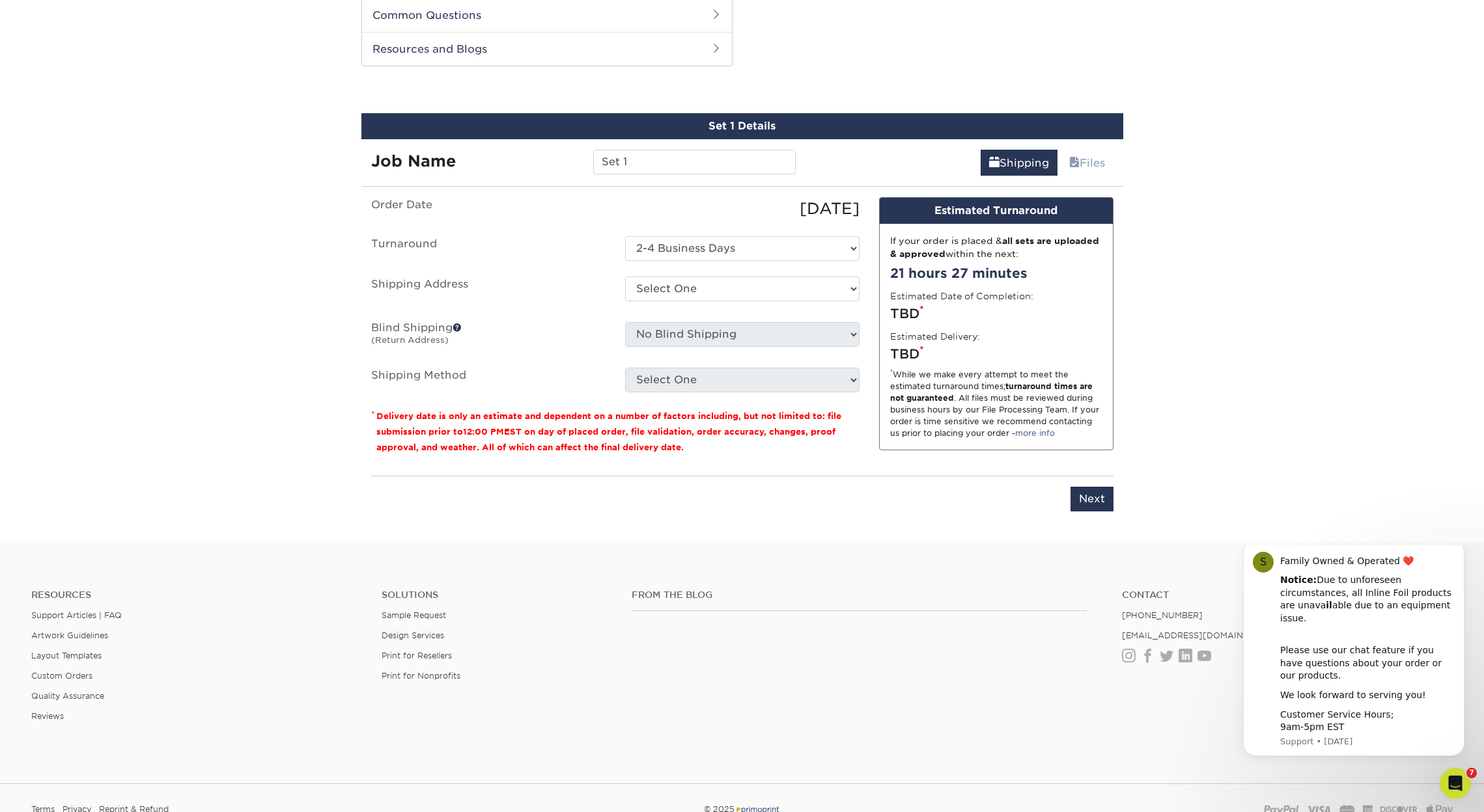
scroll to position [662, 0]
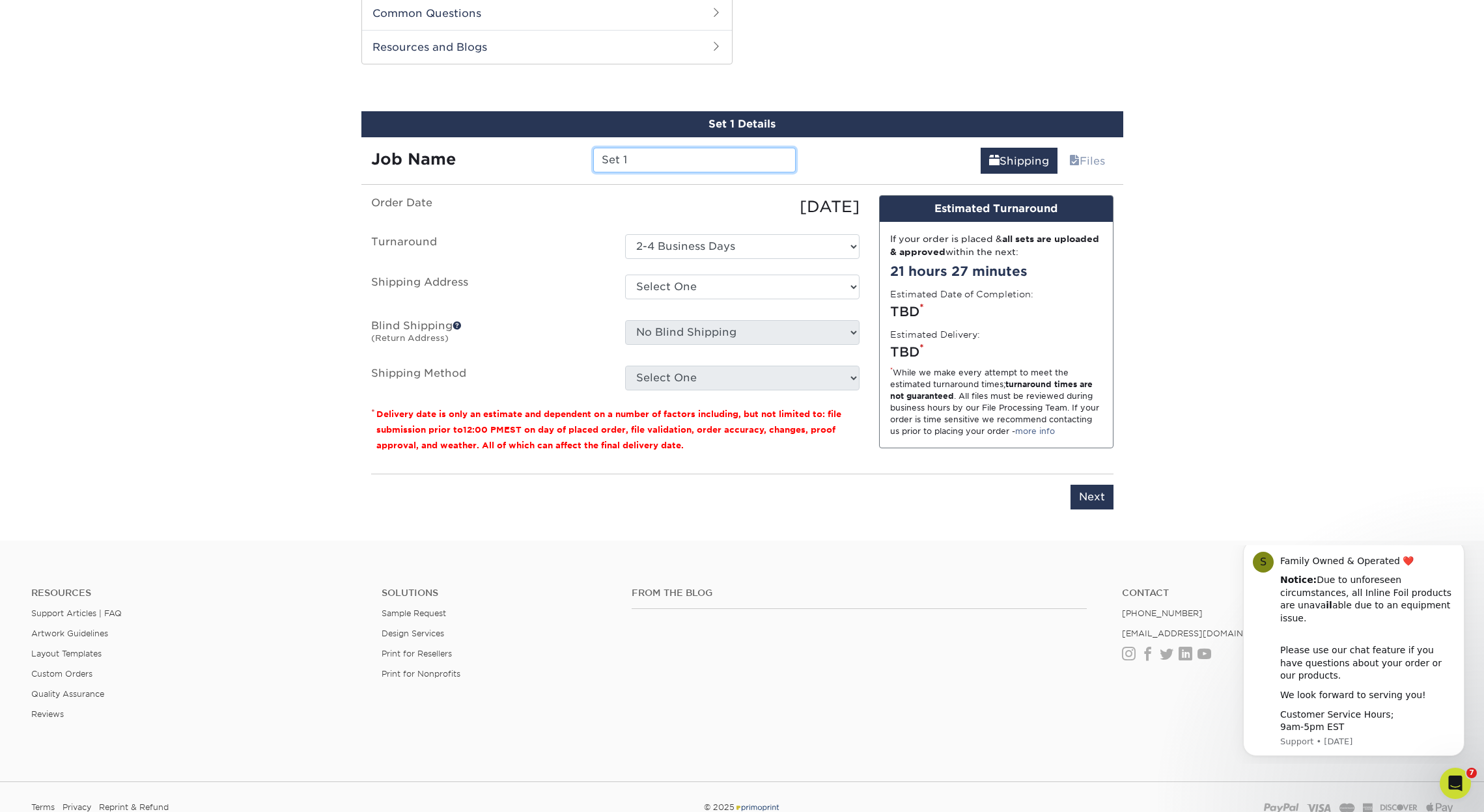
click at [685, 165] on input "Set 1" at bounding box center [695, 159] width 202 height 25
type input "SH_banner"
select select "281112"
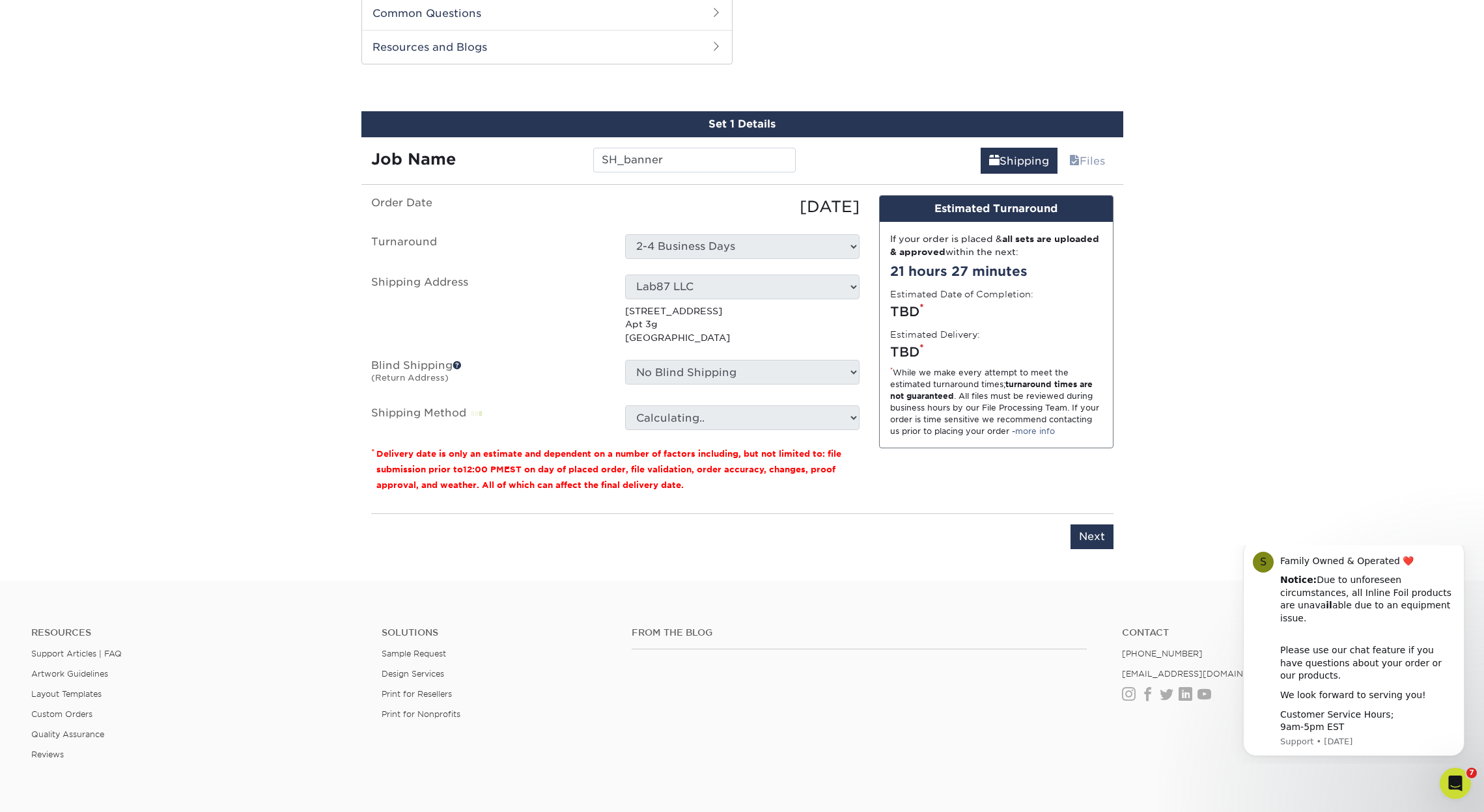
click at [801, 349] on ul "Order Date 09/18/2025 Turnaround Select One 2-4 Business Days Shipping Address …" at bounding box center [615, 313] width 489 height 235
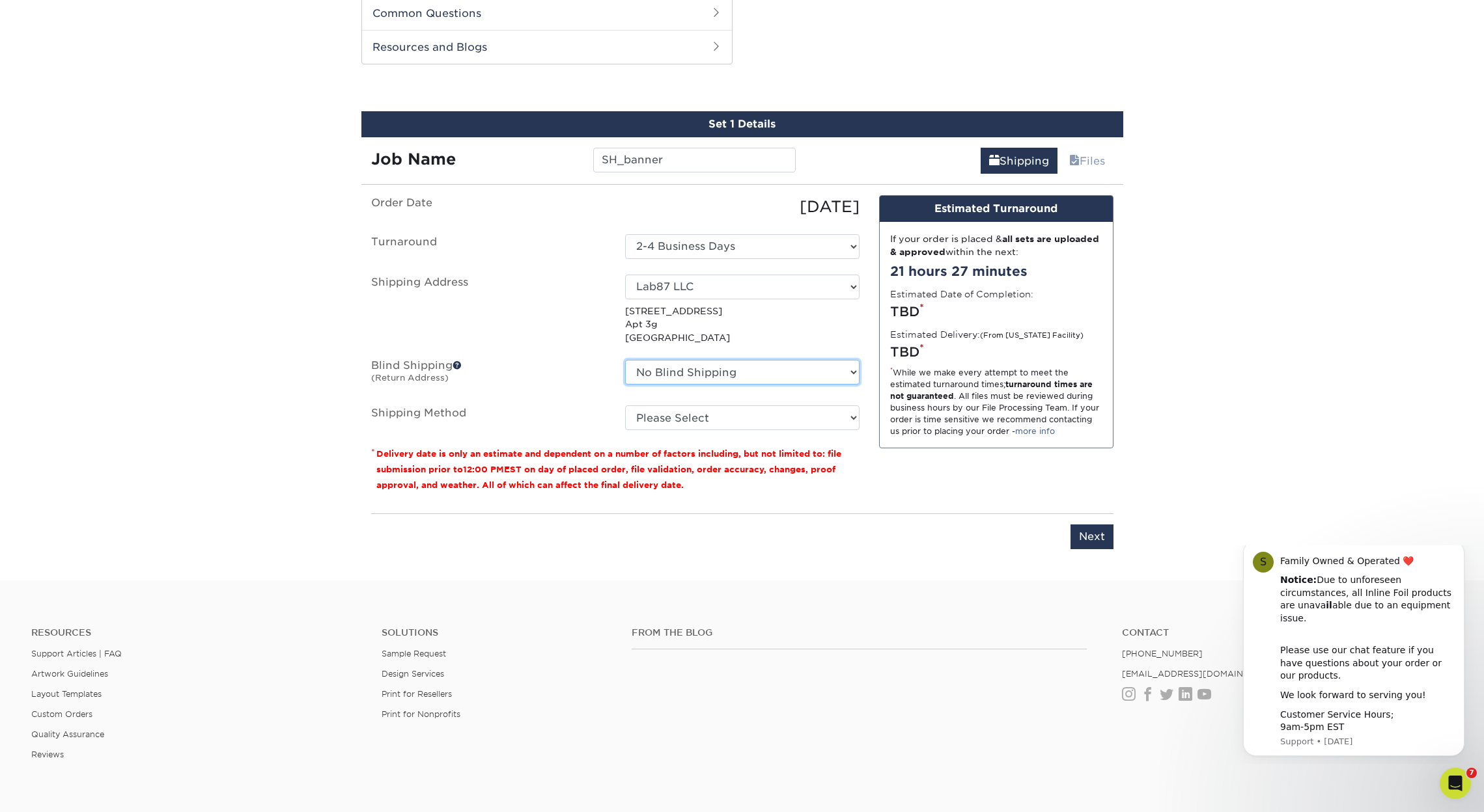
select select "281112"
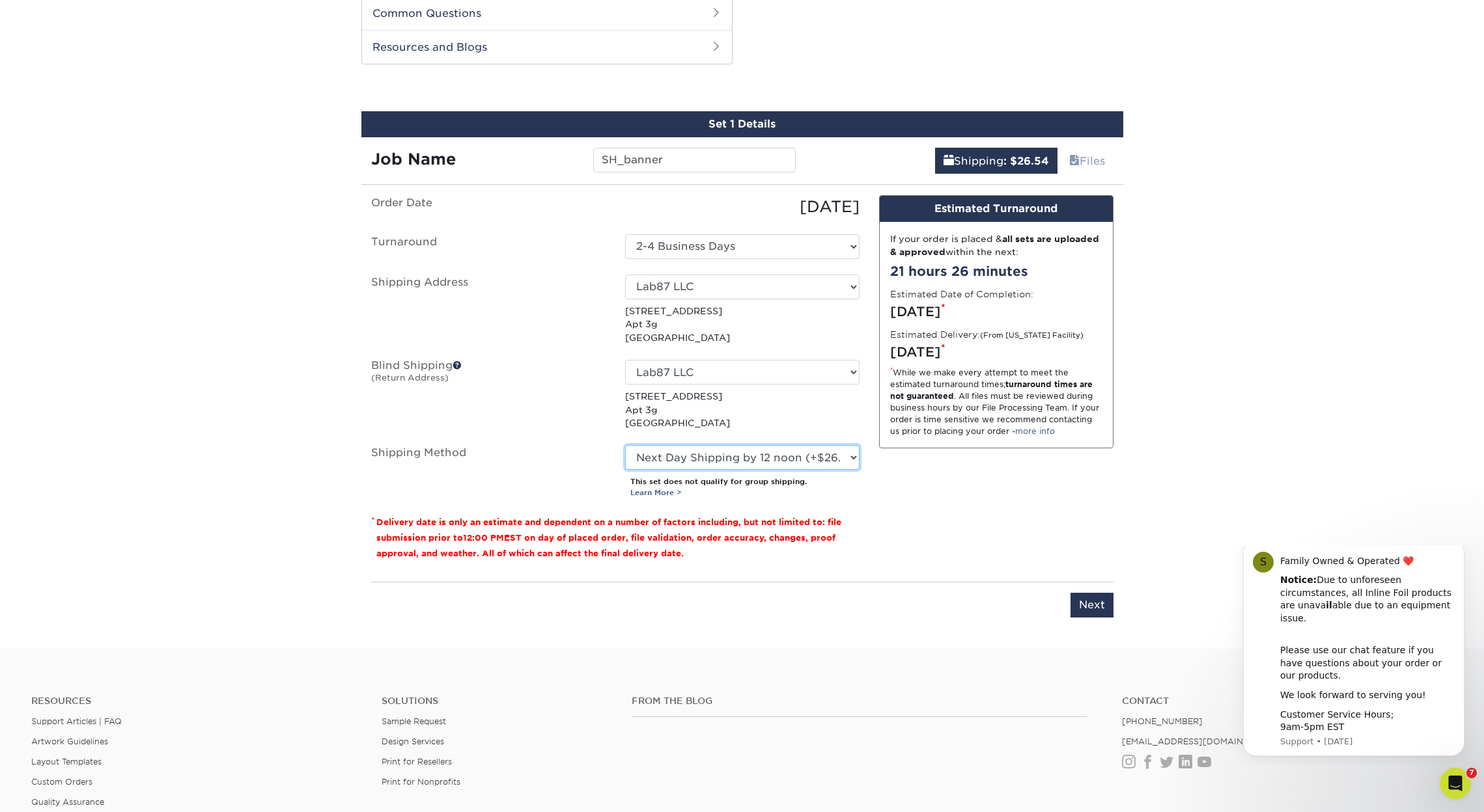
select select "02"
click at [1094, 602] on input "Next" at bounding box center [1091, 605] width 43 height 25
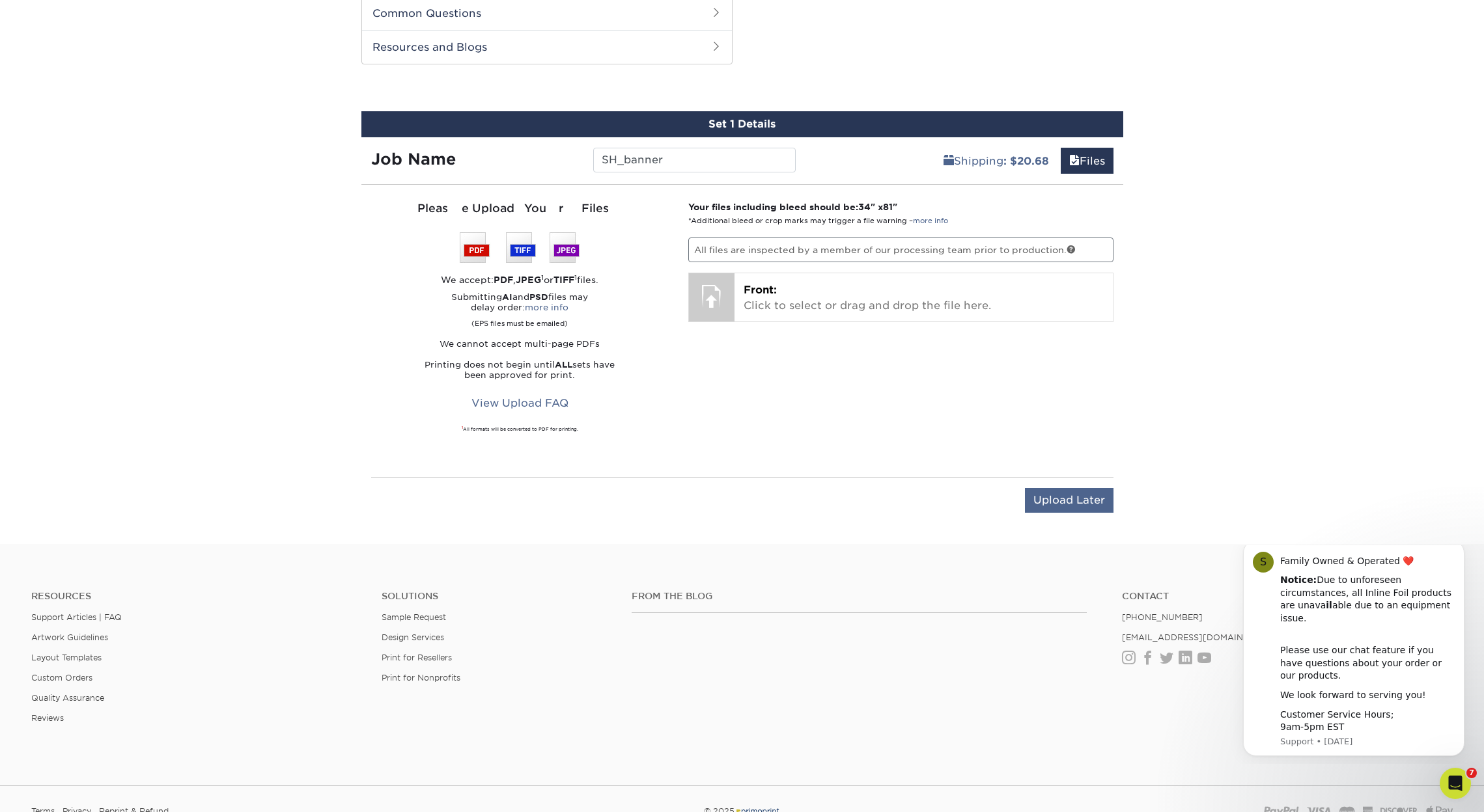
click at [1064, 498] on input "Upload Later" at bounding box center [1068, 500] width 88 height 25
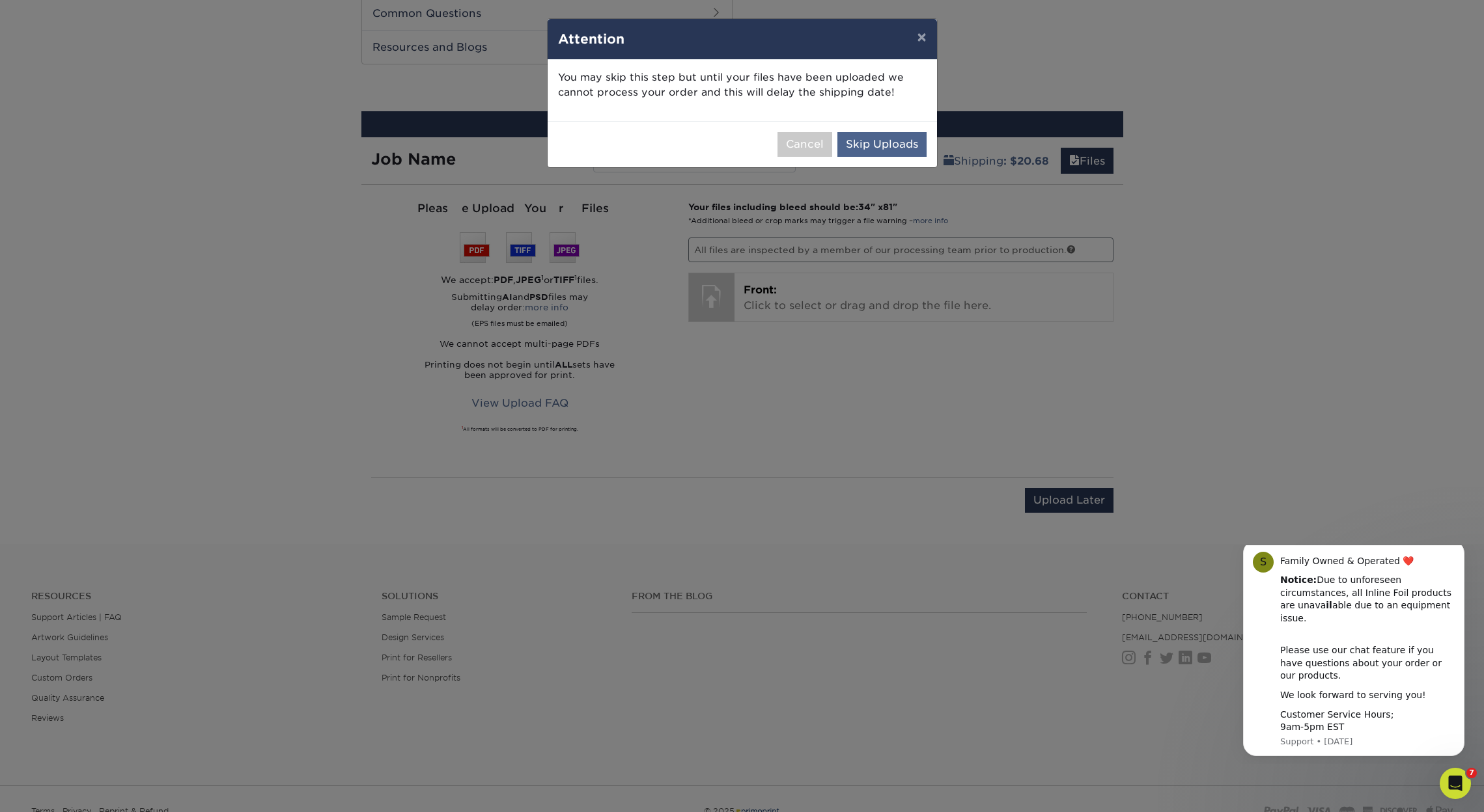
click at [873, 150] on button "Skip Uploads" at bounding box center [882, 144] width 89 height 25
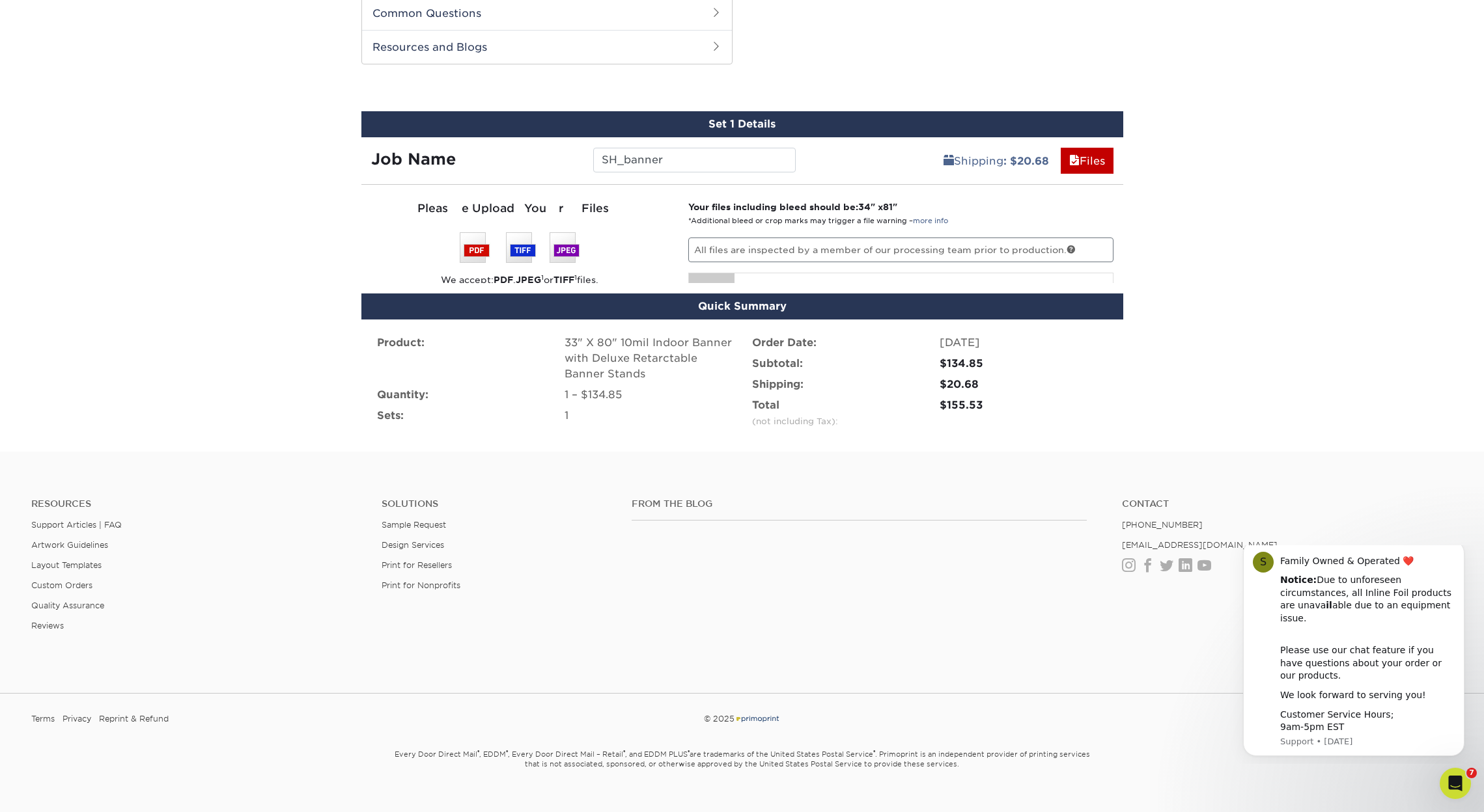
scroll to position [653, 0]
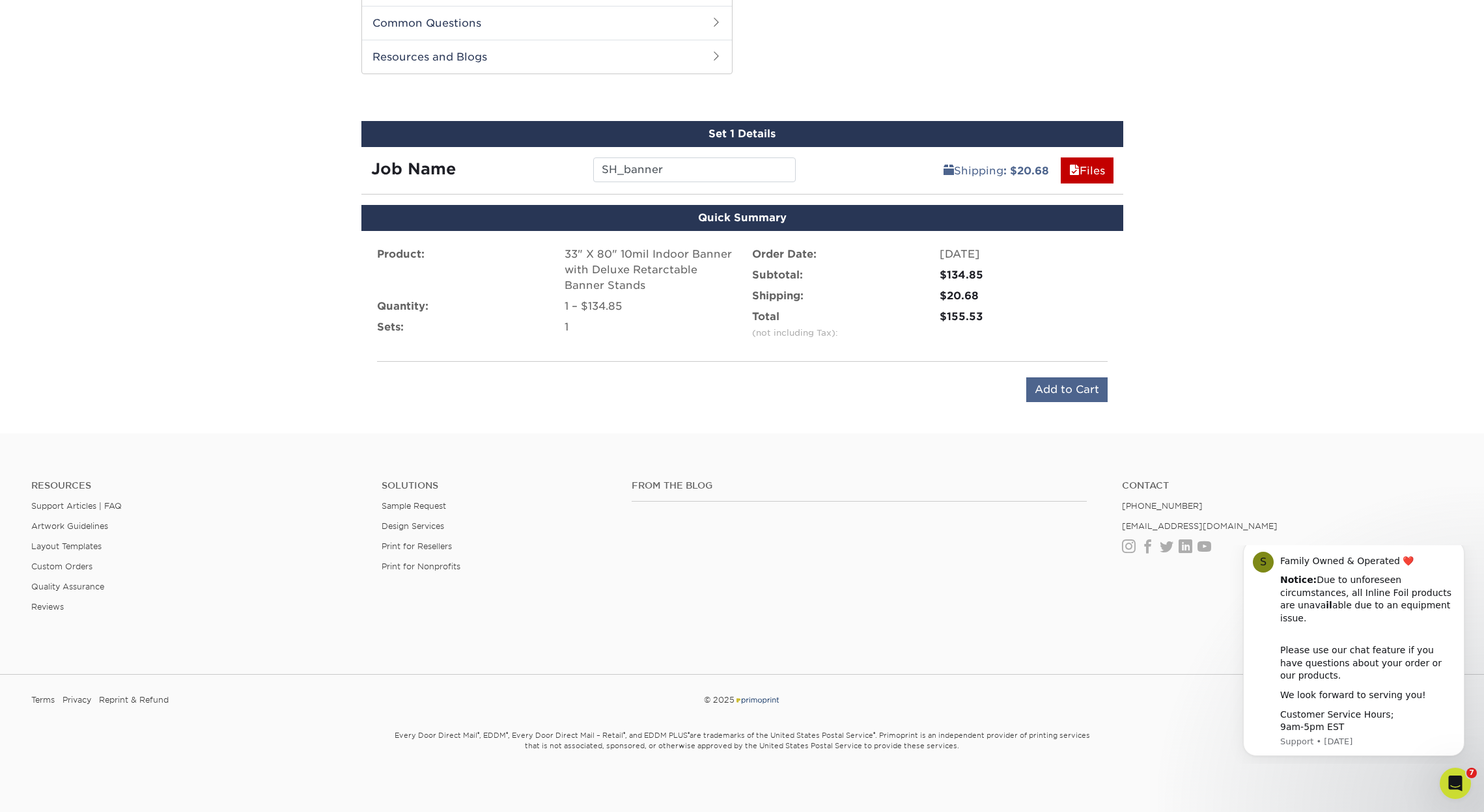
click at [1072, 391] on input "Add to Cart" at bounding box center [1067, 389] width 81 height 25
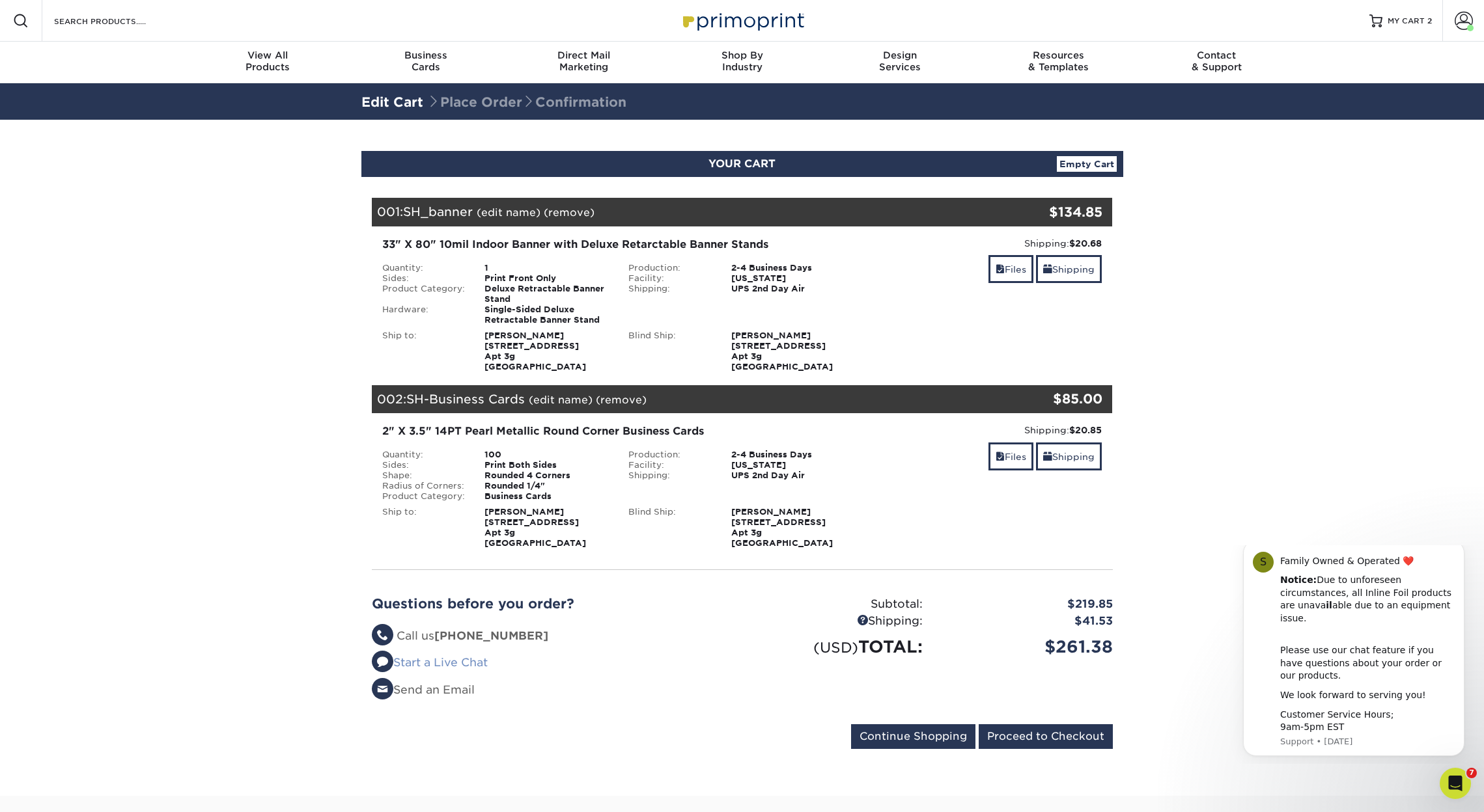
click at [409, 661] on link "Start a Live Chat" at bounding box center [429, 663] width 116 height 13
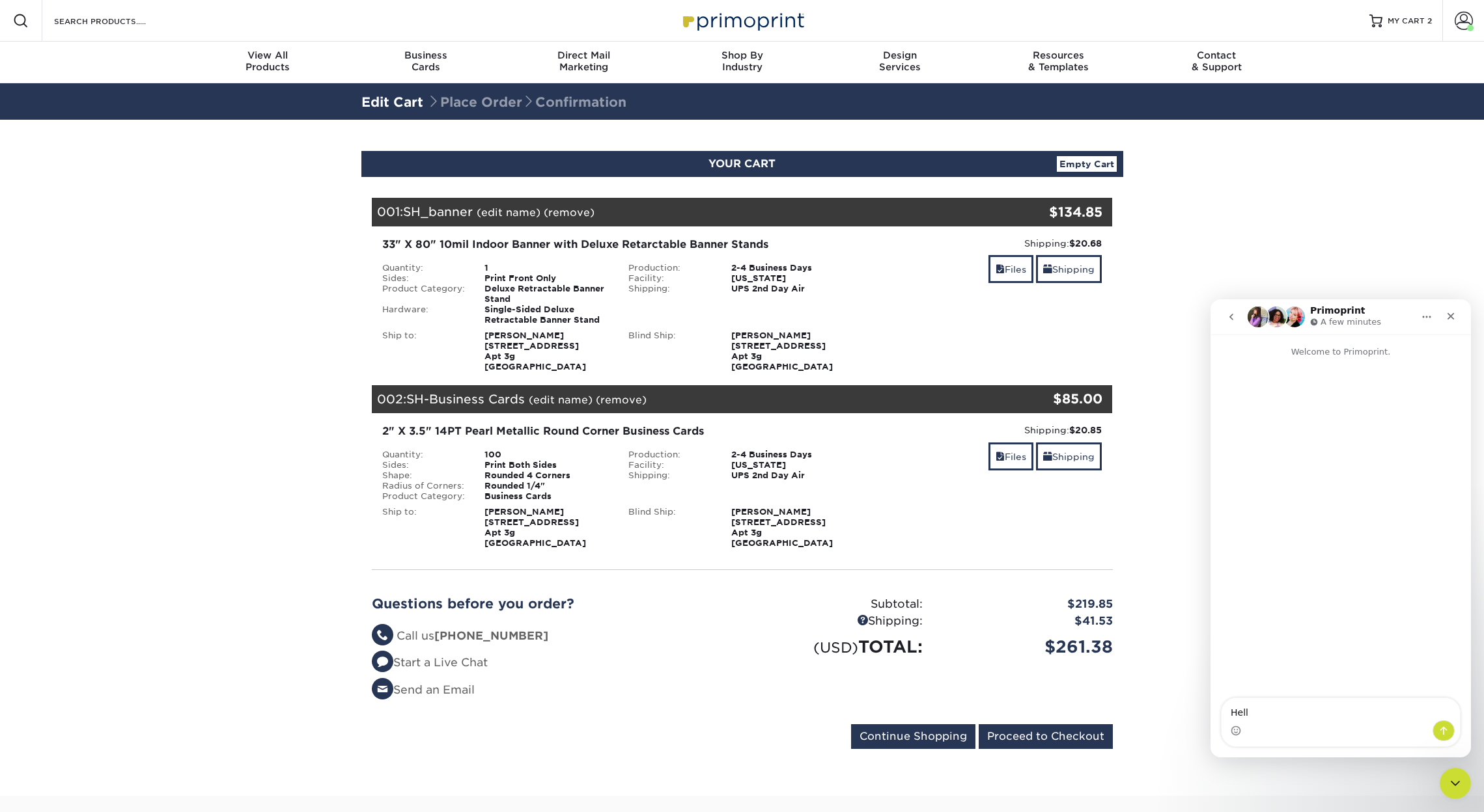
type textarea "Hello"
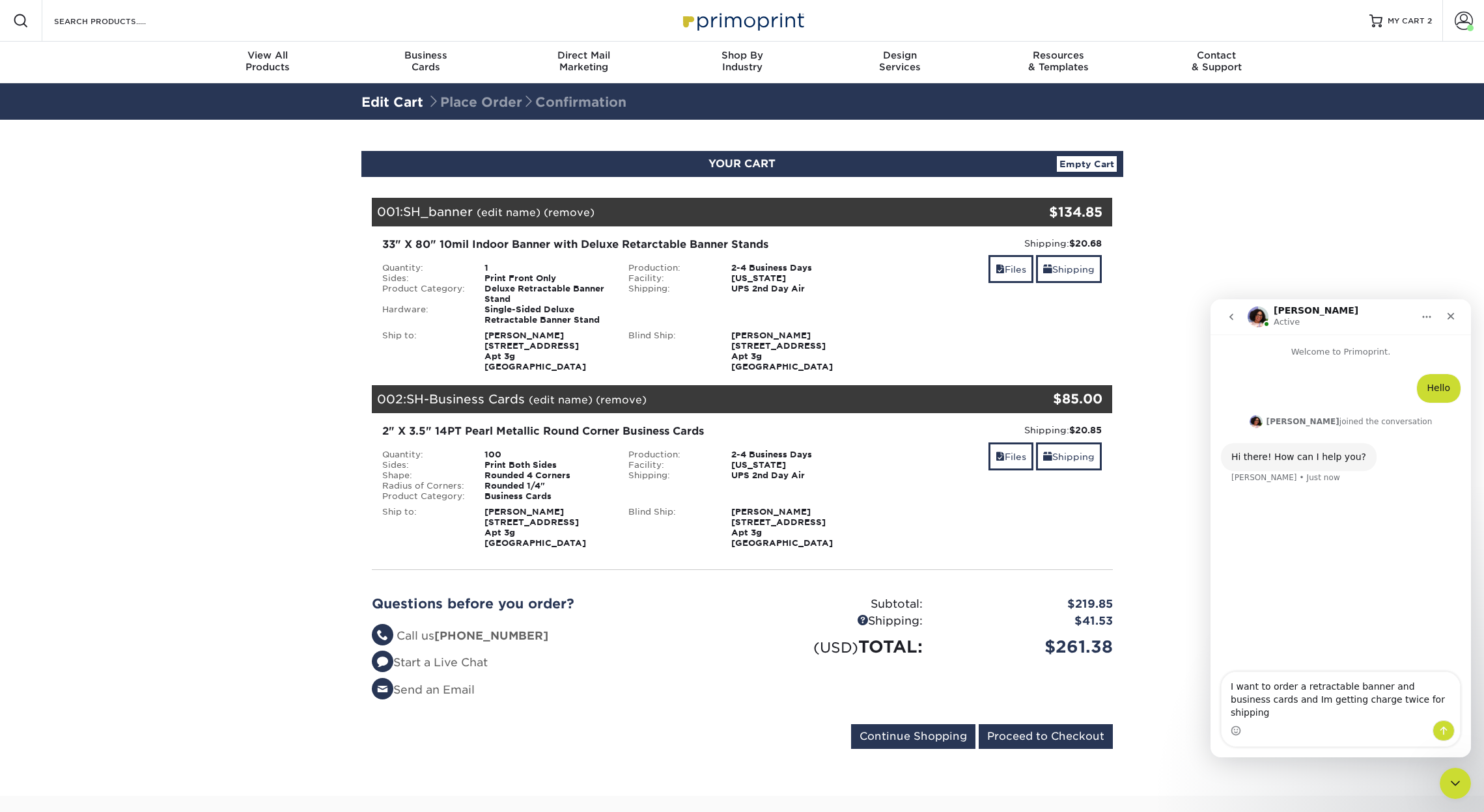
type textarea "I want to order a retractable banner and business cards and Im getting charge t…"
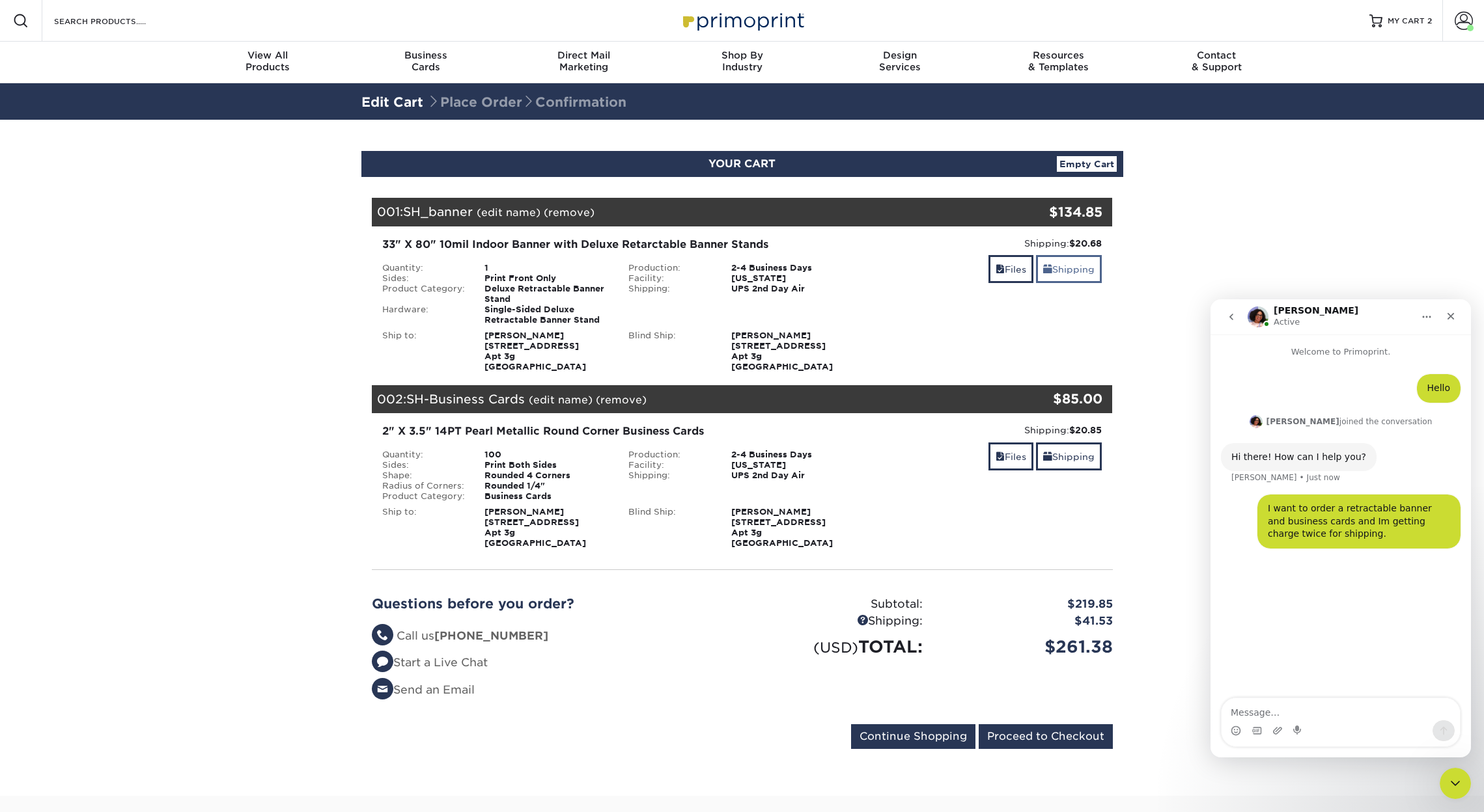
click at [1057, 270] on link "Shipping" at bounding box center [1069, 269] width 66 height 28
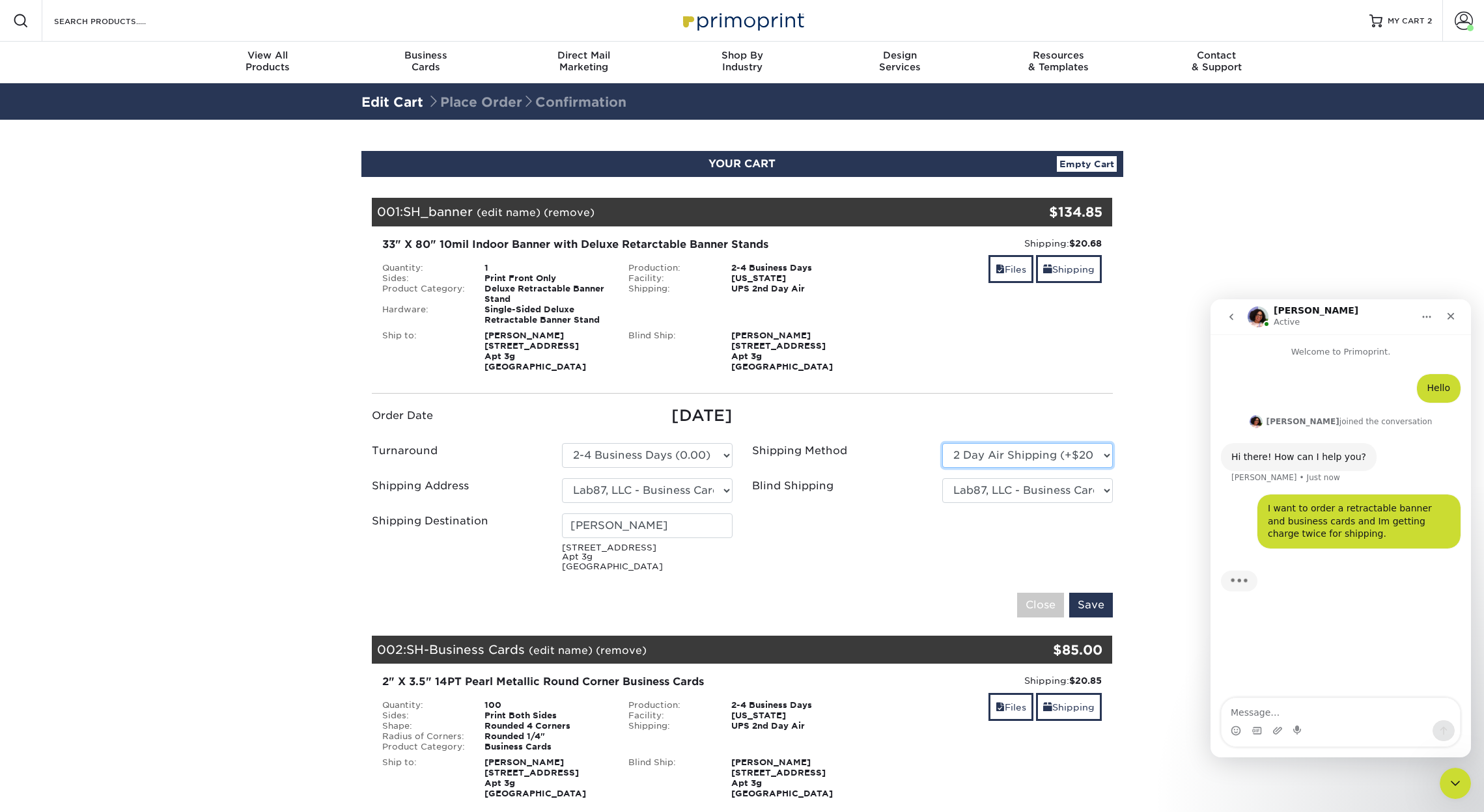
select select "03"
click at [1091, 600] on input "Save" at bounding box center [1091, 605] width 44 height 25
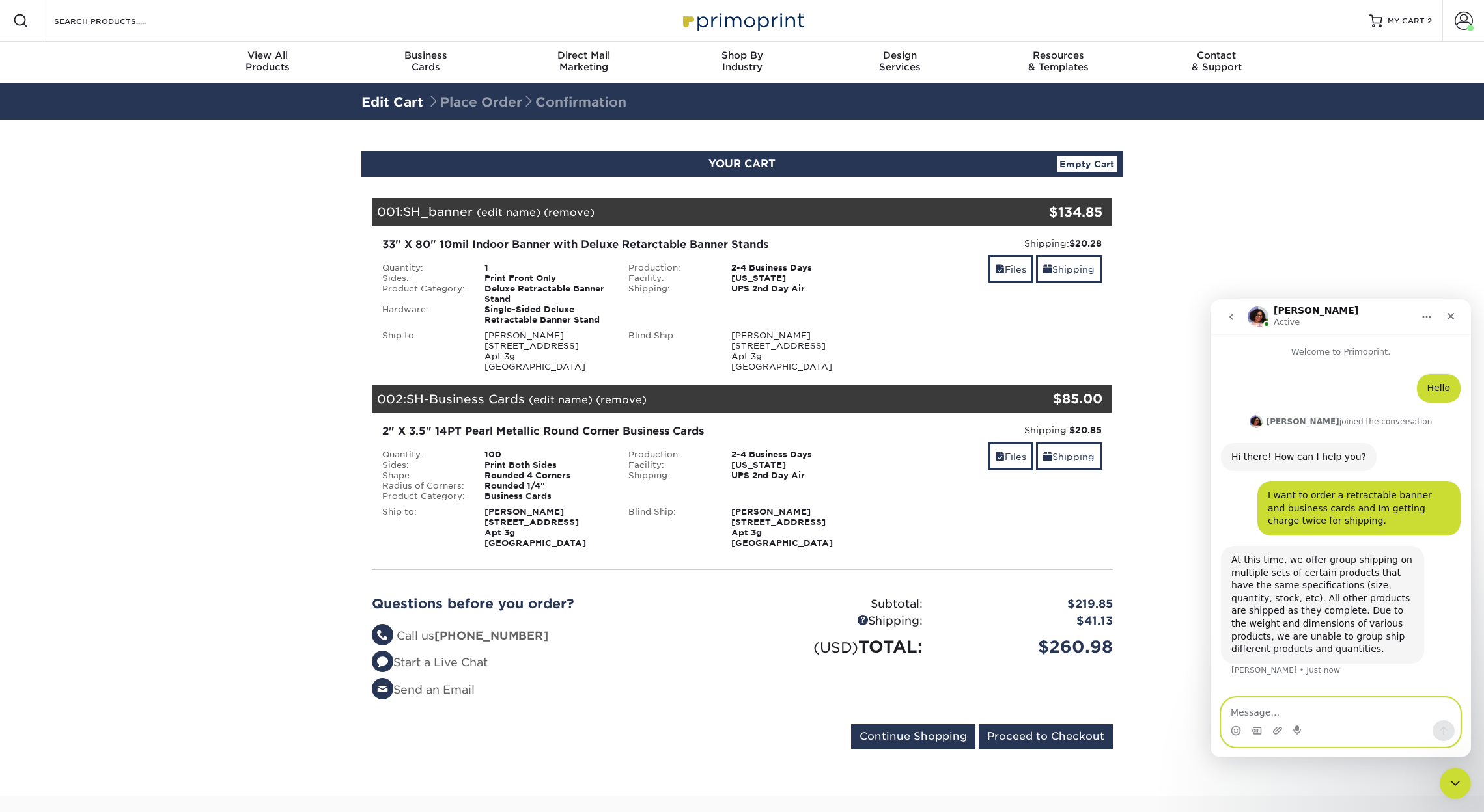
click at [1293, 714] on textarea "Message…" at bounding box center [1340, 709] width 238 height 22
type textarea "Why is shipping for a small set of business cards 21.00 dollars?"
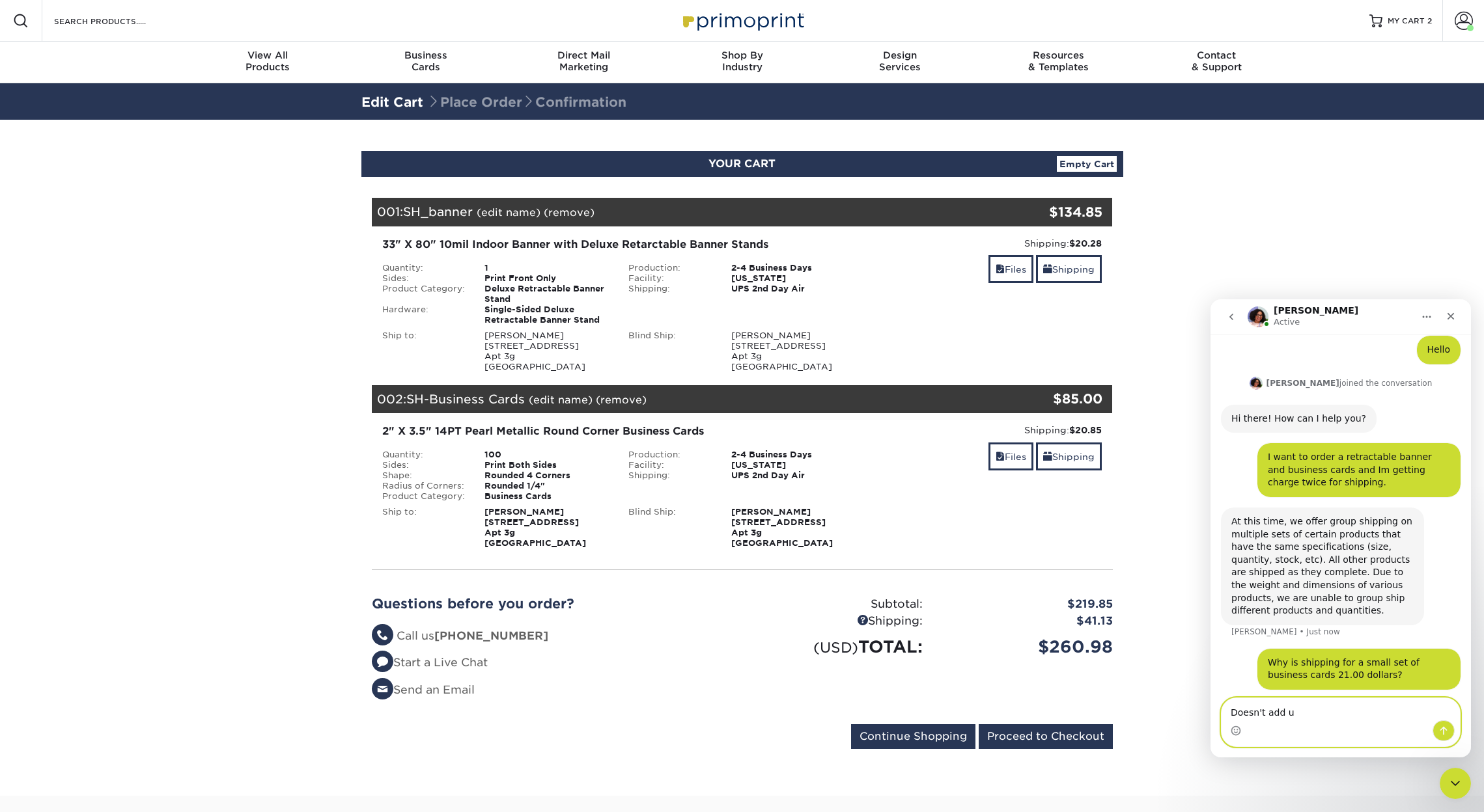
type textarea "Doesn't add up"
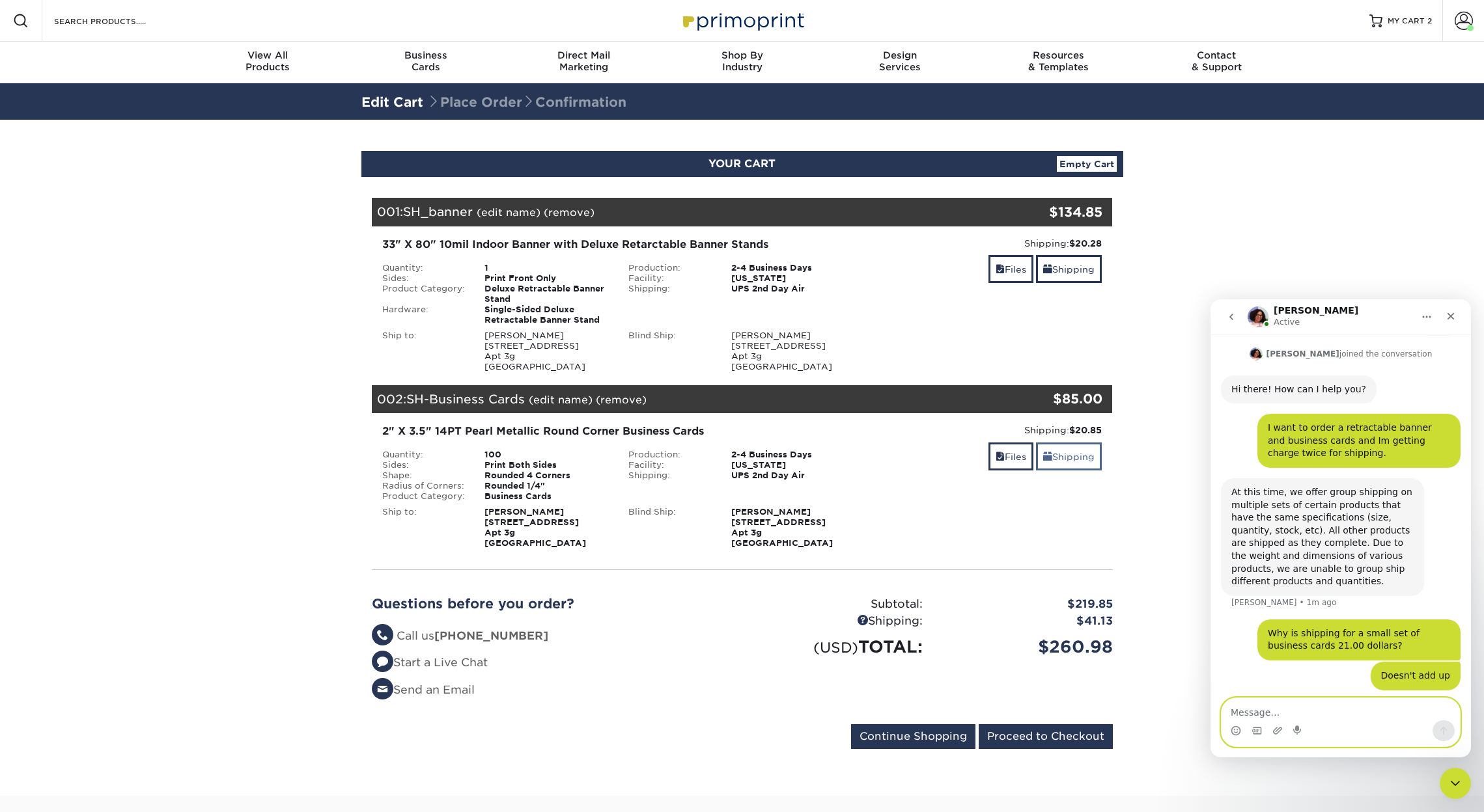
scroll to position [118, 0]
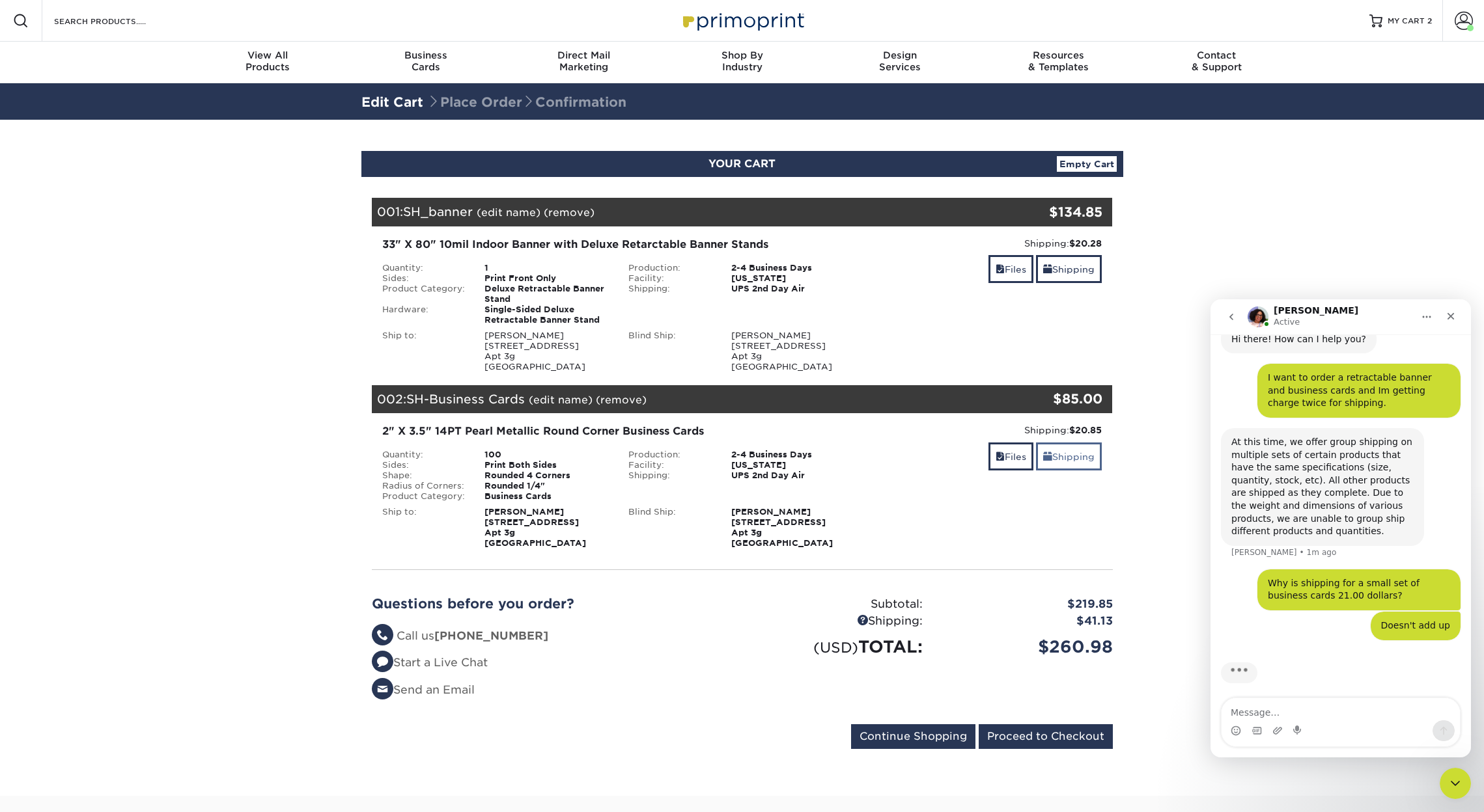
click at [1064, 455] on link "Shipping" at bounding box center [1069, 457] width 66 height 28
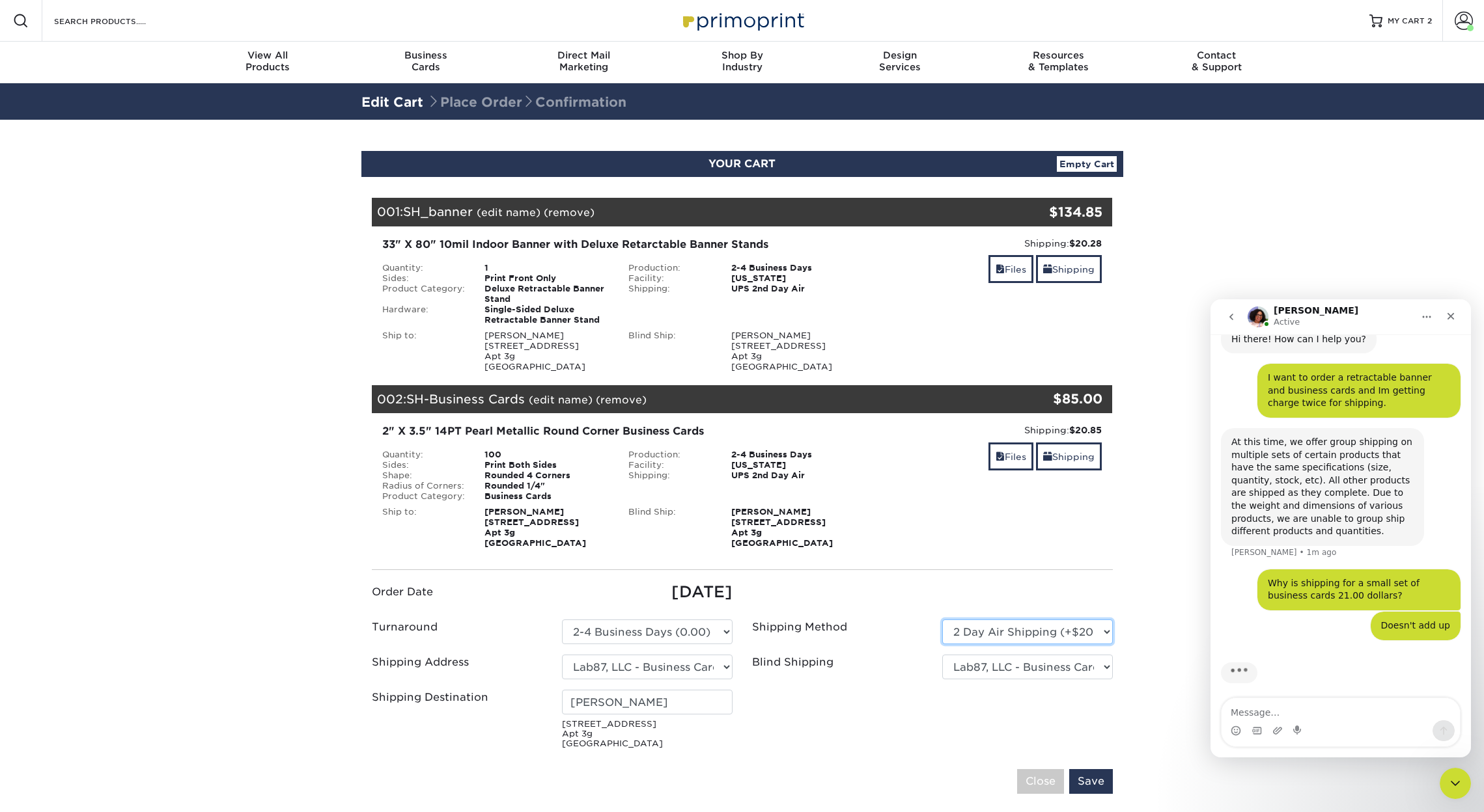
select select "03"
click at [1097, 781] on input "Save" at bounding box center [1091, 781] width 44 height 25
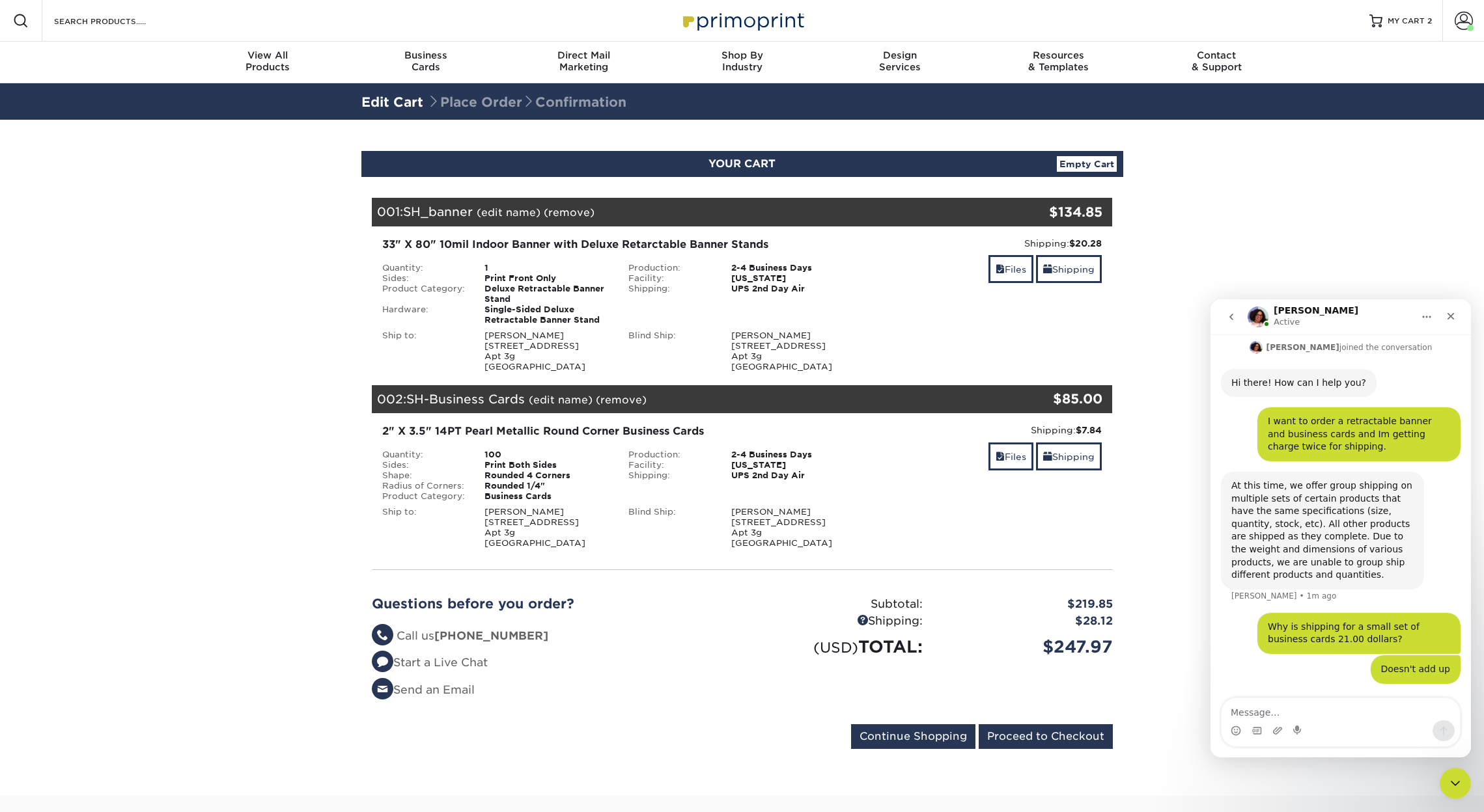
scroll to position [67, 0]
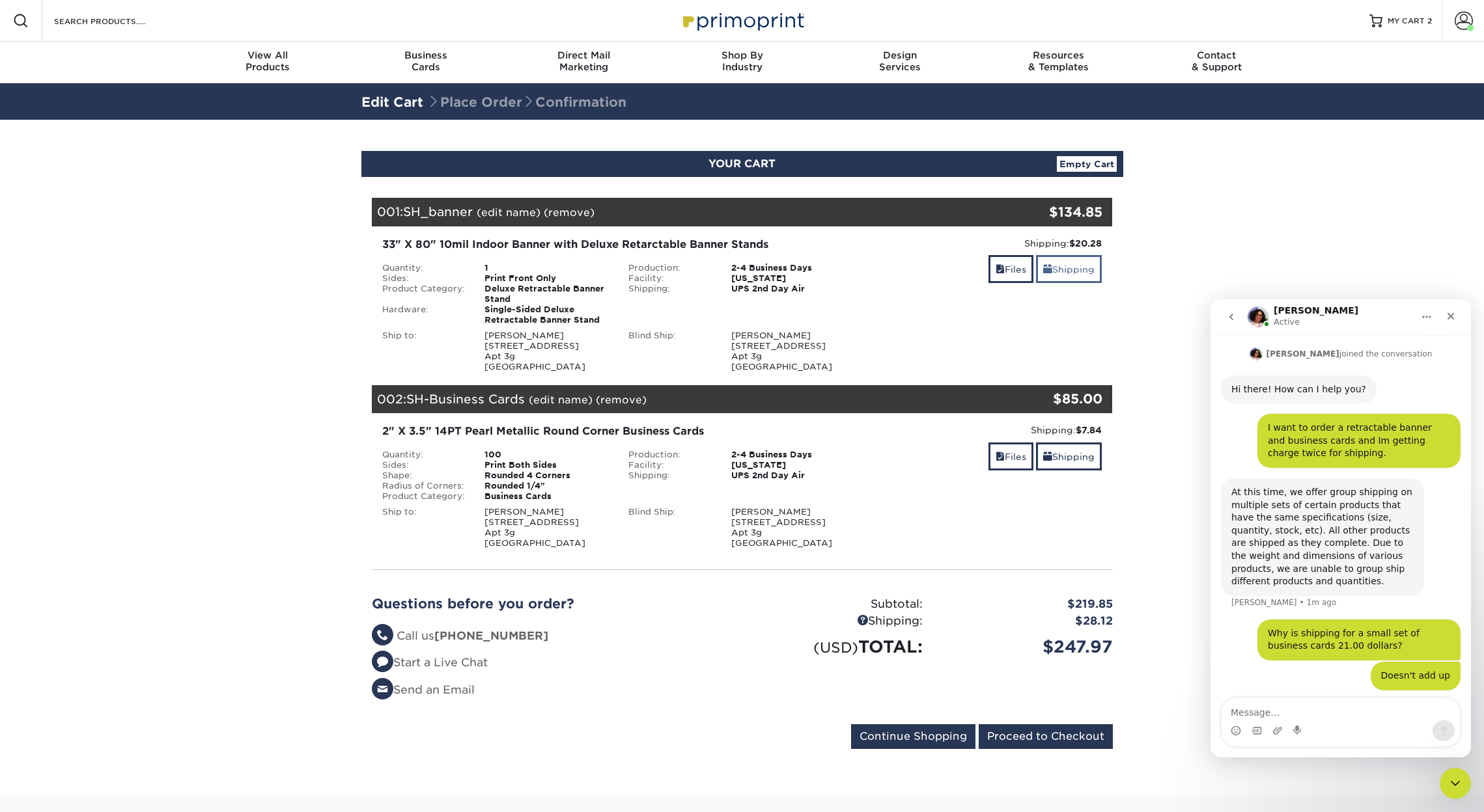
click at [1057, 274] on link "Shipping" at bounding box center [1069, 269] width 66 height 28
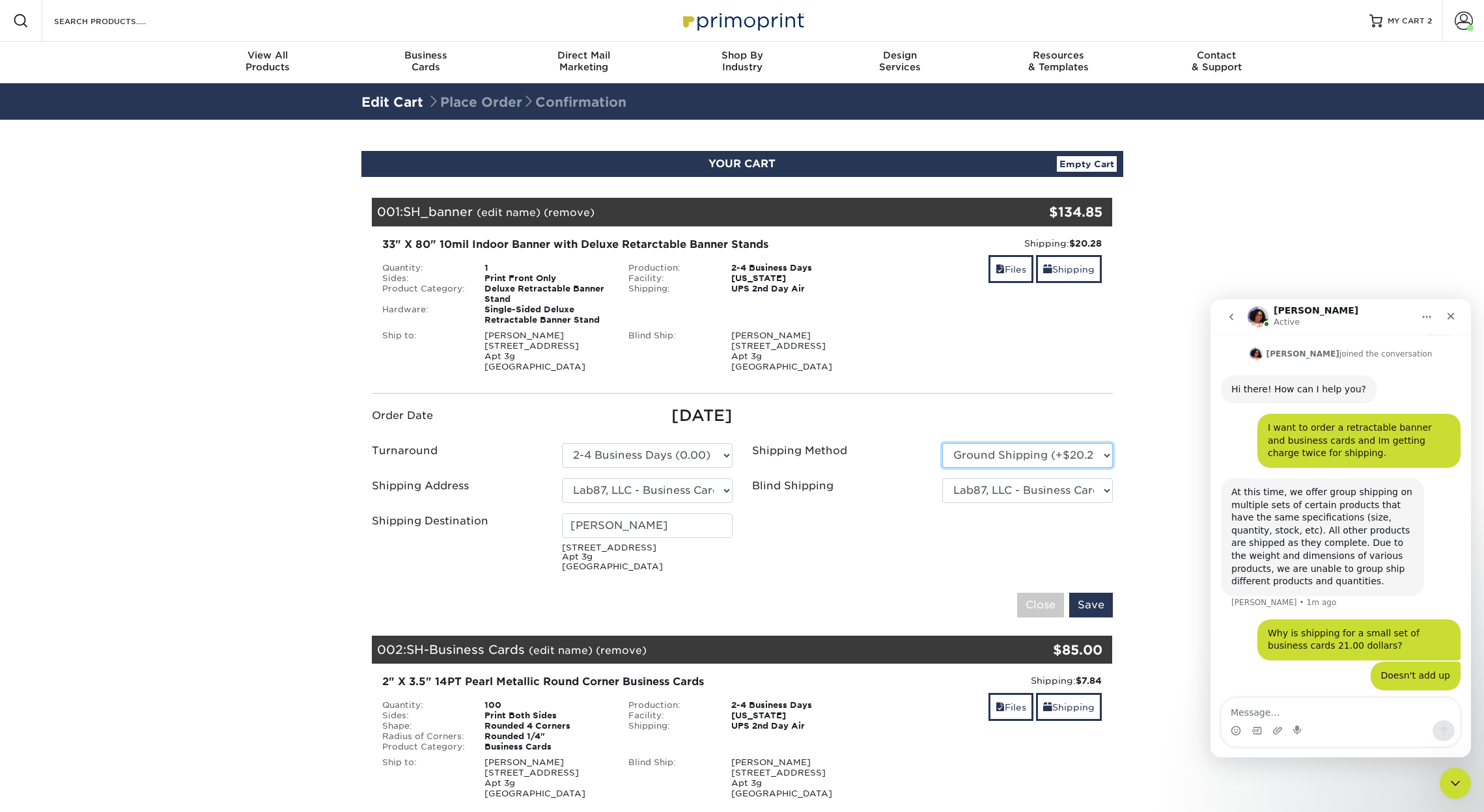
scroll to position [118, 0]
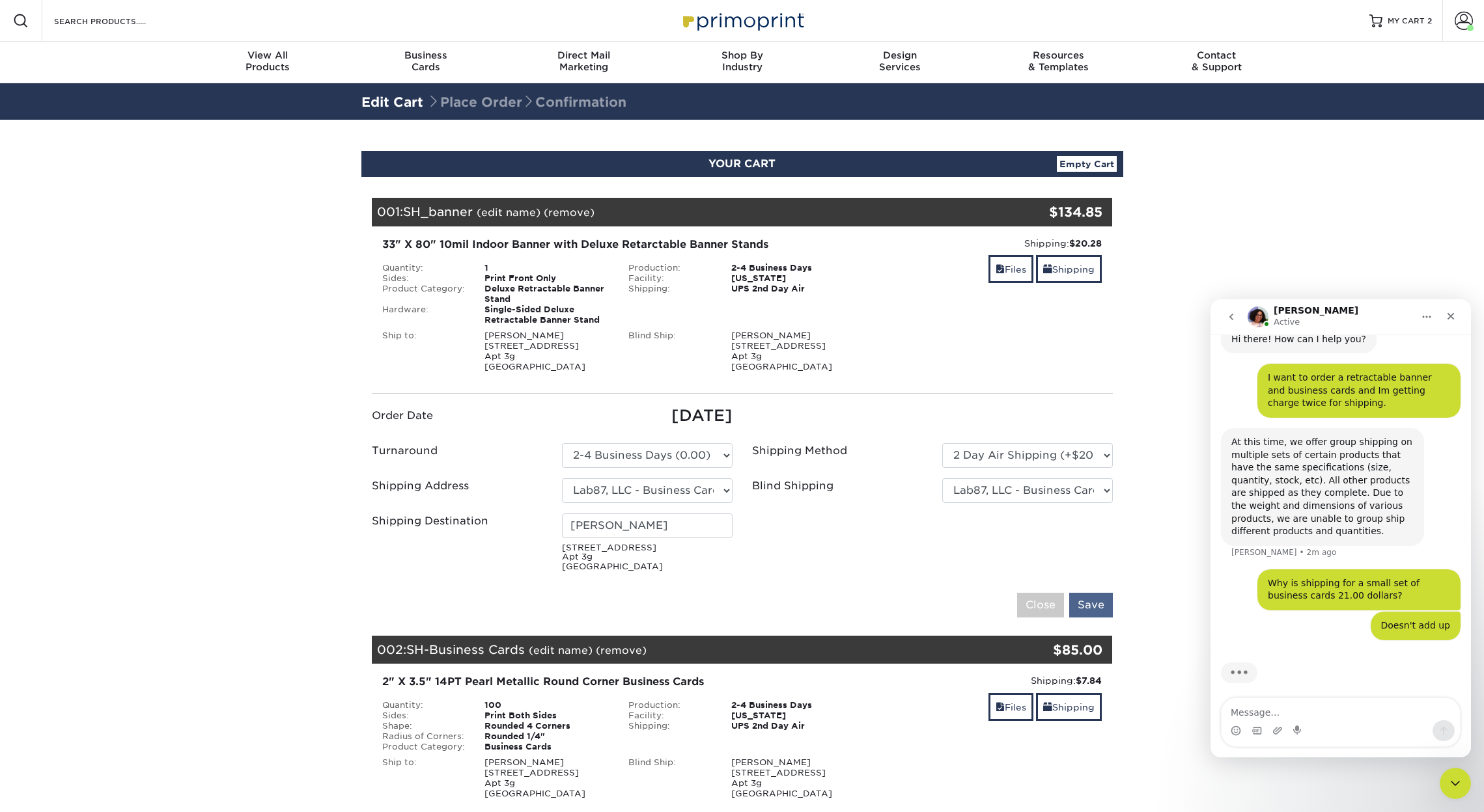
click at [1100, 598] on input "Save" at bounding box center [1091, 605] width 44 height 25
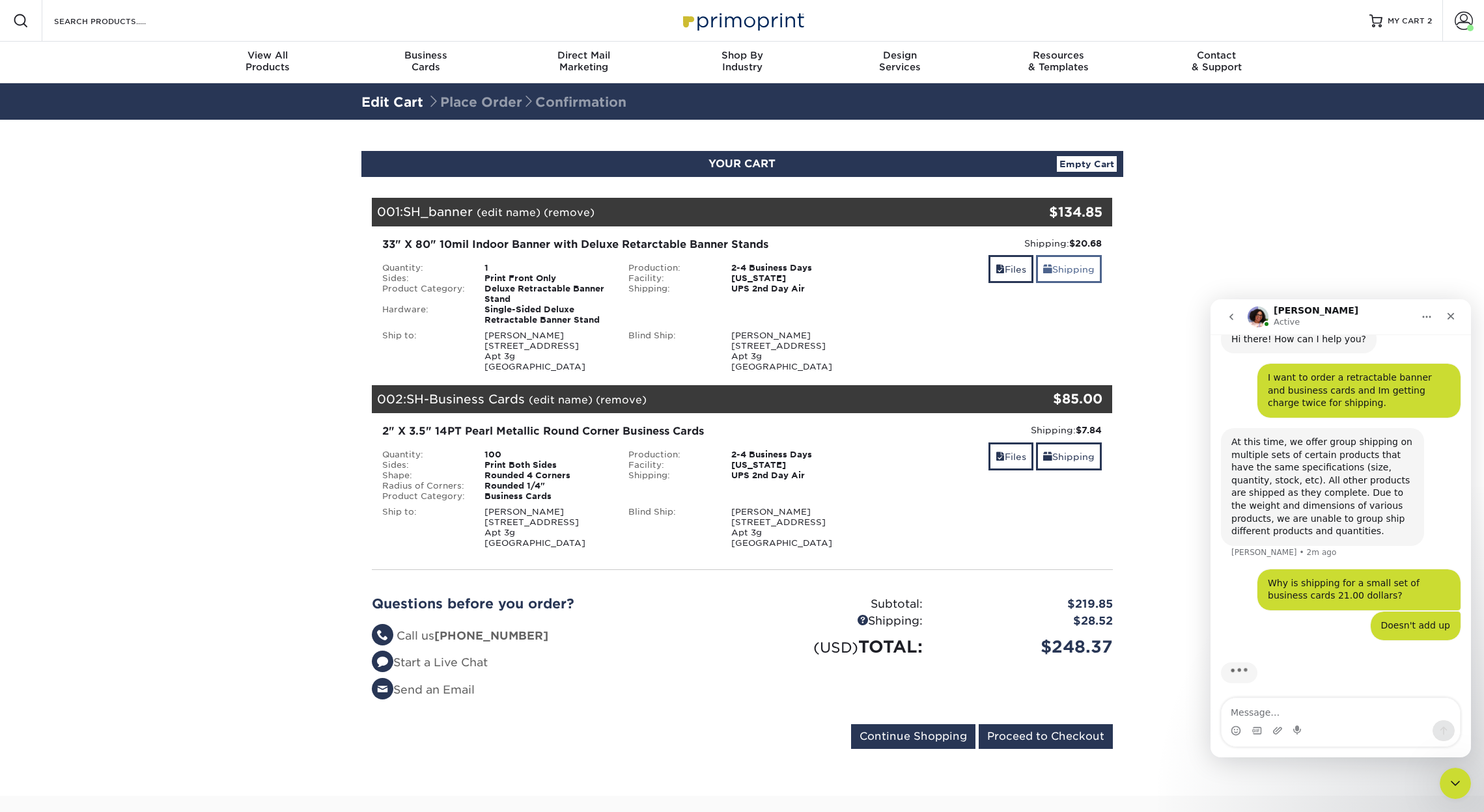
click at [1061, 272] on link "Shipping" at bounding box center [1069, 269] width 66 height 28
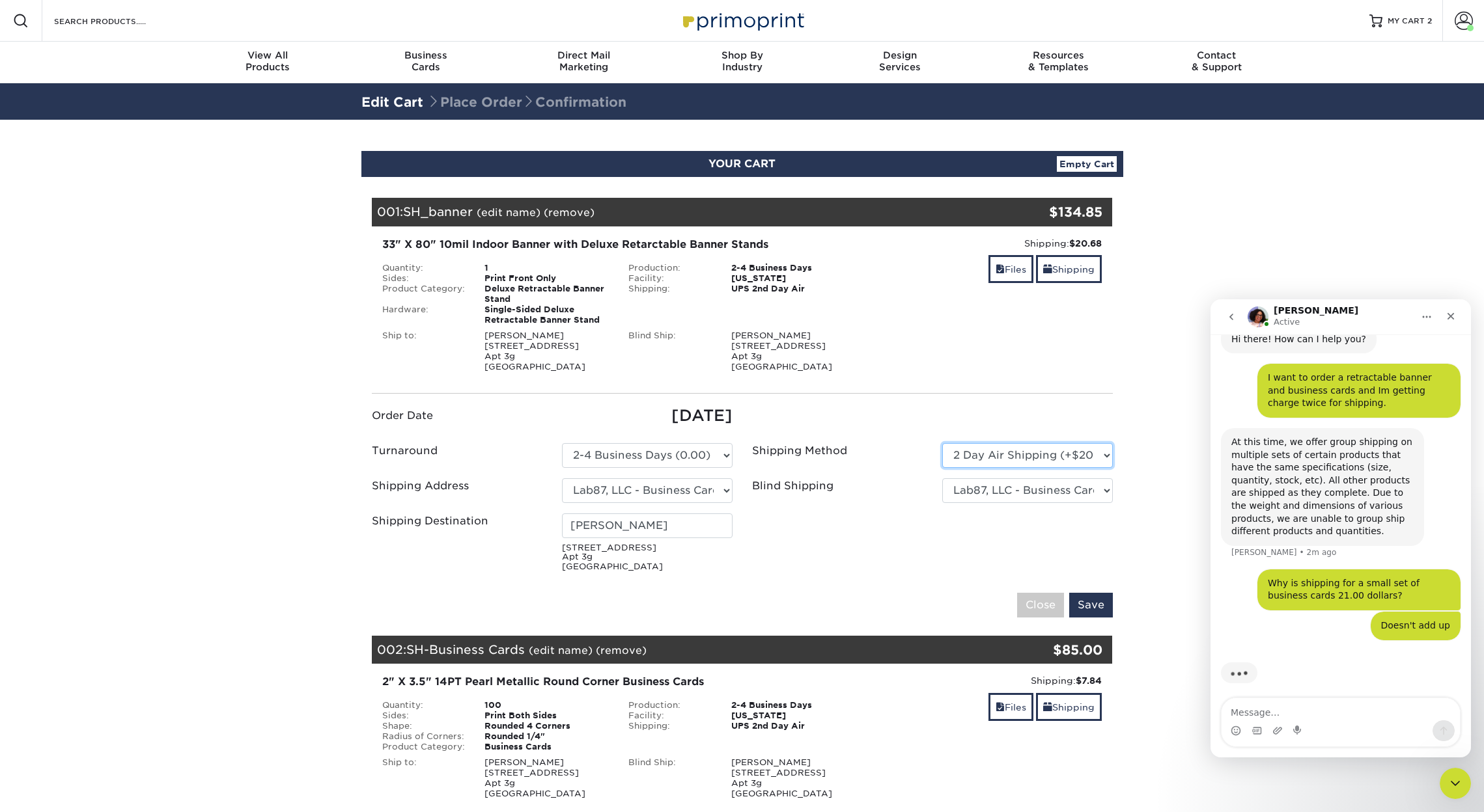
select select "03"
click at [1098, 600] on input "Save" at bounding box center [1091, 605] width 44 height 25
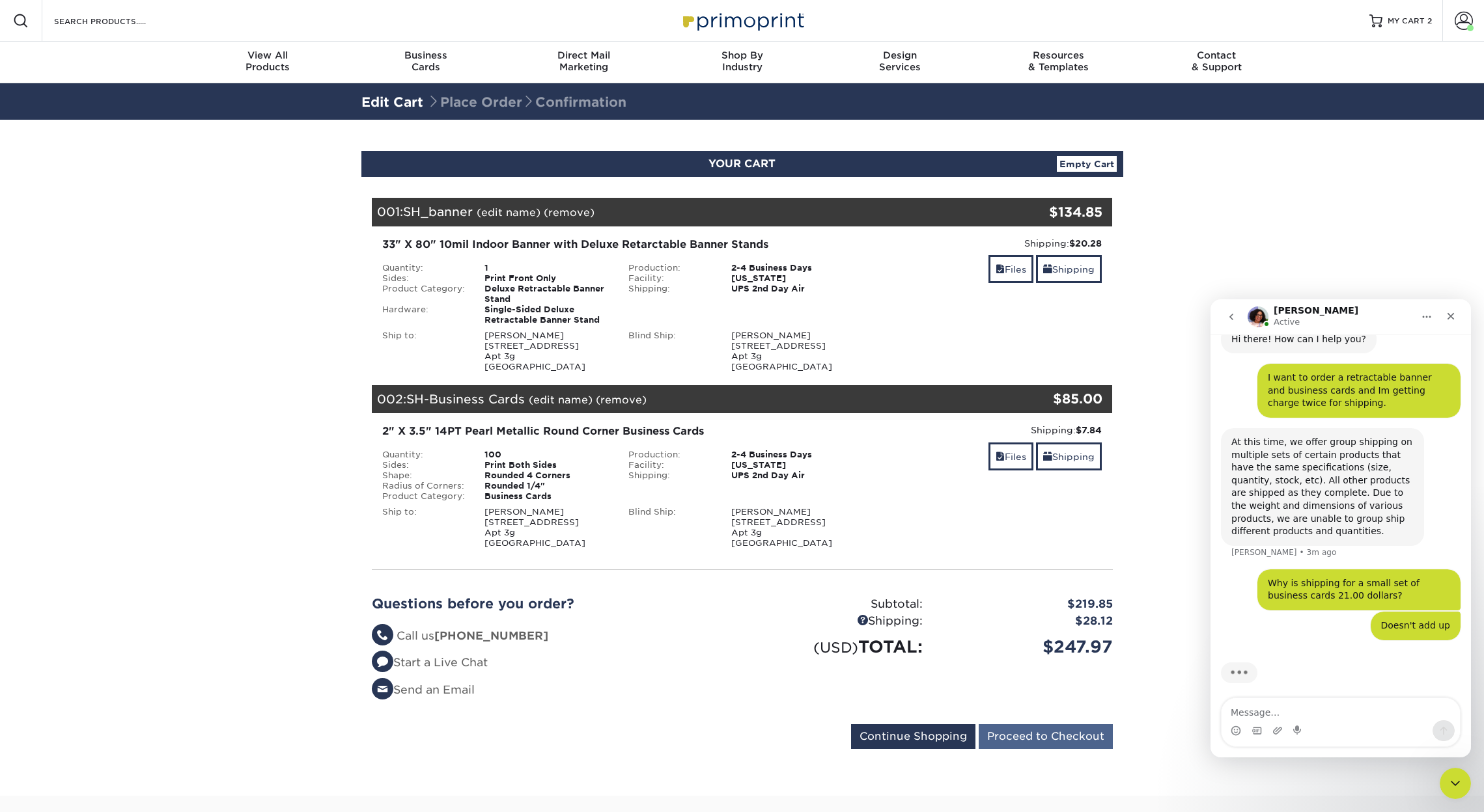
click at [1070, 729] on input "Proceed to Checkout" at bounding box center [1046, 736] width 134 height 25
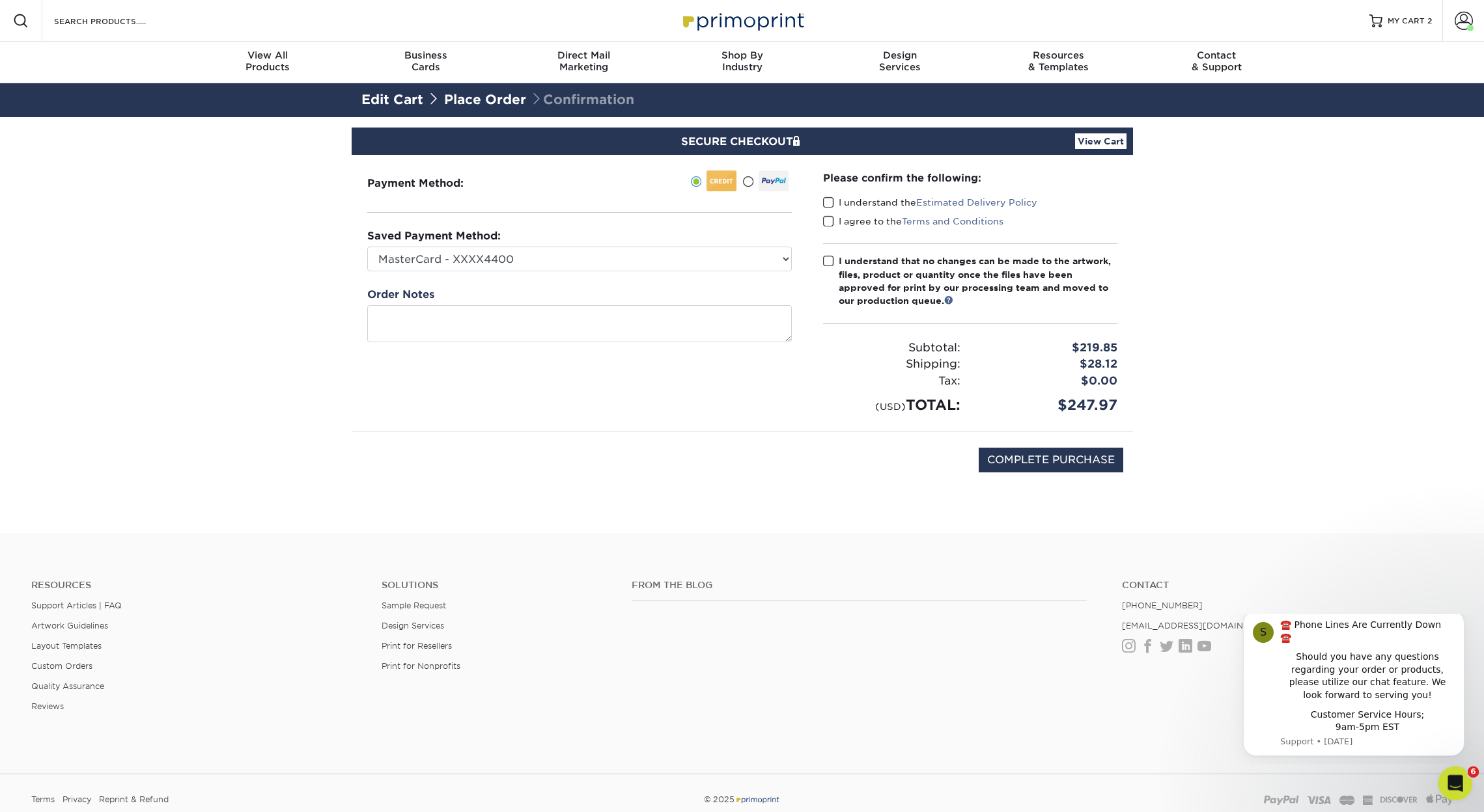
click at [1458, 782] on icon "Open Intercom Messenger" at bounding box center [1454, 782] width 22 height 22
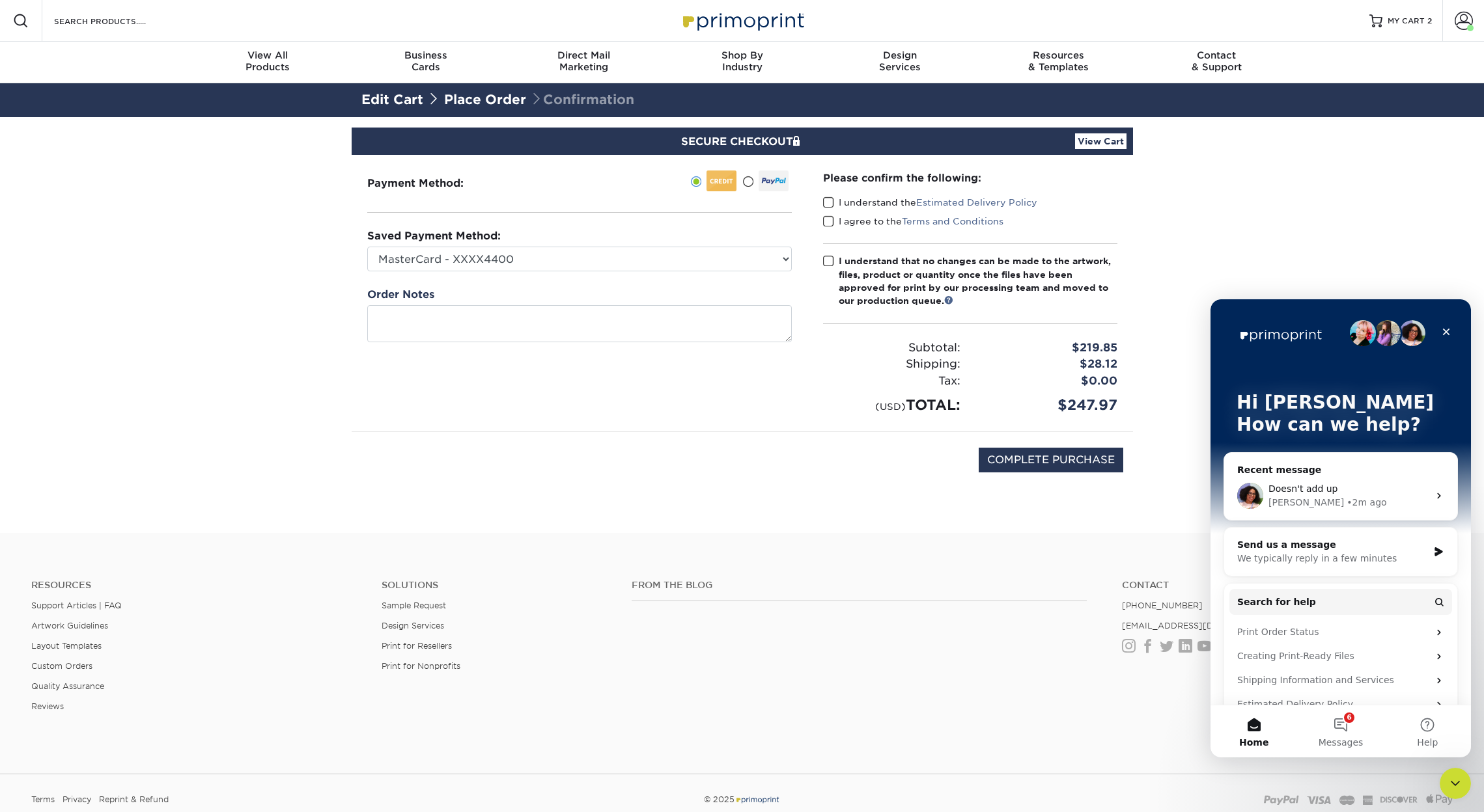
click at [1325, 493] on span "Doesn't add up" at bounding box center [1304, 488] width 69 height 10
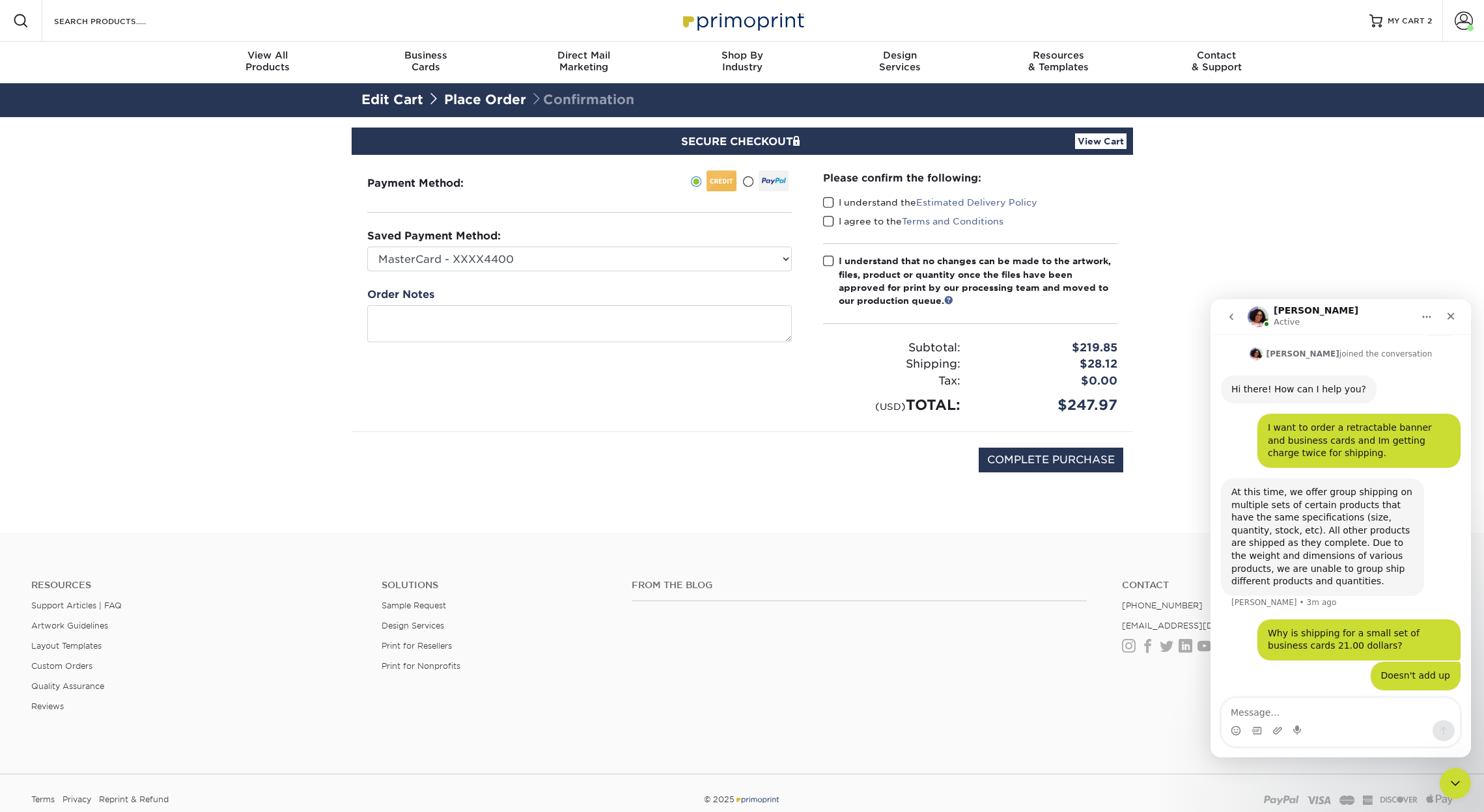
scroll to position [118, 0]
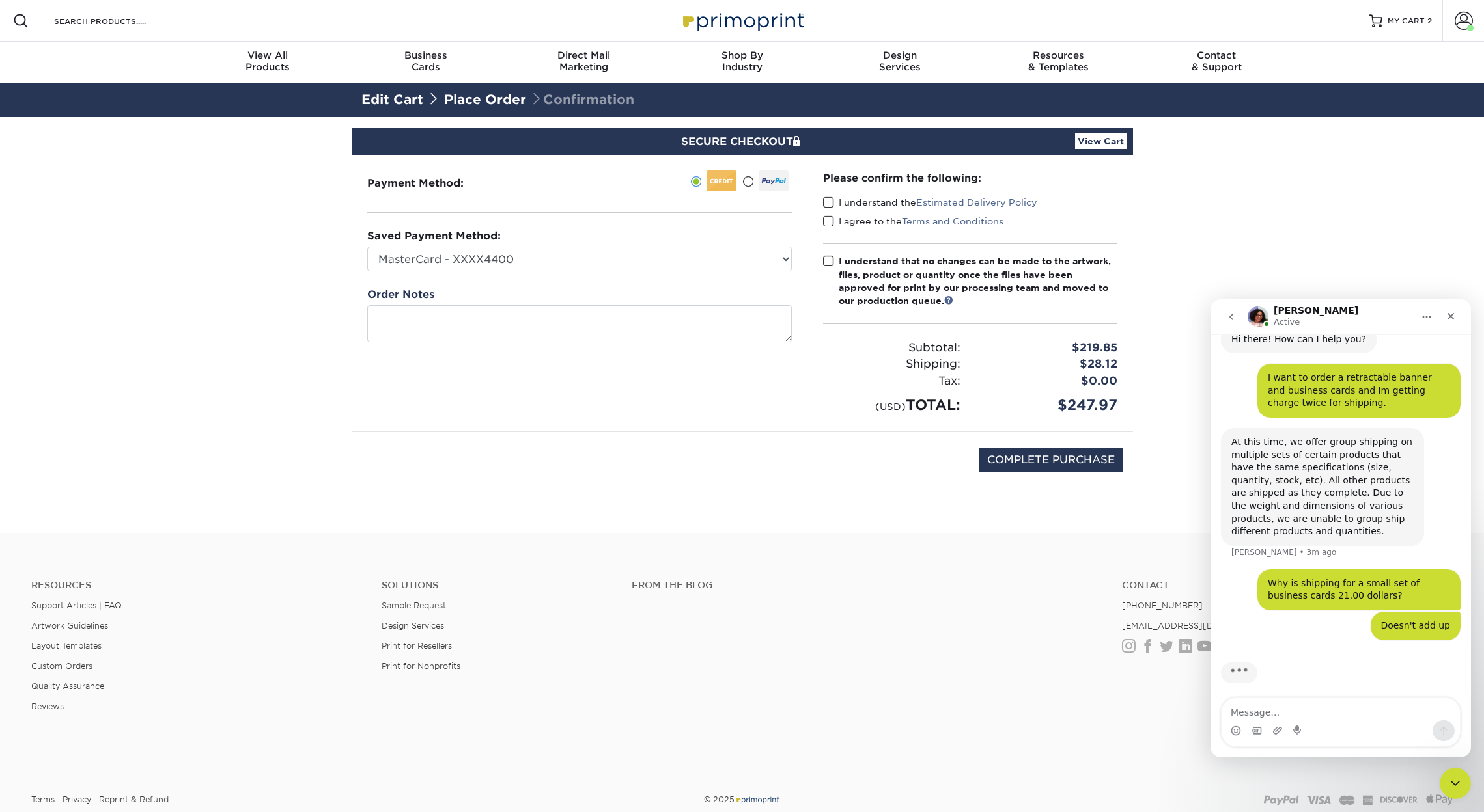
click at [830, 201] on span at bounding box center [829, 203] width 11 height 13
click at [0, 0] on input "I understand the Estimated Delivery Policy" at bounding box center [0, 0] width 0 height 0
click at [828, 218] on span at bounding box center [829, 221] width 11 height 13
click at [0, 0] on input "I agree to the Terms and Conditions" at bounding box center [0, 0] width 0 height 0
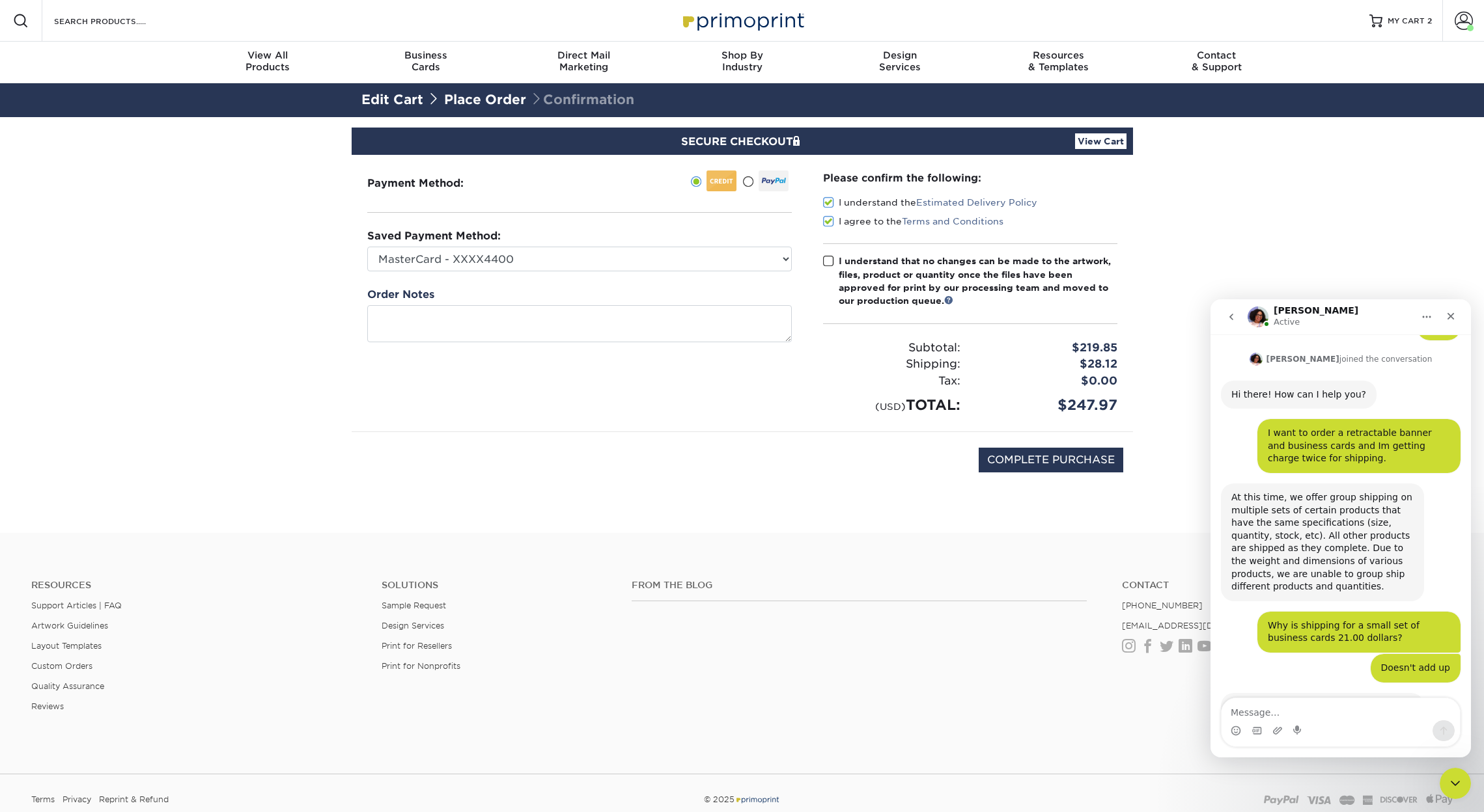
scroll to position [373, 0]
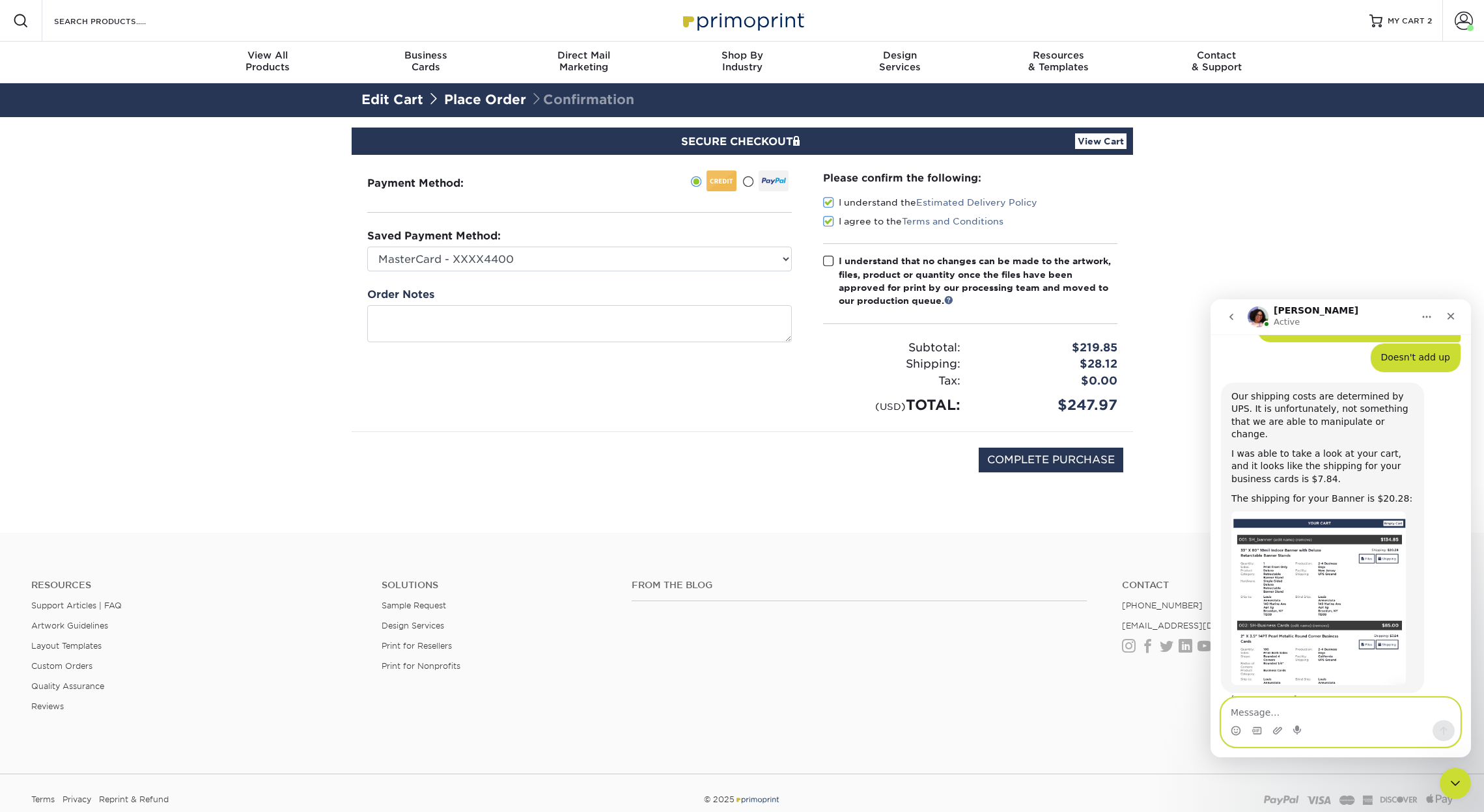
click at [1316, 719] on textarea "Message…" at bounding box center [1340, 709] width 238 height 22
type textarea "G"
type textarea "Now, I see that. Got it."
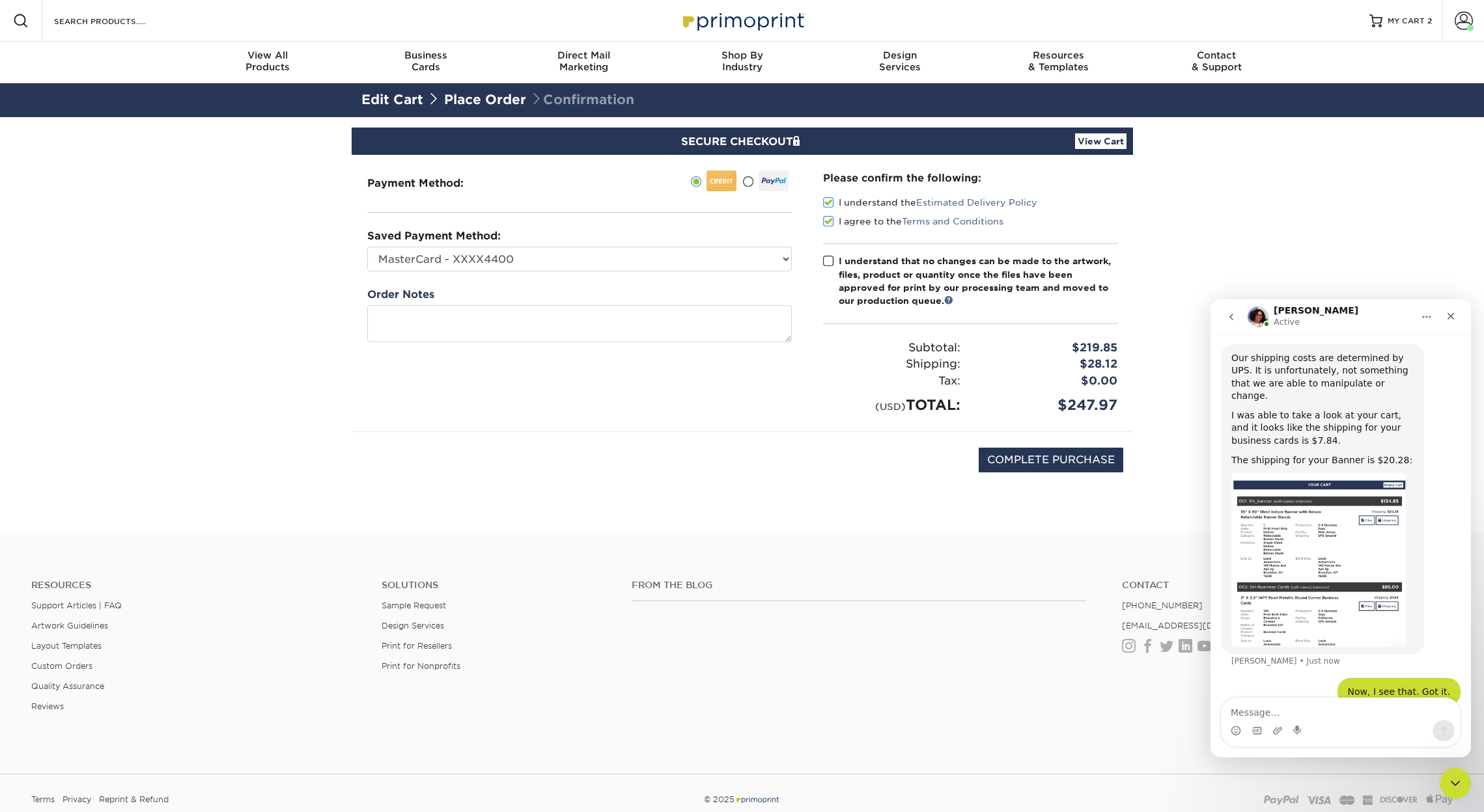
click at [830, 261] on span at bounding box center [829, 262] width 11 height 13
click at [0, 0] on input "I understand that no changes can be made to the artwork, files, product or quan…" at bounding box center [0, 0] width 0 height 0
click at [729, 324] on textarea at bounding box center [580, 324] width 425 height 37
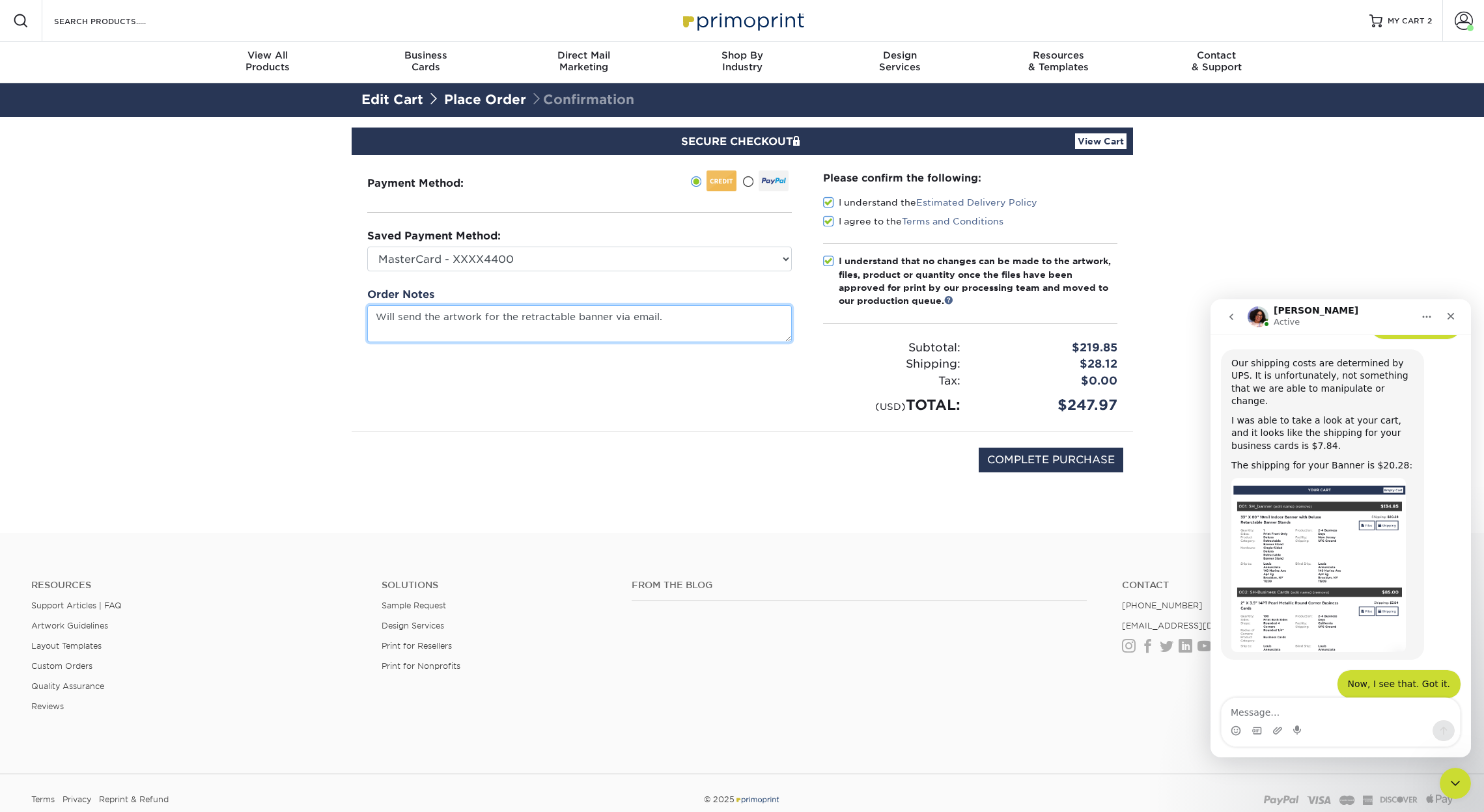
scroll to position [462, 0]
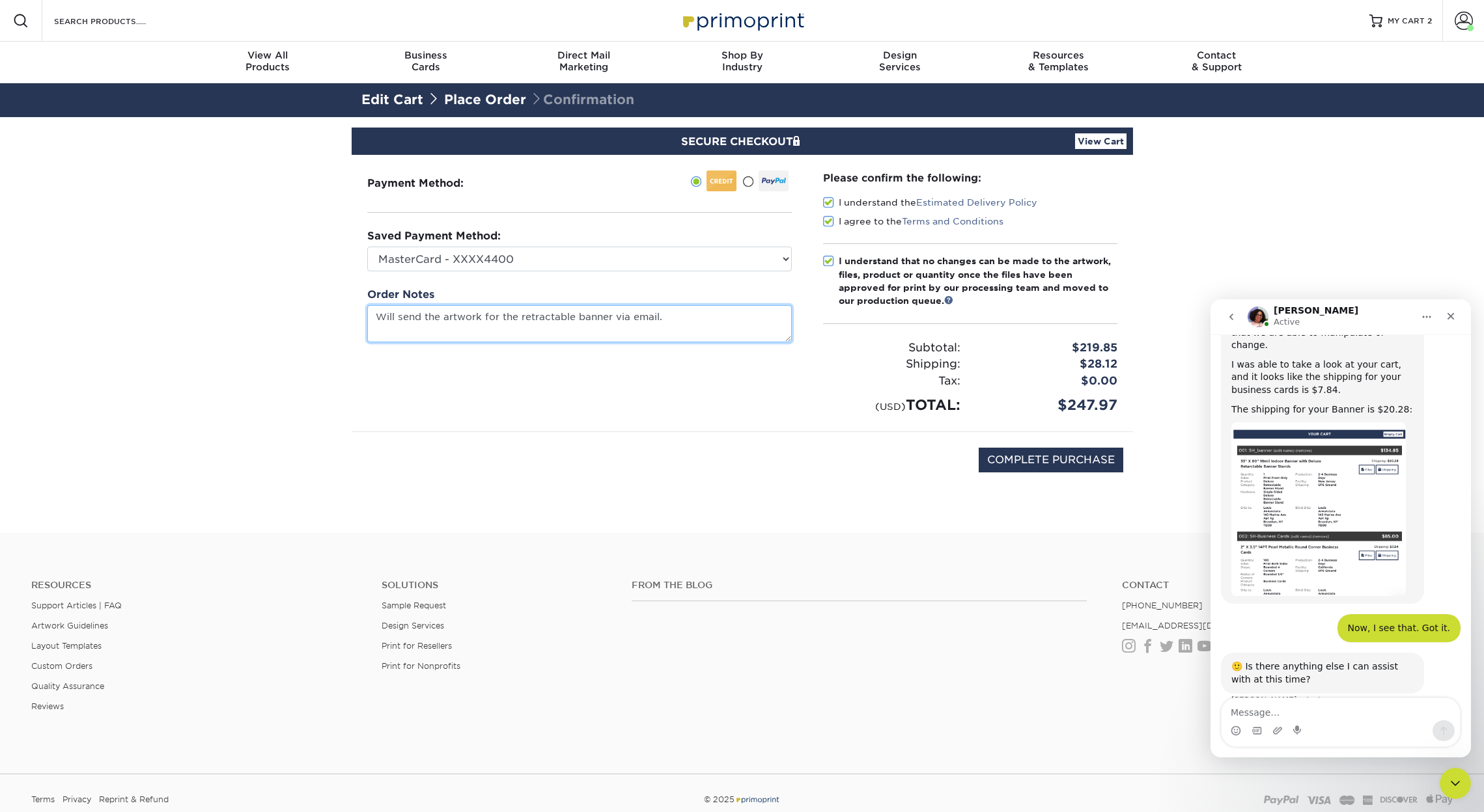
type textarea "Will send the artwork for the retractable banner via email."
select select "73703"
click at [880, 453] on div "COMPLETE PURCHASE" at bounding box center [742, 467] width 762 height 69
click at [1006, 453] on input "COMPLETE PURCHASE" at bounding box center [1051, 459] width 145 height 25
type input "PROCESSING, PLEASE WAIT..."
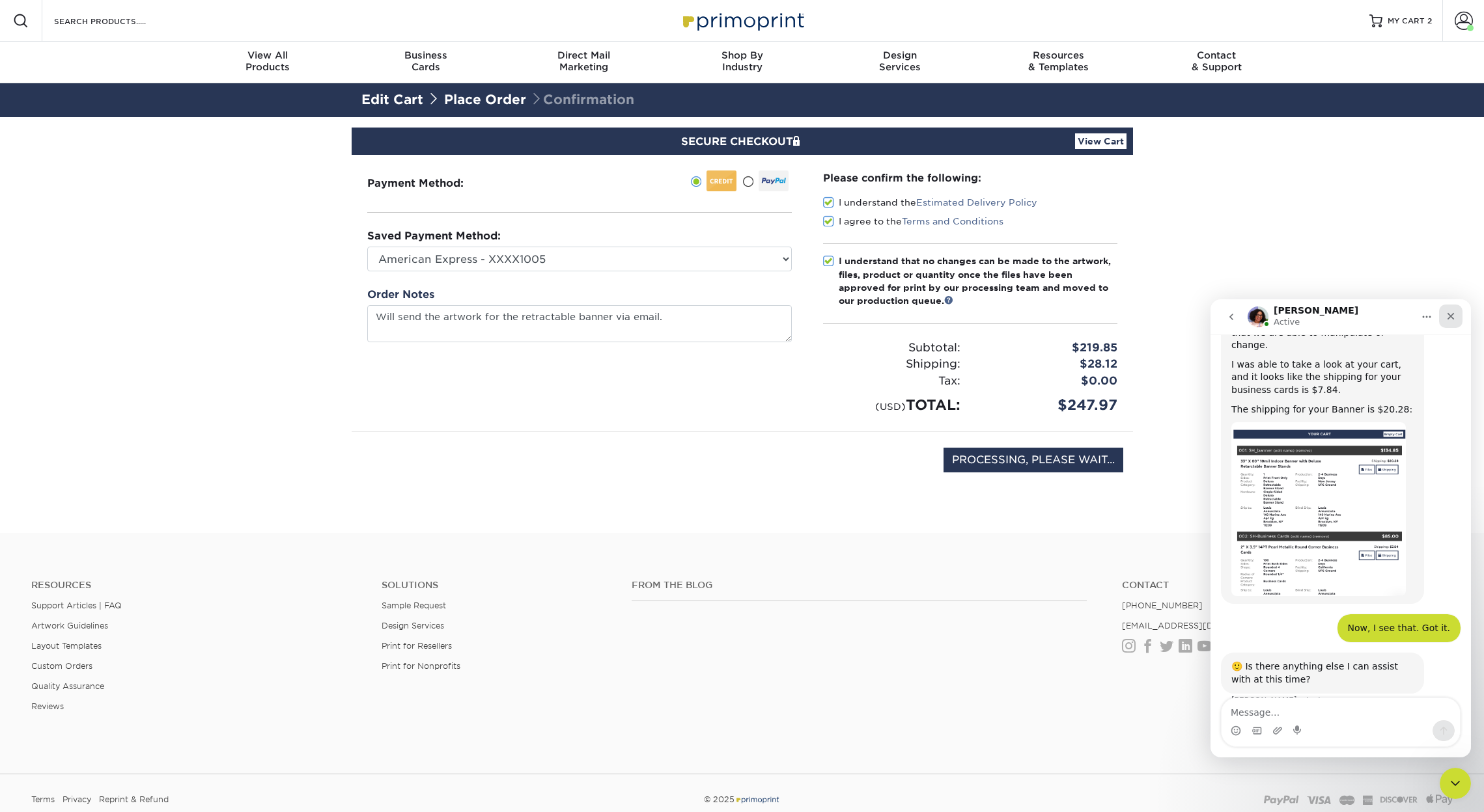
click at [1455, 313] on icon "Close" at bounding box center [1450, 315] width 10 height 10
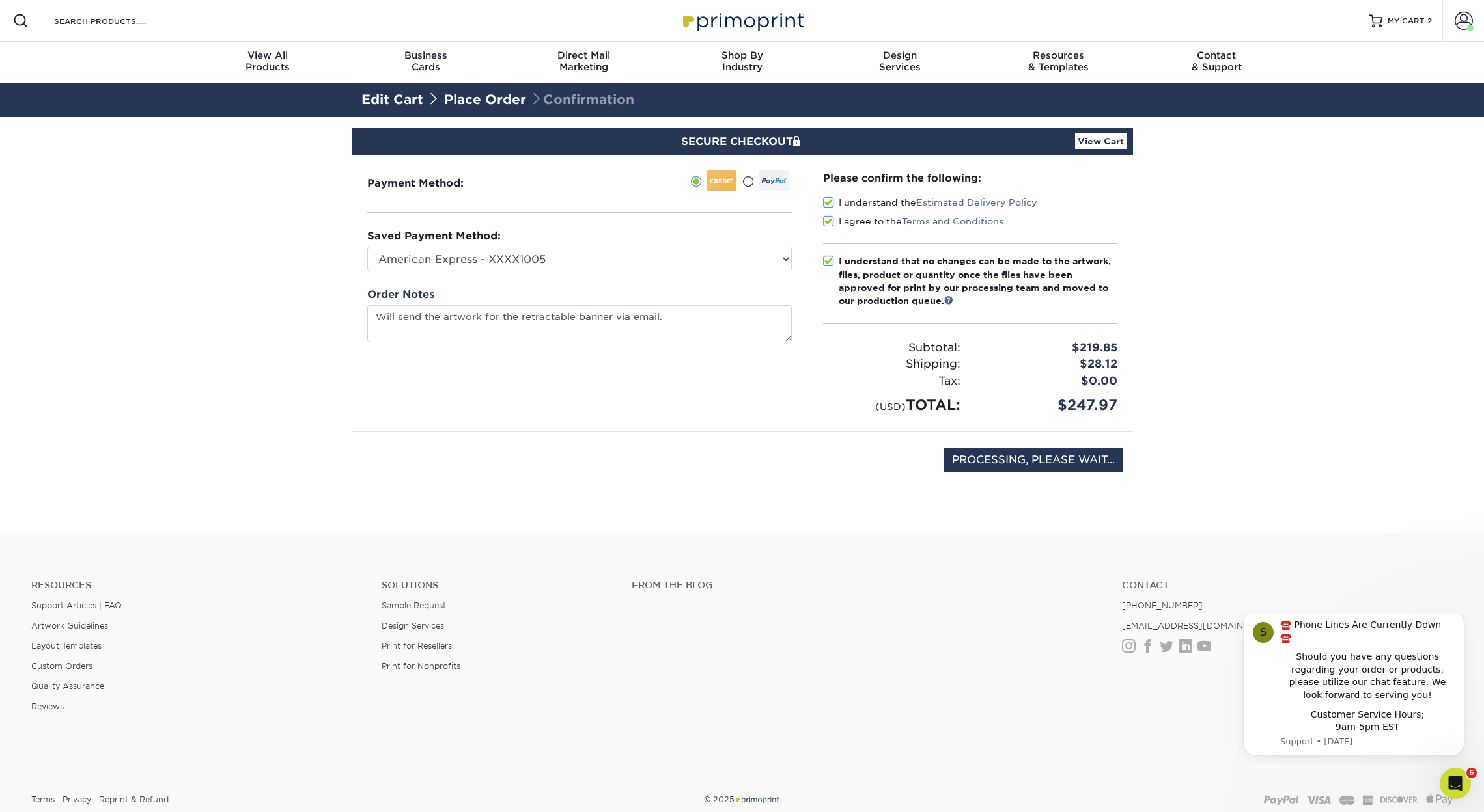
scroll to position [0, 0]
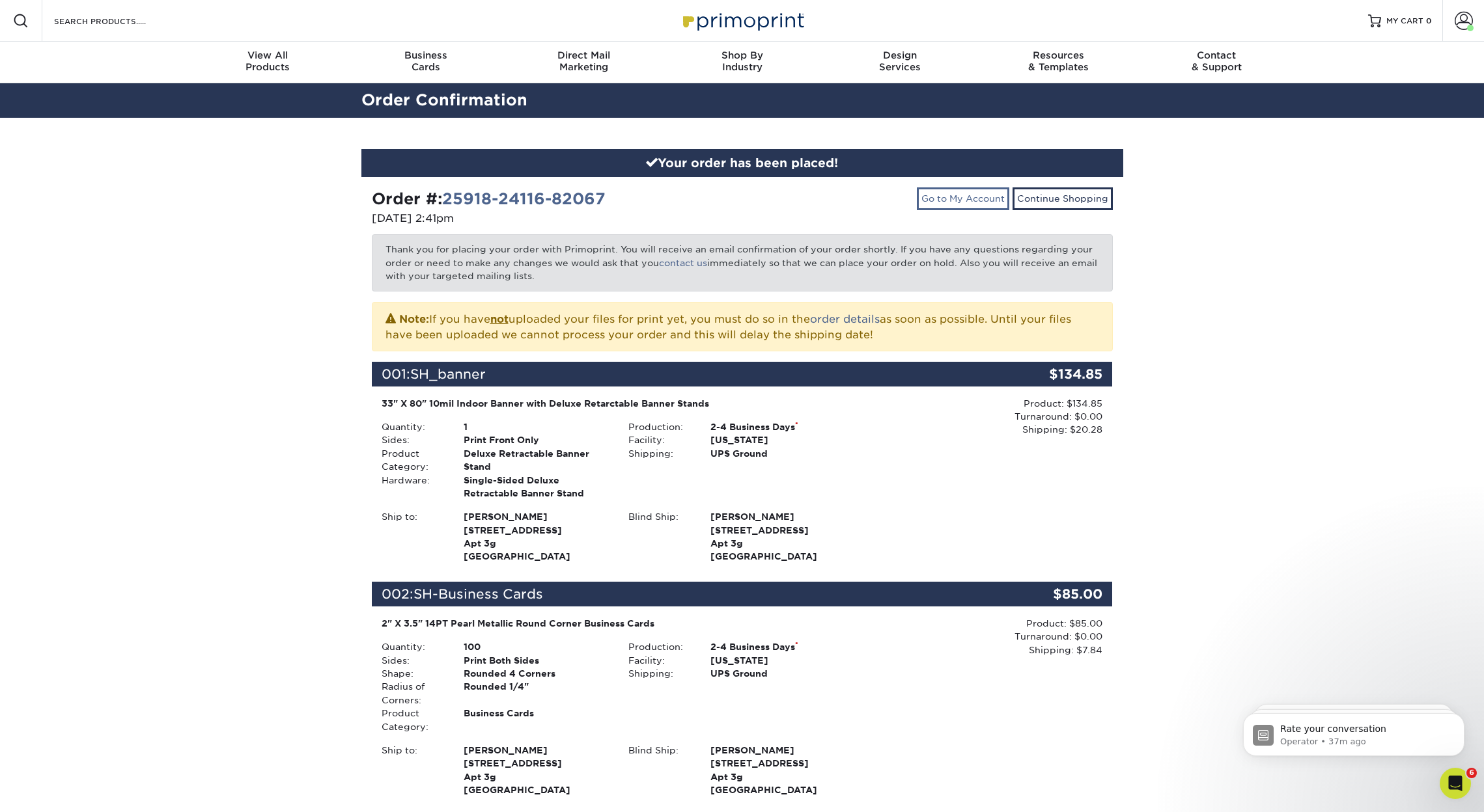
click at [974, 193] on link "Go to My Account" at bounding box center [963, 199] width 92 height 22
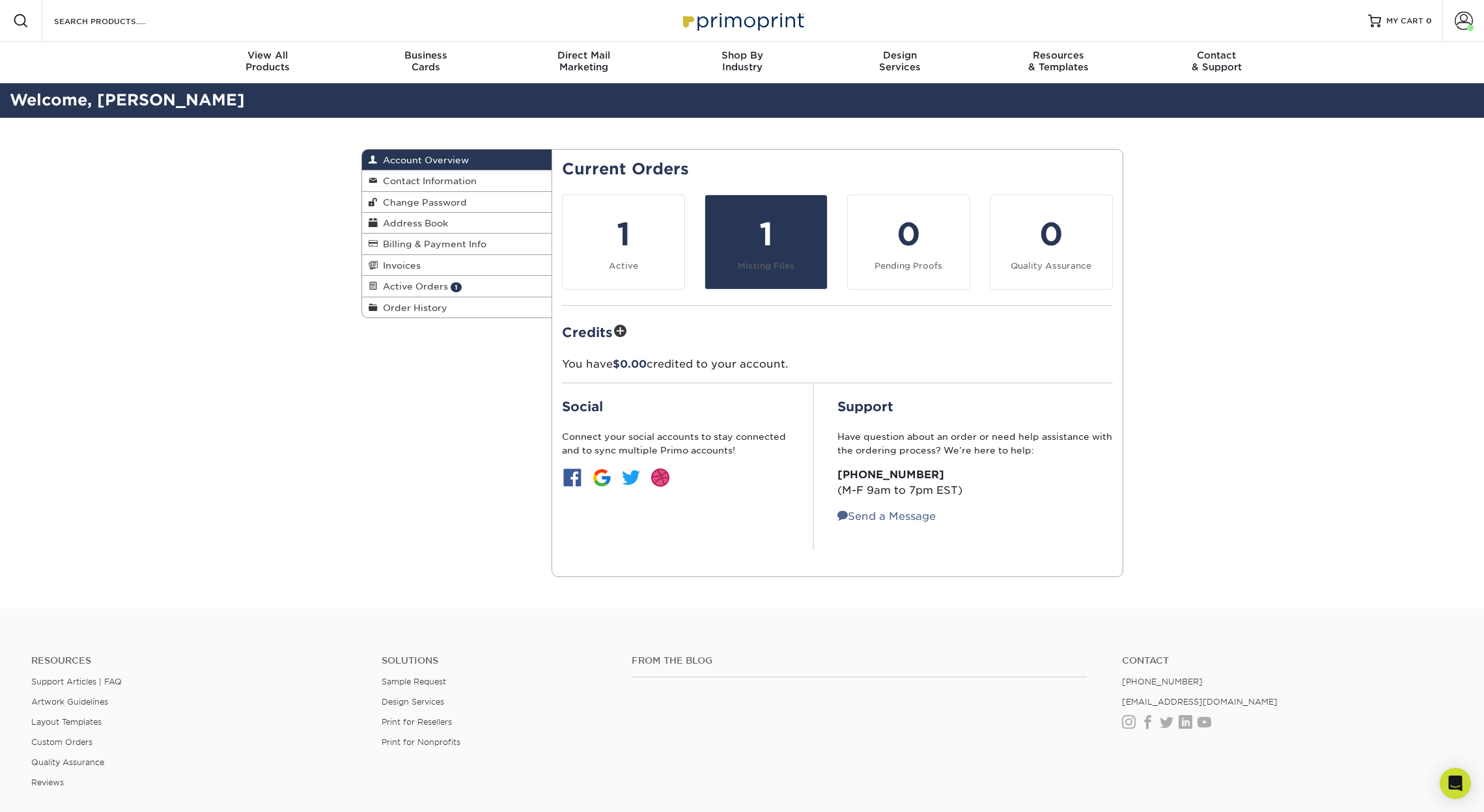
click at [757, 250] on div "1" at bounding box center [766, 233] width 106 height 46
